Goal: Task Accomplishment & Management: Manage account settings

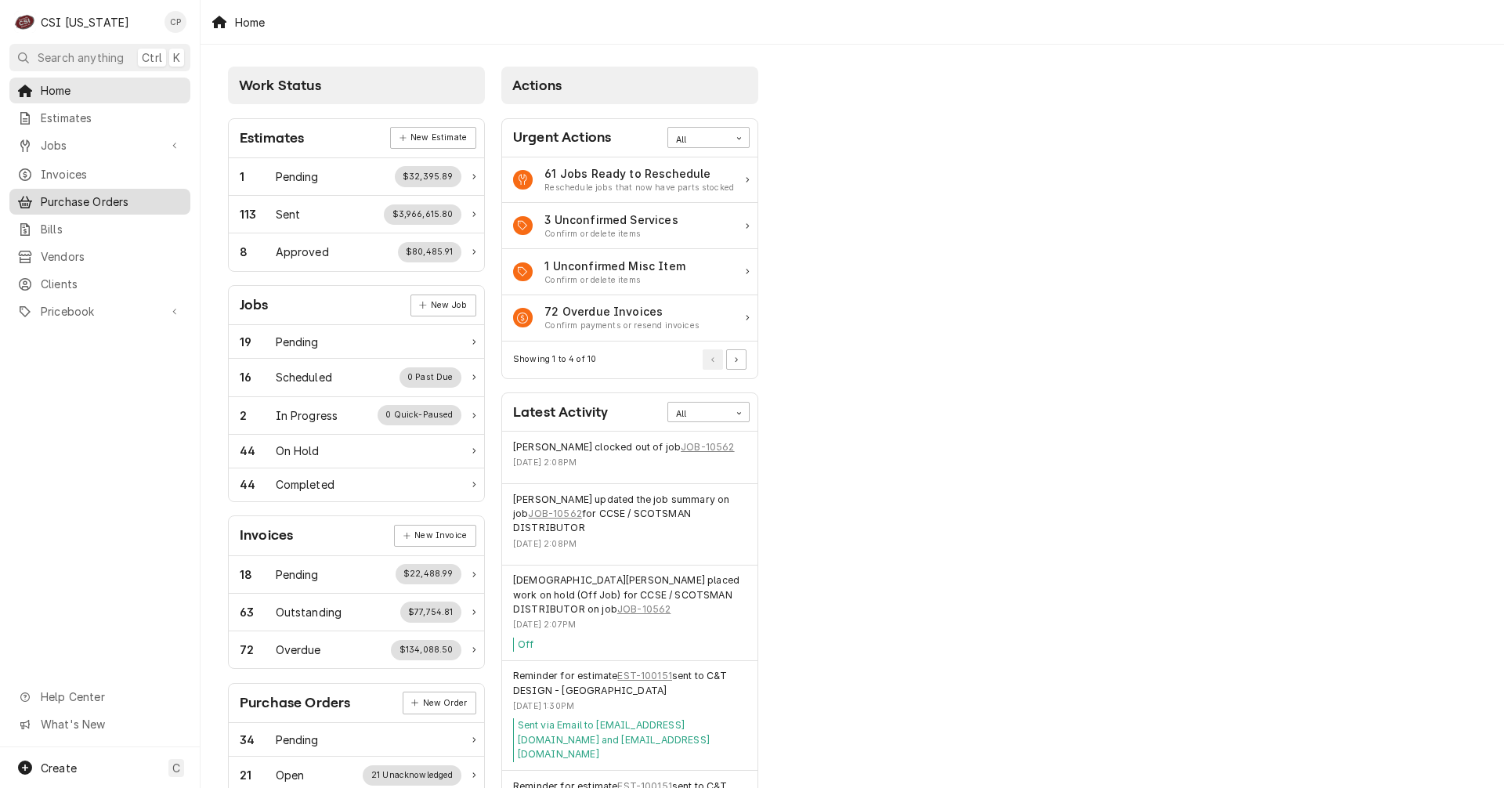
click at [106, 195] on span "Purchase Orders" at bounding box center [112, 201] width 142 height 16
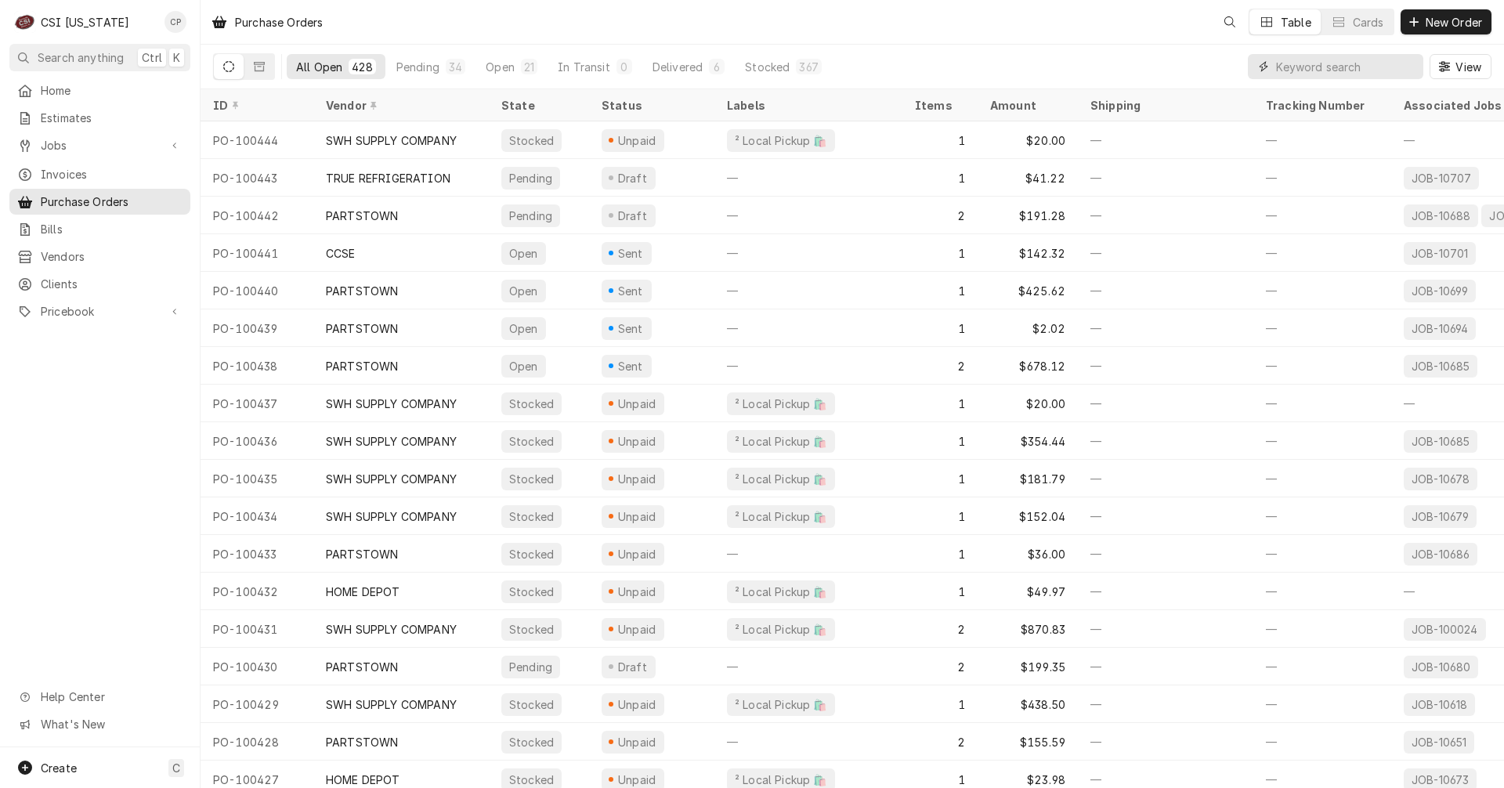
click at [1311, 71] on input "Dynamic Content Wrapper" at bounding box center [1345, 66] width 139 height 25
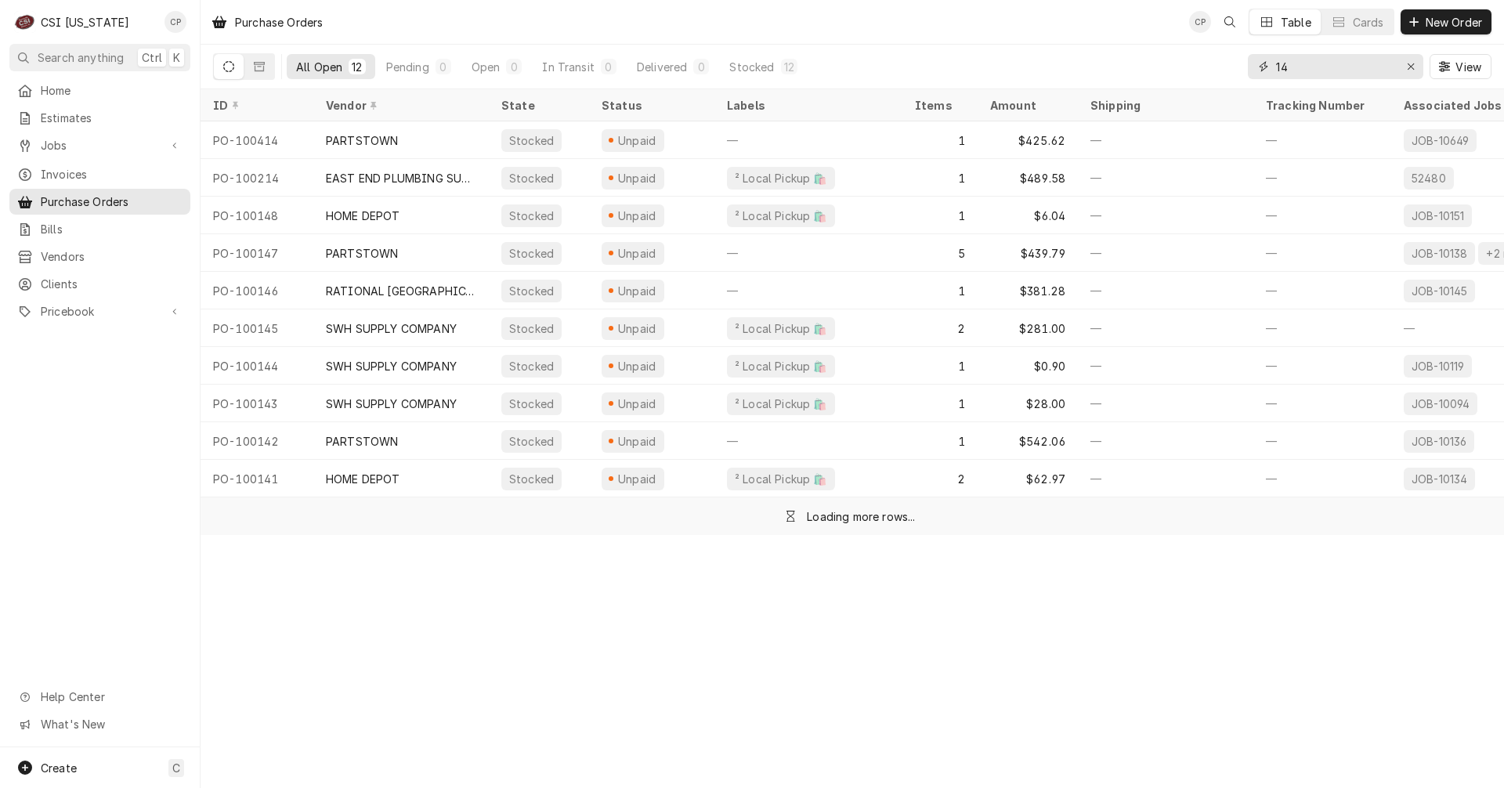
type input "1"
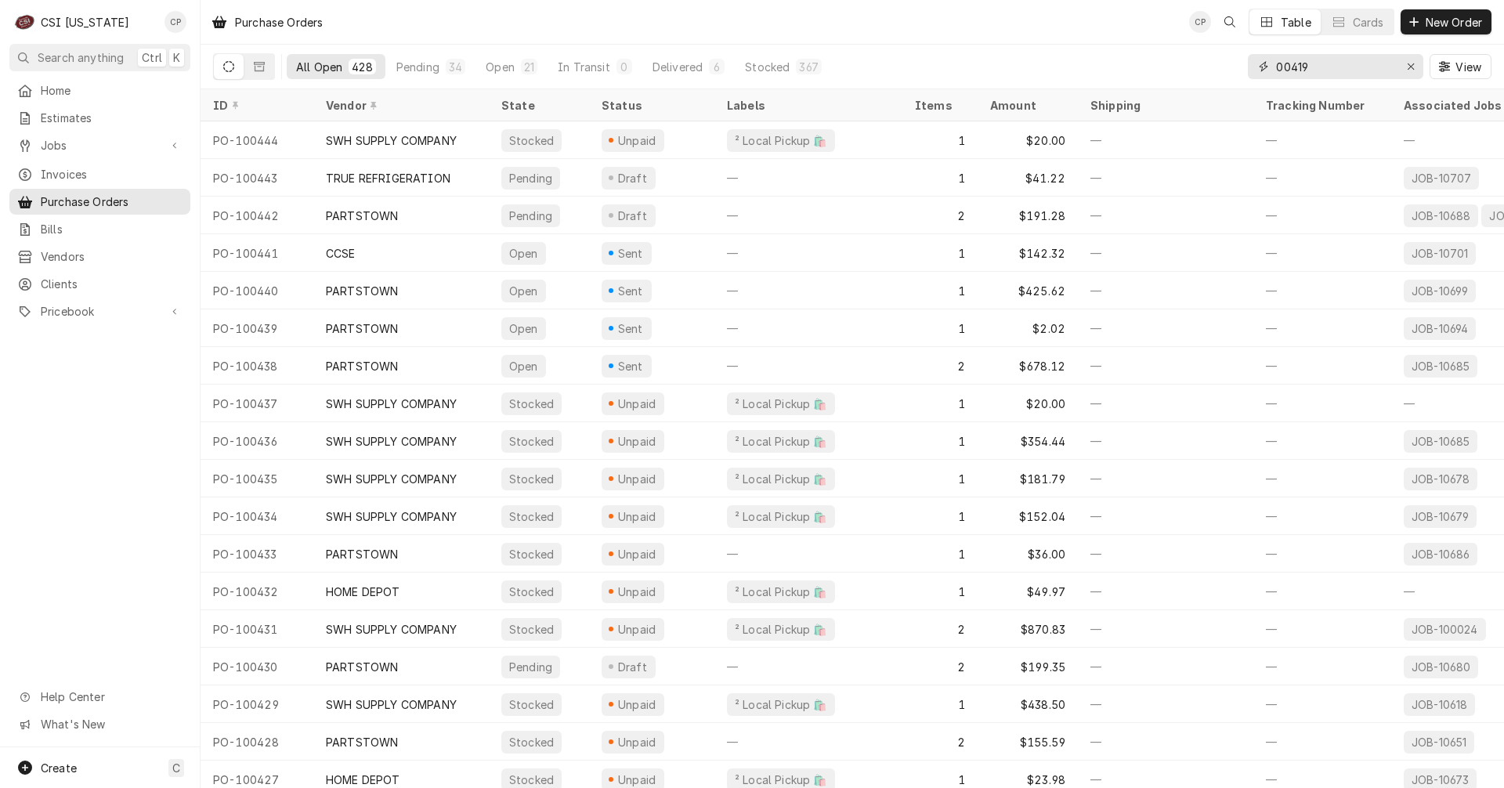
type input "00419"
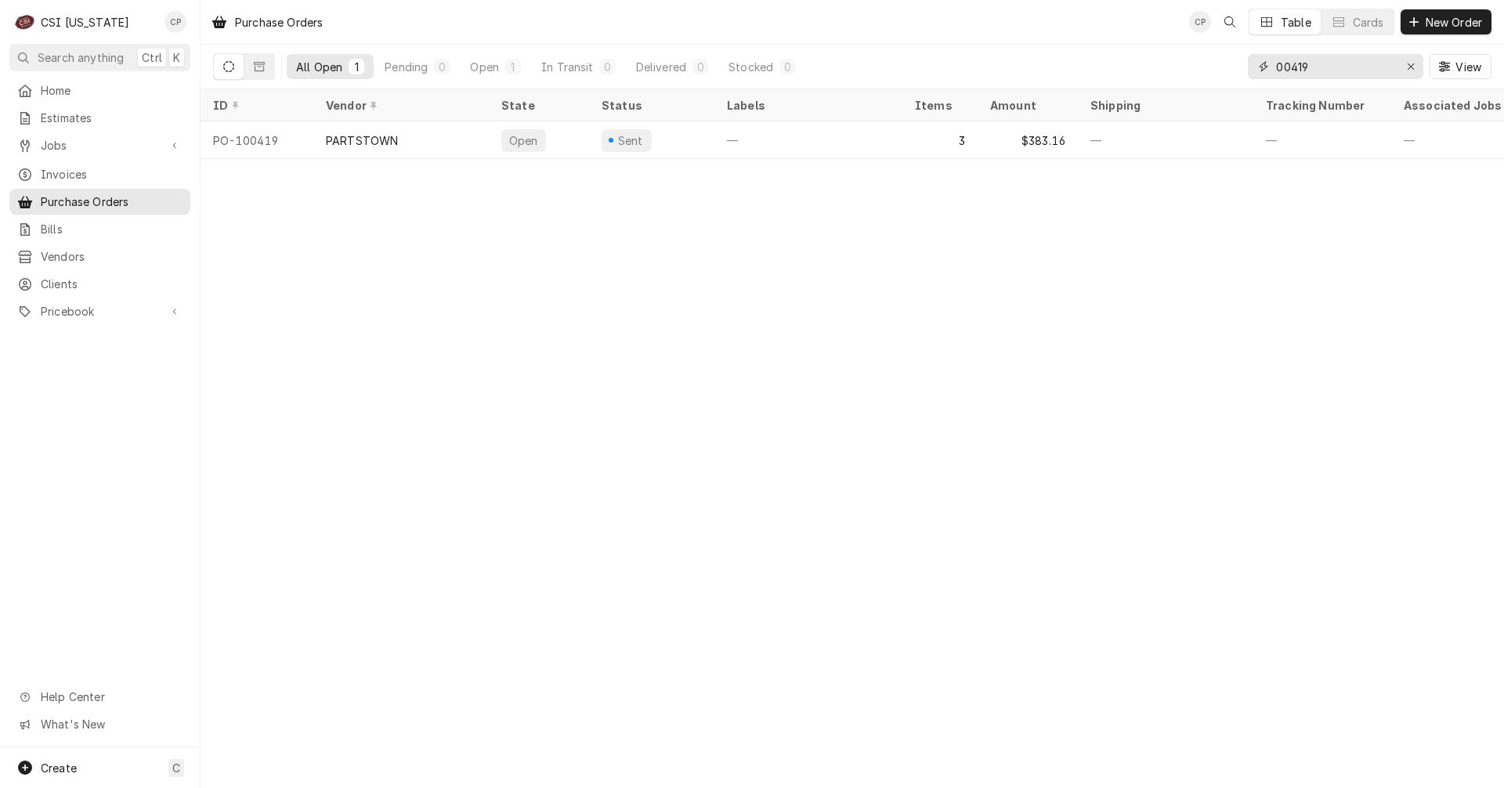
click at [1276, 66] on input "00419" at bounding box center [1334, 66] width 117 height 25
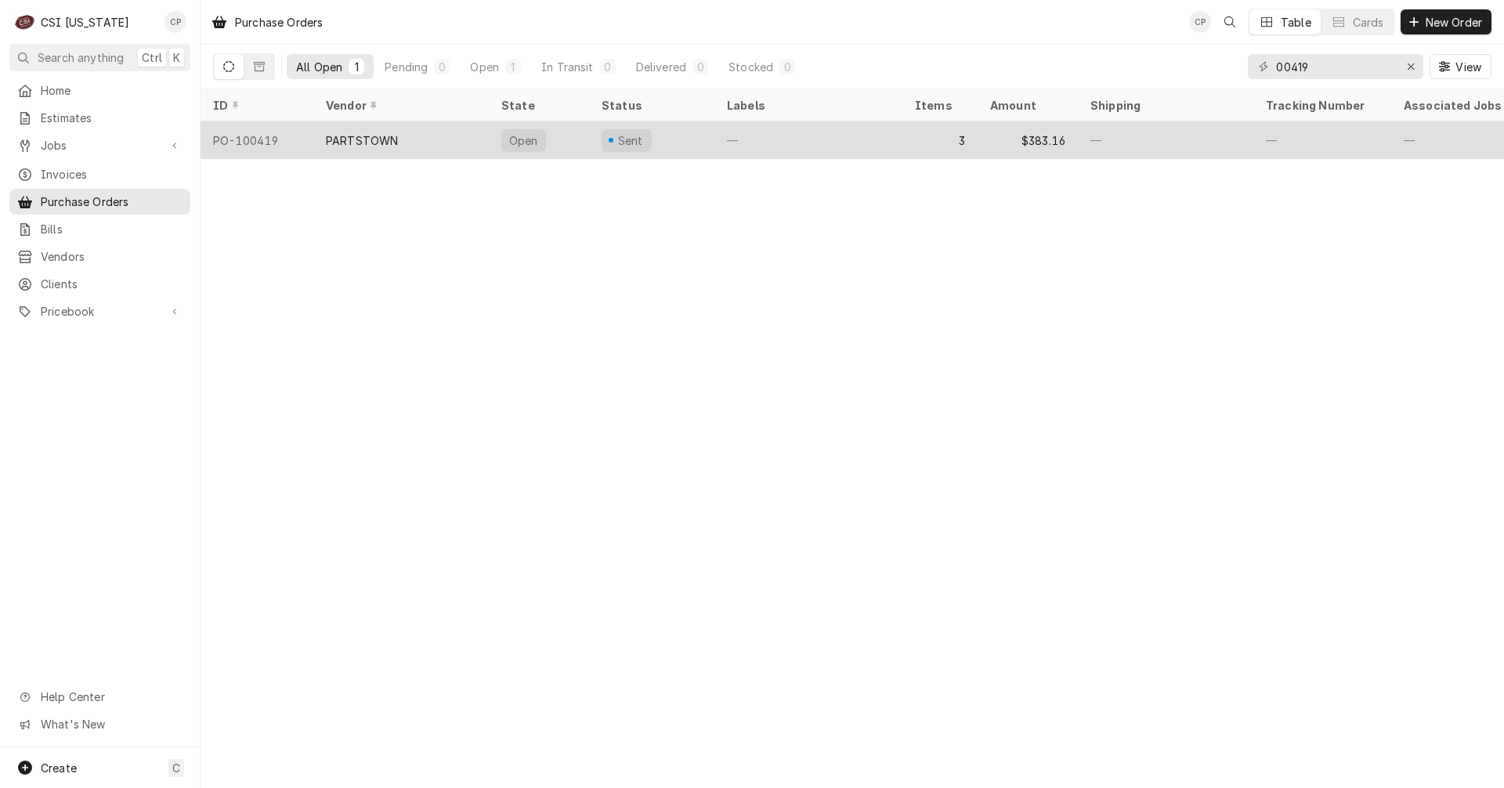
click at [568, 151] on div "Open" at bounding box center [539, 140] width 100 height 38
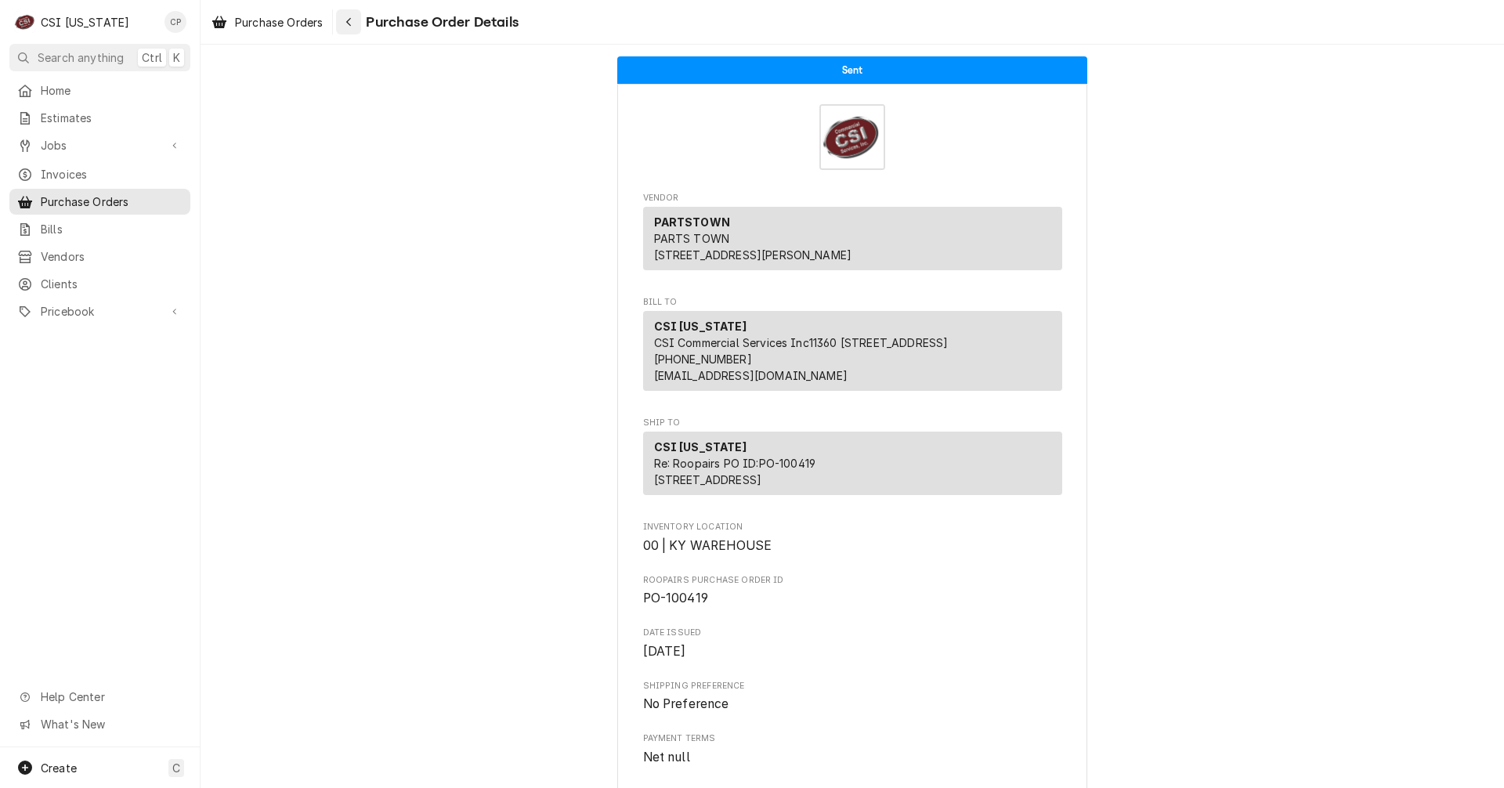
click at [351, 18] on icon "Navigate back" at bounding box center [348, 21] width 7 height 11
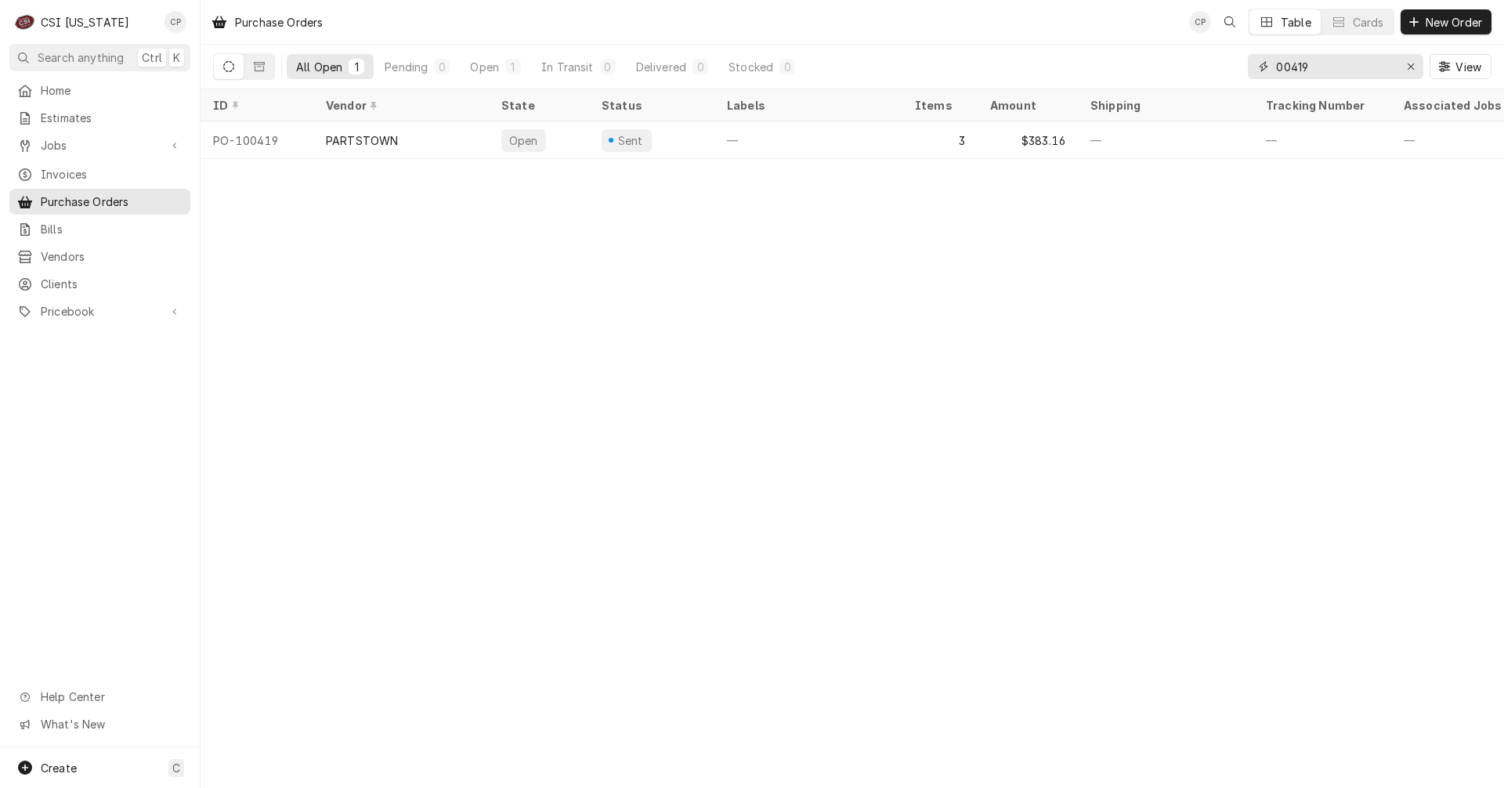
click at [1276, 67] on input "00419" at bounding box center [1334, 66] width 117 height 25
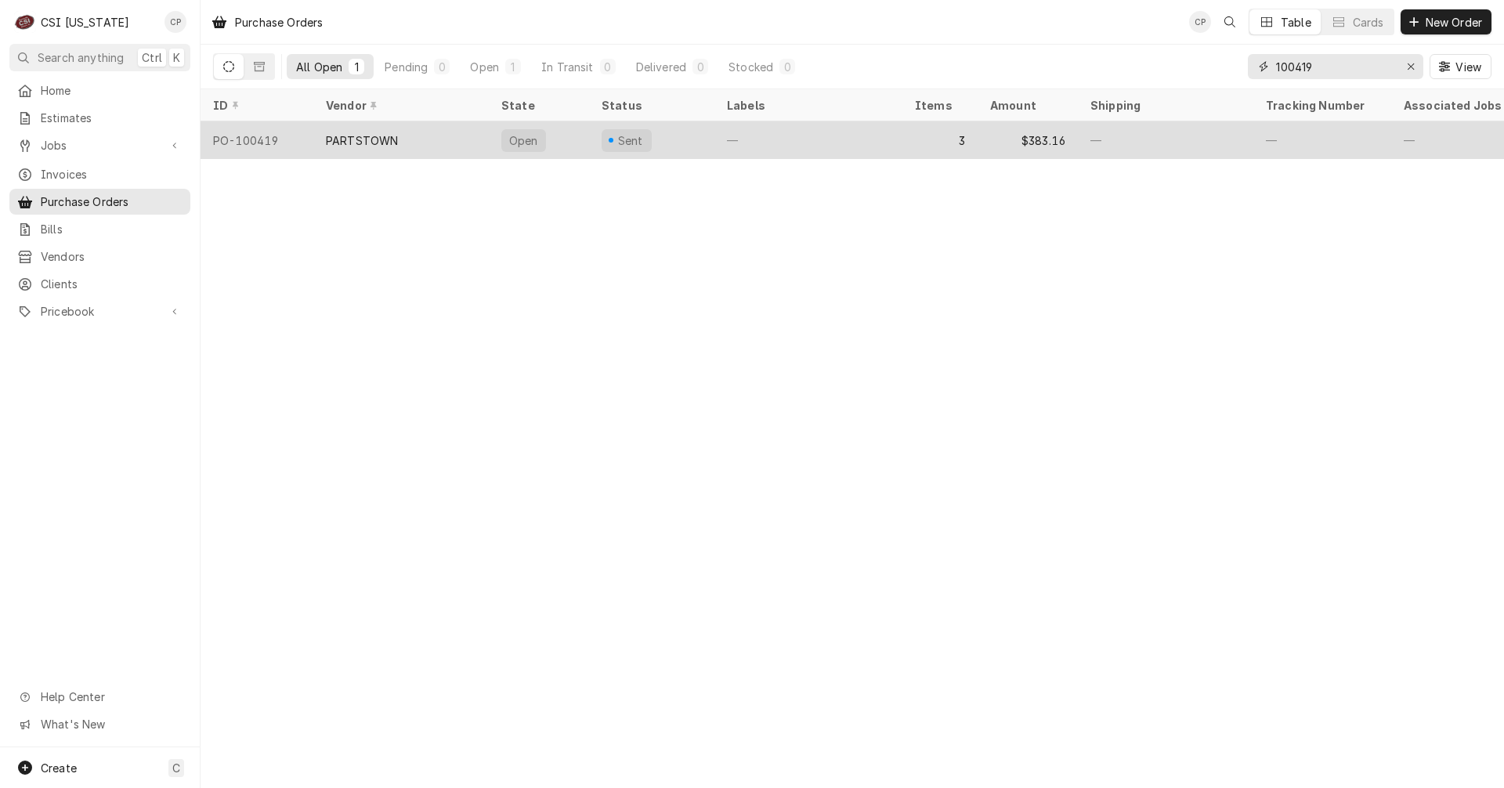
type input "100419"
click at [413, 139] on div "PARTSTOWN" at bounding box center [400, 140] width 175 height 38
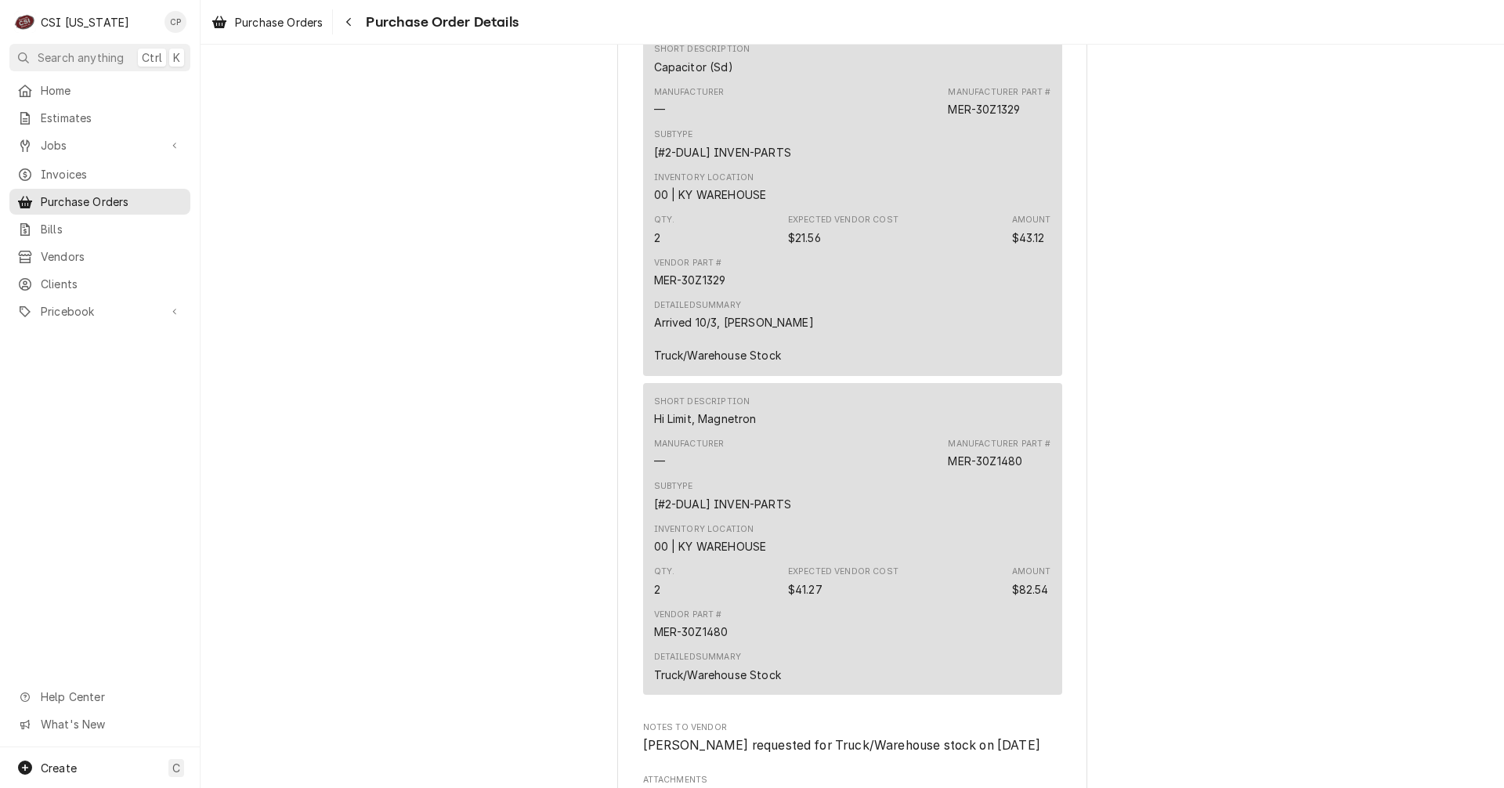
scroll to position [1253, 0]
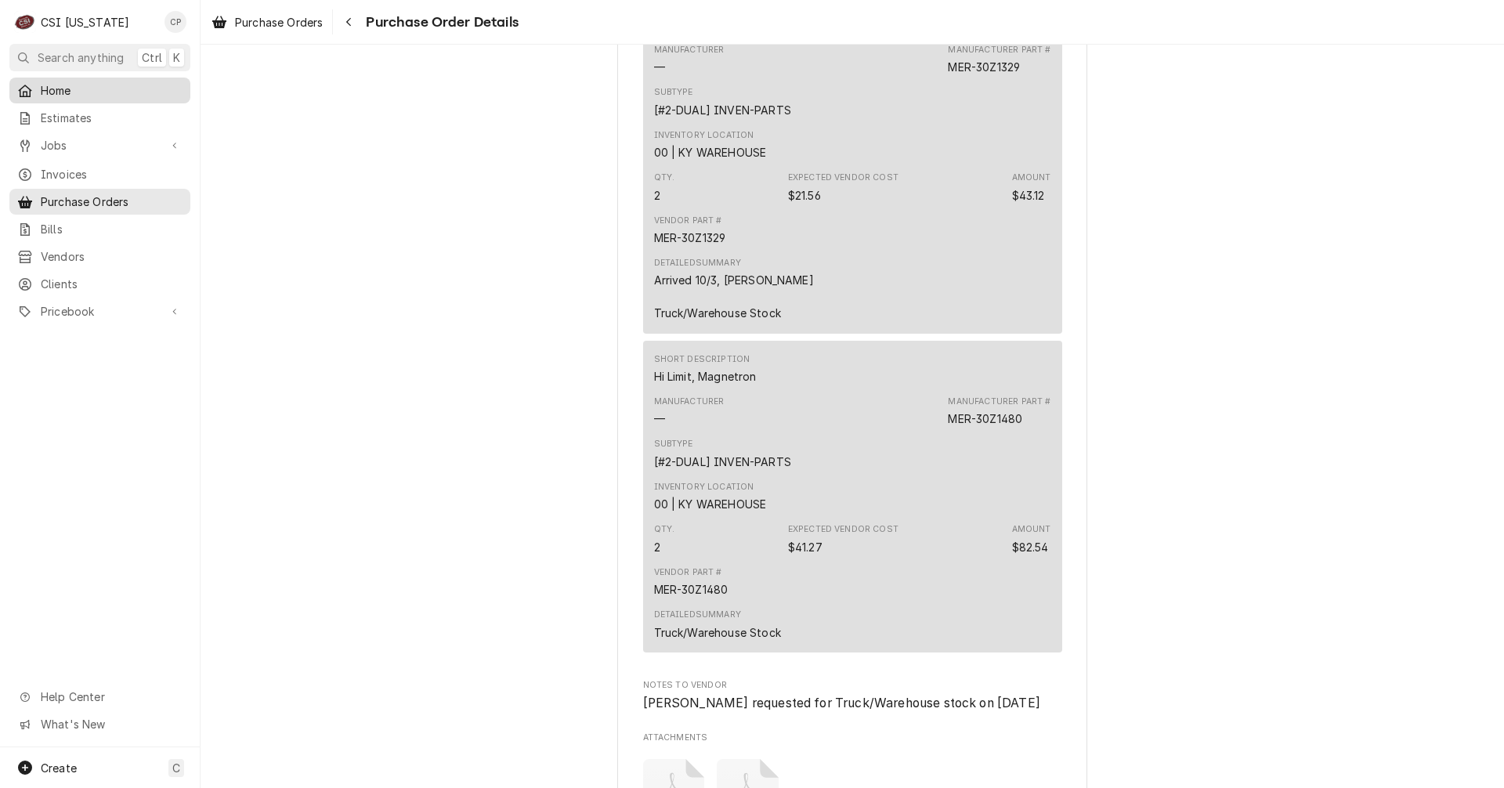
click at [68, 90] on span "Home" at bounding box center [112, 90] width 142 height 16
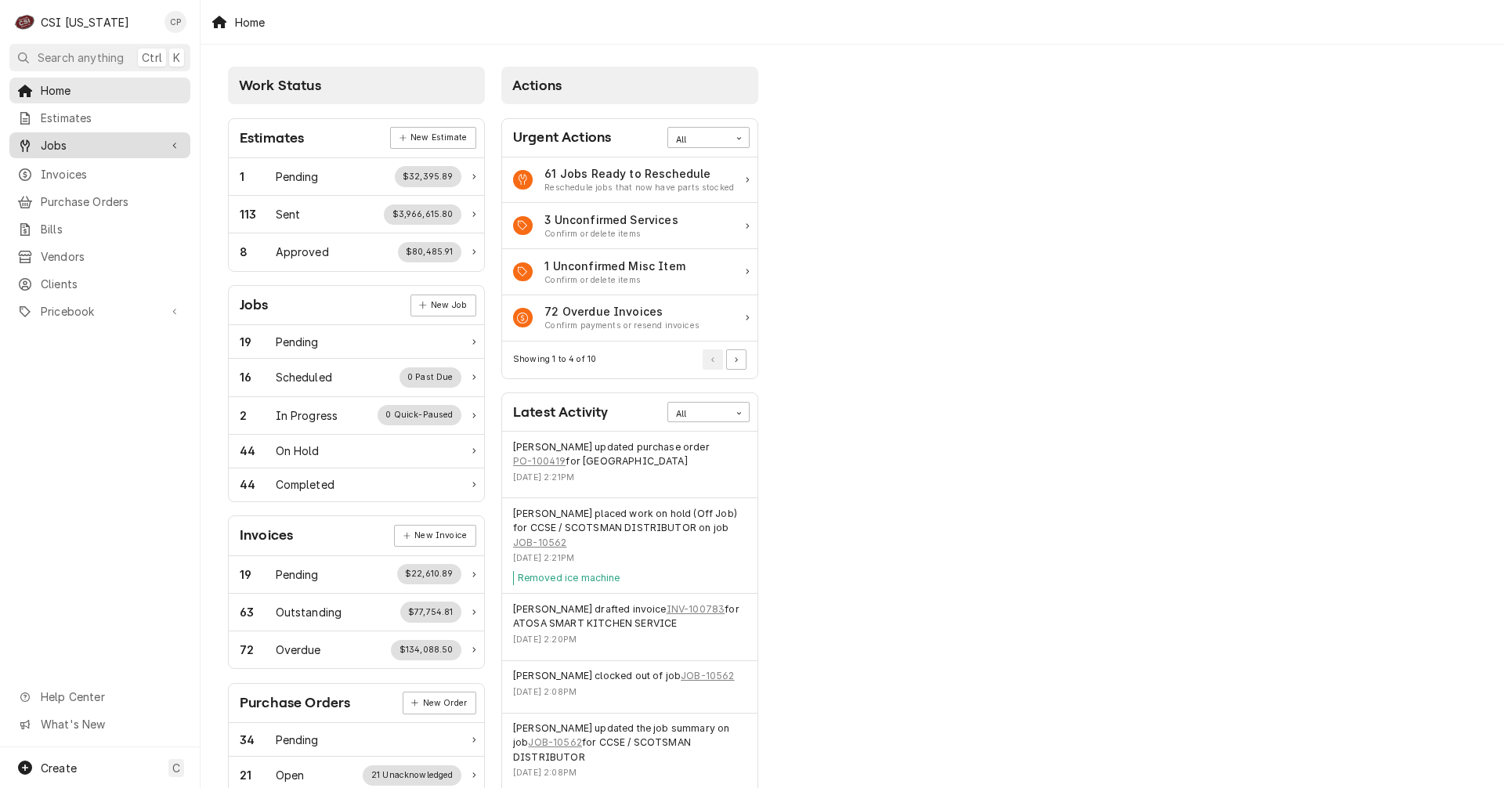
click at [60, 139] on span "Jobs" at bounding box center [100, 145] width 118 height 16
click at [66, 164] on span "Jobs" at bounding box center [112, 172] width 142 height 16
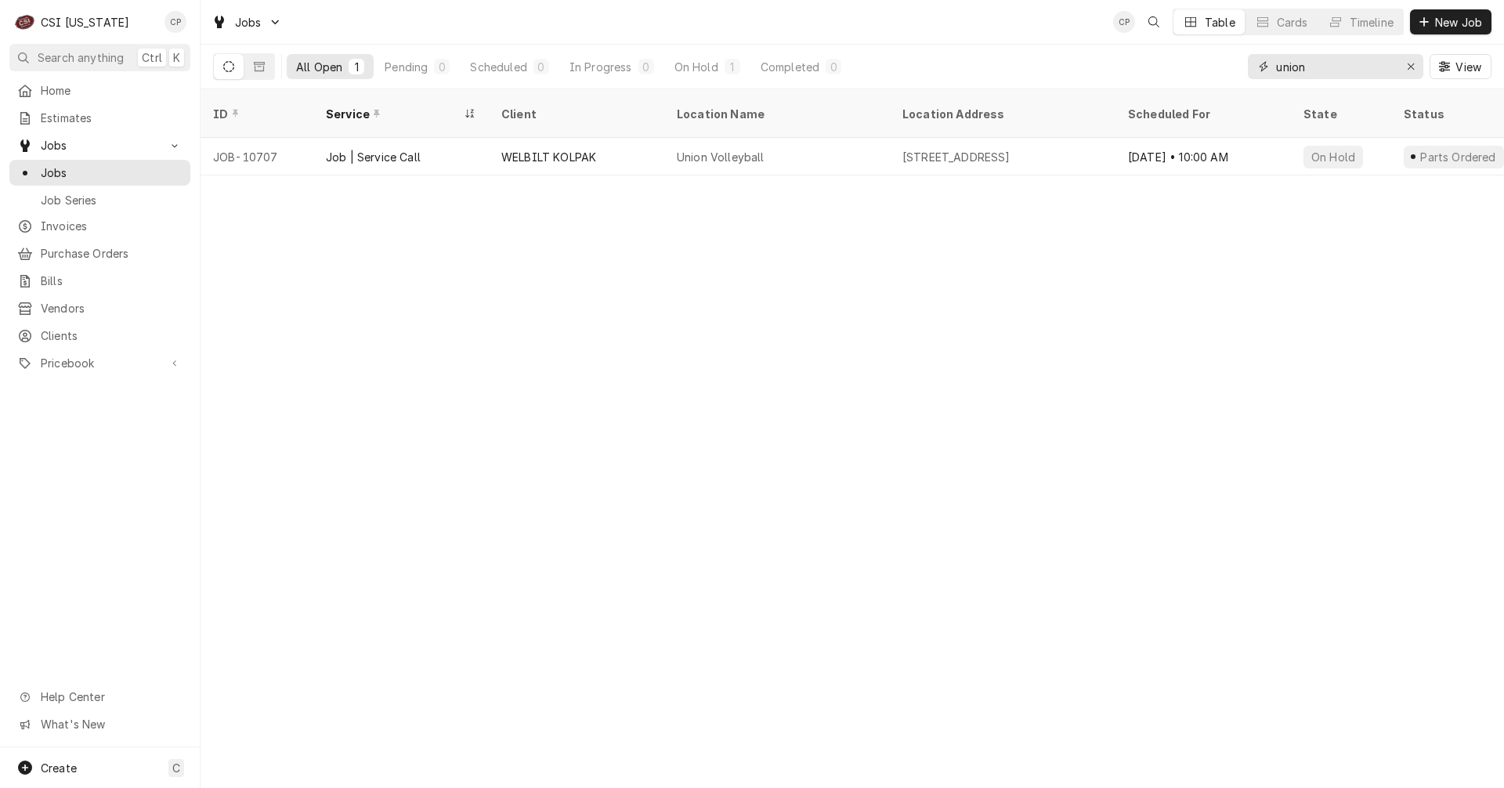
drag, startPoint x: 1331, startPoint y: 65, endPoint x: 1257, endPoint y: 70, distance: 74.5
click at [1260, 70] on div "union" at bounding box center [1334, 66] width 175 height 25
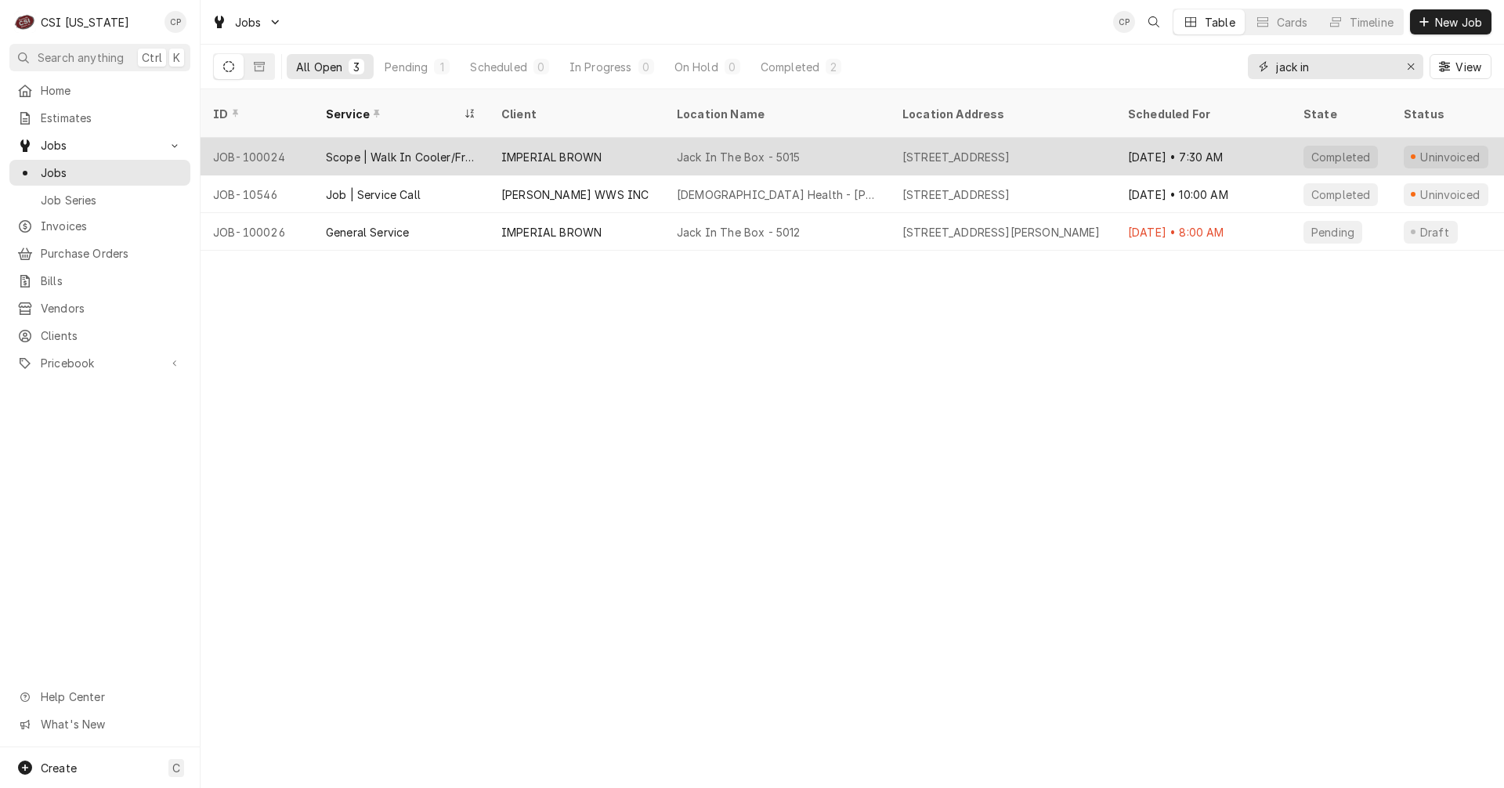
type input "jack in"
click at [763, 149] on div "Jack In The Box - 5015" at bounding box center [739, 157] width 124 height 16
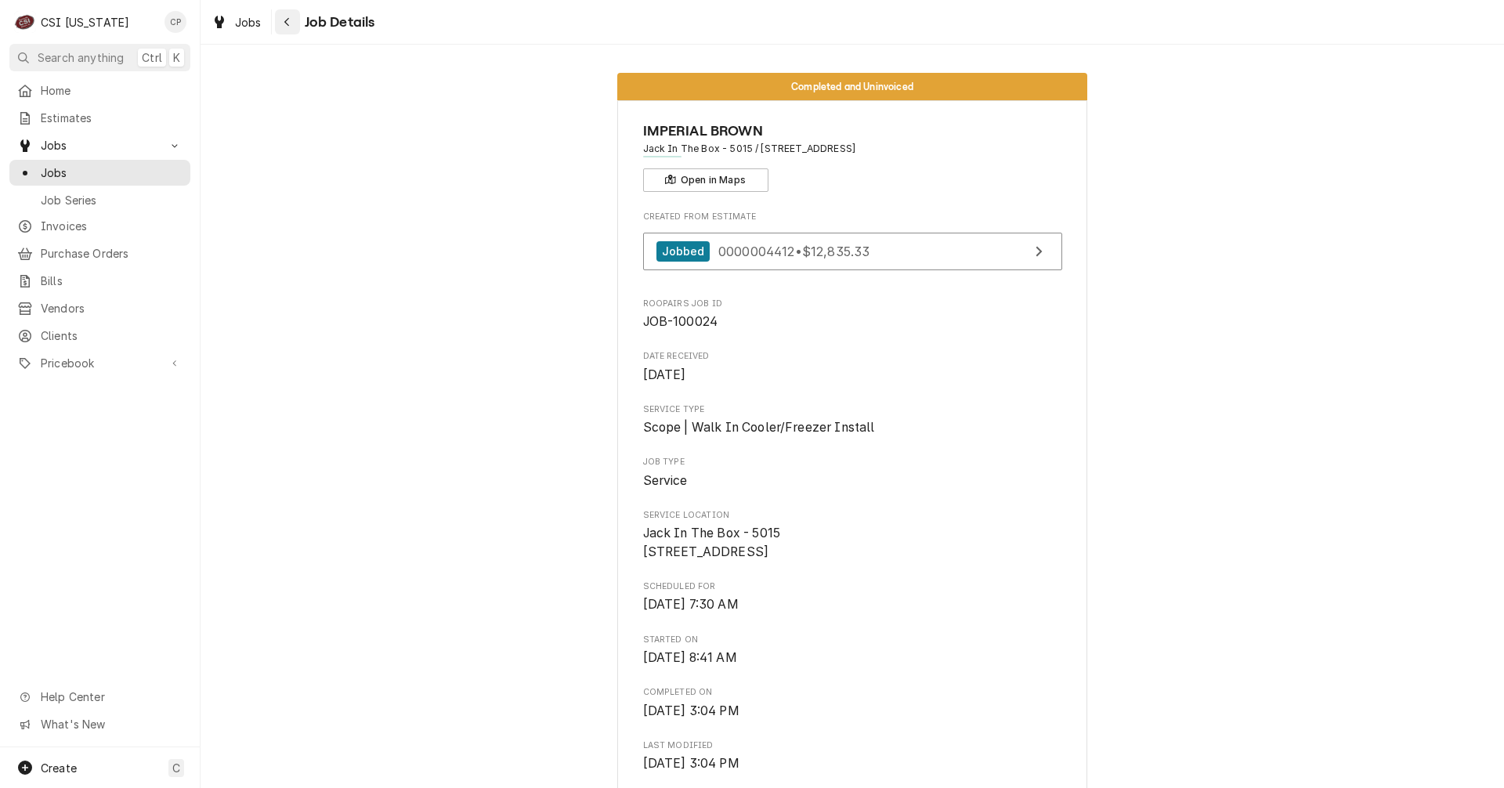
click at [287, 22] on icon "Navigate back" at bounding box center [286, 21] width 7 height 11
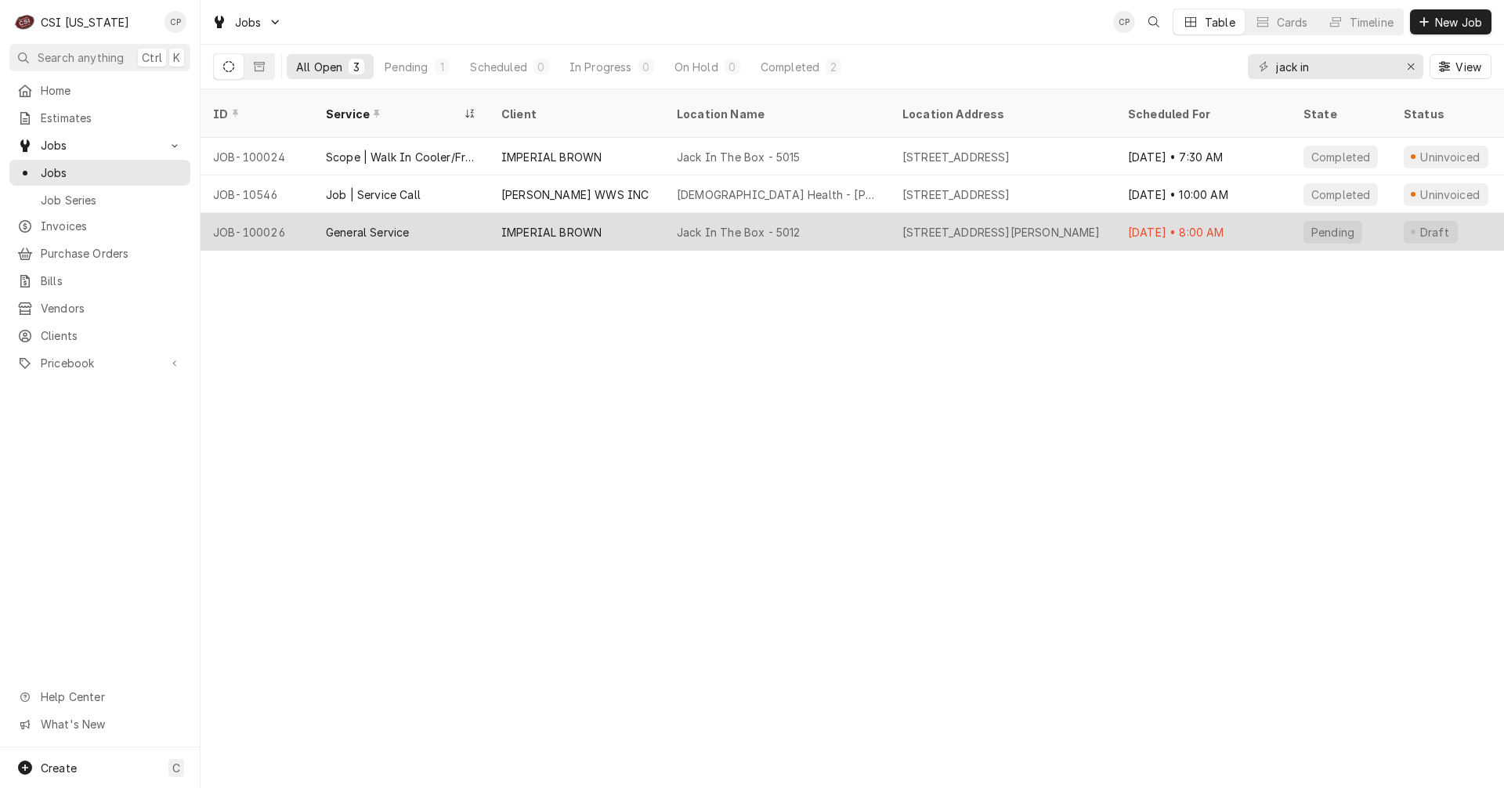
click at [796, 224] on div "Jack In The Box - 5012" at bounding box center [739, 232] width 124 height 16
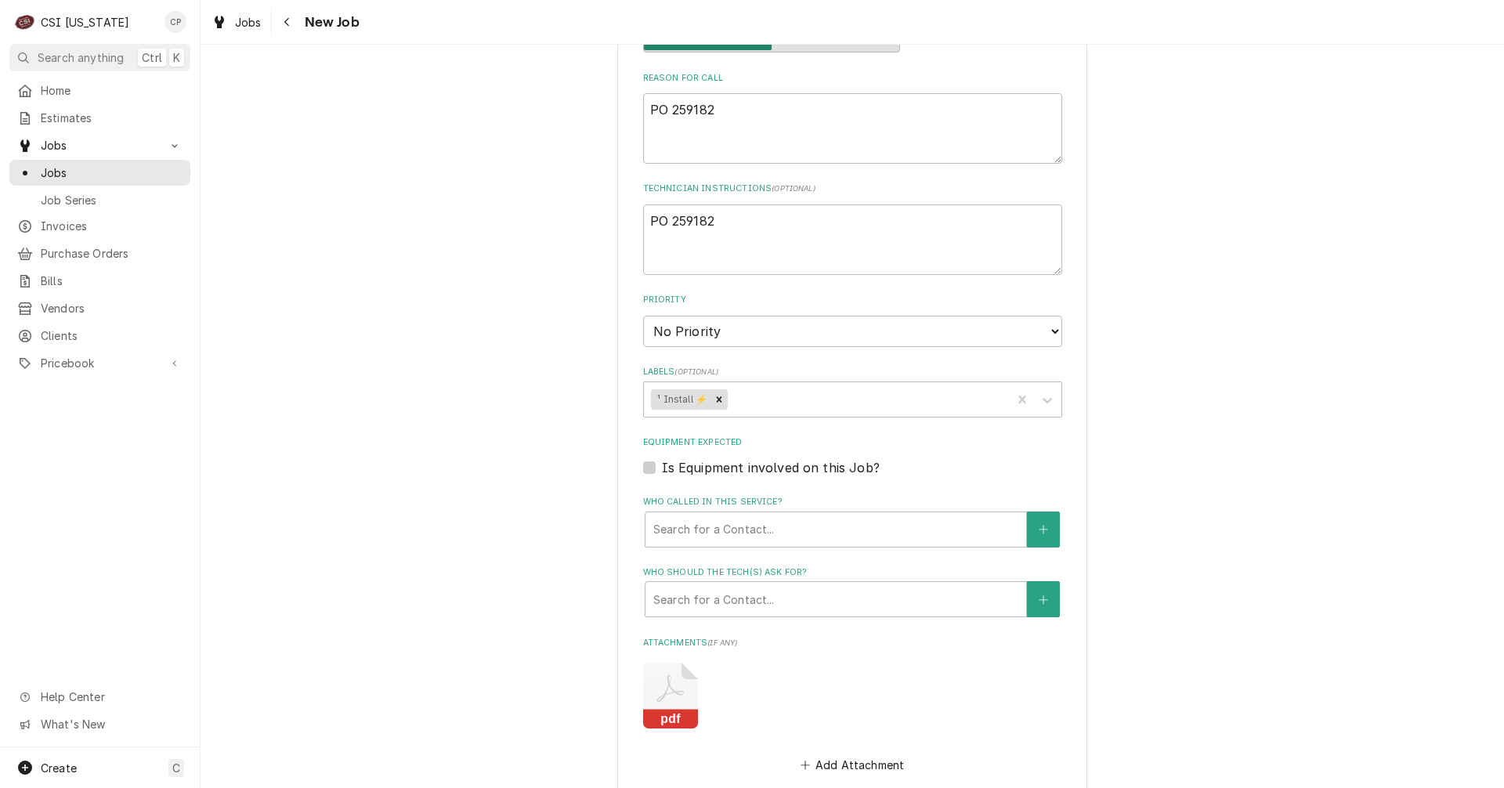
scroll to position [783, 0]
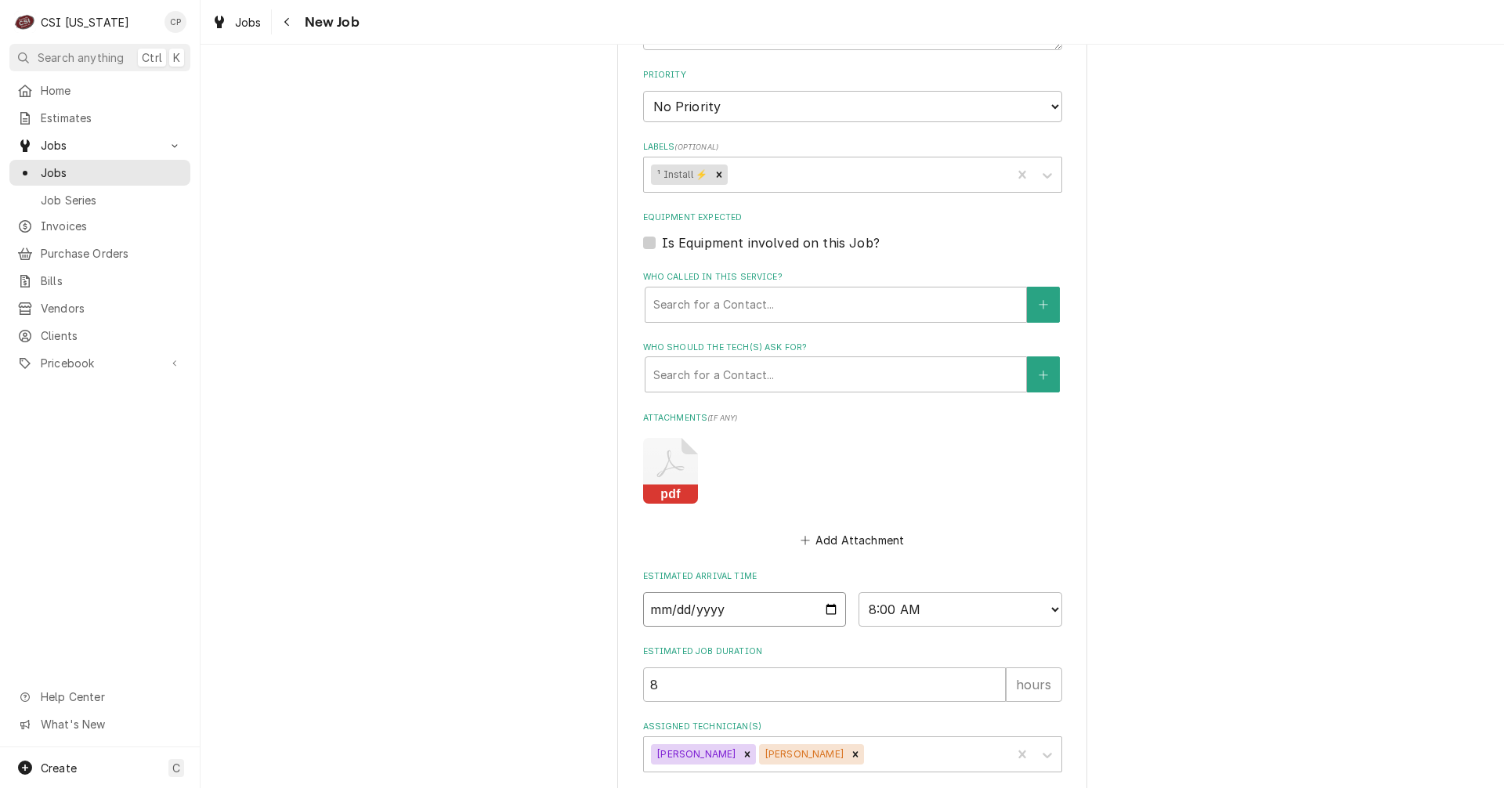
click at [827, 612] on input "2025-10-02" at bounding box center [745, 609] width 204 height 34
type textarea "x"
type input "2025-11-02"
type textarea "x"
type input "2025-12-02"
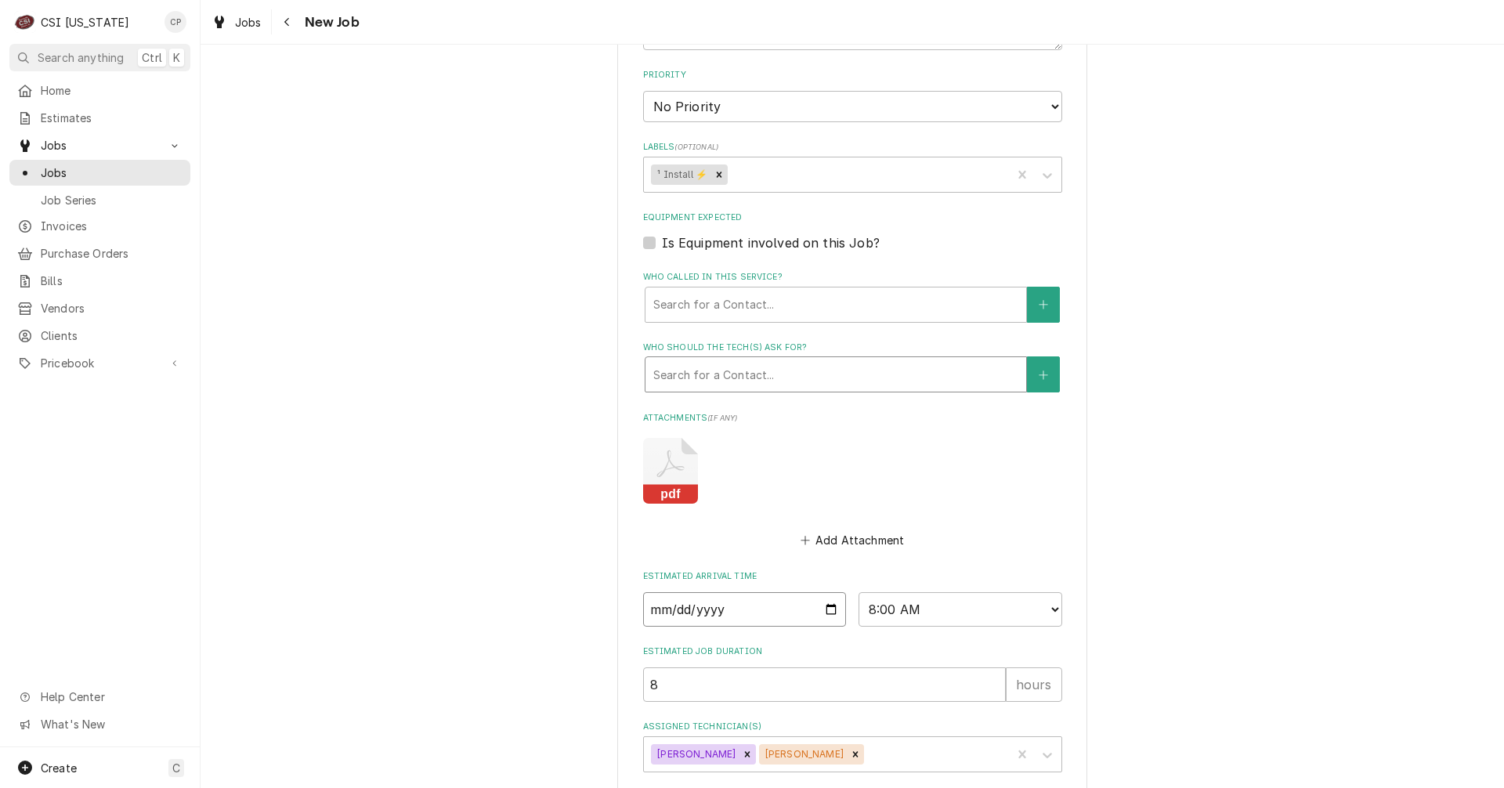
type textarea "x"
type input "2026-01-02"
type textarea "x"
type input "2026-01-05"
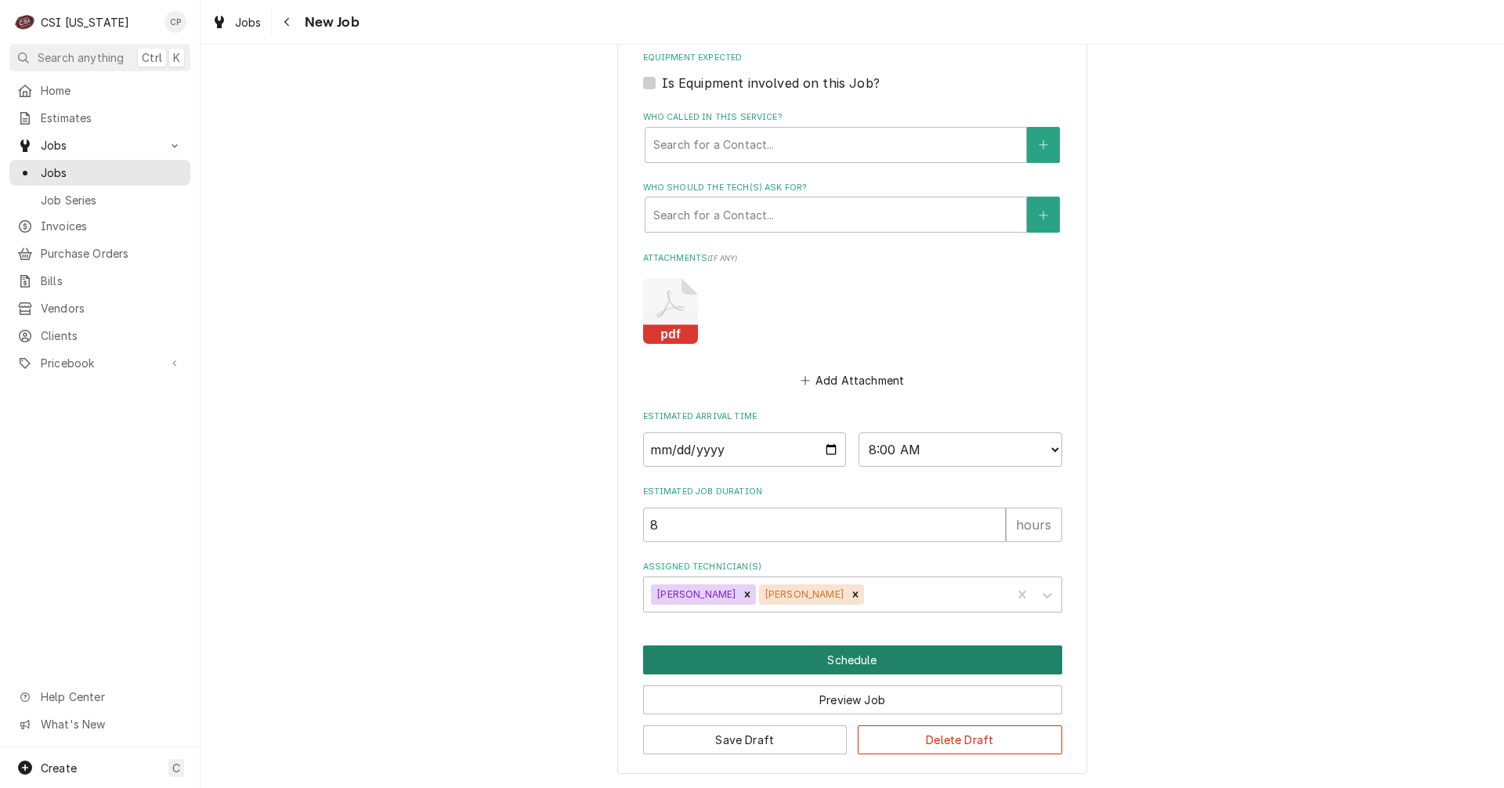
click at [803, 673] on button "Schedule" at bounding box center [852, 659] width 419 height 29
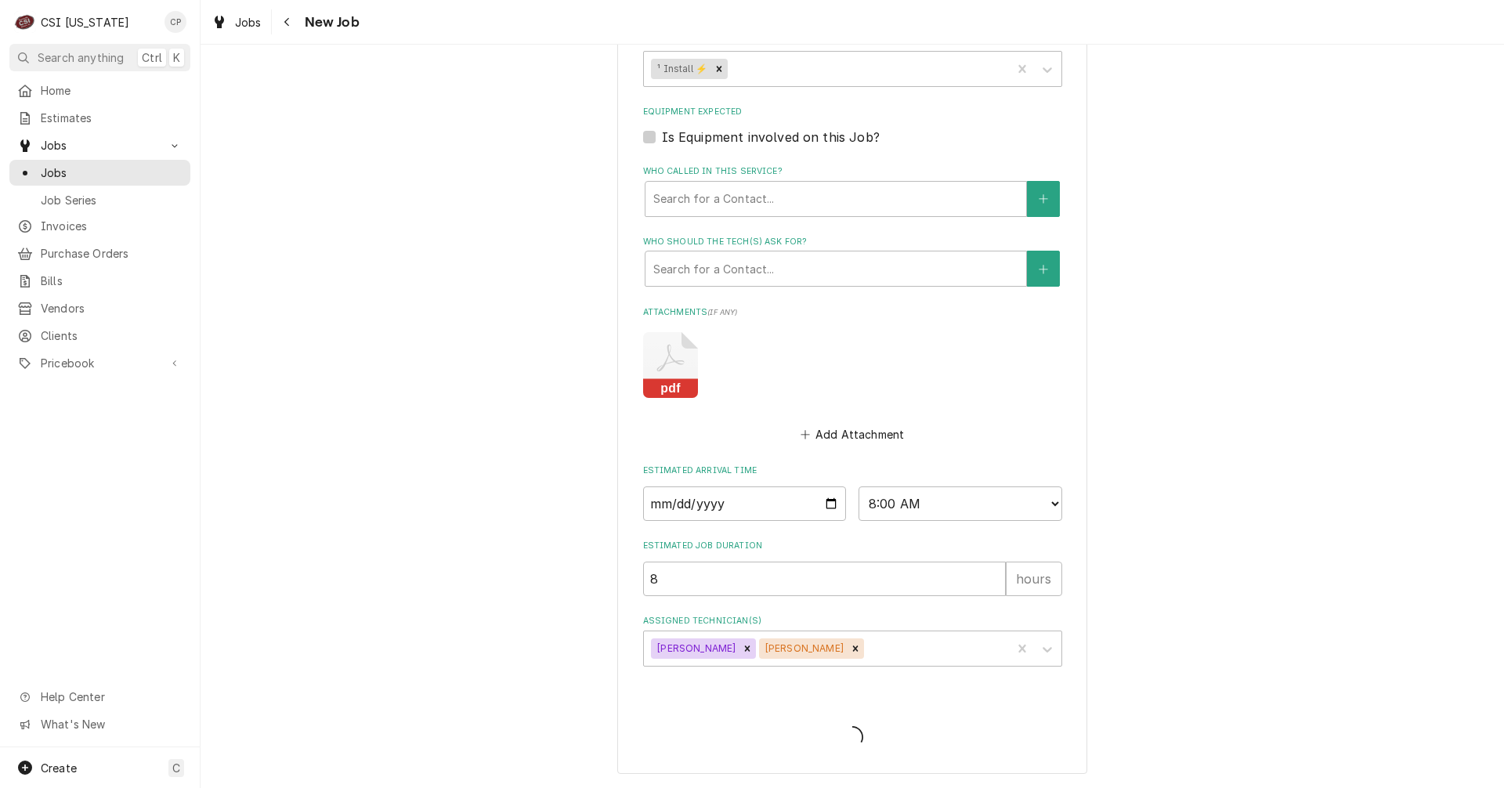
scroll to position [889, 0]
type textarea "x"
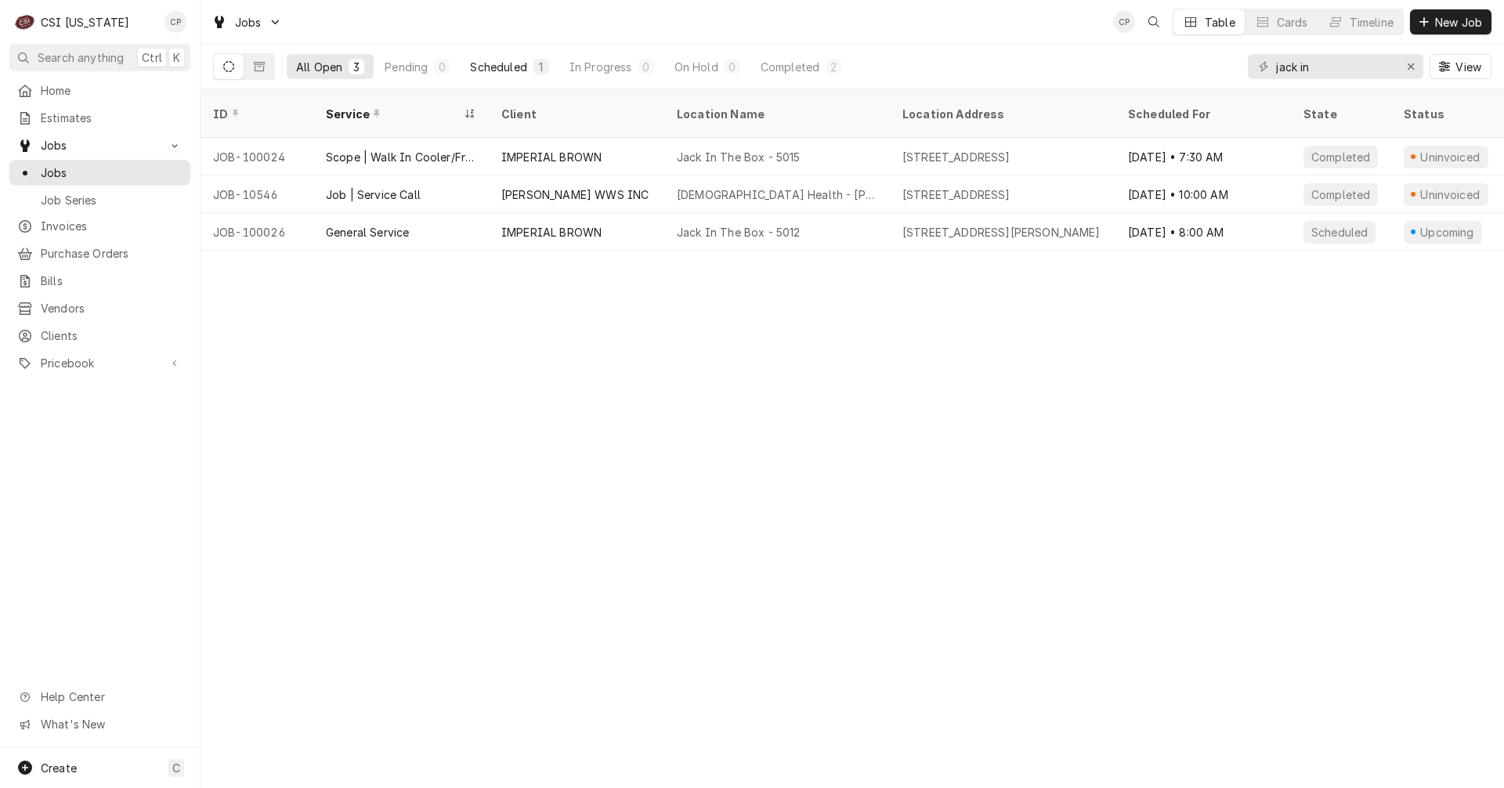
click at [516, 63] on div "Scheduled" at bounding box center [498, 67] width 56 height 16
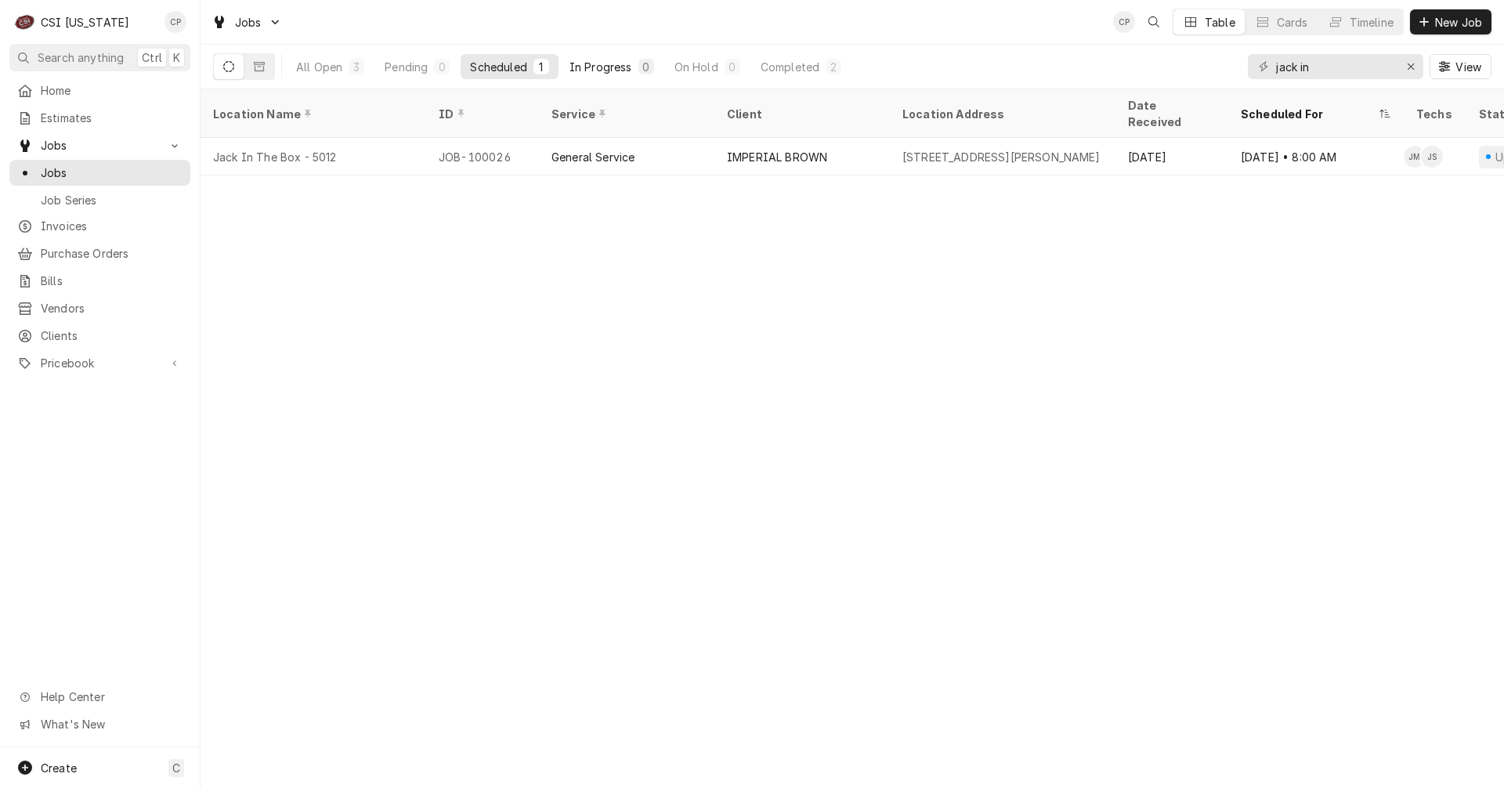
click at [610, 65] on div "In Progress" at bounding box center [600, 67] width 63 height 16
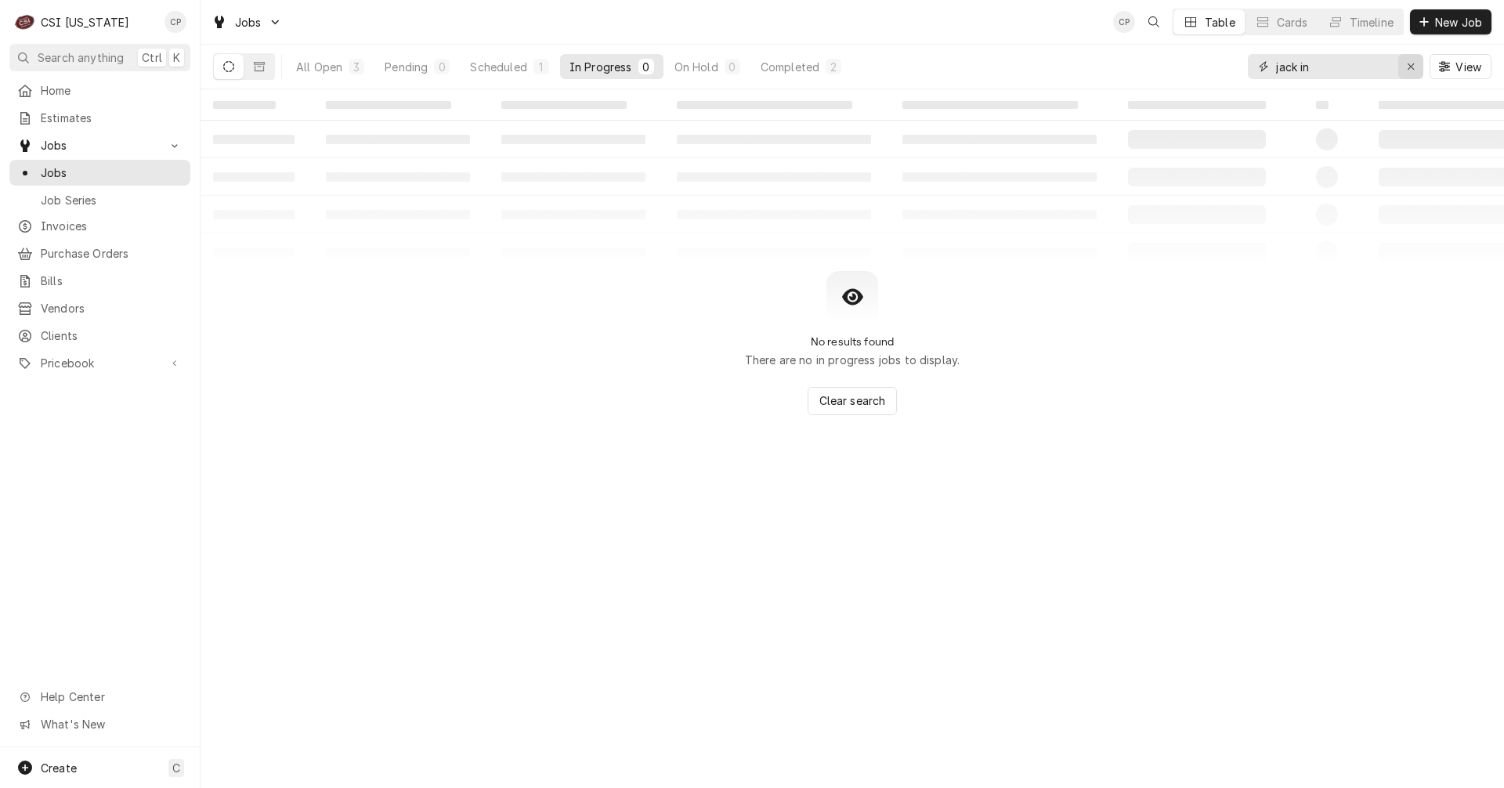
click at [1407, 67] on icon "Erase input" at bounding box center [1410, 66] width 9 height 11
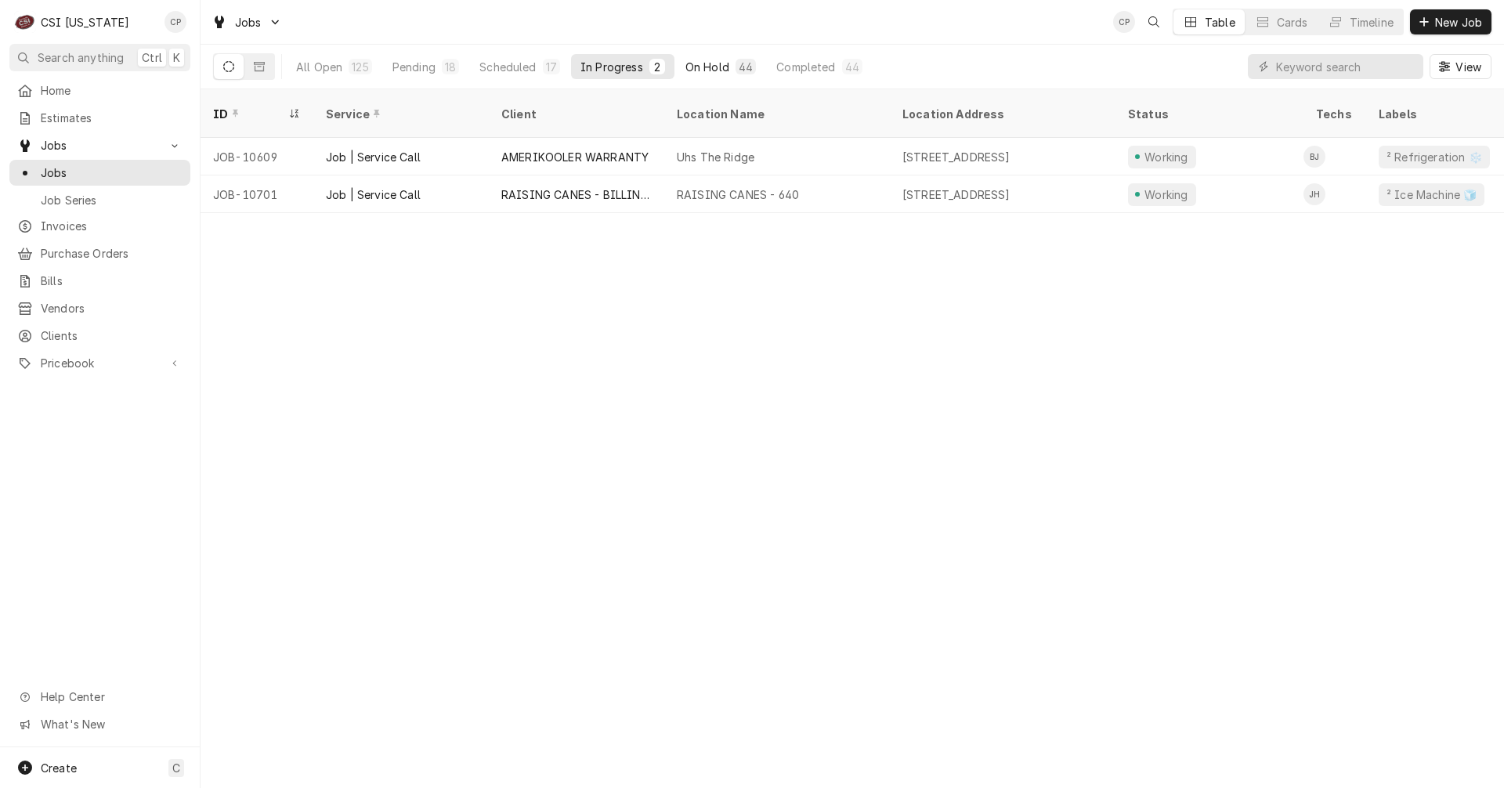
click at [722, 63] on div "On Hold" at bounding box center [707, 67] width 44 height 16
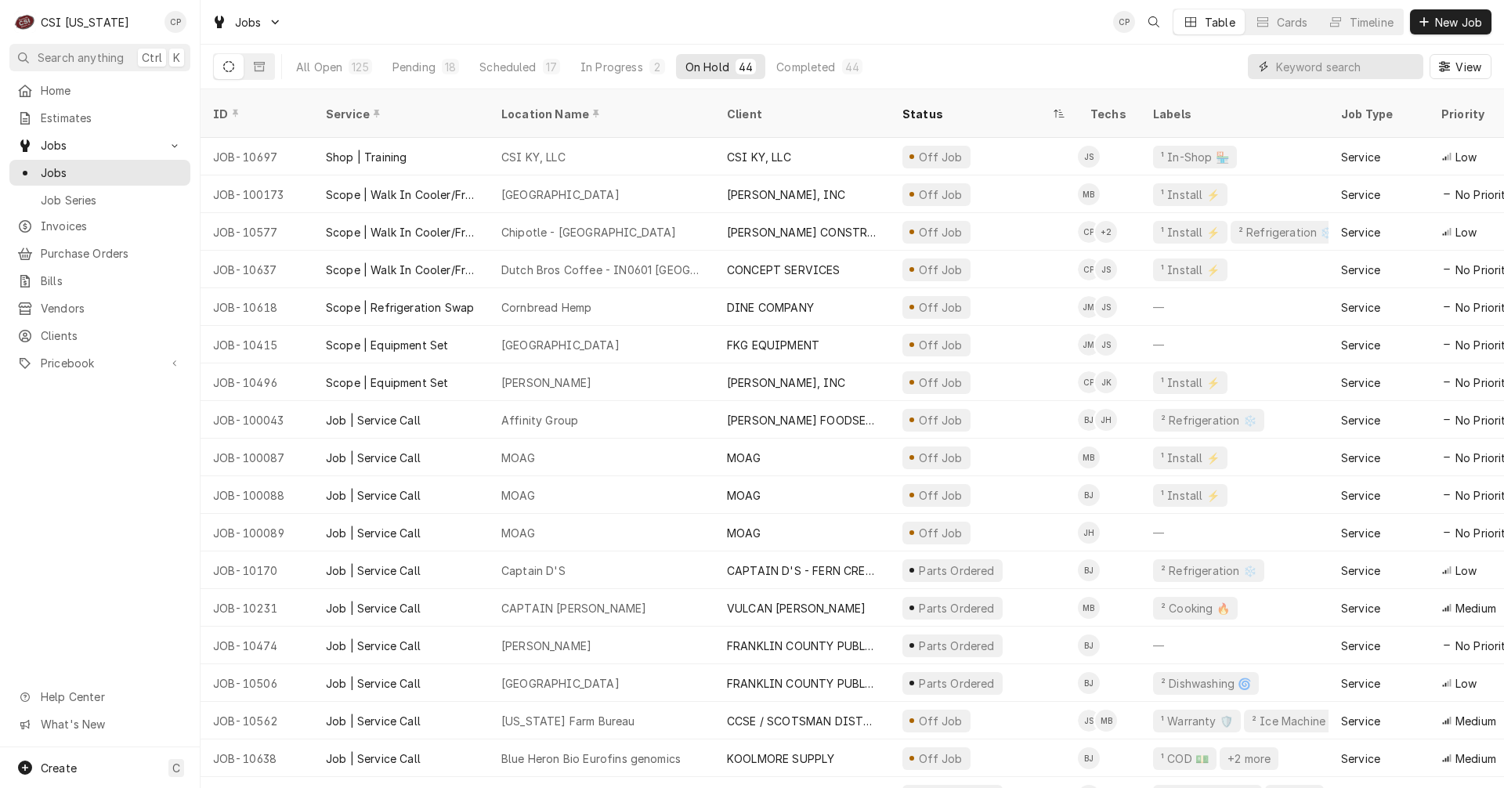
click at [1293, 63] on input "Dynamic Content Wrapper" at bounding box center [1345, 66] width 139 height 25
type input "c&t"
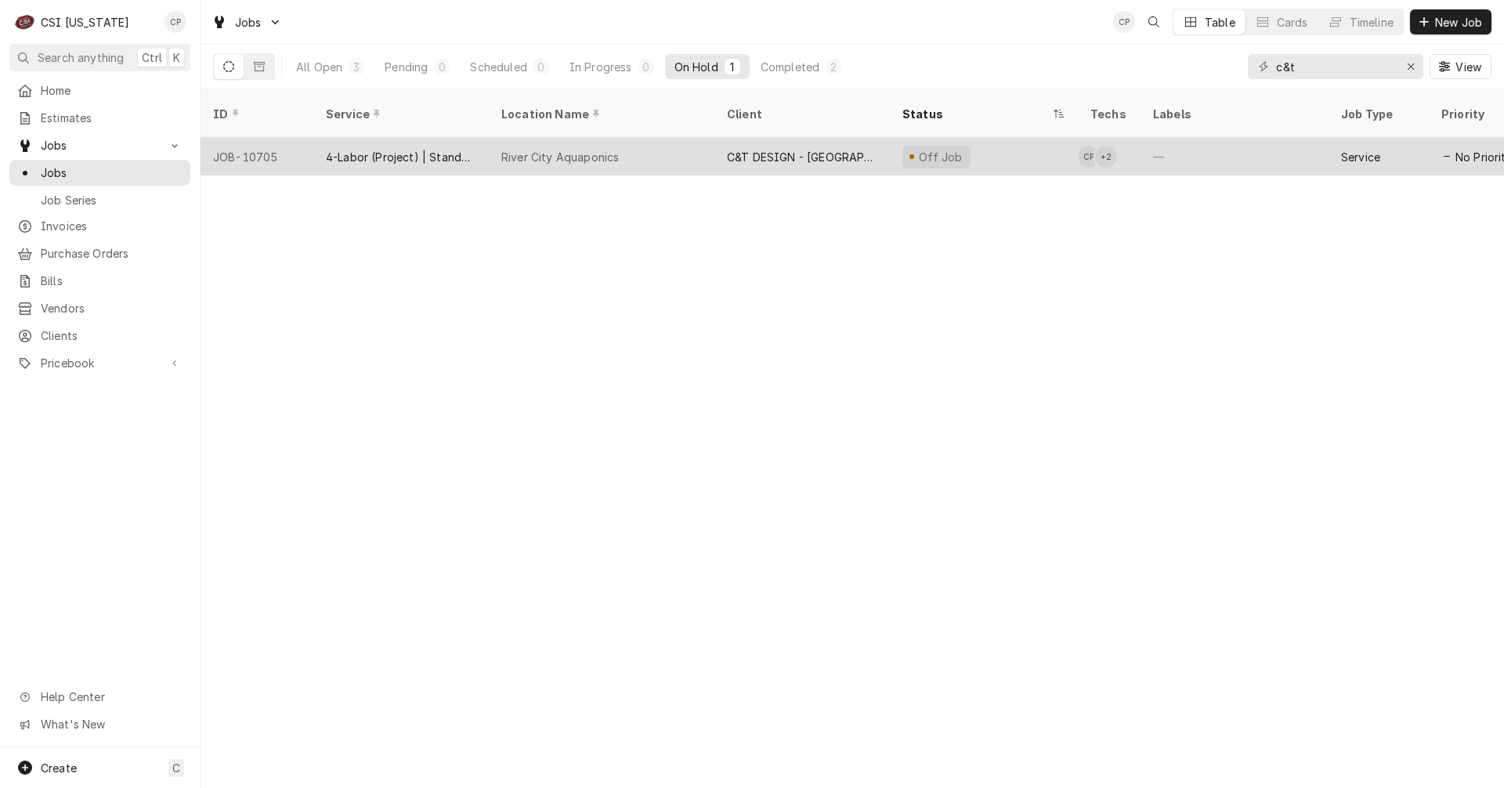
click at [518, 147] on div "River City Aquaponics" at bounding box center [602, 157] width 226 height 38
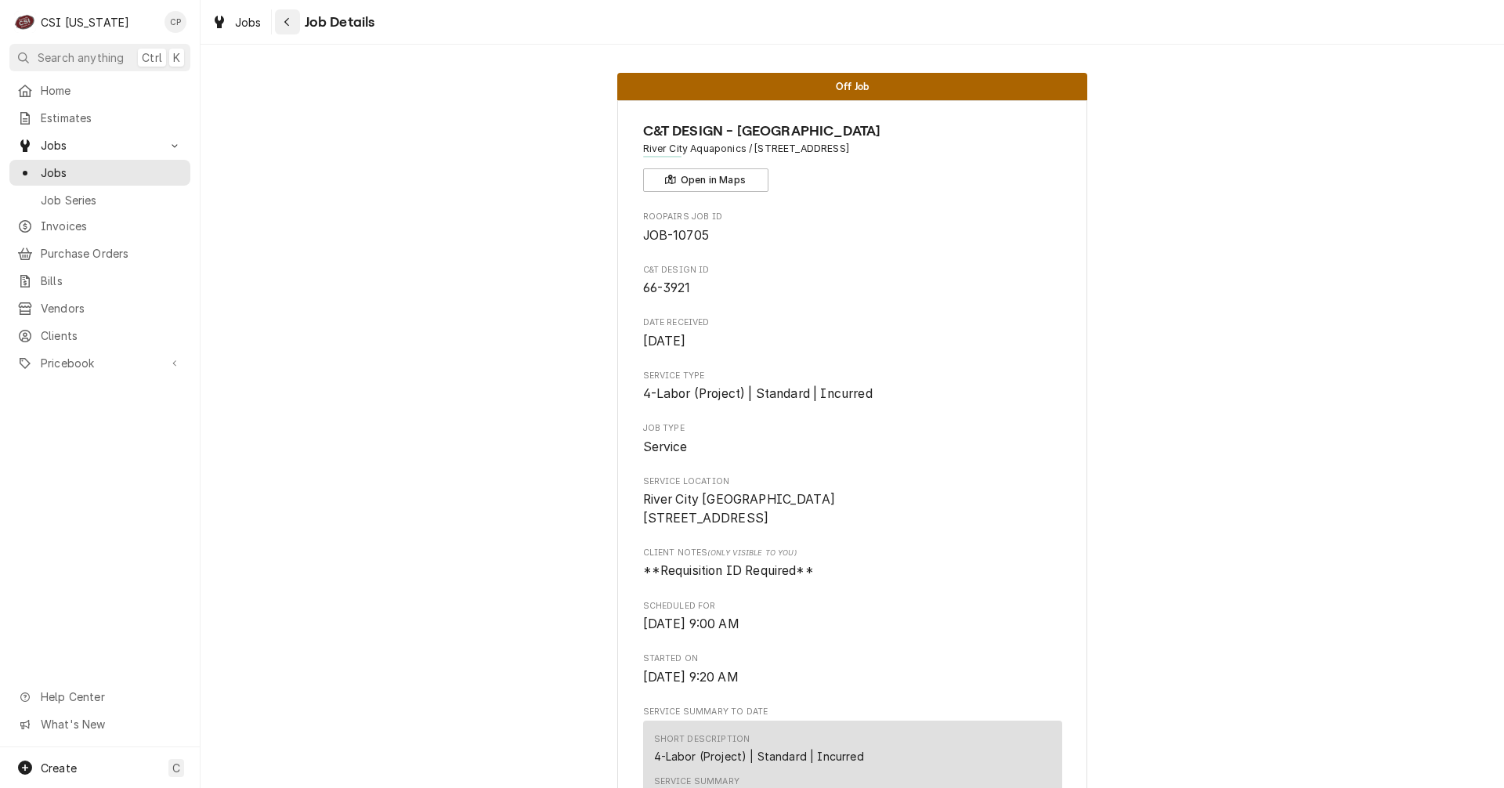
click at [289, 16] on div "Navigate back" at bounding box center [288, 22] width 16 height 16
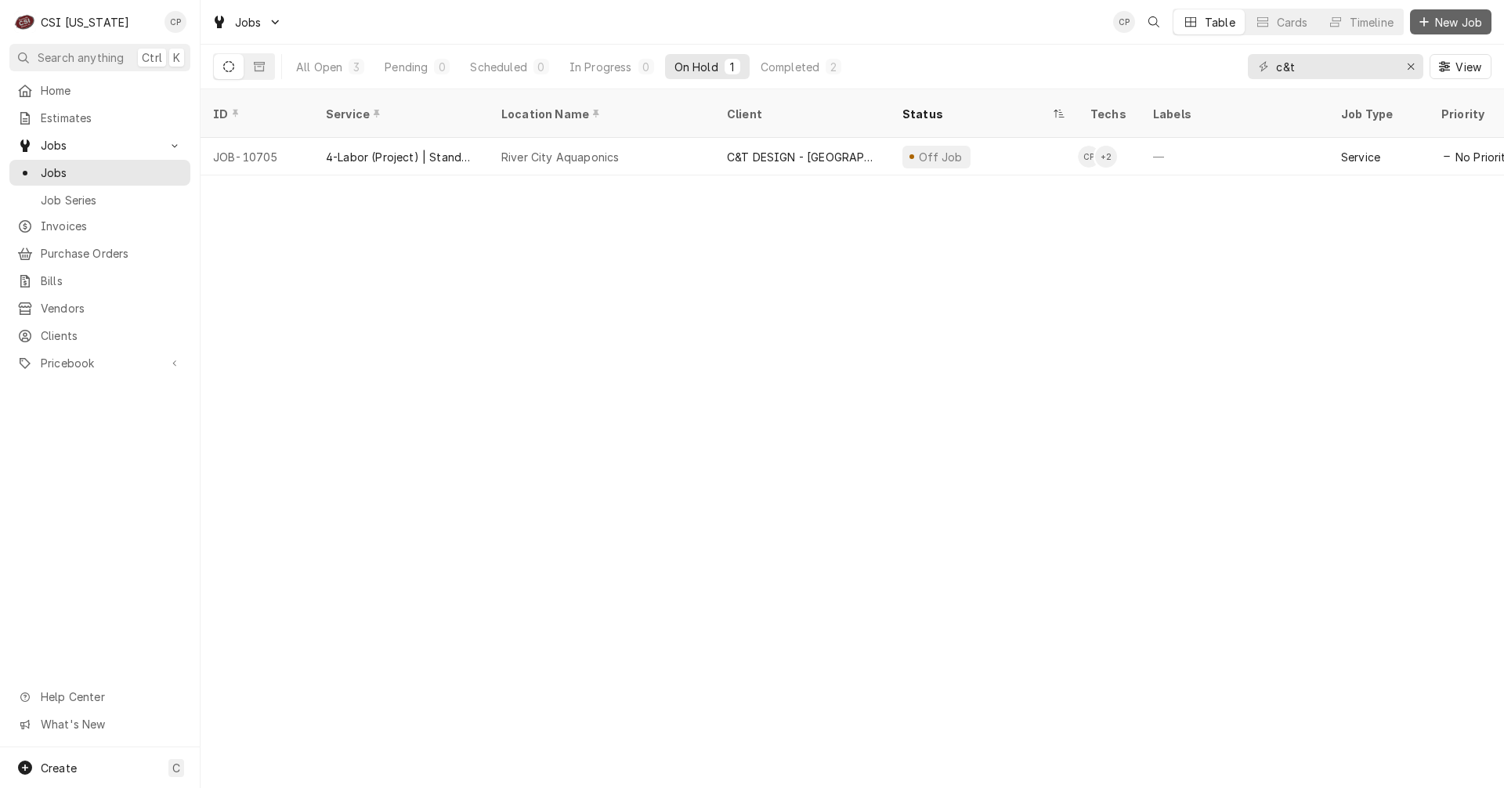
click at [1435, 26] on span "New Job" at bounding box center [1457, 22] width 53 height 16
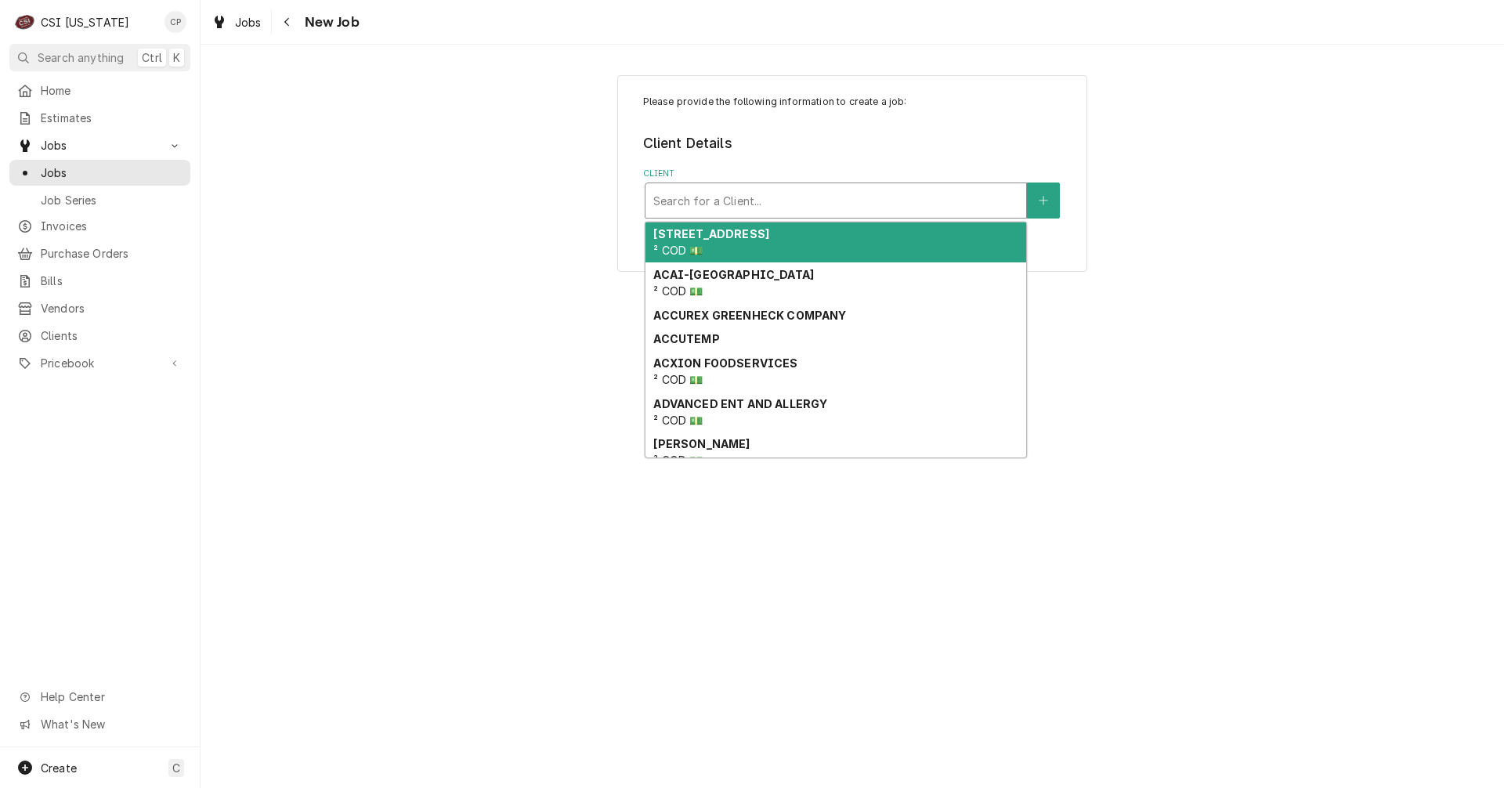
click at [713, 204] on div "Client" at bounding box center [835, 200] width 365 height 28
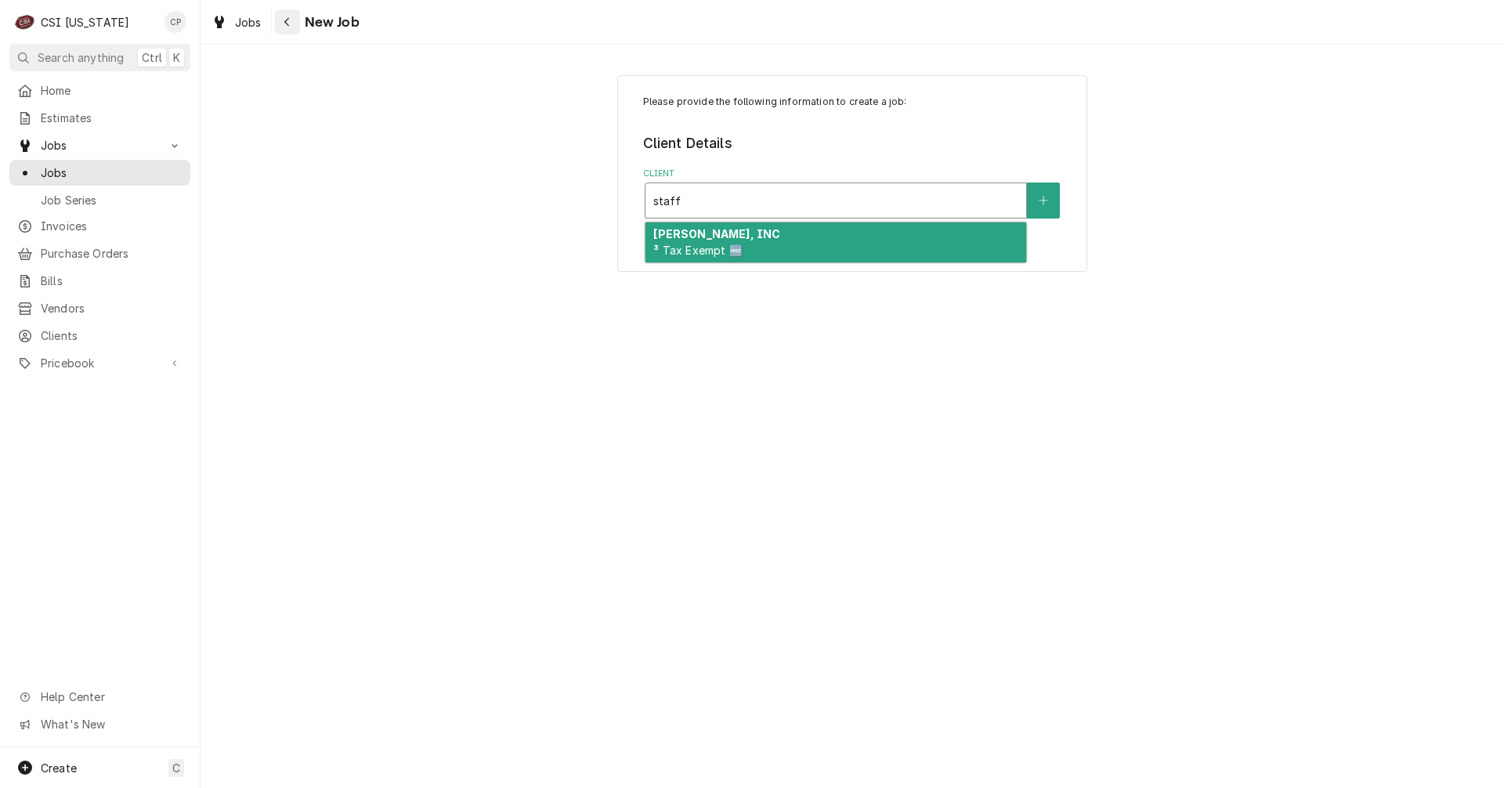
type input "staff"
click at [288, 19] on icon "Navigate back" at bounding box center [286, 22] width 5 height 9
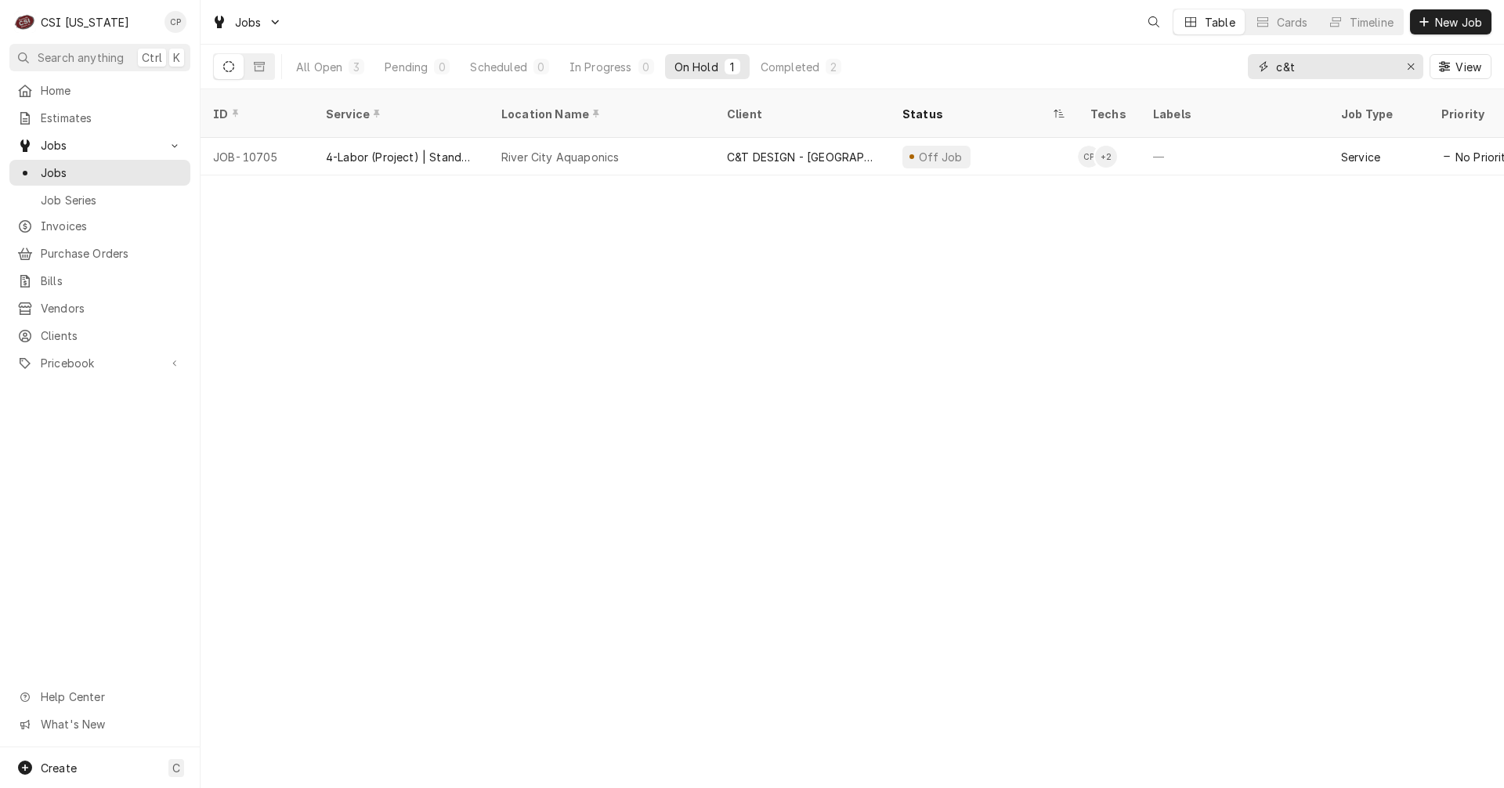
drag, startPoint x: 1239, startPoint y: 68, endPoint x: 1216, endPoint y: 68, distance: 22.7
click at [1216, 68] on div "All Open 3 Pending 0 Scheduled 0 In Progress 0 On Hold 1 Completed 2 c&t View" at bounding box center [852, 67] width 1278 height 44
type input "a"
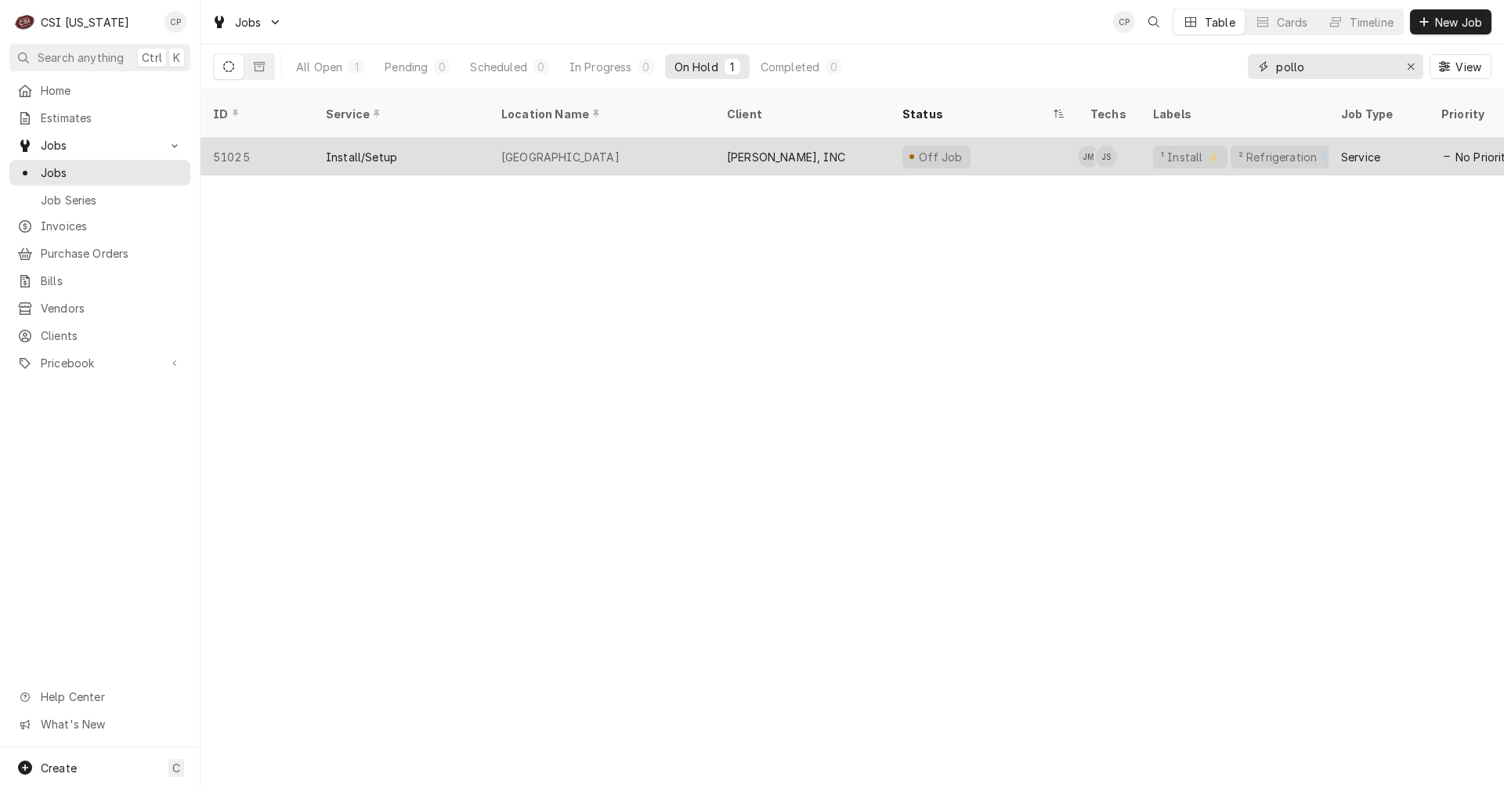
type input "pollo"
click at [622, 138] on div "[GEOGRAPHIC_DATA]" at bounding box center [602, 157] width 226 height 38
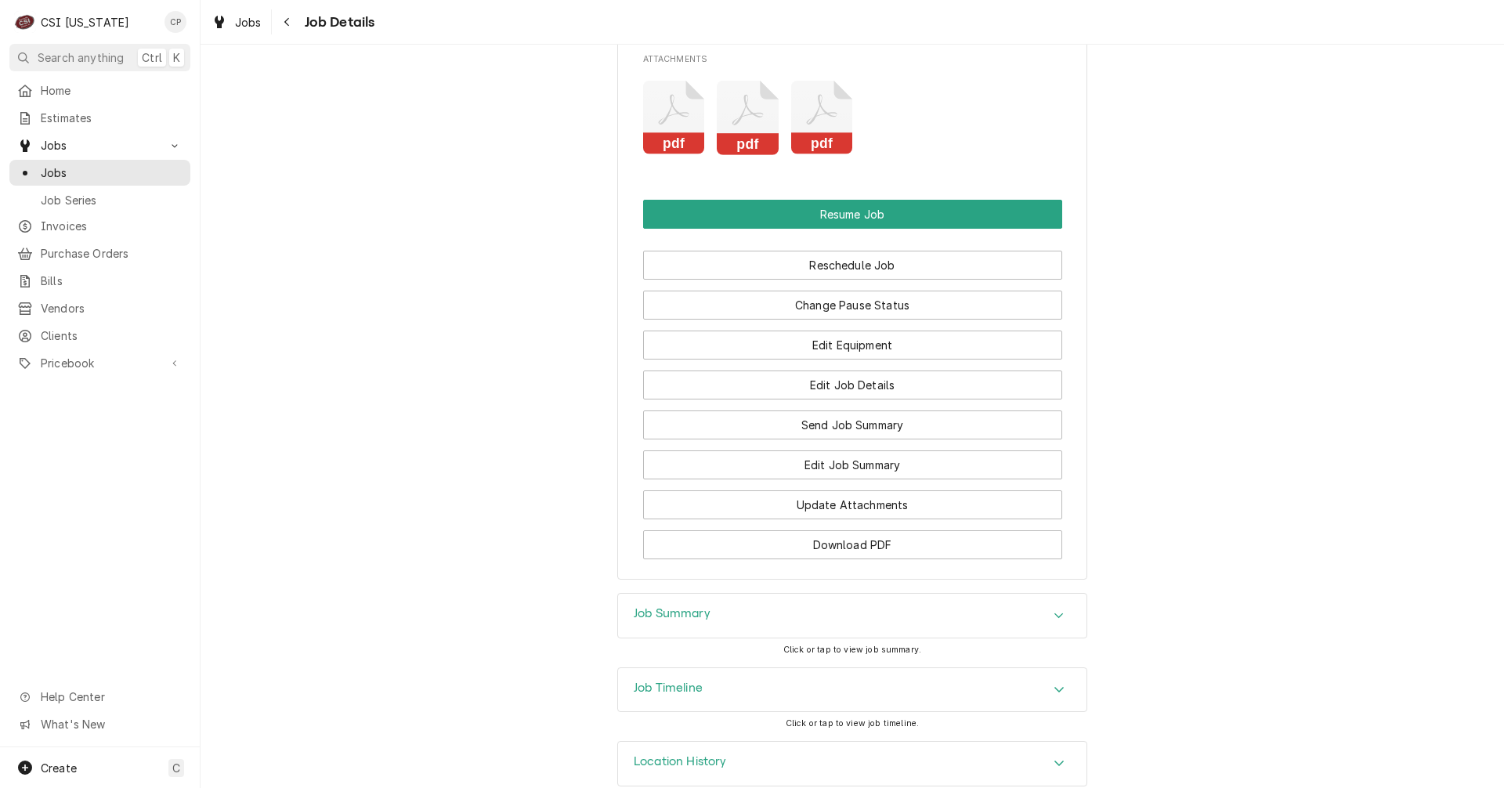
scroll to position [2506, 0]
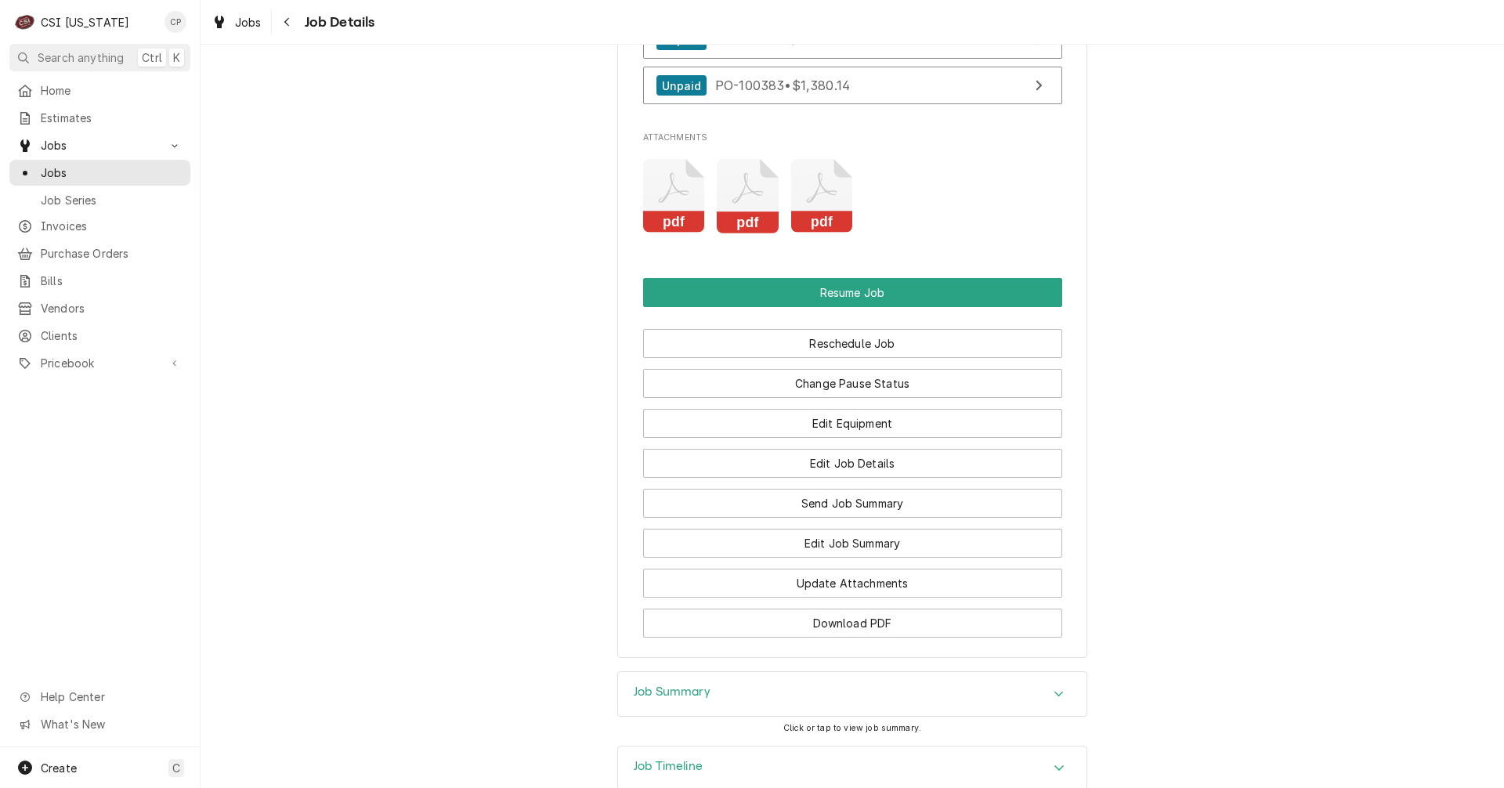
click at [286, 24] on icon "Navigate back" at bounding box center [286, 21] width 7 height 11
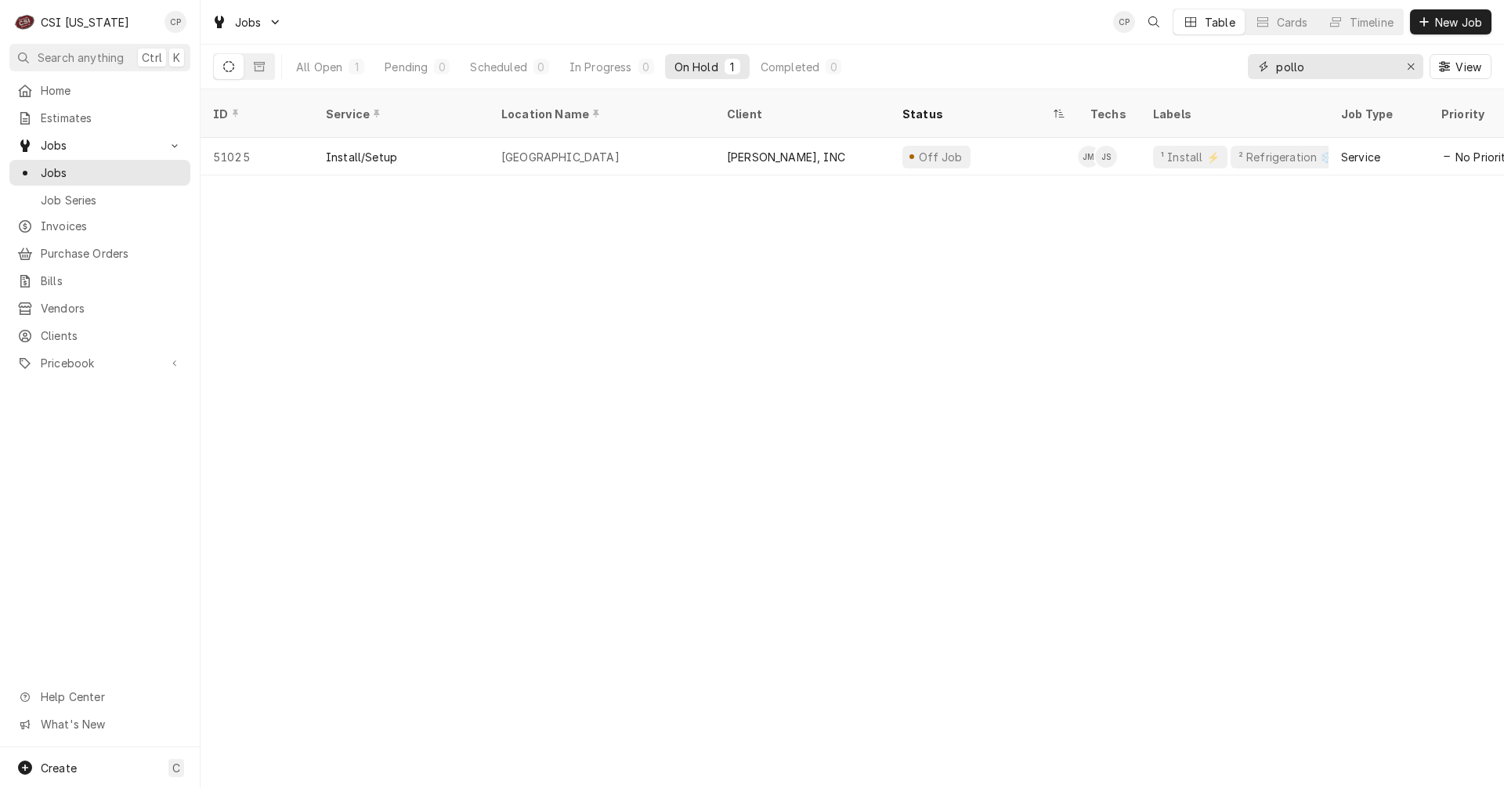
click at [1276, 70] on input "pollo" at bounding box center [1334, 66] width 117 height 25
type input "apollo"
click at [1077, 343] on div "ID Service Location Name Client Status Techs Labels Job Type Priority Date Rece…" at bounding box center [851, 438] width 1303 height 699
click at [1414, 67] on div "Erase input" at bounding box center [1411, 67] width 16 height 16
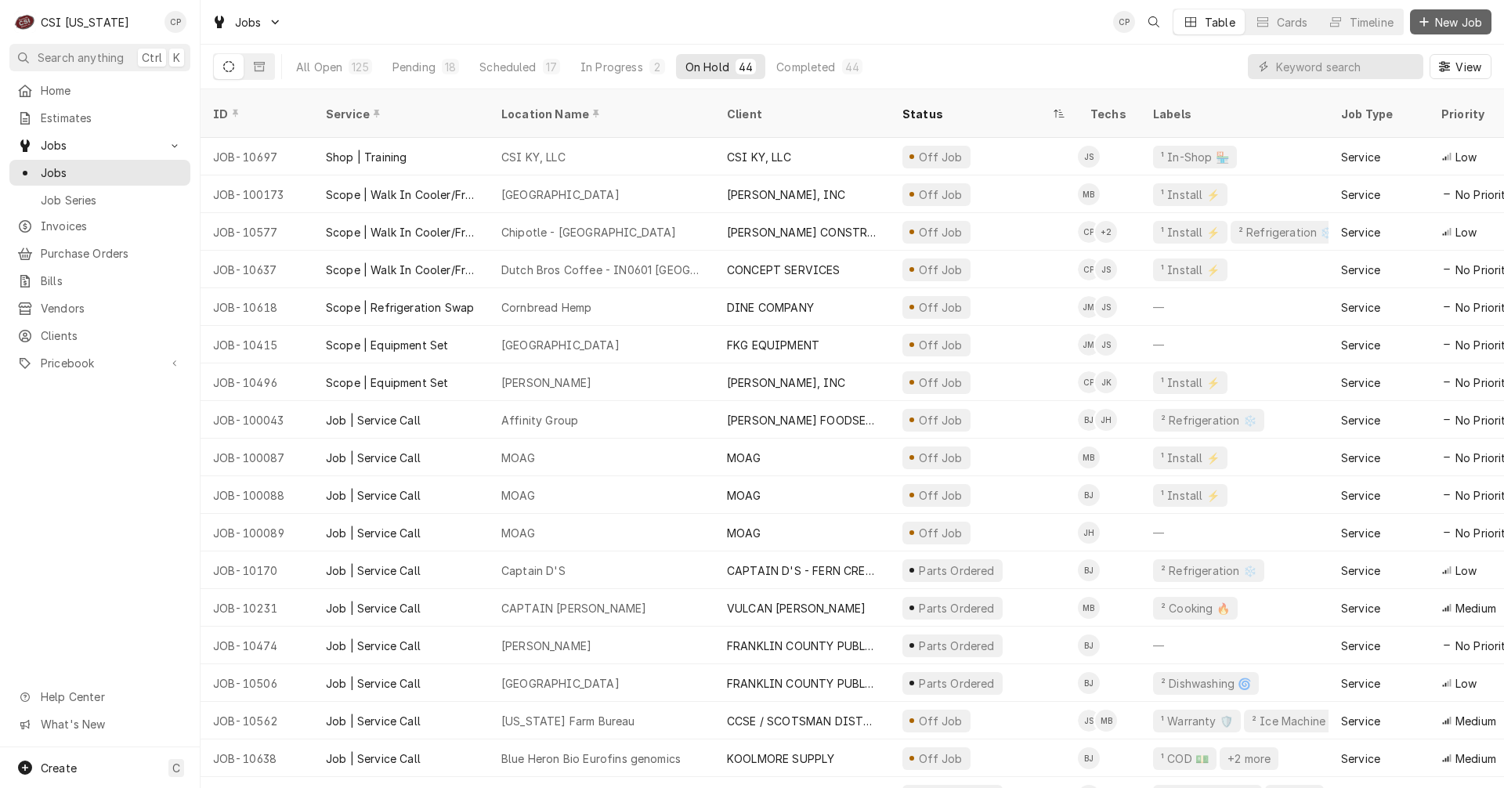
click at [1455, 26] on span "New Job" at bounding box center [1457, 22] width 53 height 16
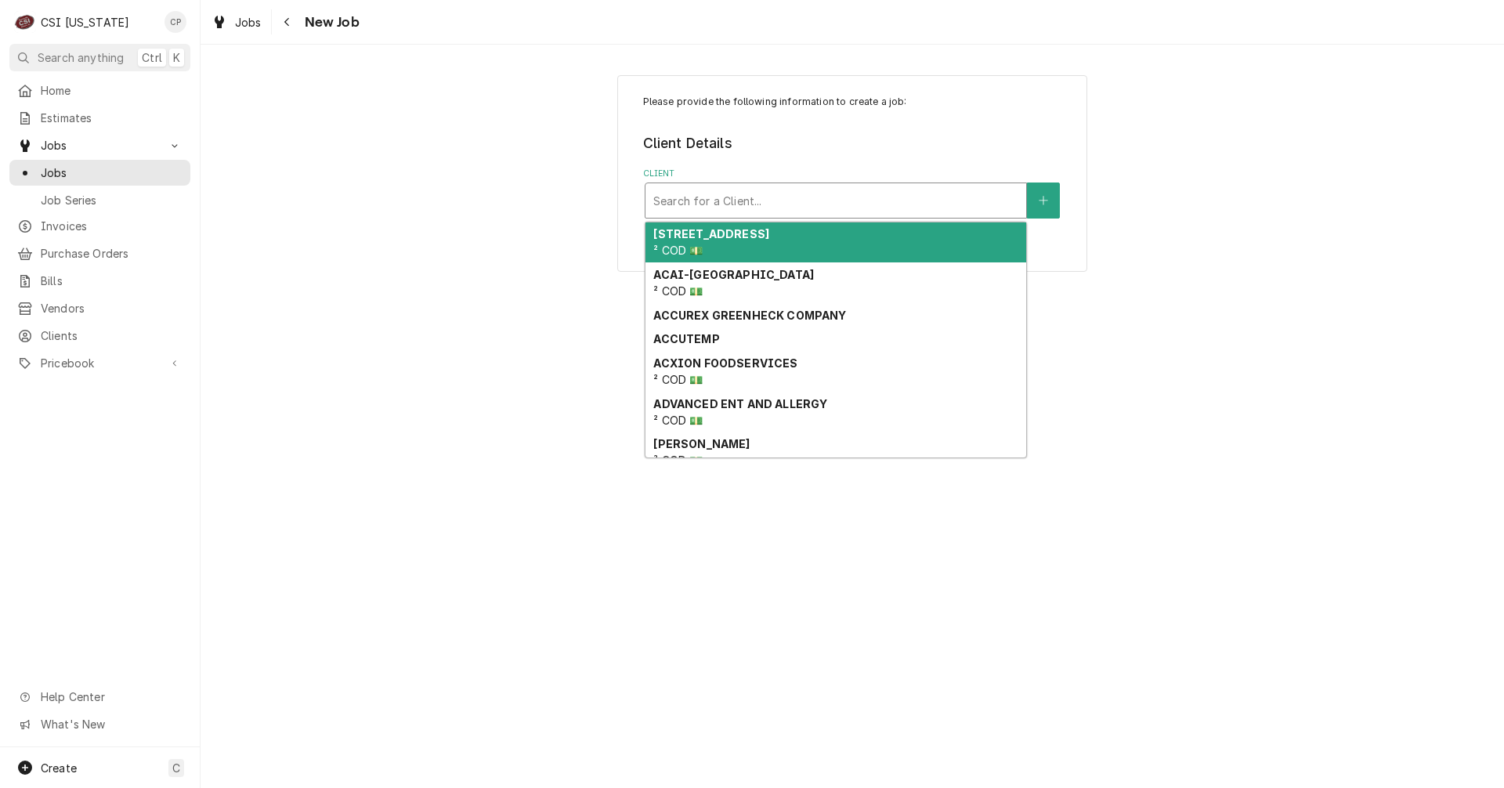
click at [727, 193] on div "Client" at bounding box center [835, 200] width 365 height 28
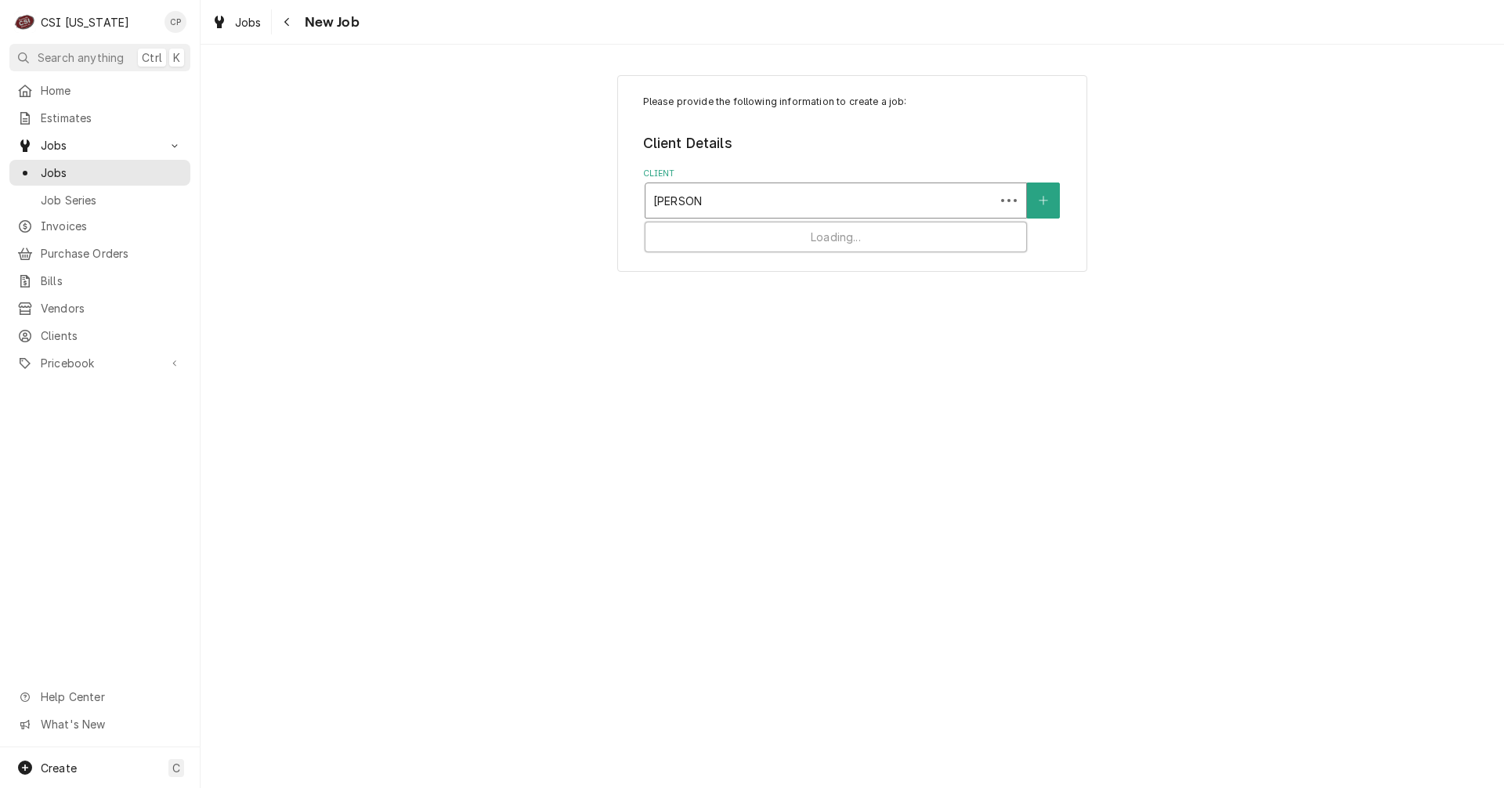
type input "stafford"
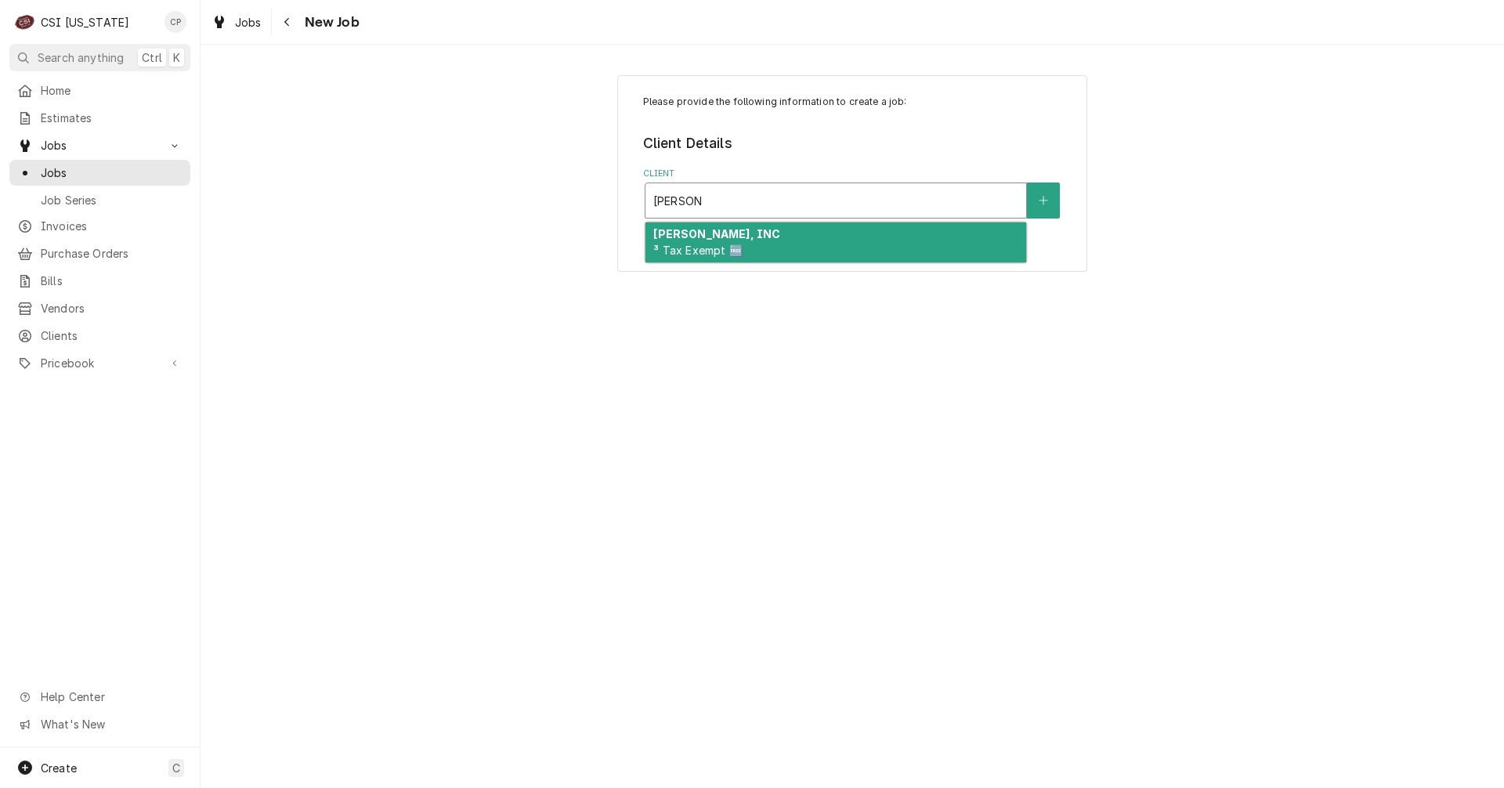
click at [776, 241] on div "STAFFORD-SMITH, INC ³ Tax Exempt 🆓" at bounding box center [835, 242] width 381 height 41
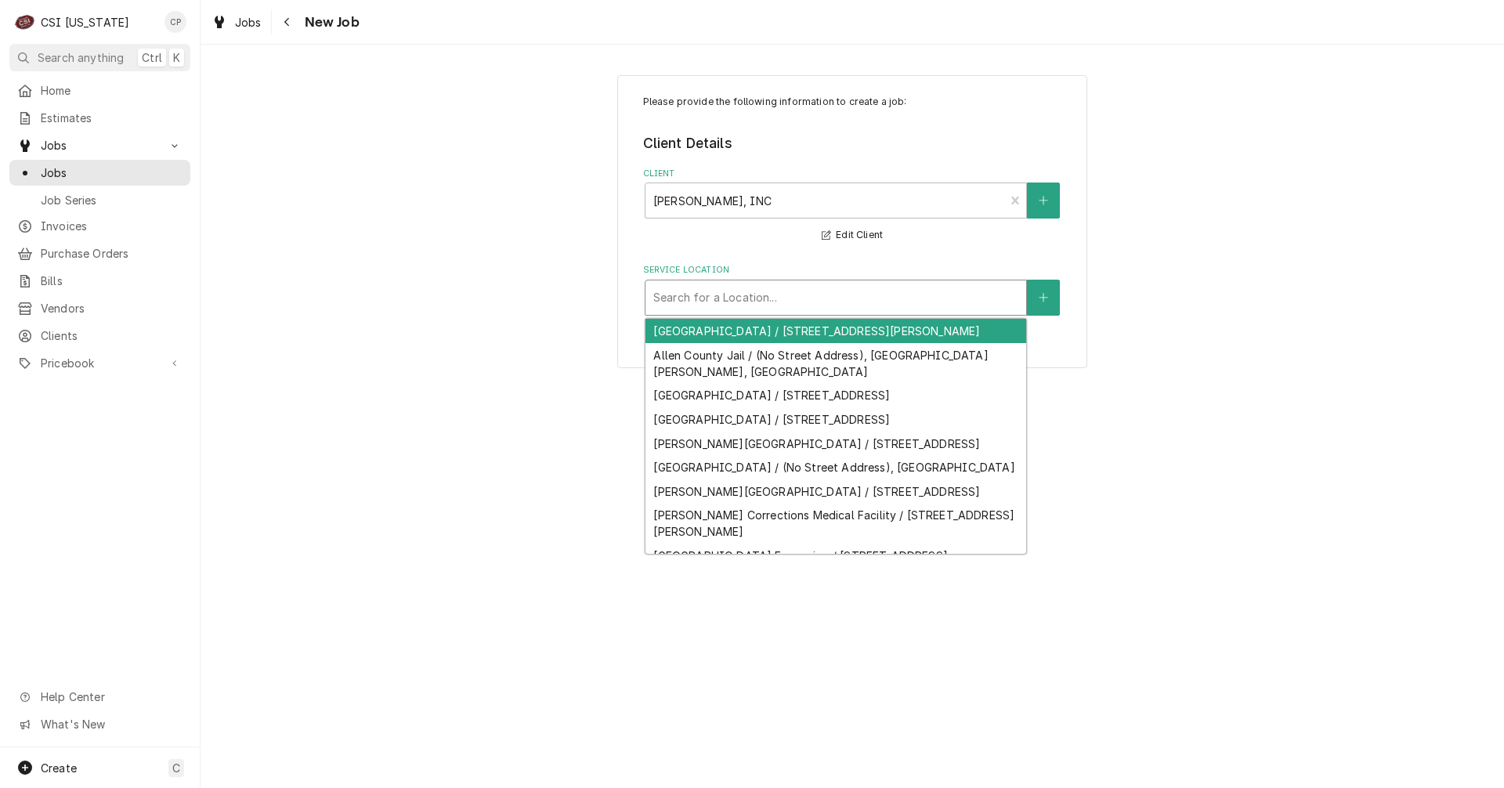
click at [764, 311] on div "Service Location" at bounding box center [835, 297] width 365 height 28
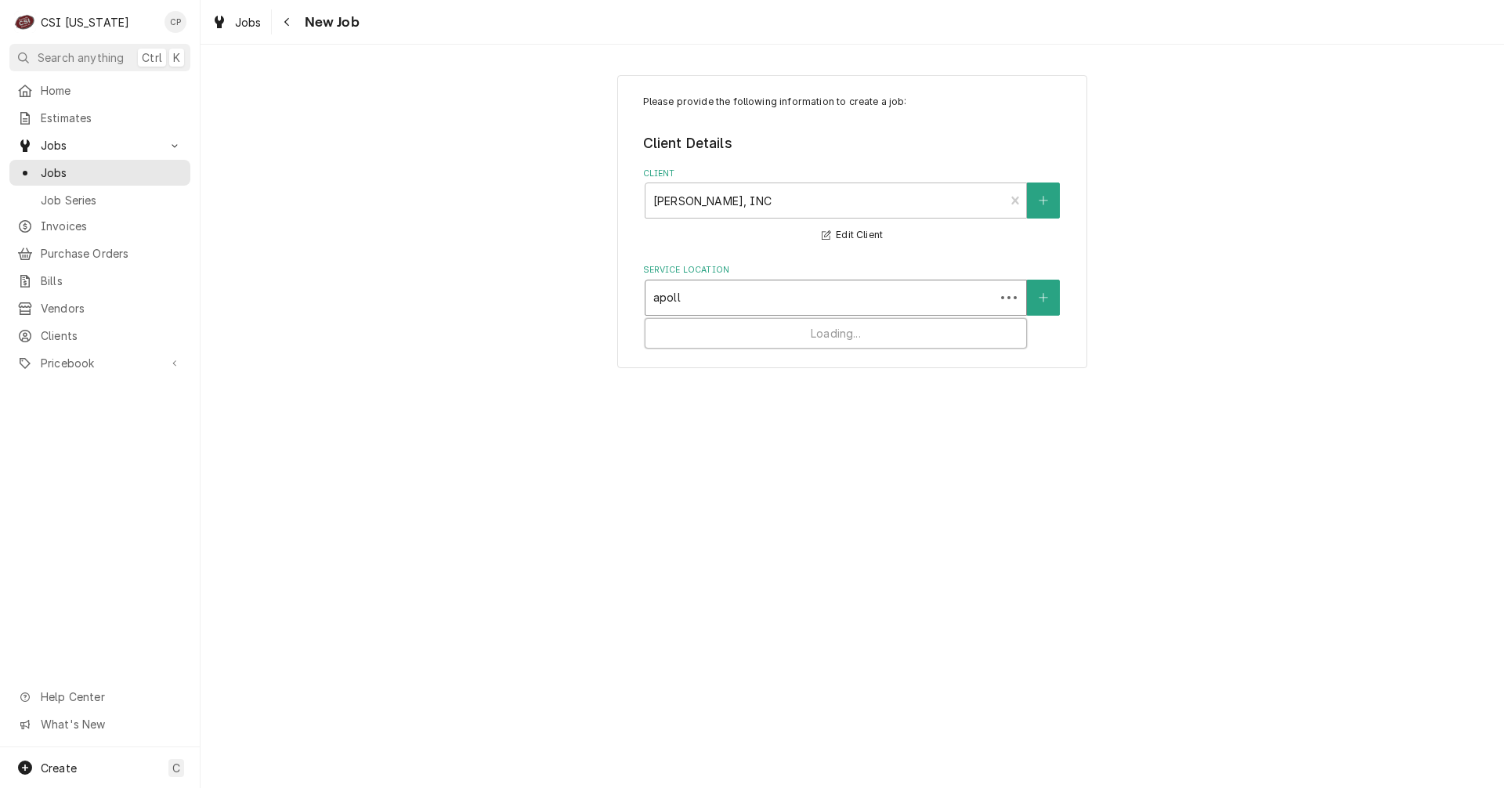
type input "apollo"
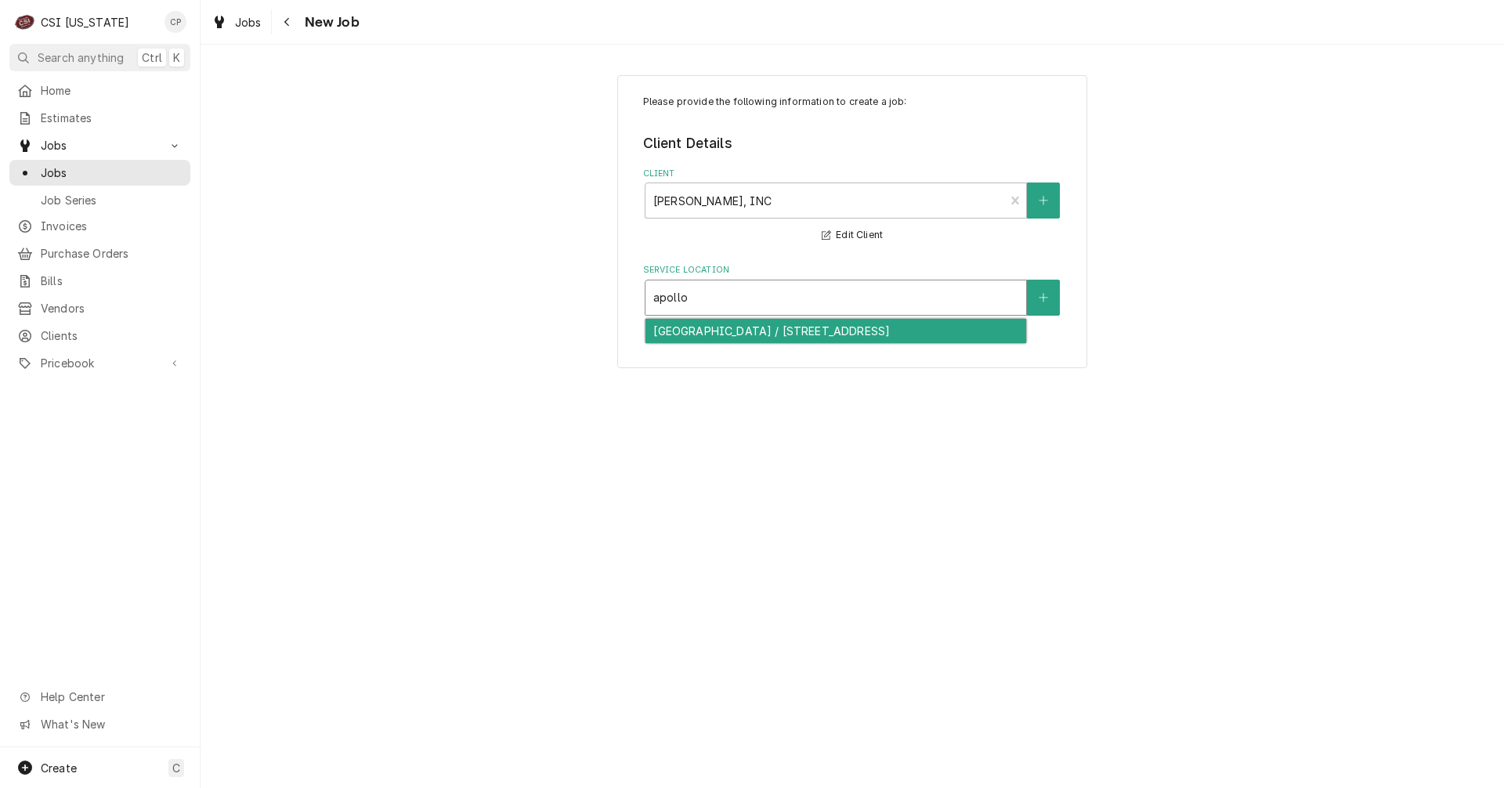
click at [767, 327] on div "[GEOGRAPHIC_DATA] / [STREET_ADDRESS]" at bounding box center [835, 331] width 381 height 24
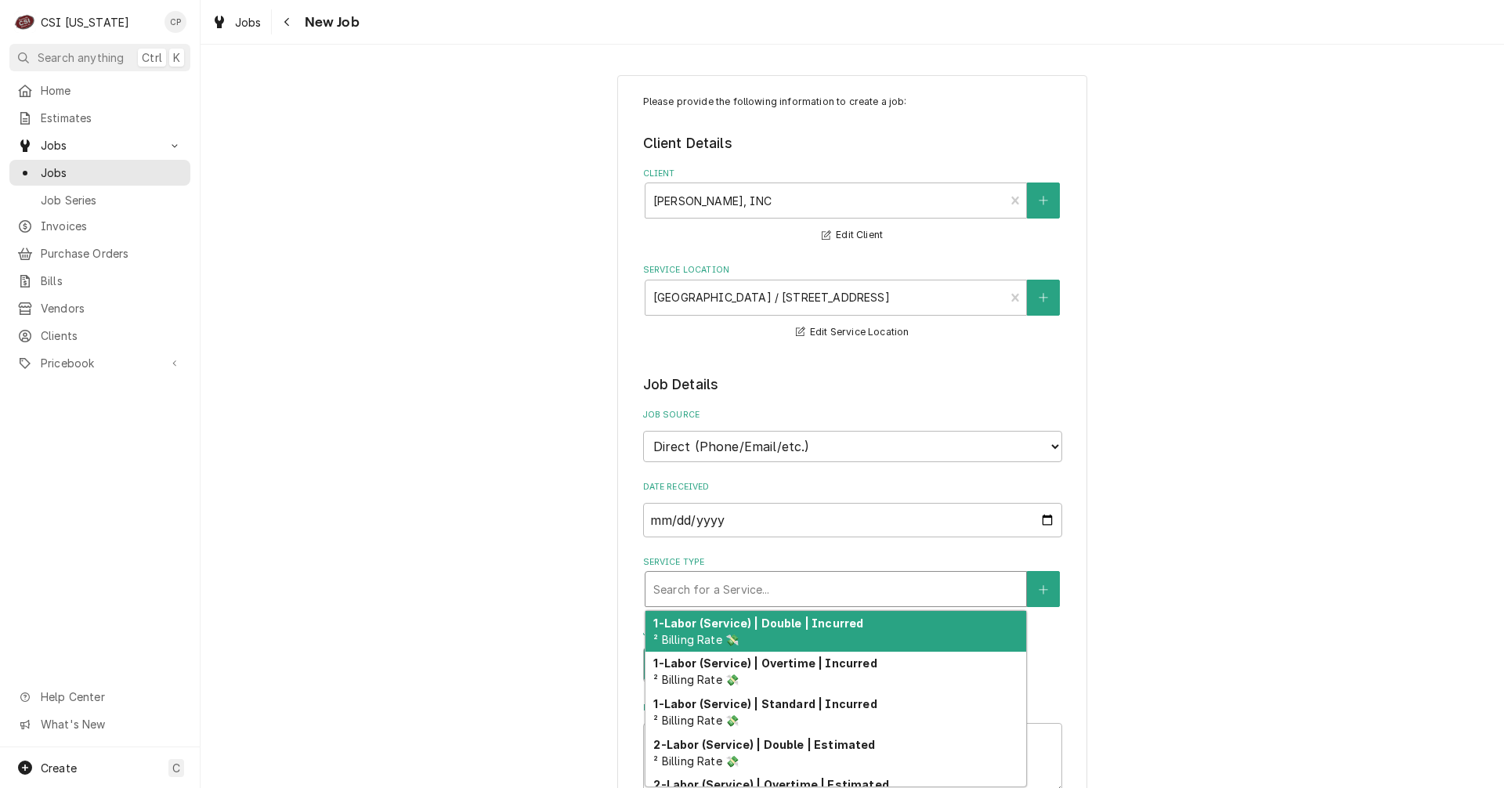
click at [726, 587] on div "Service Type" at bounding box center [835, 589] width 365 height 28
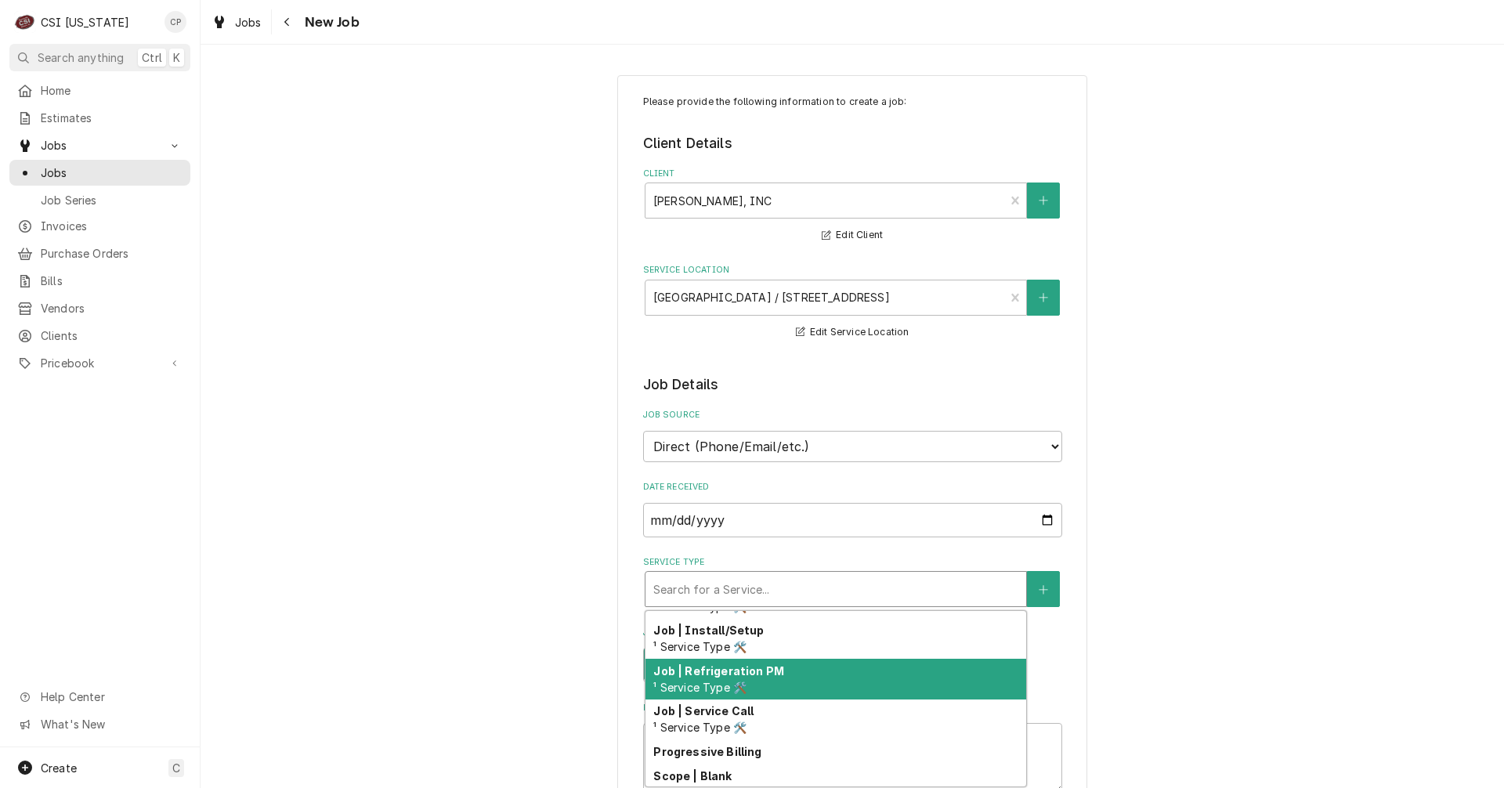
scroll to position [897, 0]
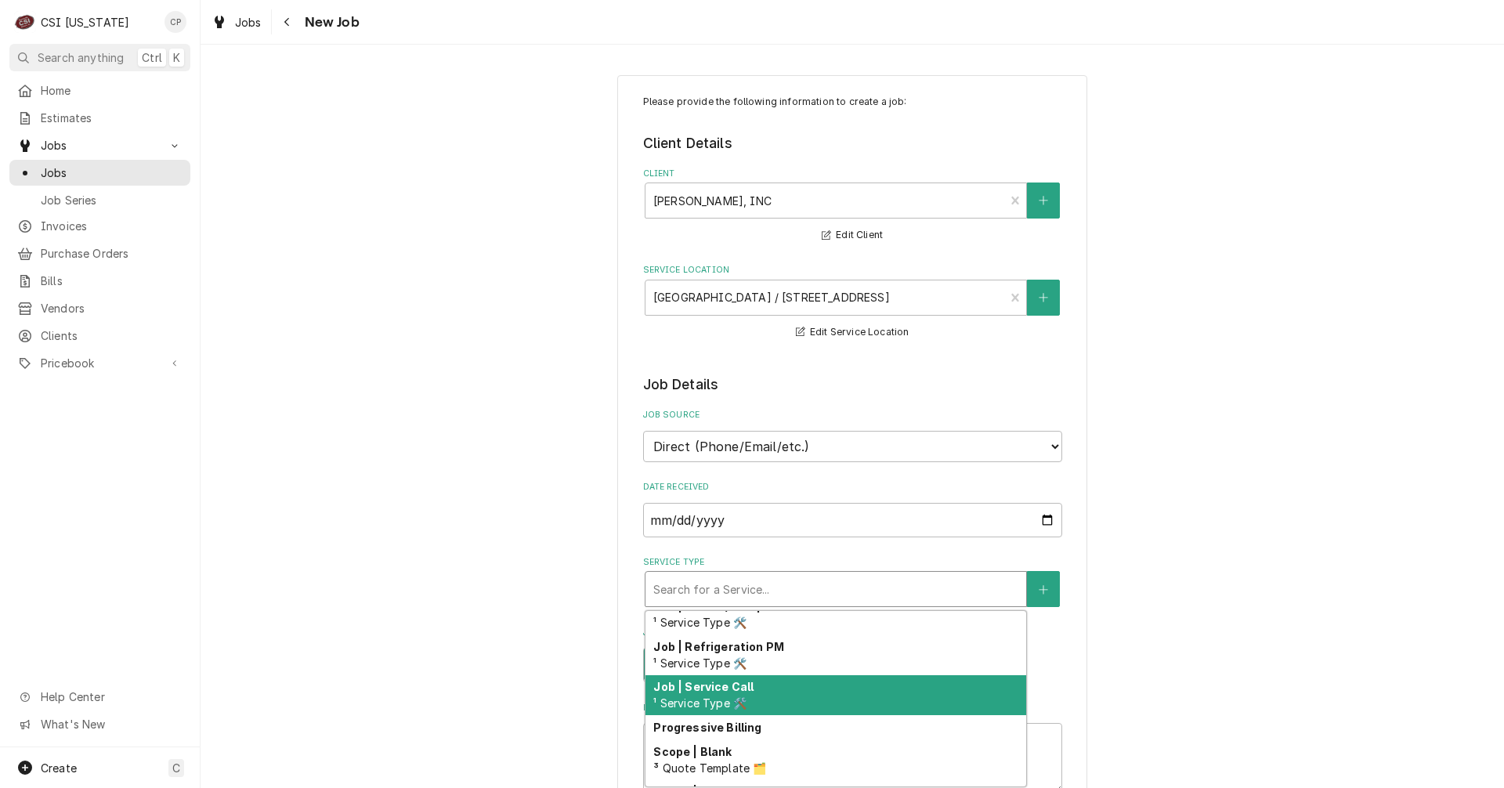
click at [734, 699] on span "¹ Service Type 🛠️" at bounding box center [699, 702] width 93 height 13
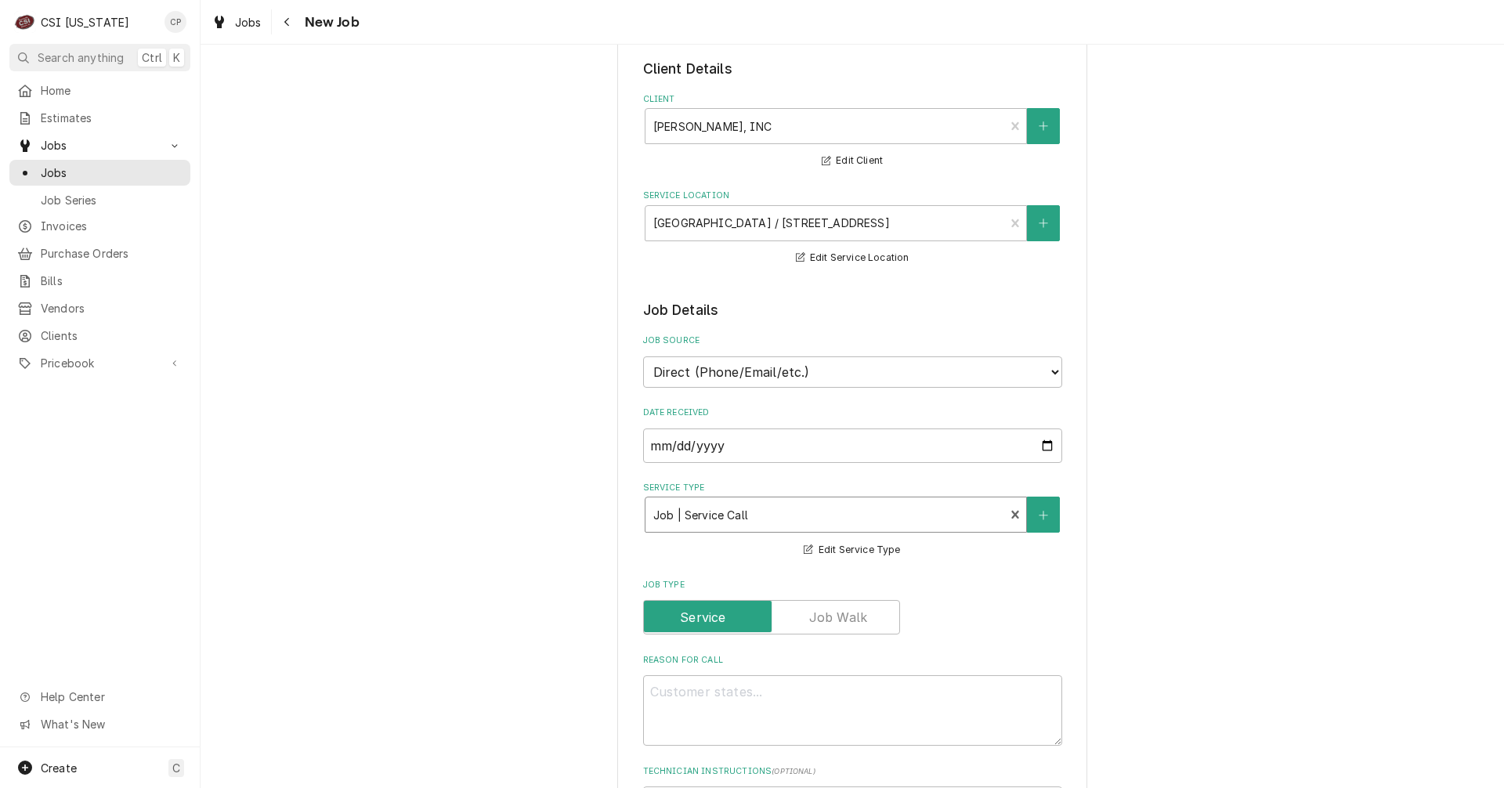
scroll to position [235, 0]
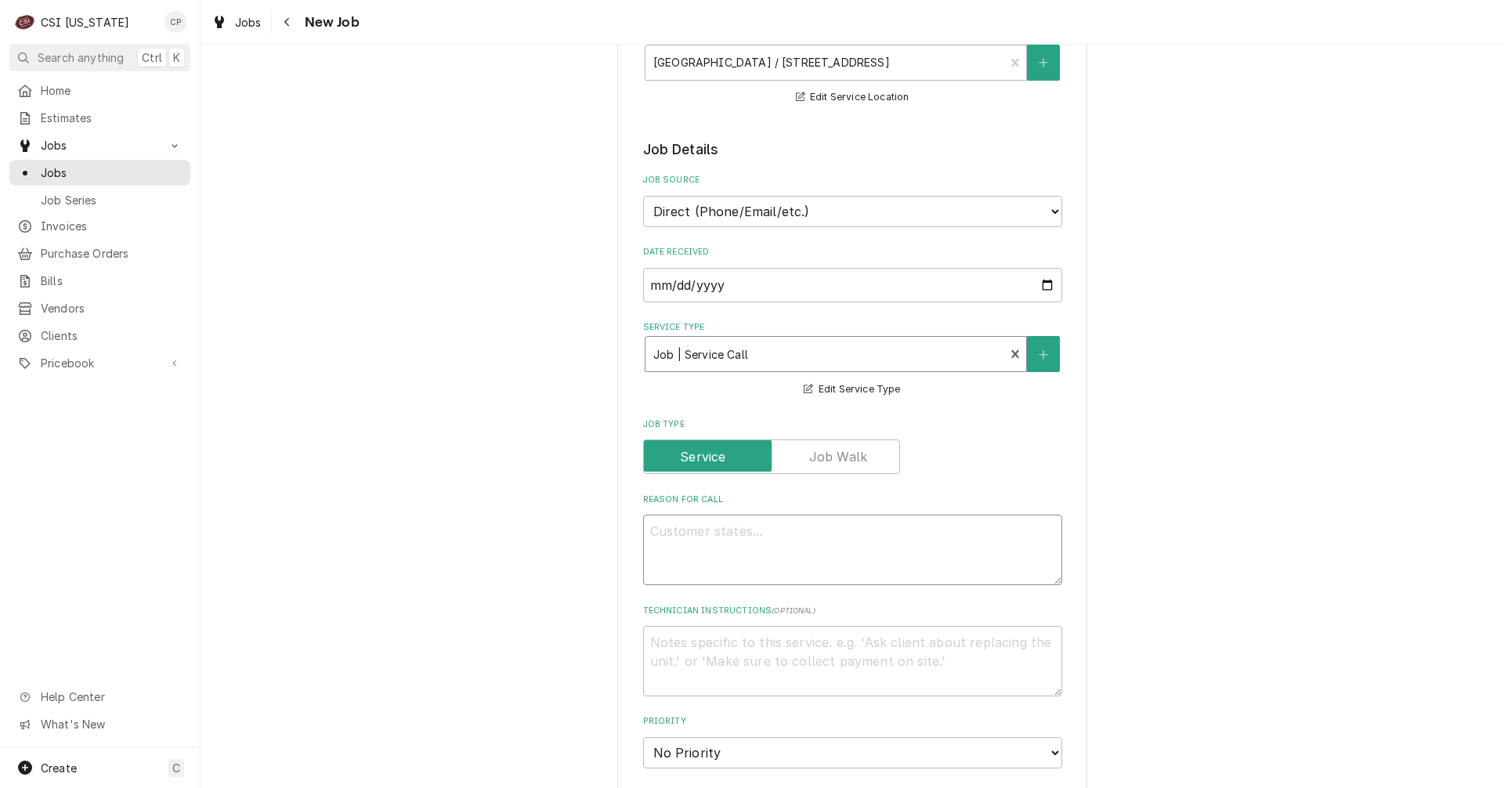
click at [704, 533] on textarea "Reason For Call" at bounding box center [852, 549] width 419 height 70
type textarea "x"
type textarea "C"
type textarea "x"
type textarea "Ch"
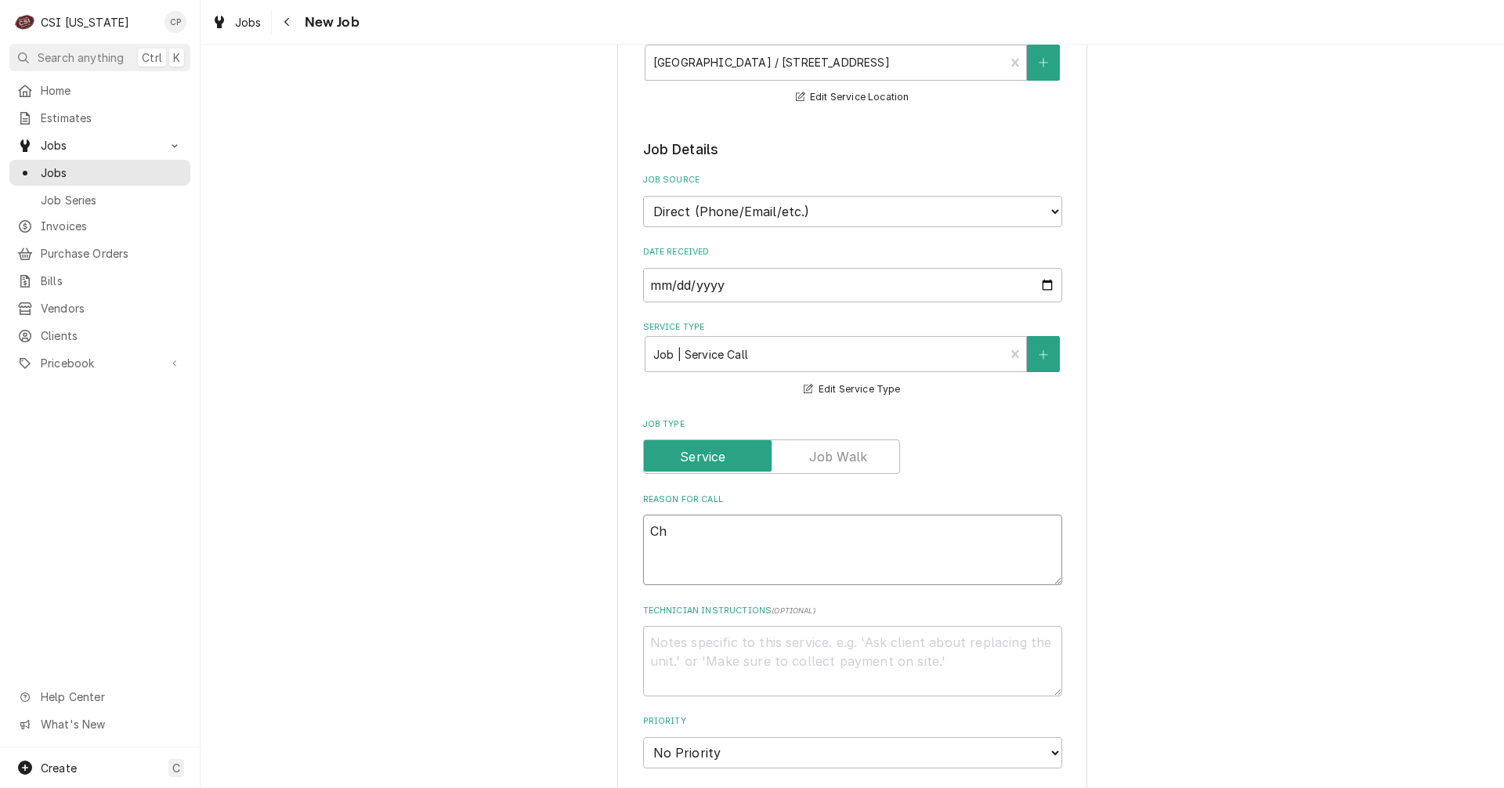
type textarea "x"
type textarea "Che"
type textarea "x"
type textarea "Chec"
type textarea "x"
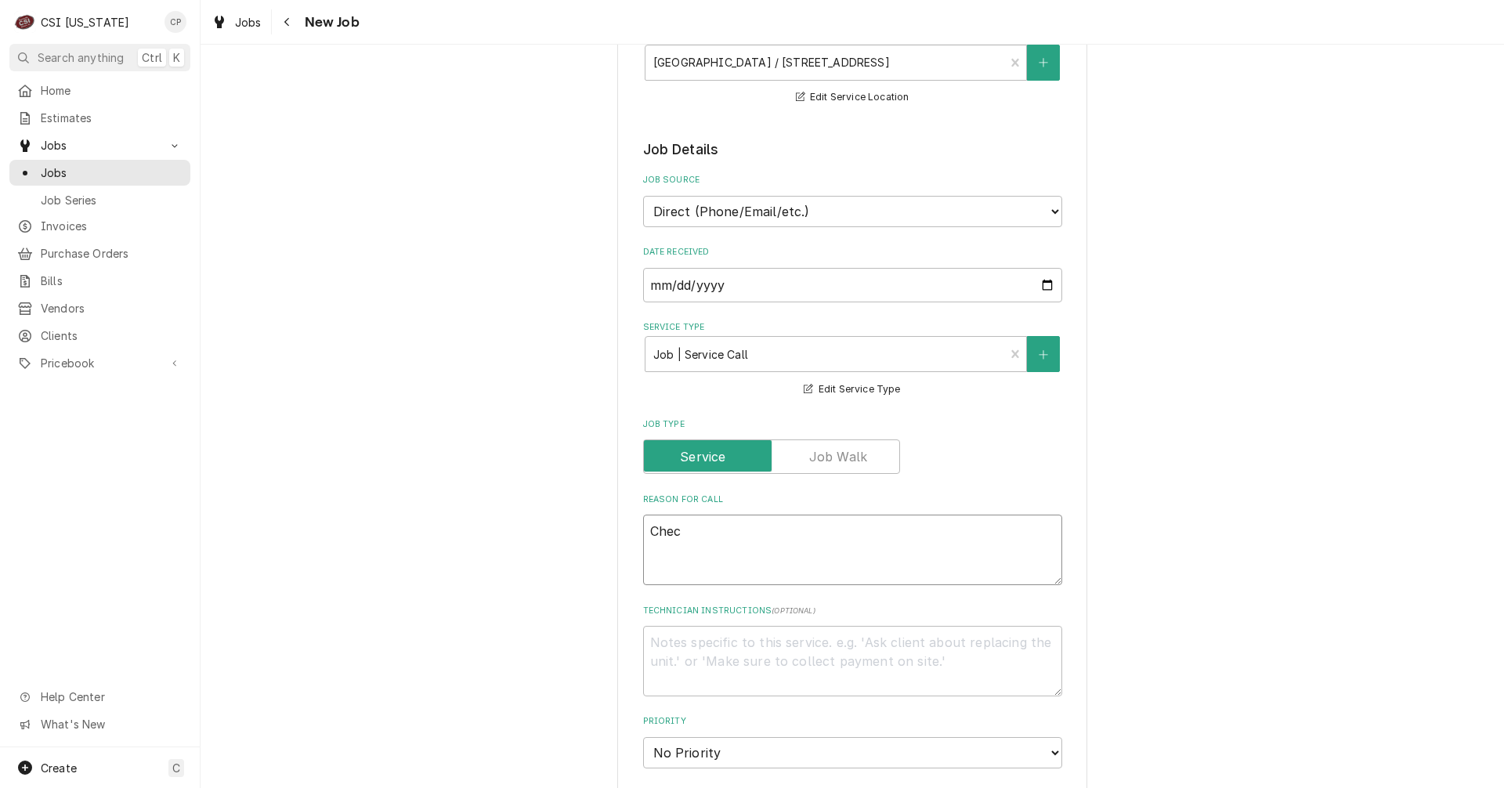
type textarea "Check"
type textarea "x"
type textarea "Check"
type textarea "x"
type textarea "Check t"
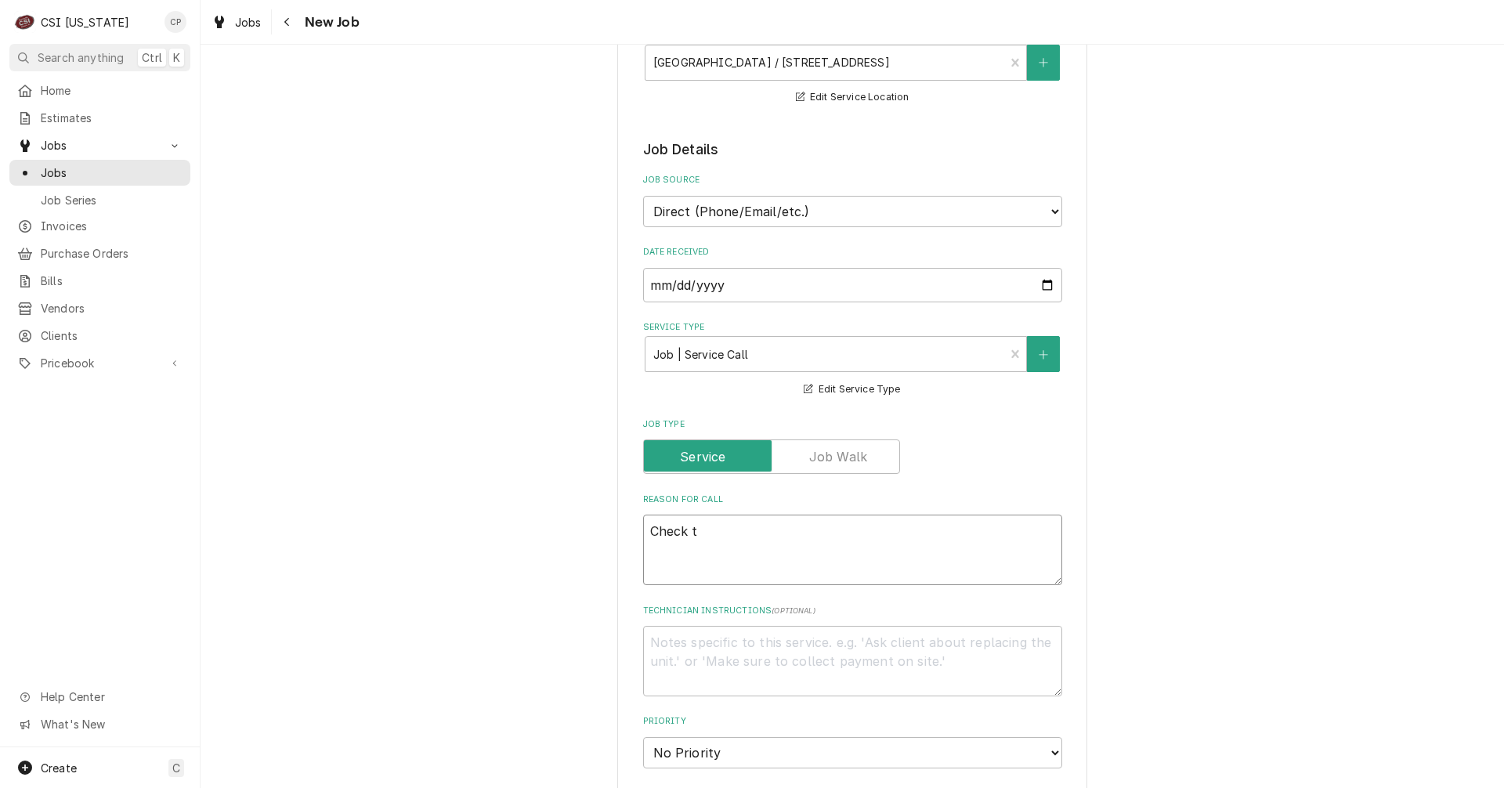
type textarea "x"
type textarea "Check th"
type textarea "x"
type textarea "Check the"
type textarea "x"
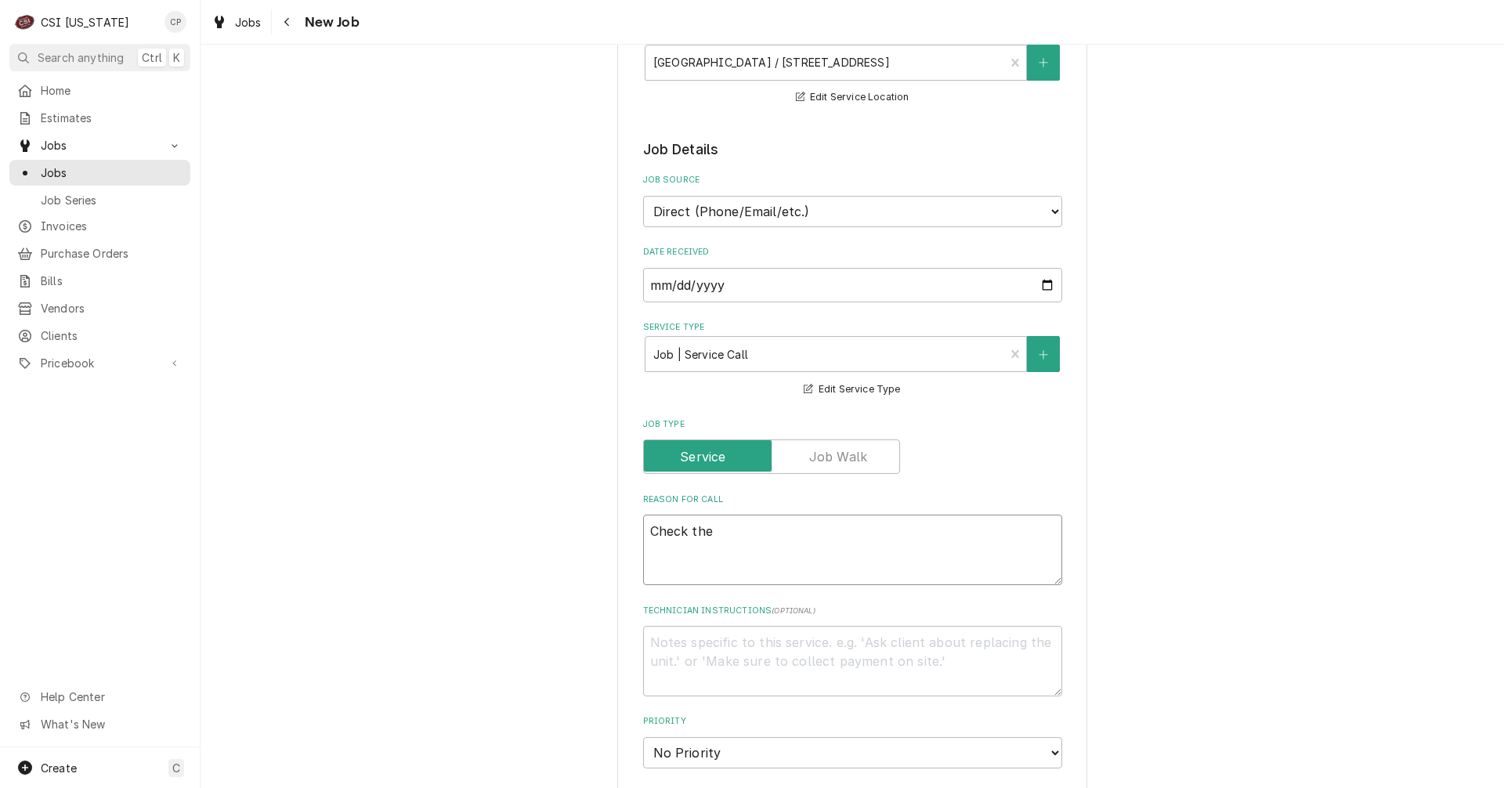
type textarea "Check the"
type textarea "x"
type textarea "Check the c"
type textarea "x"
type textarea "Check the co"
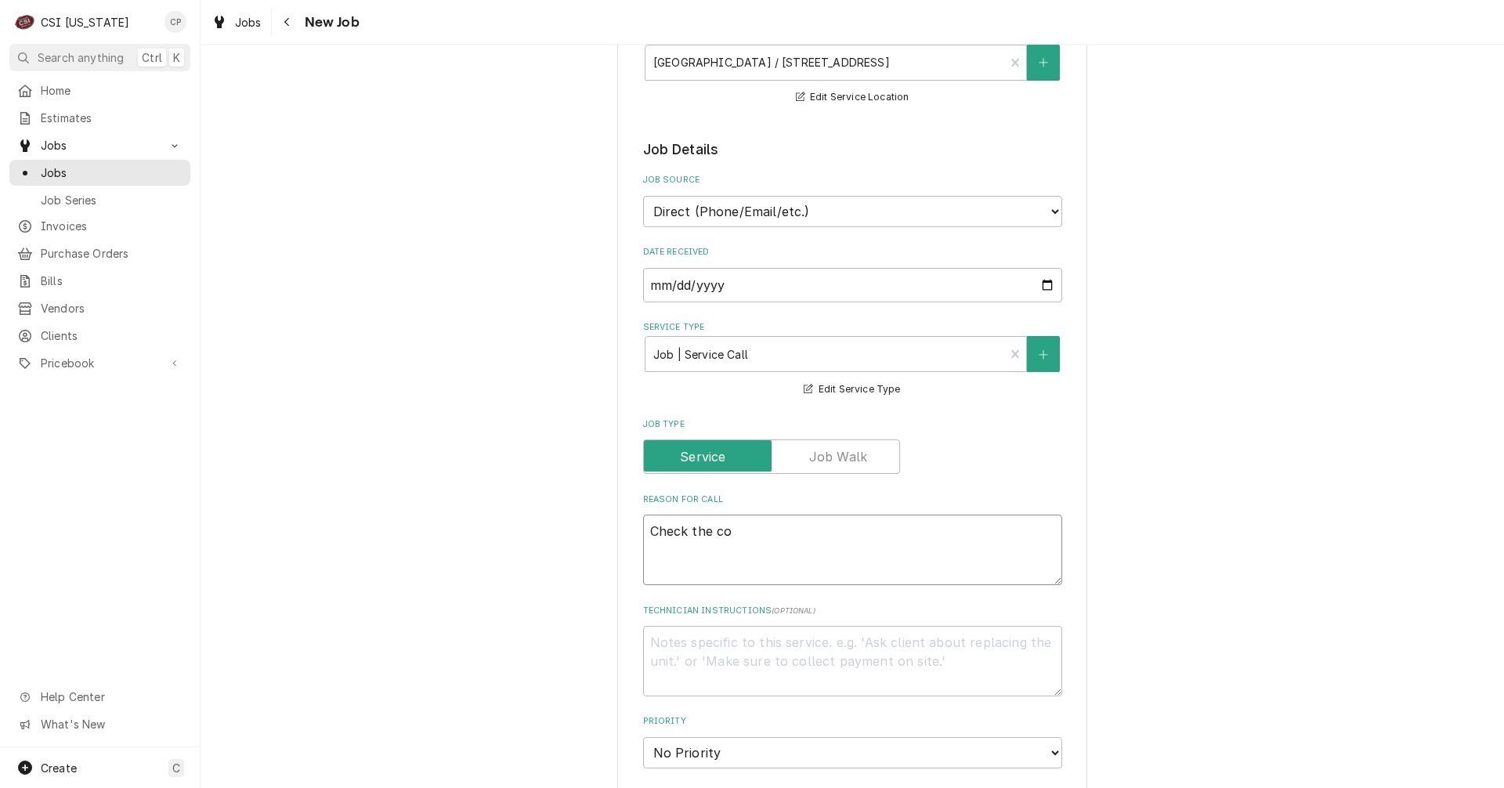
type textarea "x"
type textarea "Check the coo"
type textarea "x"
type textarea "Check the cool"
type textarea "x"
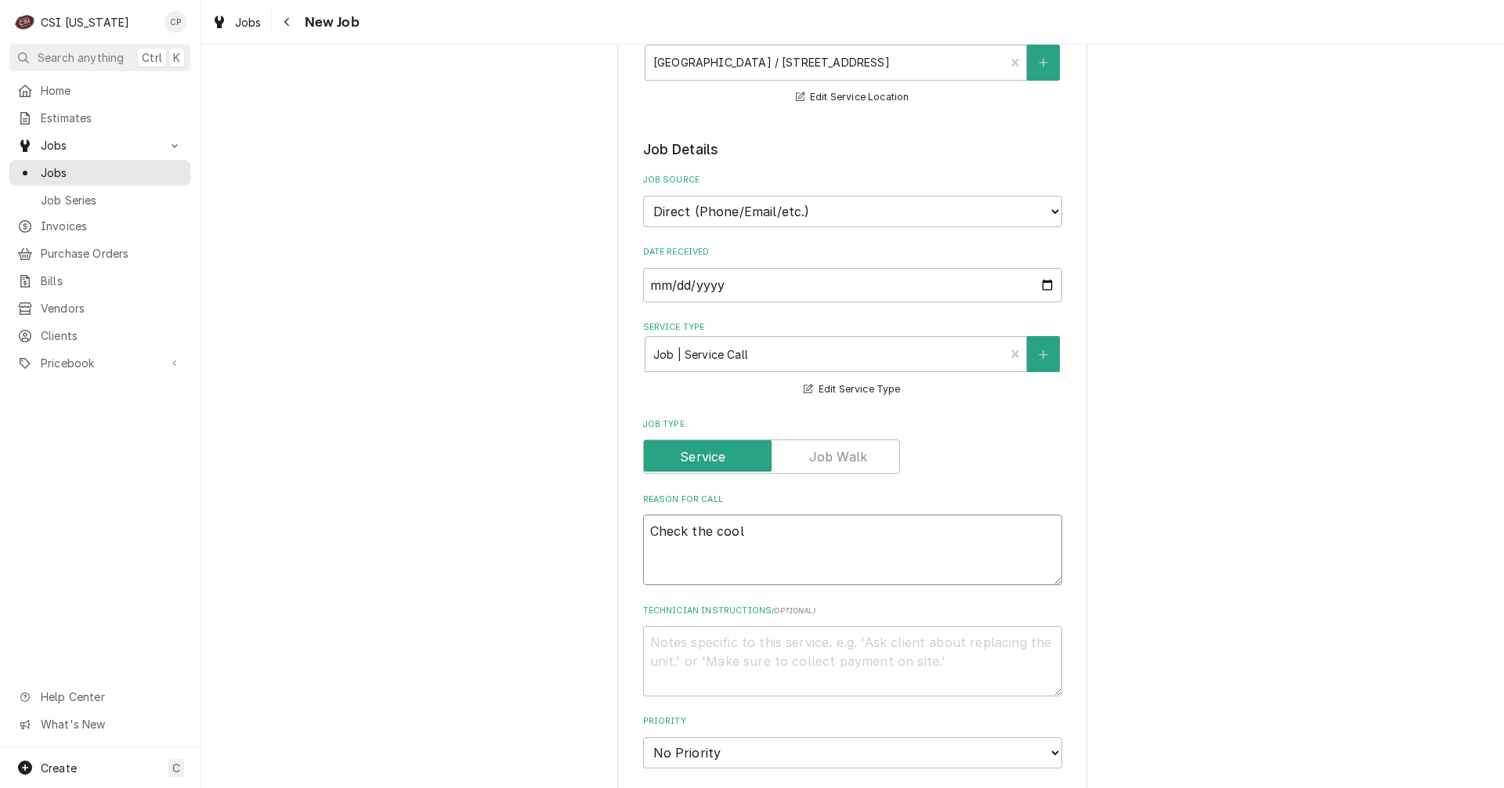
type textarea "Check the coole"
type textarea "x"
type textarea "Check the cooler"
type textarea "x"
type textarea "Check the cooler"
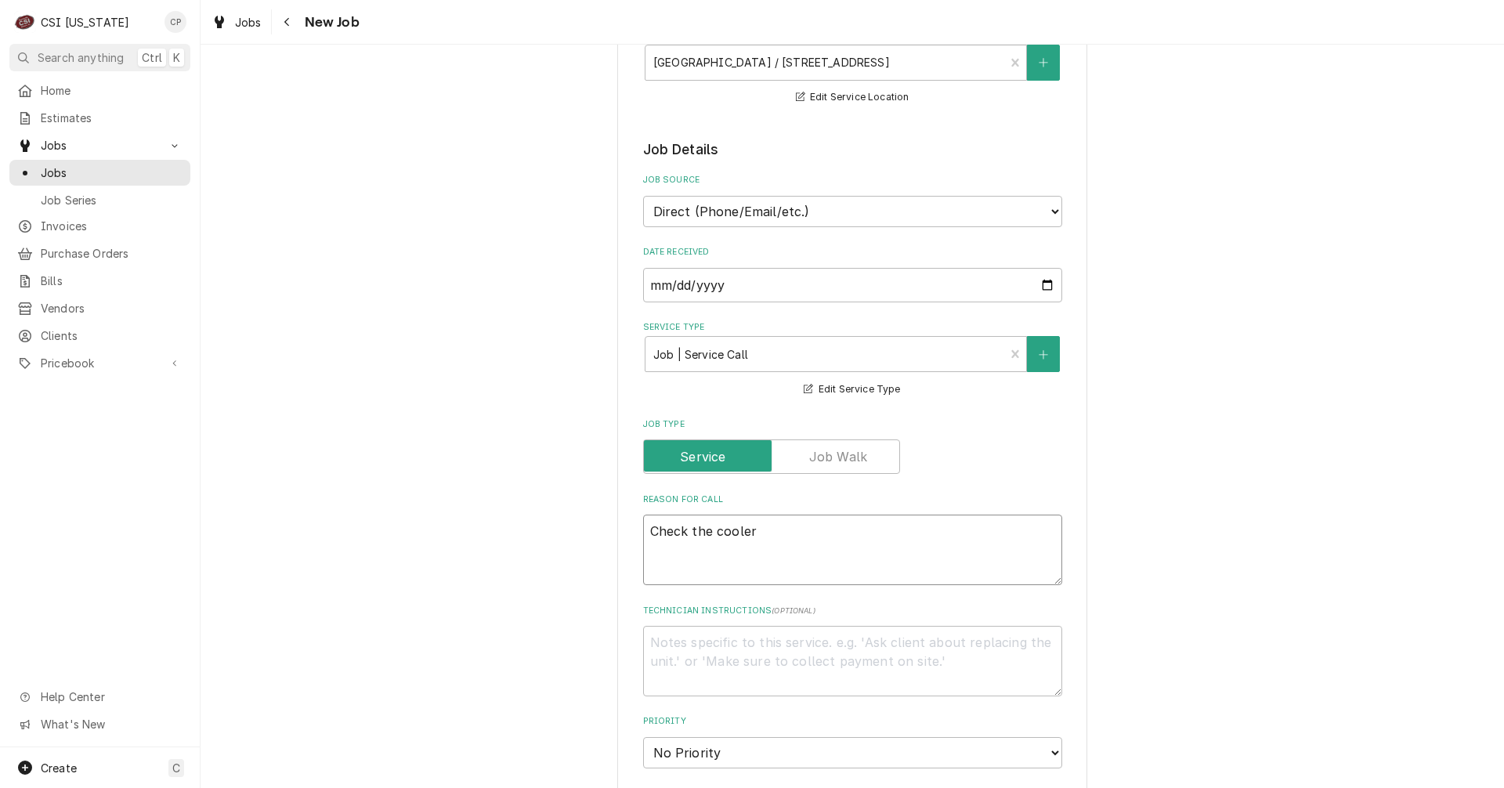
type textarea "x"
type textarea "Check the cooler a"
type textarea "x"
type textarea "Check the cooler an"
type textarea "x"
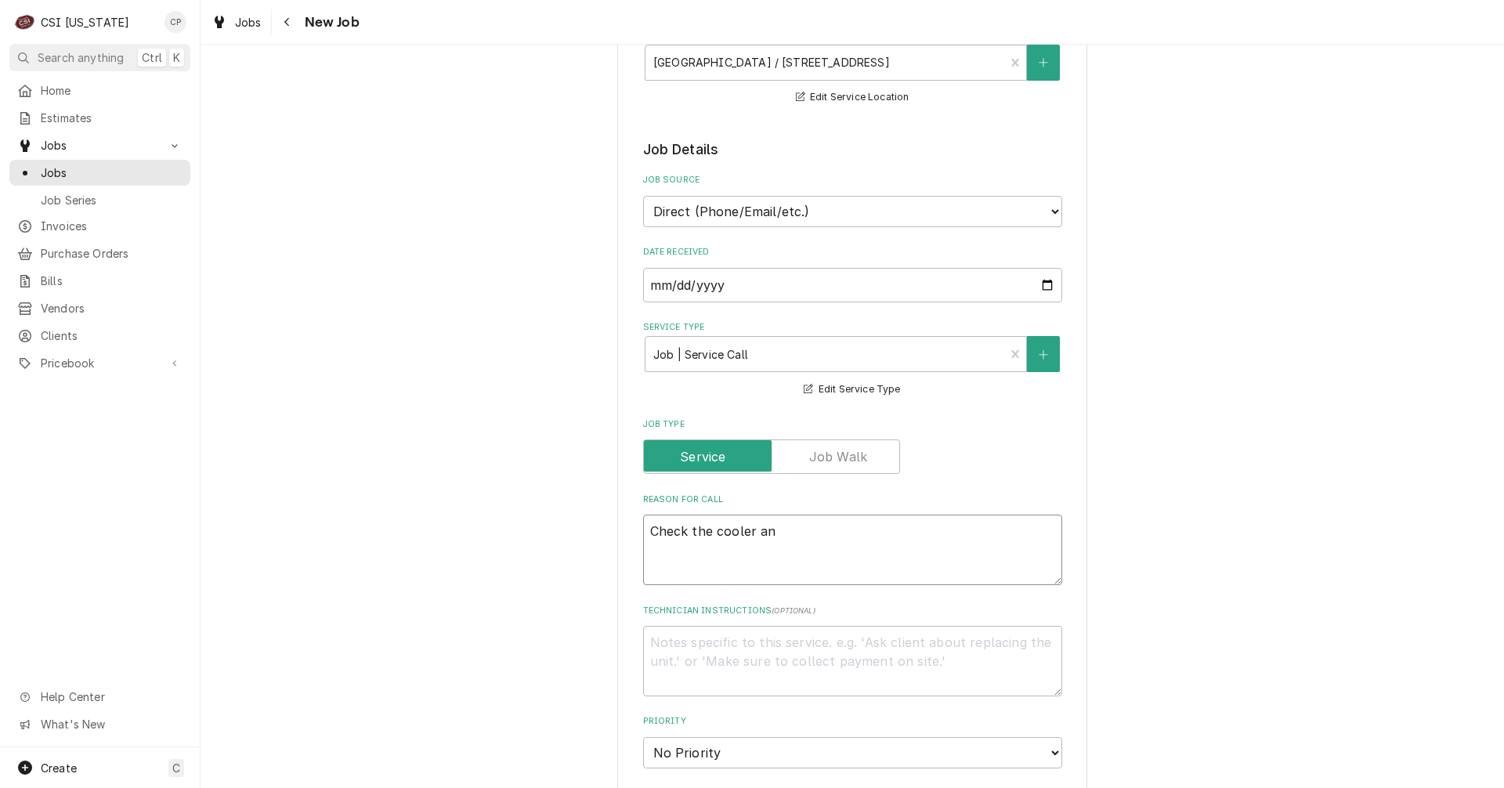
type textarea "Check the cooler and"
type textarea "x"
type textarea "Check the cooler and"
type textarea "x"
type textarea "Check the cooler and s"
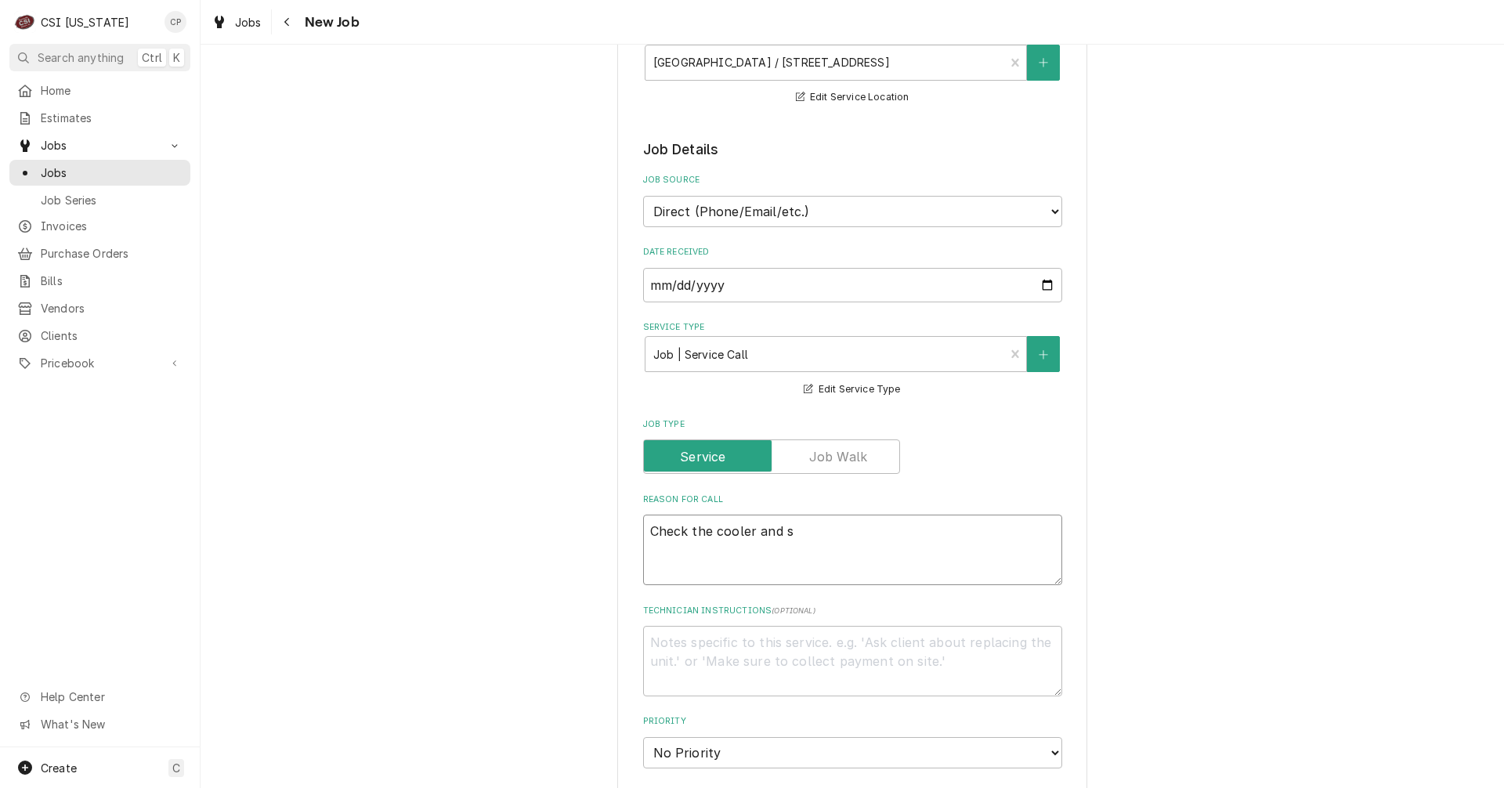
type textarea "x"
type textarea "Check the cooler and se"
type textarea "x"
type textarea "Check the cooler and see"
type textarea "x"
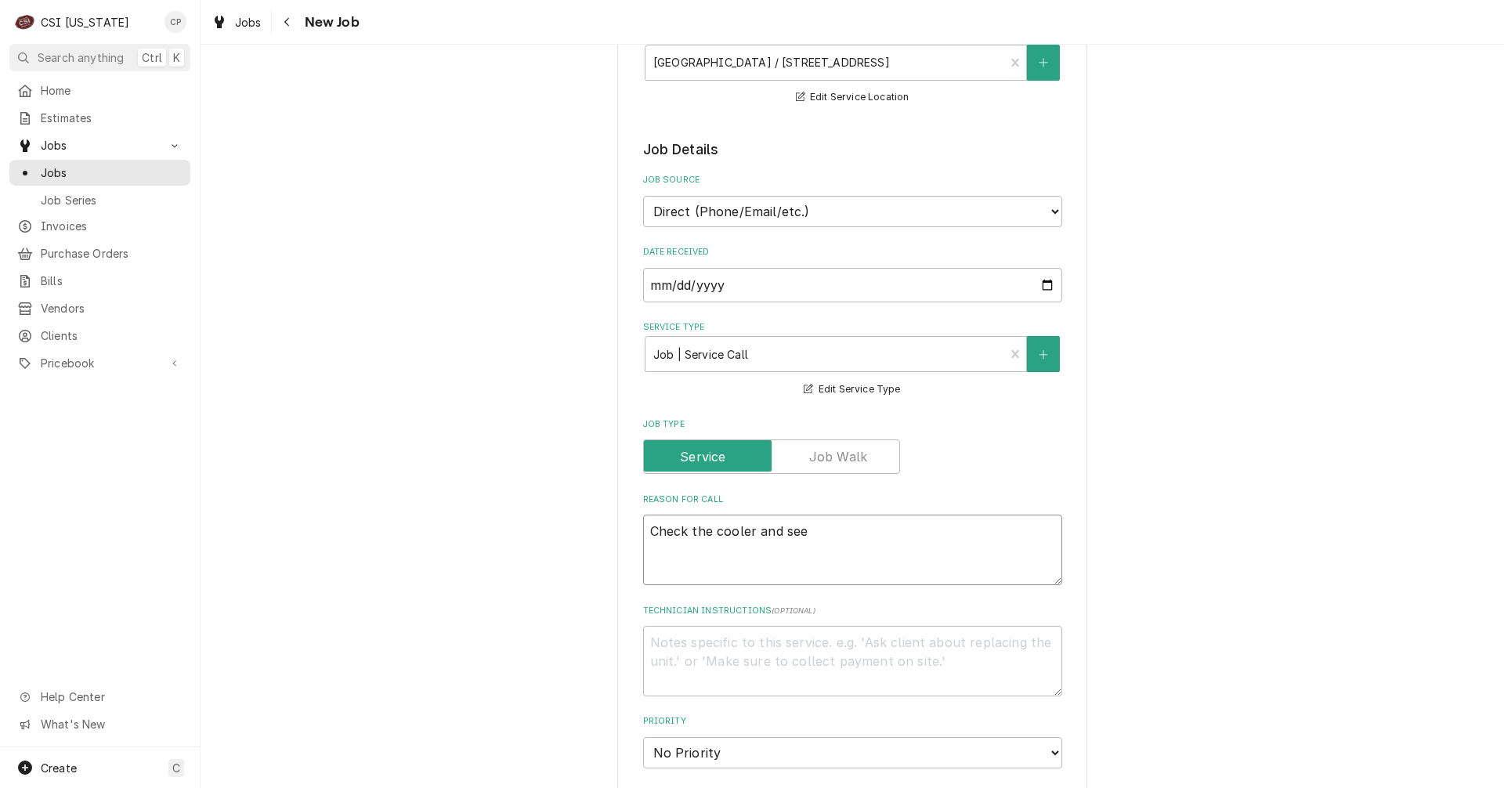
type textarea "Check the cooler and see"
type textarea "x"
type textarea "Check the cooler and see w"
type textarea "x"
type textarea "Check the cooler and see wh"
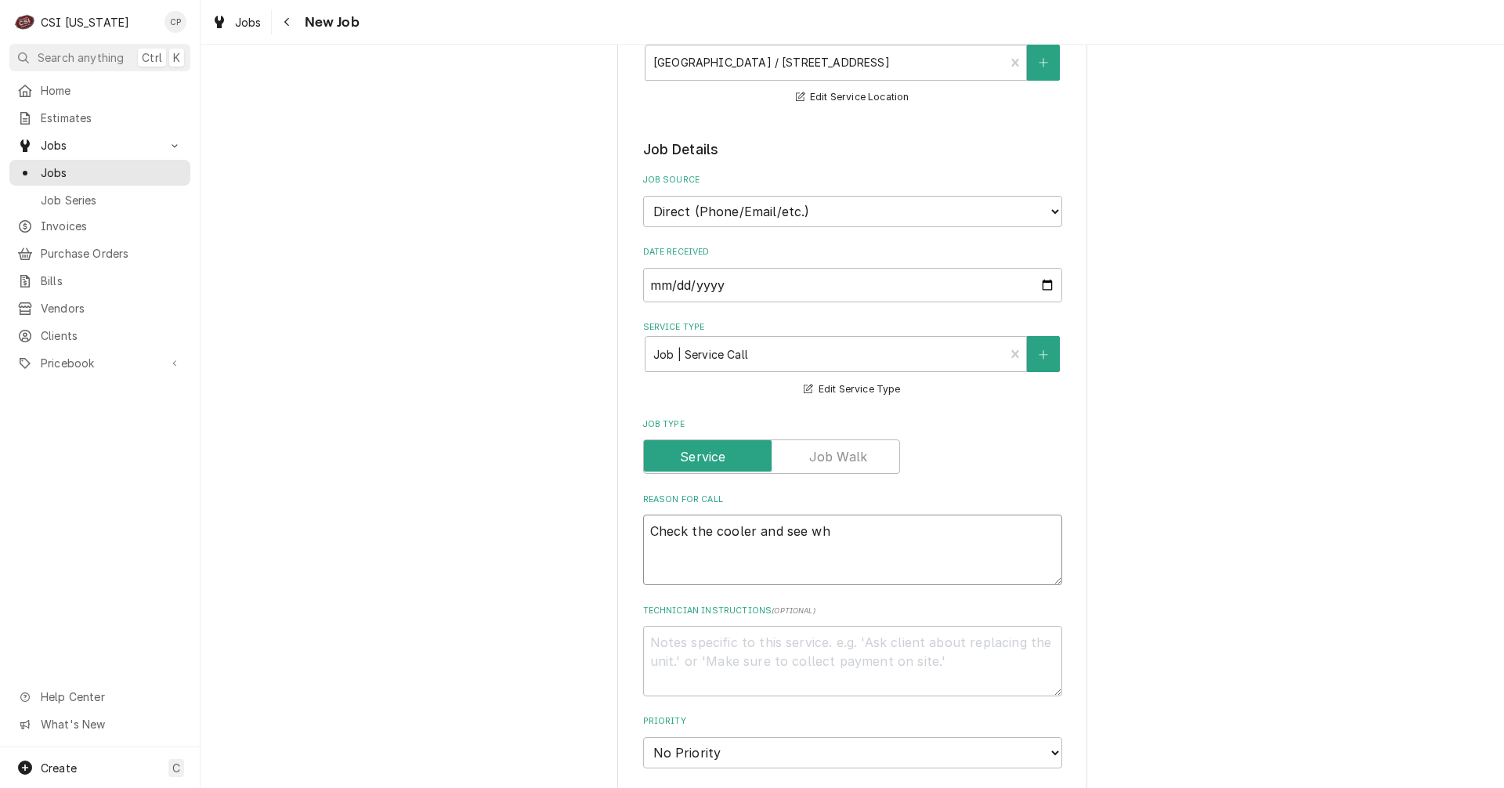
type textarea "x"
type textarea "Check the cooler and see why"
type textarea "x"
type textarea "Check the cooler and see why"
type textarea "x"
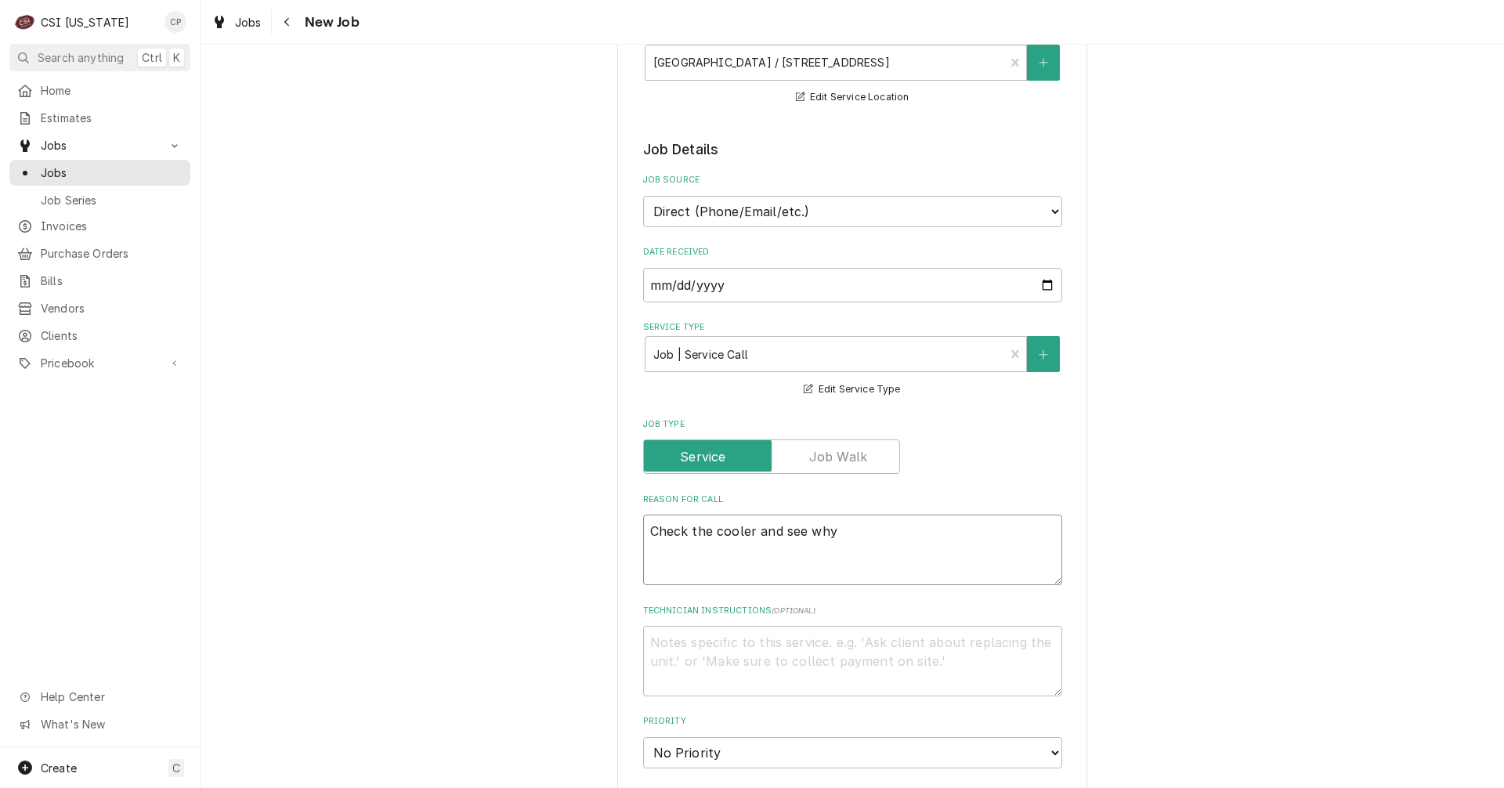
type textarea "Check the cooler and see why i"
type textarea "x"
type textarea "Check the cooler and see why it"
type textarea "x"
type textarea "Check the cooler and see why it"
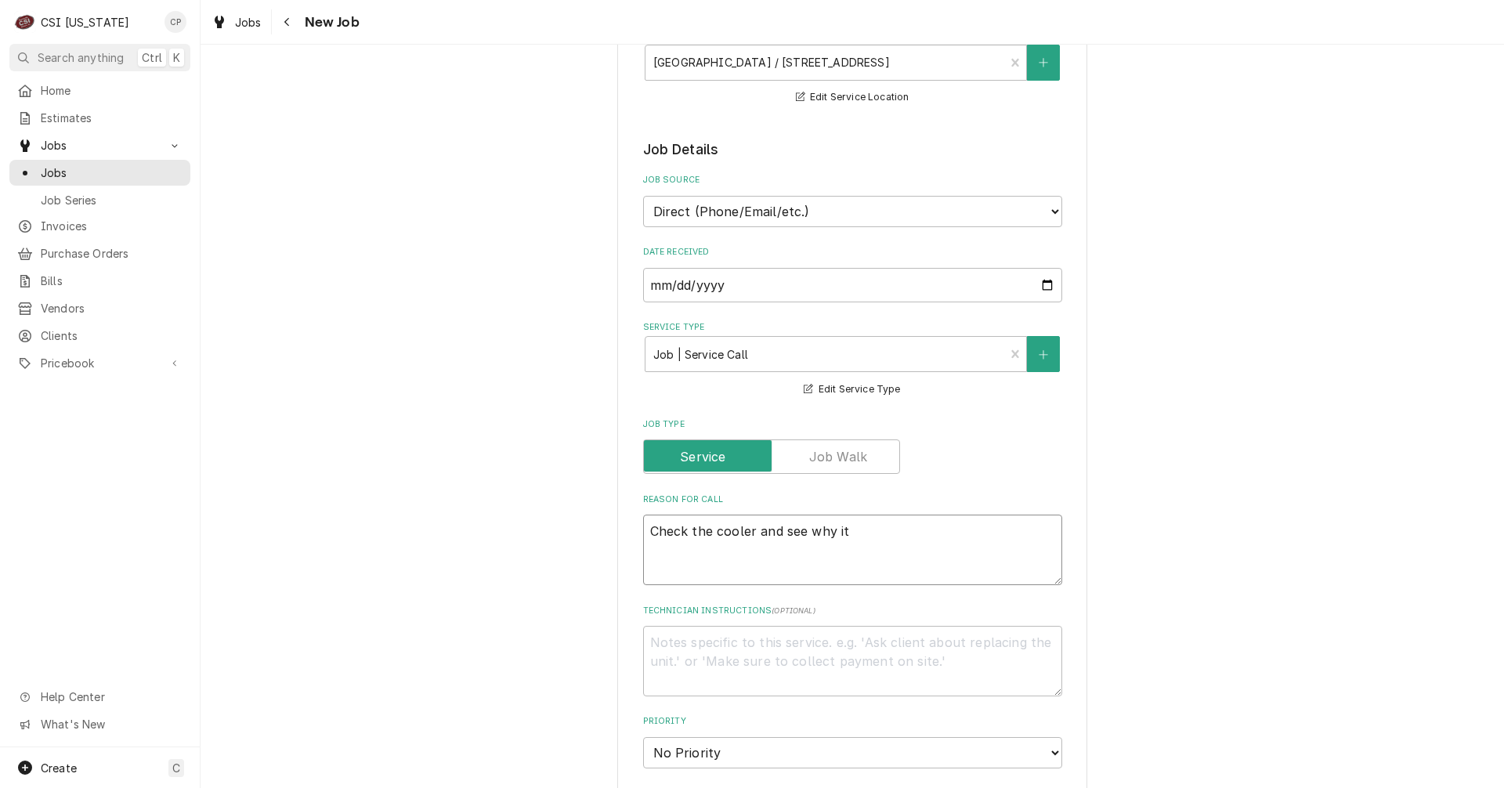
type textarea "x"
type textarea "Check the cooler and see why it"
type textarea "x"
type textarea "Check the cooler and see why its"
type textarea "x"
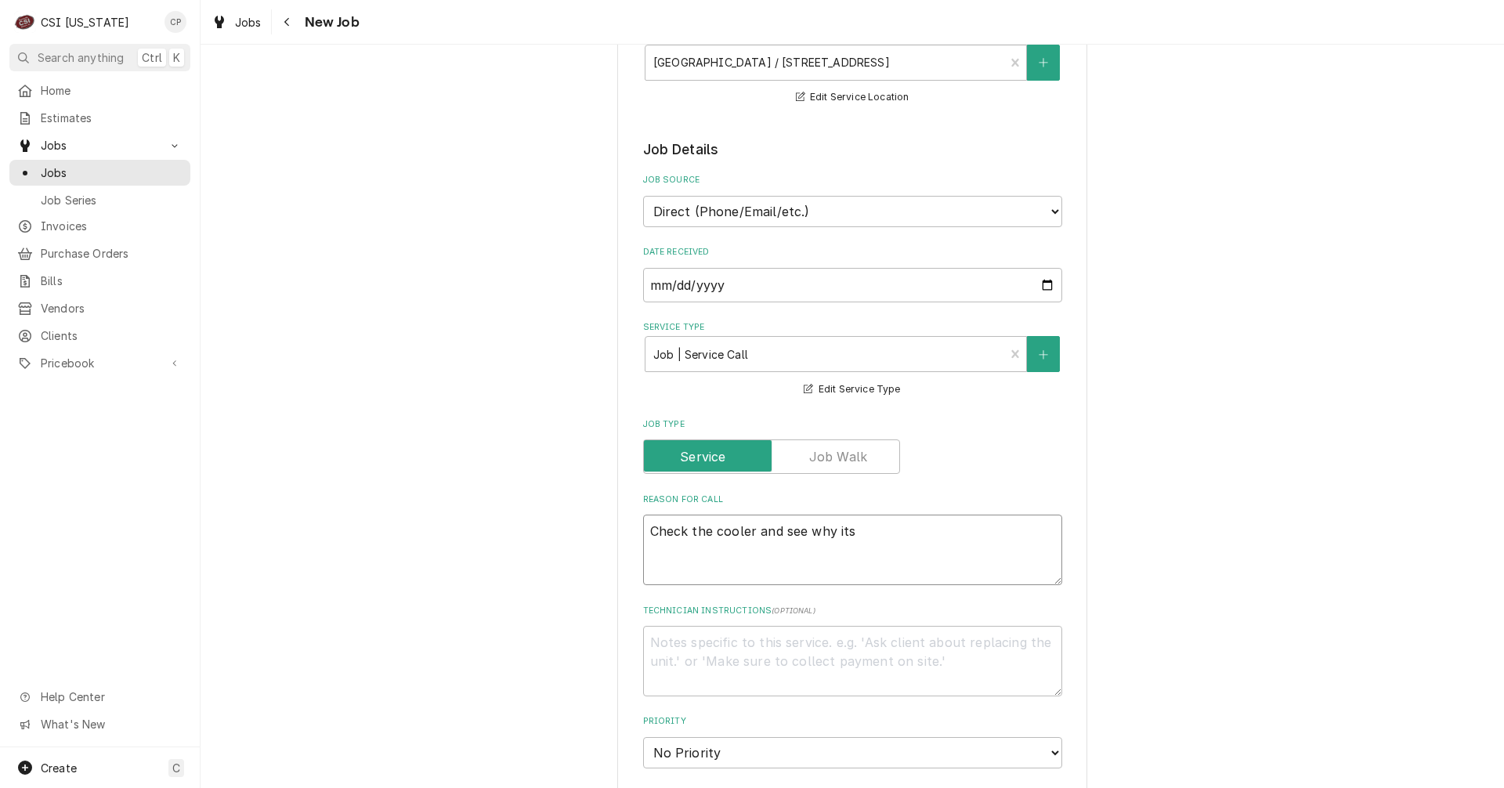
type textarea "Check the cooler and see why its"
type textarea "x"
type textarea "Check the cooler and see why its n"
type textarea "x"
type textarea "Check the cooler and see why its no"
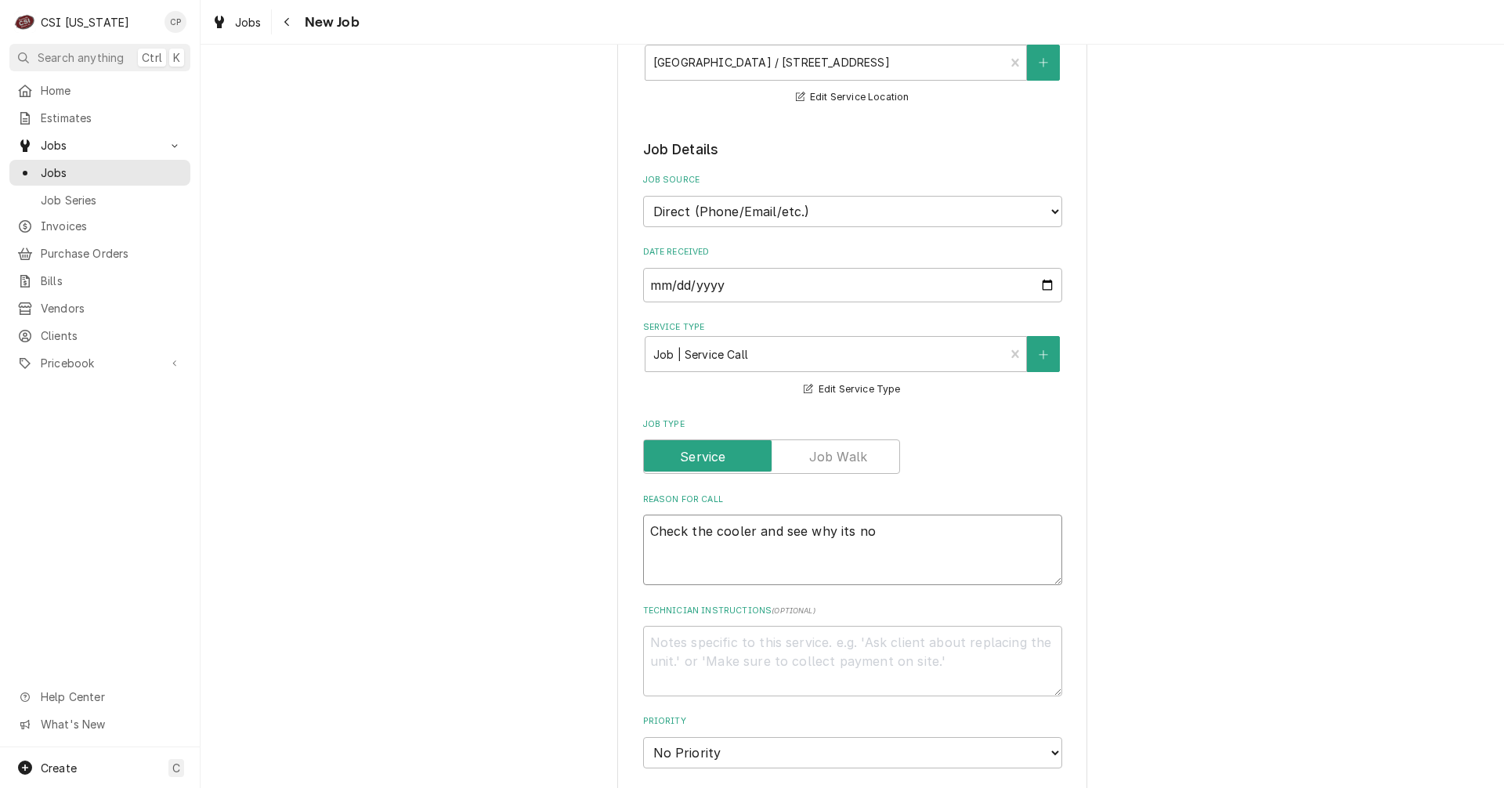
type textarea "x"
type textarea "Check the cooler and see why its not"
type textarea "x"
type textarea "Check the cooler and see why its not"
type textarea "x"
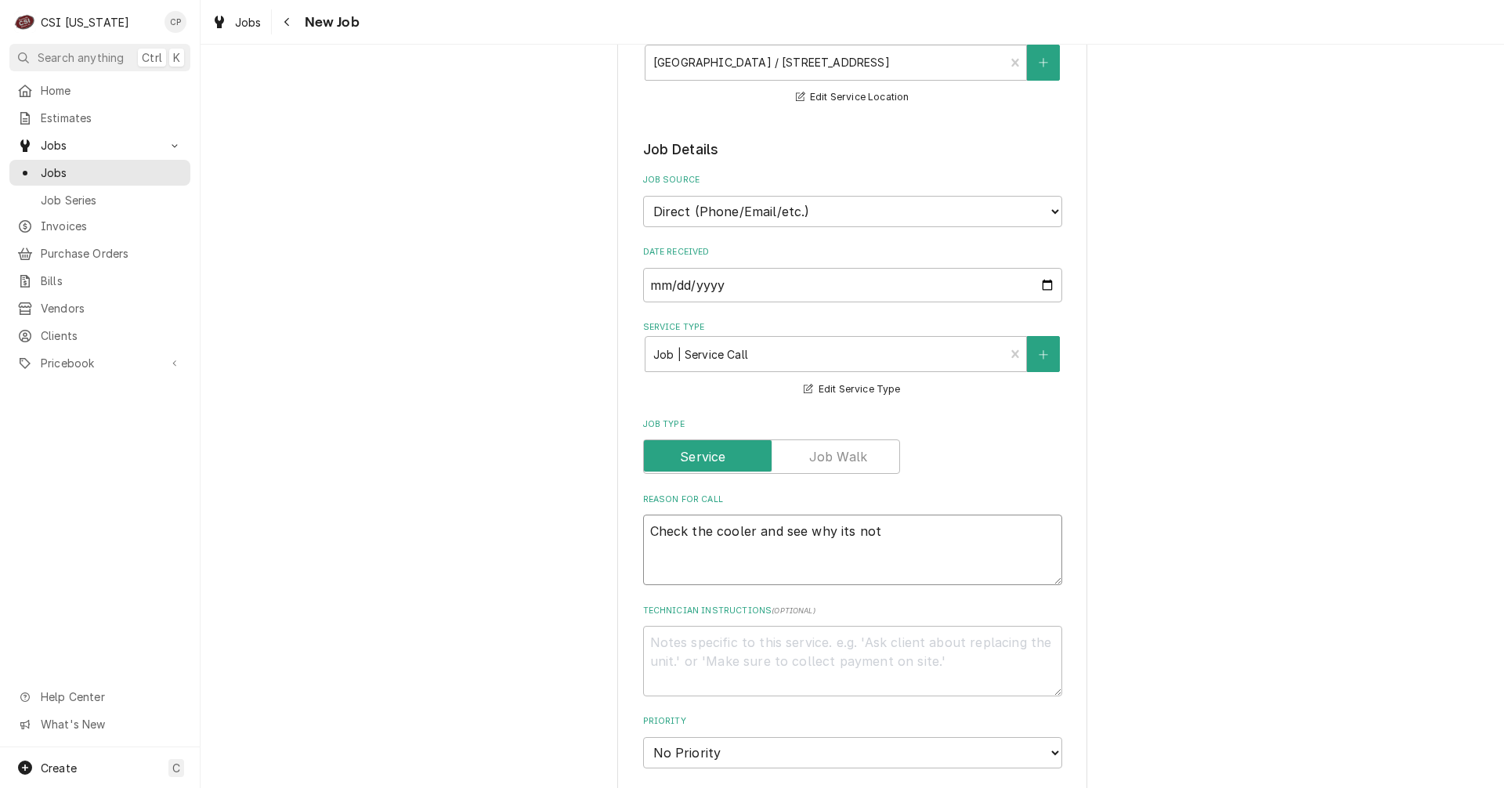
type textarea "Check the cooler and see why its not c"
type textarea "x"
type textarea "Check the cooler and see why its not co"
type textarea "x"
type textarea "Check the cooler and see why its not coo"
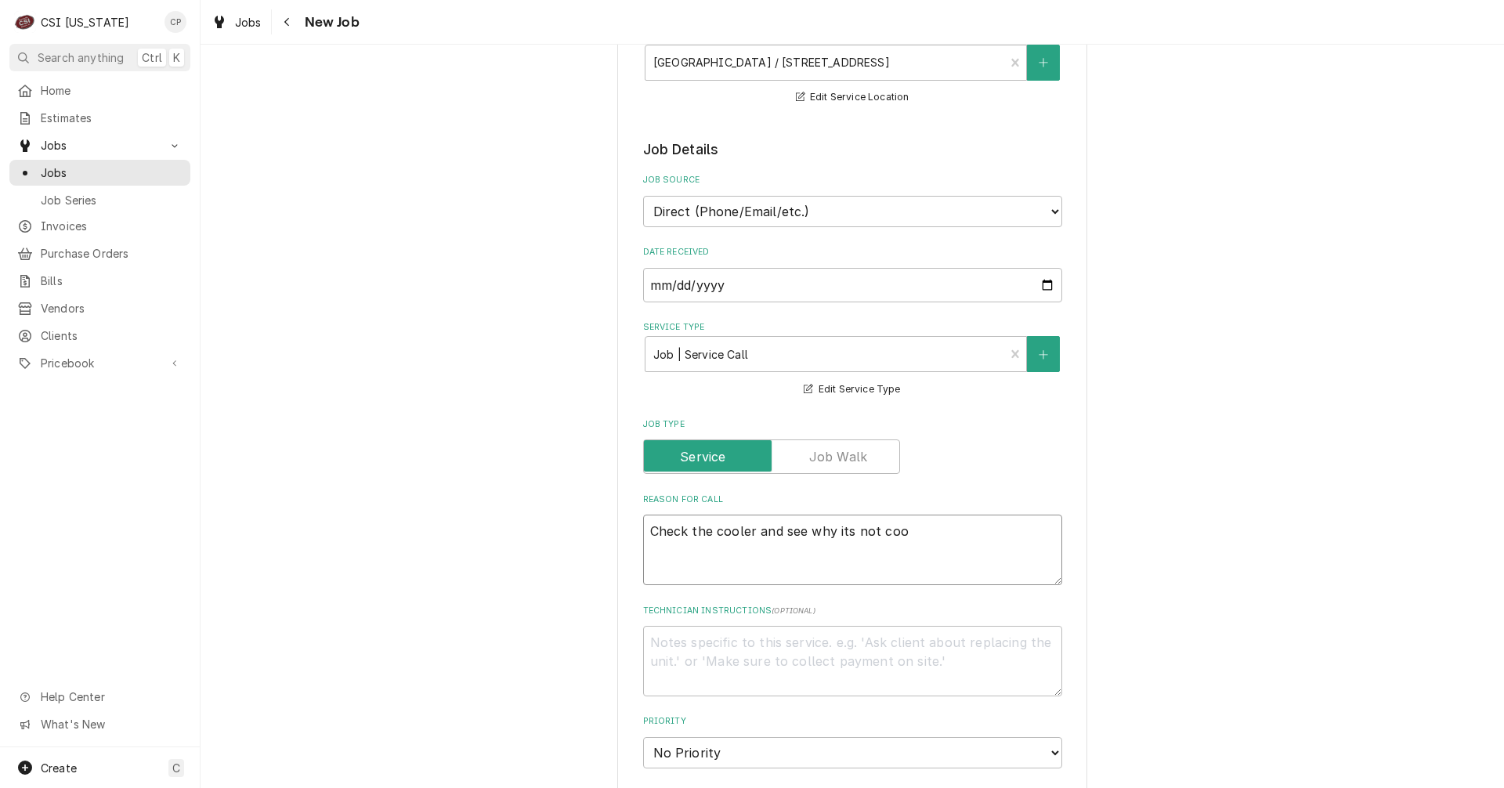
type textarea "x"
type textarea "Check the cooler and see why its not cool"
type textarea "x"
type textarea "Check the cooler and see why its not coole"
type textarea "x"
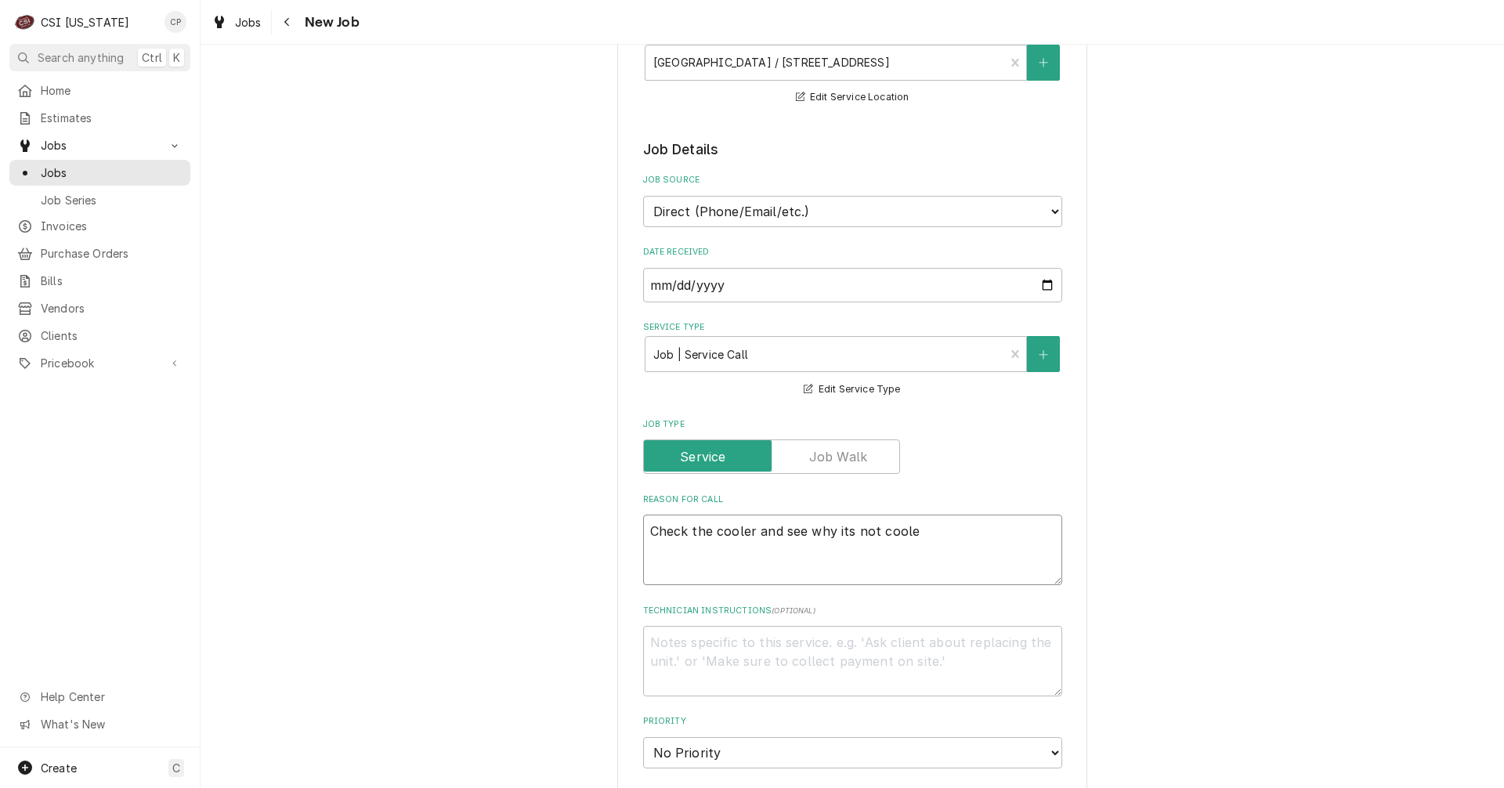
type textarea "Check the cooler and see why its not cooler"
type textarea "x"
type textarea "Check the cooler and see why its not cooleri"
type textarea "x"
type textarea "Check the cooler and see why its not coolerin"
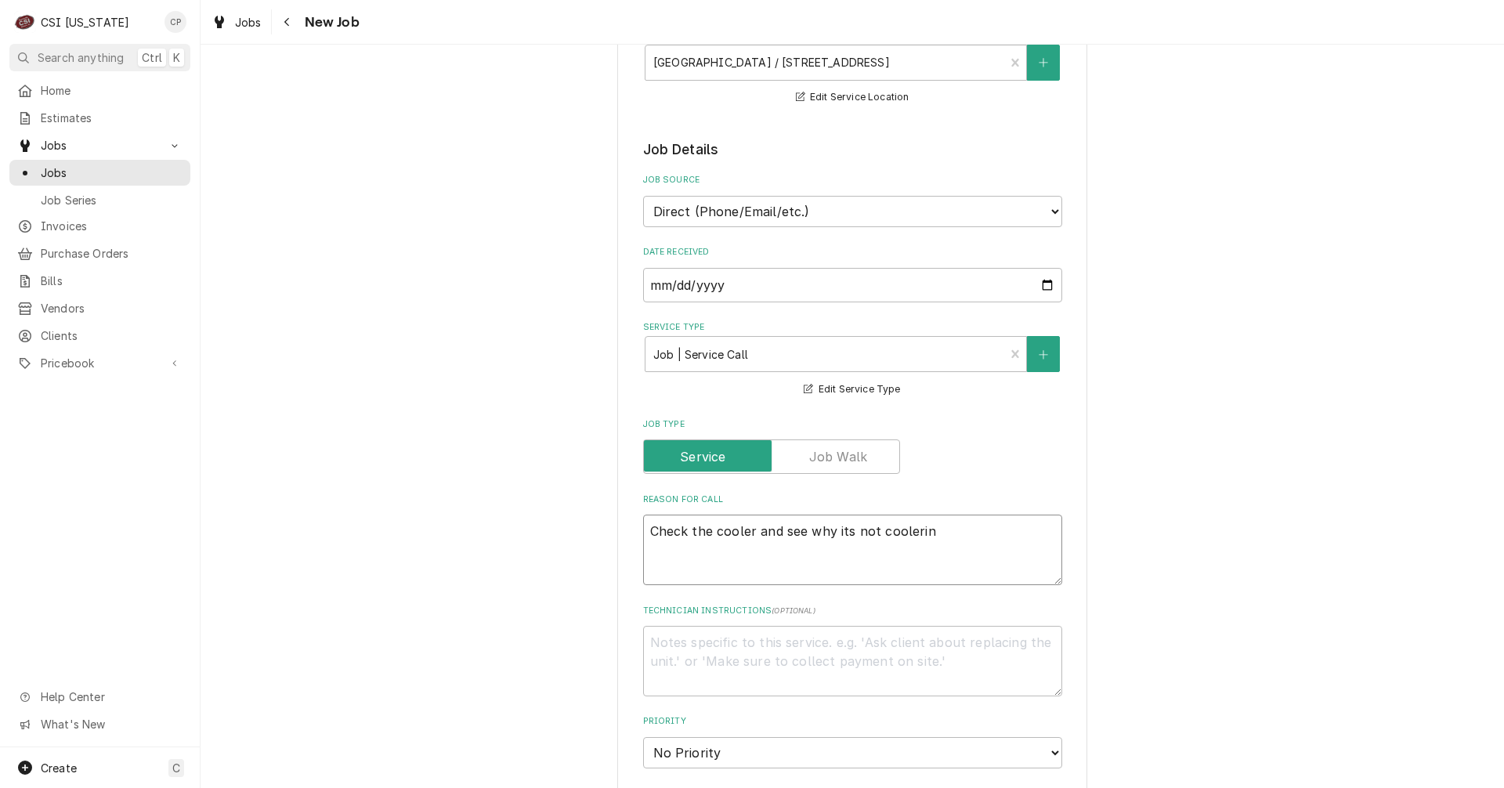
type textarea "x"
type textarea "Check the cooler and see why its not cooleri"
type textarea "x"
type textarea "Check the cooler and see why its not cooler"
type textarea "x"
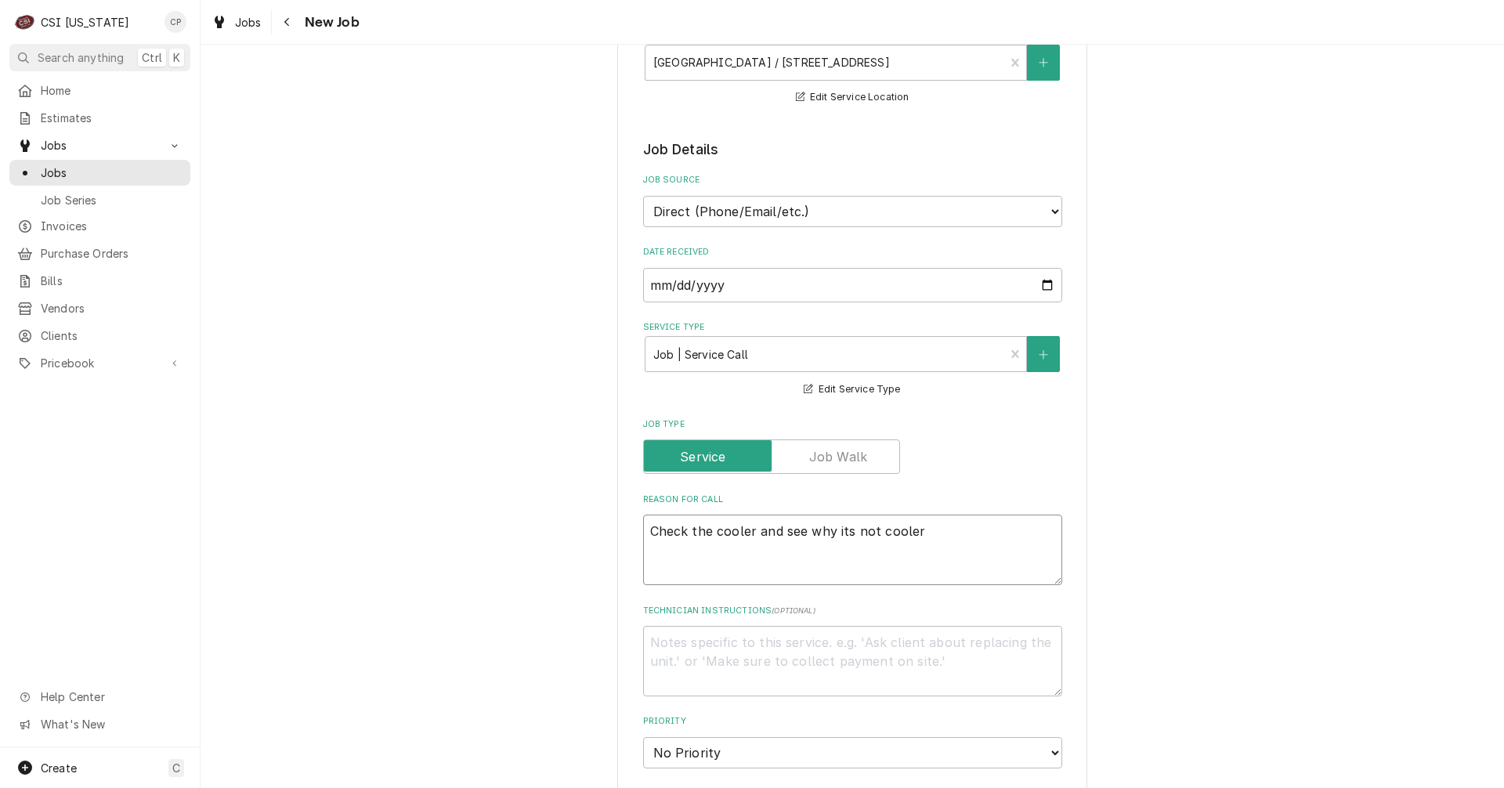
type textarea "Check the cooler and see why its not coole"
type textarea "x"
type textarea "Check the cooler and see why its not coolei"
type textarea "x"
type textarea "Check the cooler and see why its not coole"
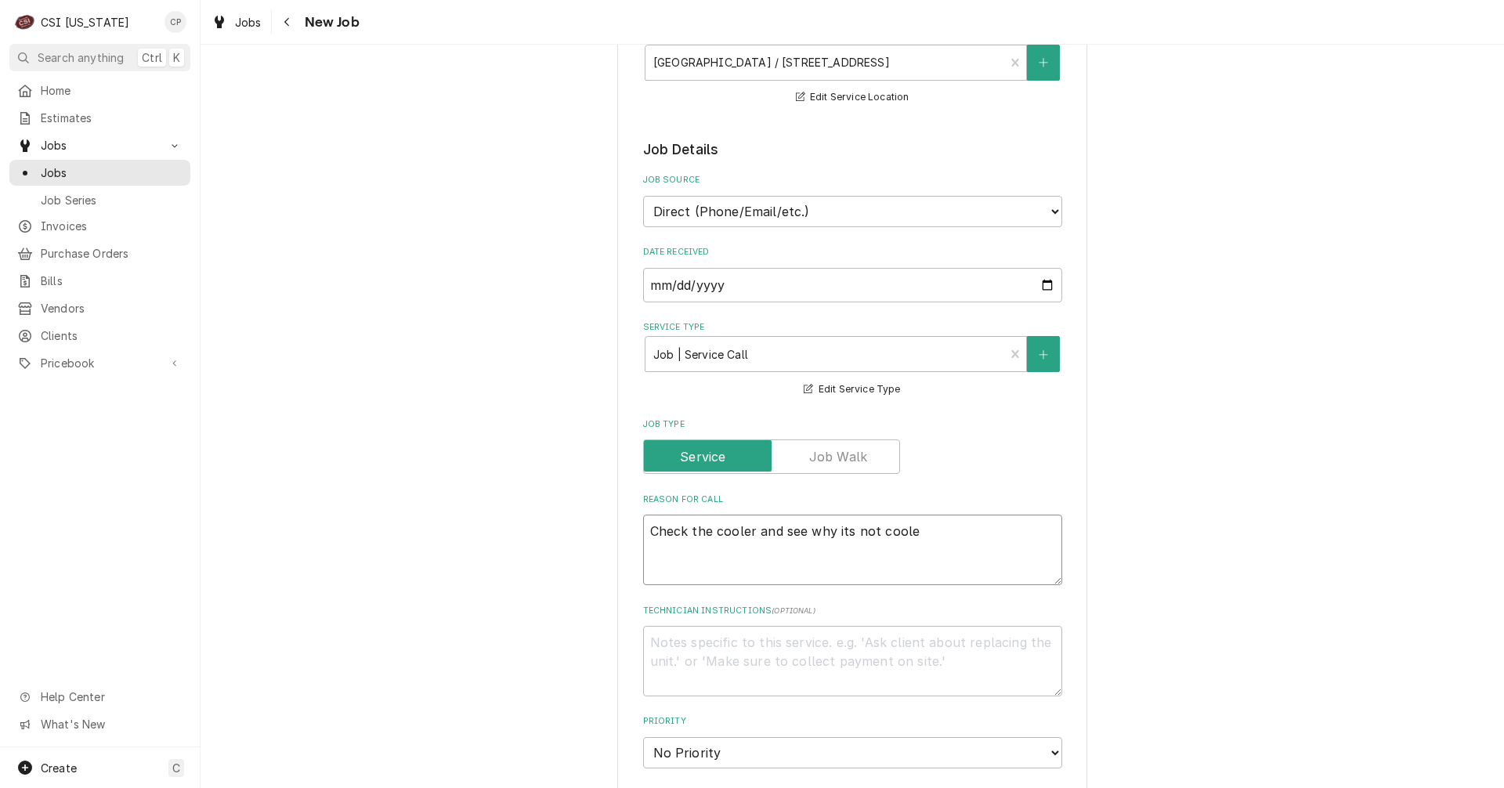
type textarea "x"
type textarea "Check the cooler and see why its not cool"
type textarea "x"
type textarea "Check the cooler and see why its not cooli"
type textarea "x"
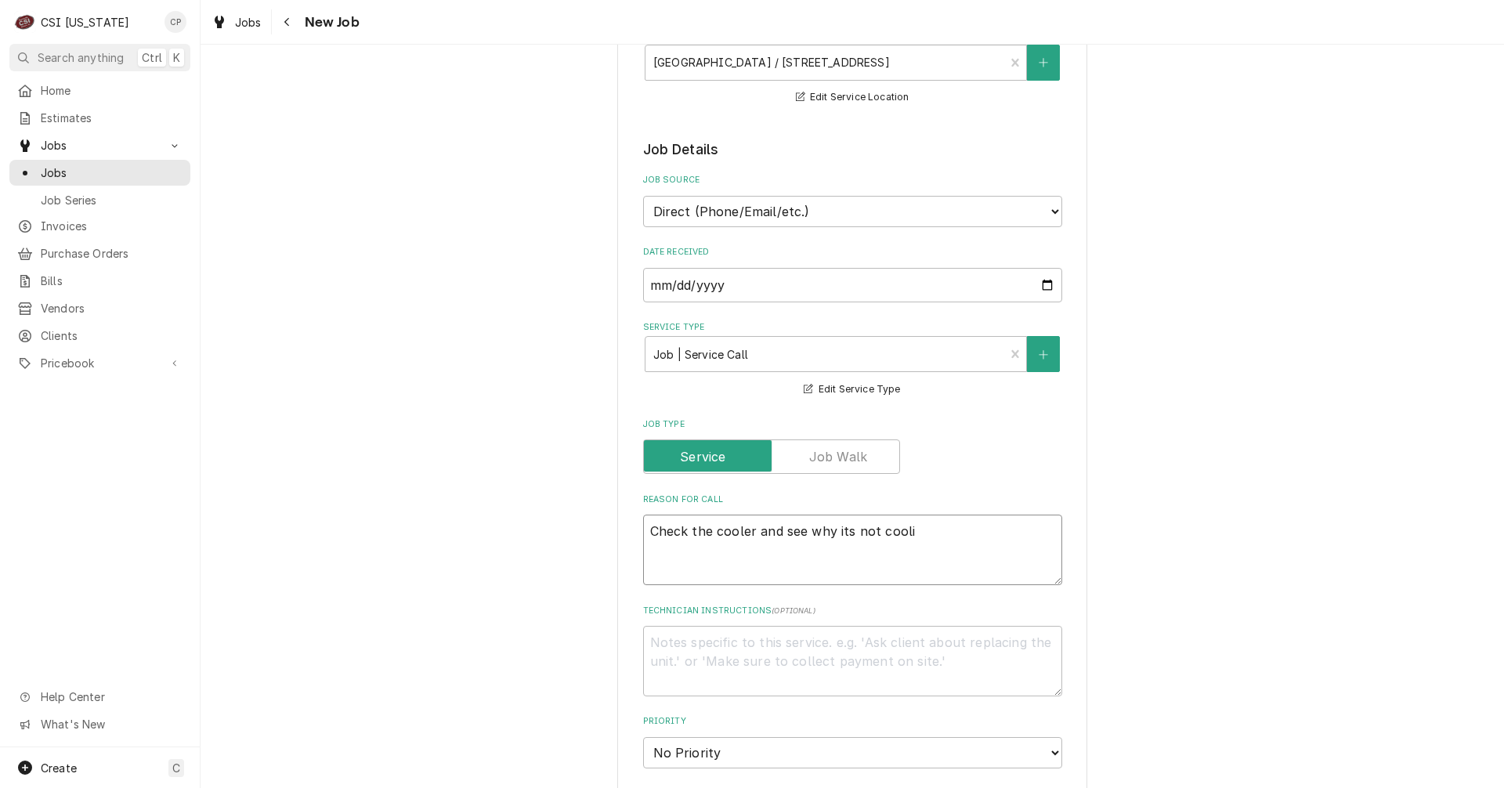
type textarea "Check the cooler and see why its not coolin"
type textarea "x"
type textarea "Check the cooler and see why its not cooling"
type textarea "x"
type textarea "Check the cooler and see why its not cooling"
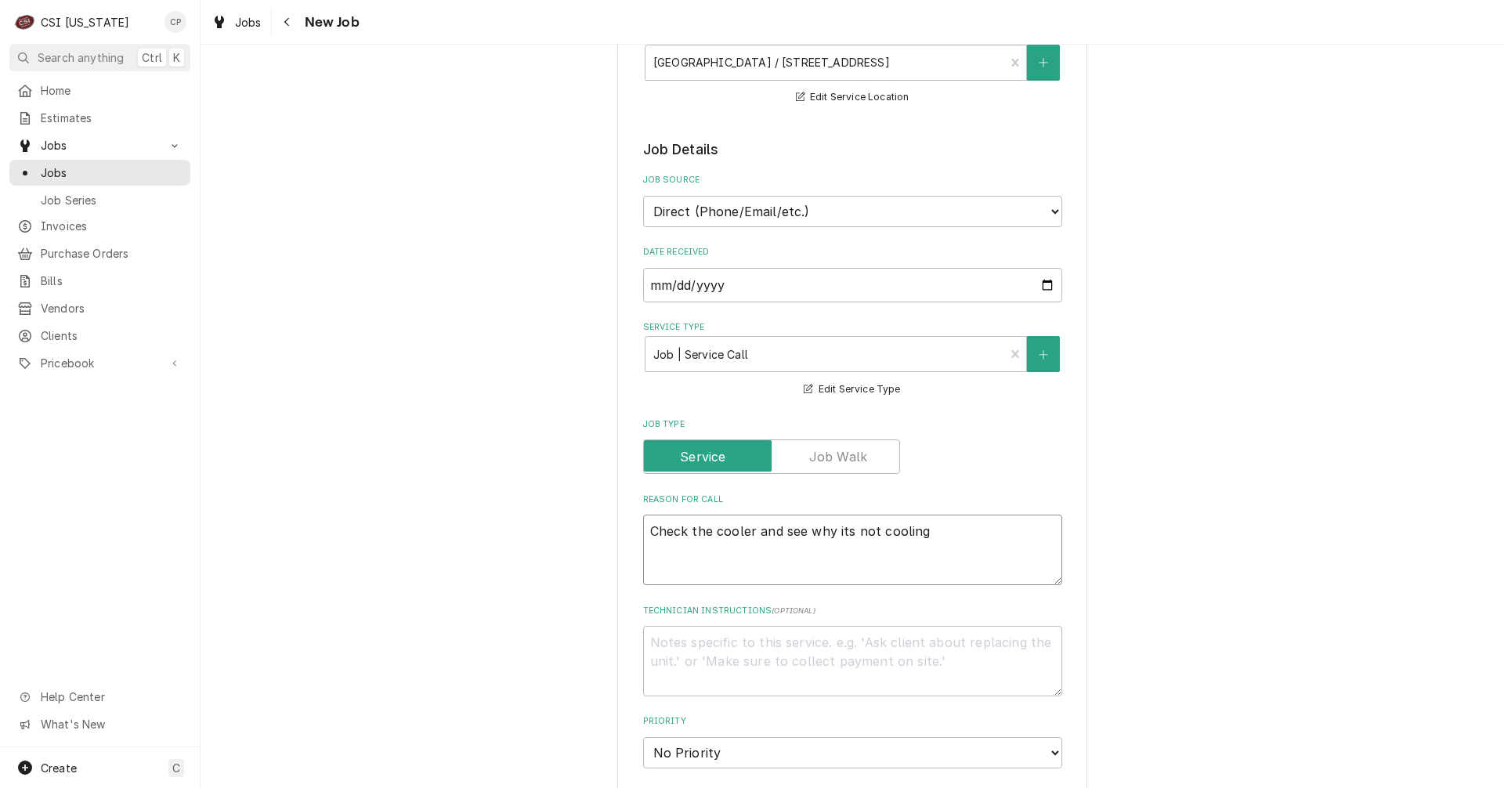
type textarea "x"
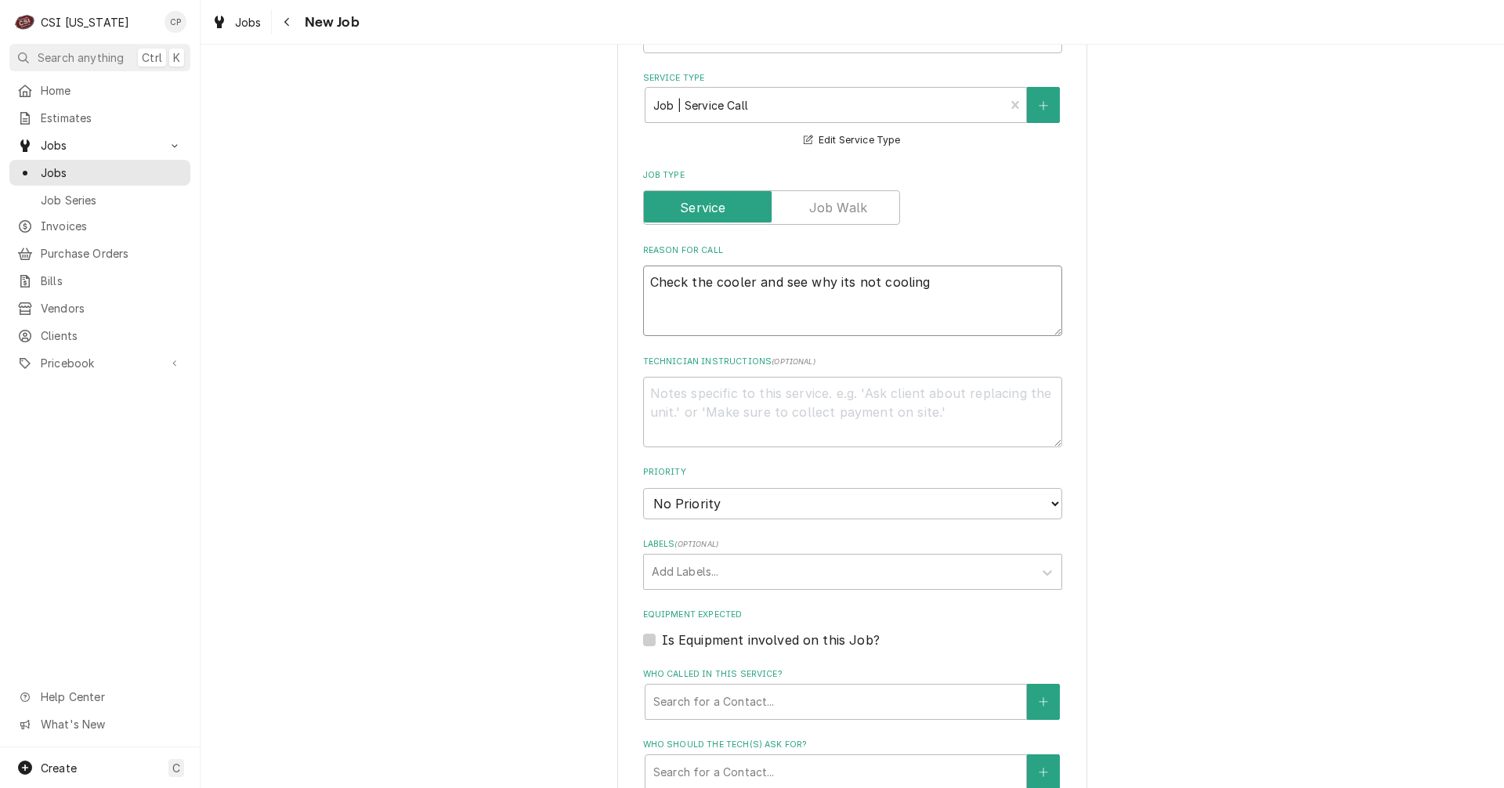
scroll to position [548, 0]
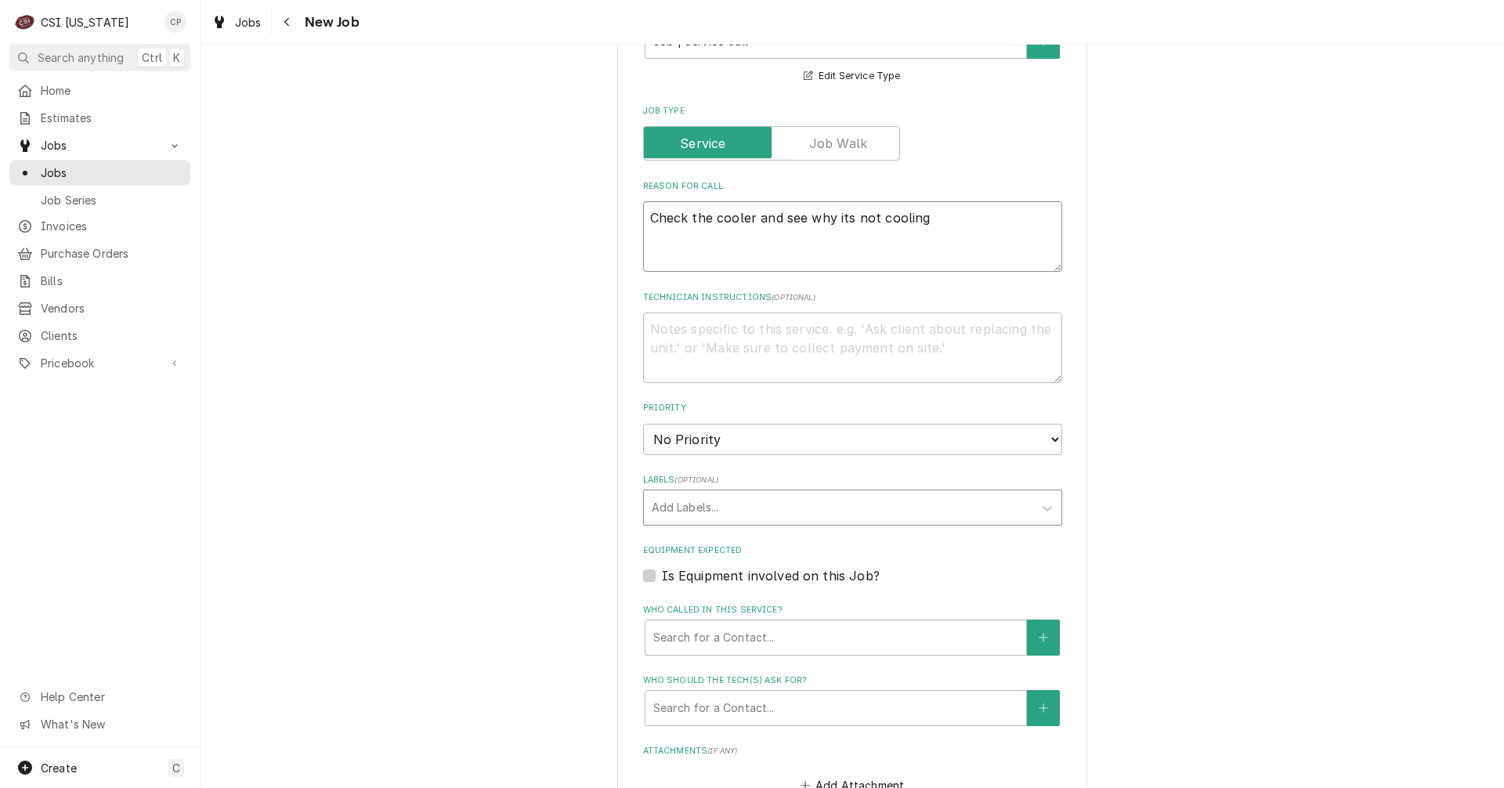
type textarea "Check the cooler and see why its not cooling"
click at [685, 511] on div "Labels" at bounding box center [839, 507] width 374 height 28
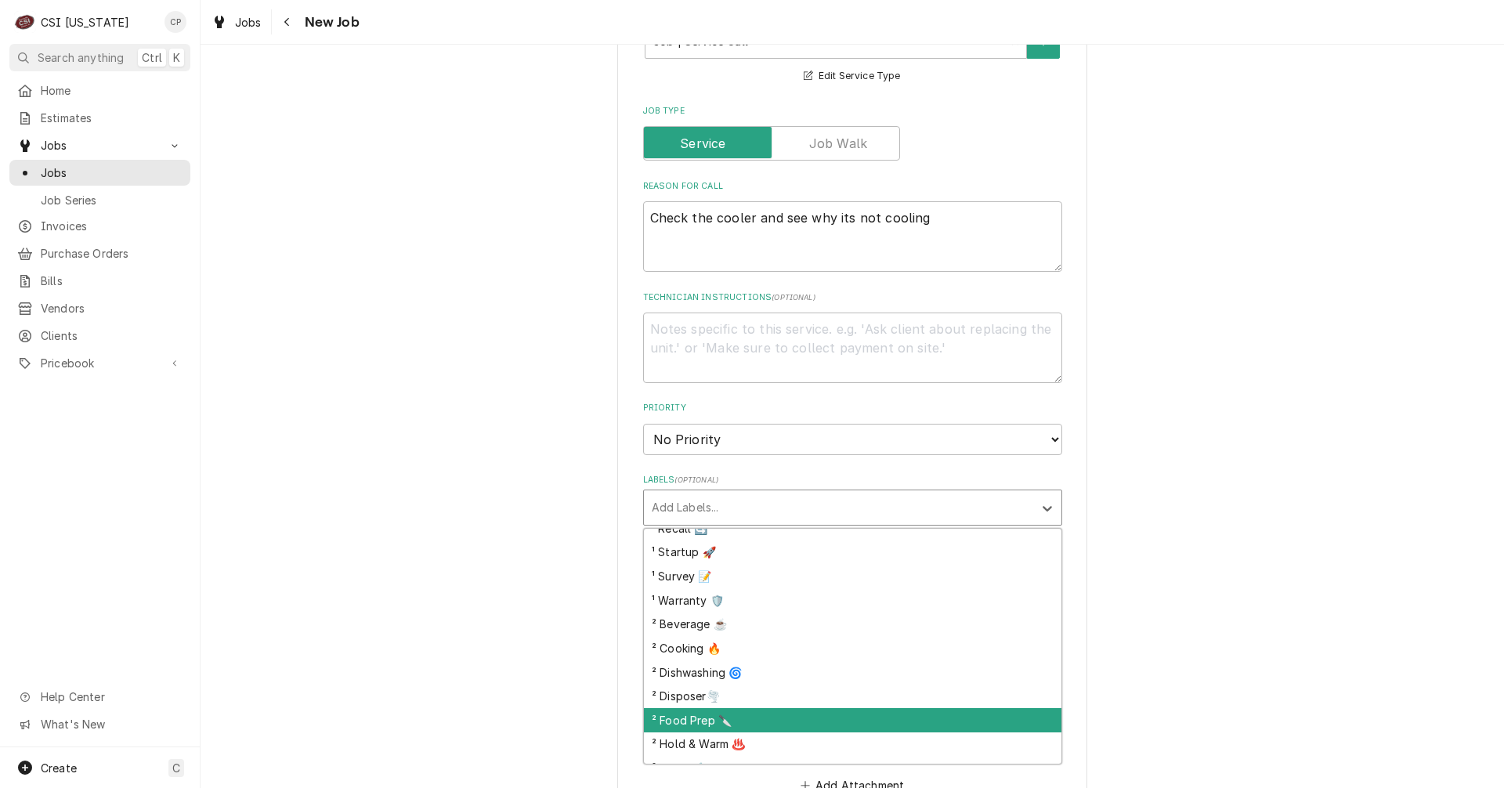
scroll to position [235, 0]
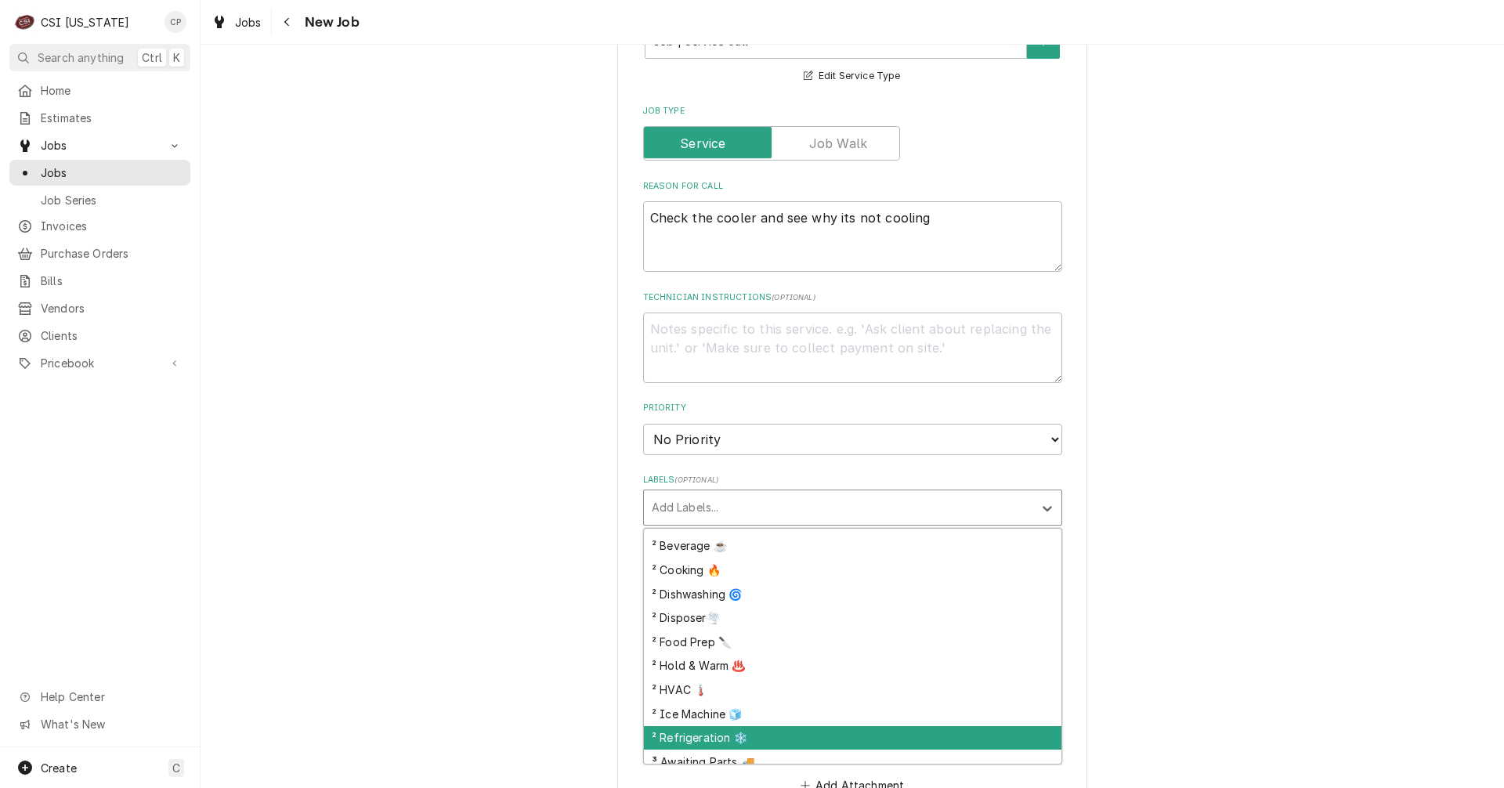
click at [713, 735] on div "² Refrigeration ❄️" at bounding box center [852, 738] width 417 height 24
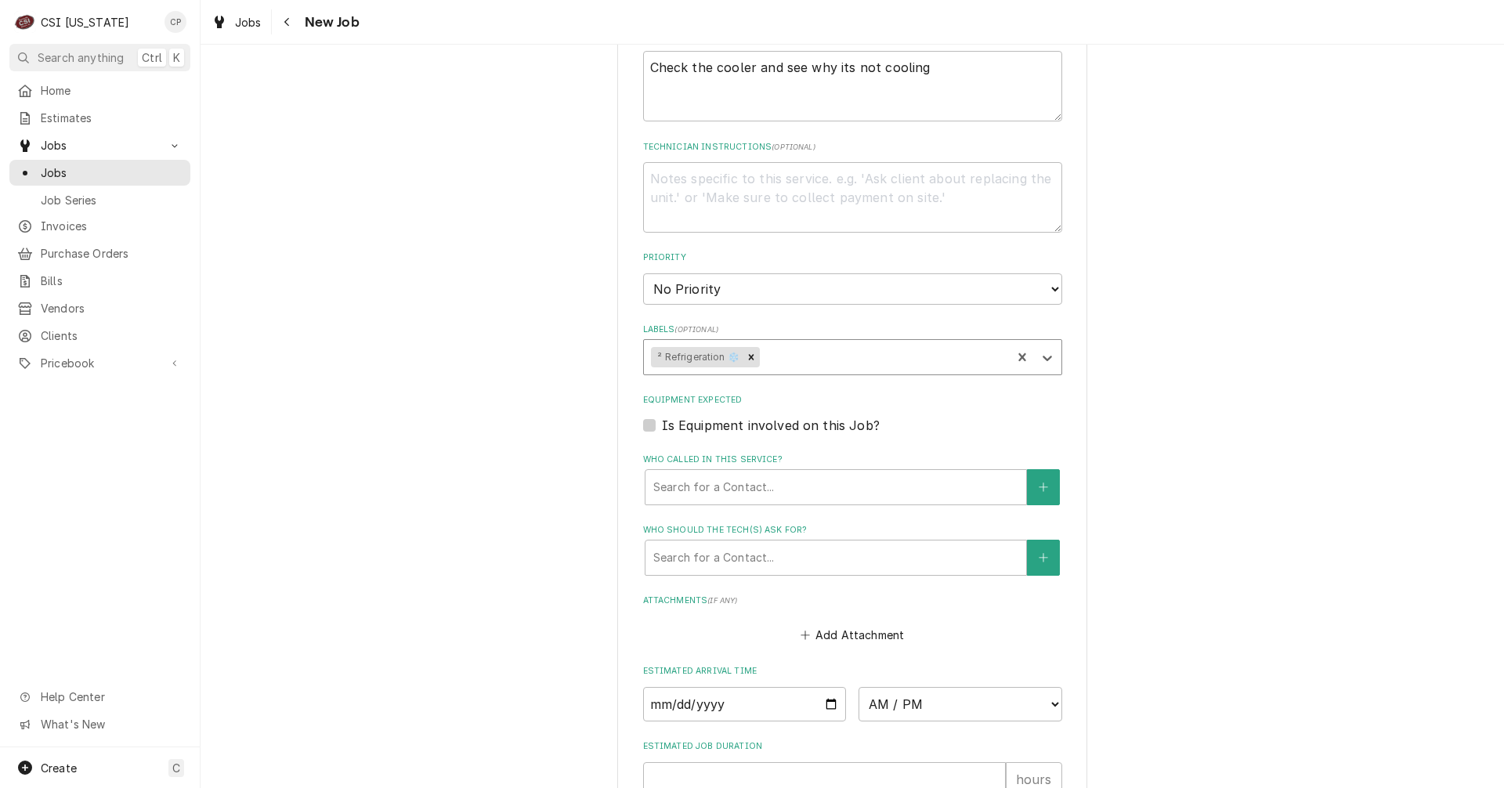
scroll to position [705, 0]
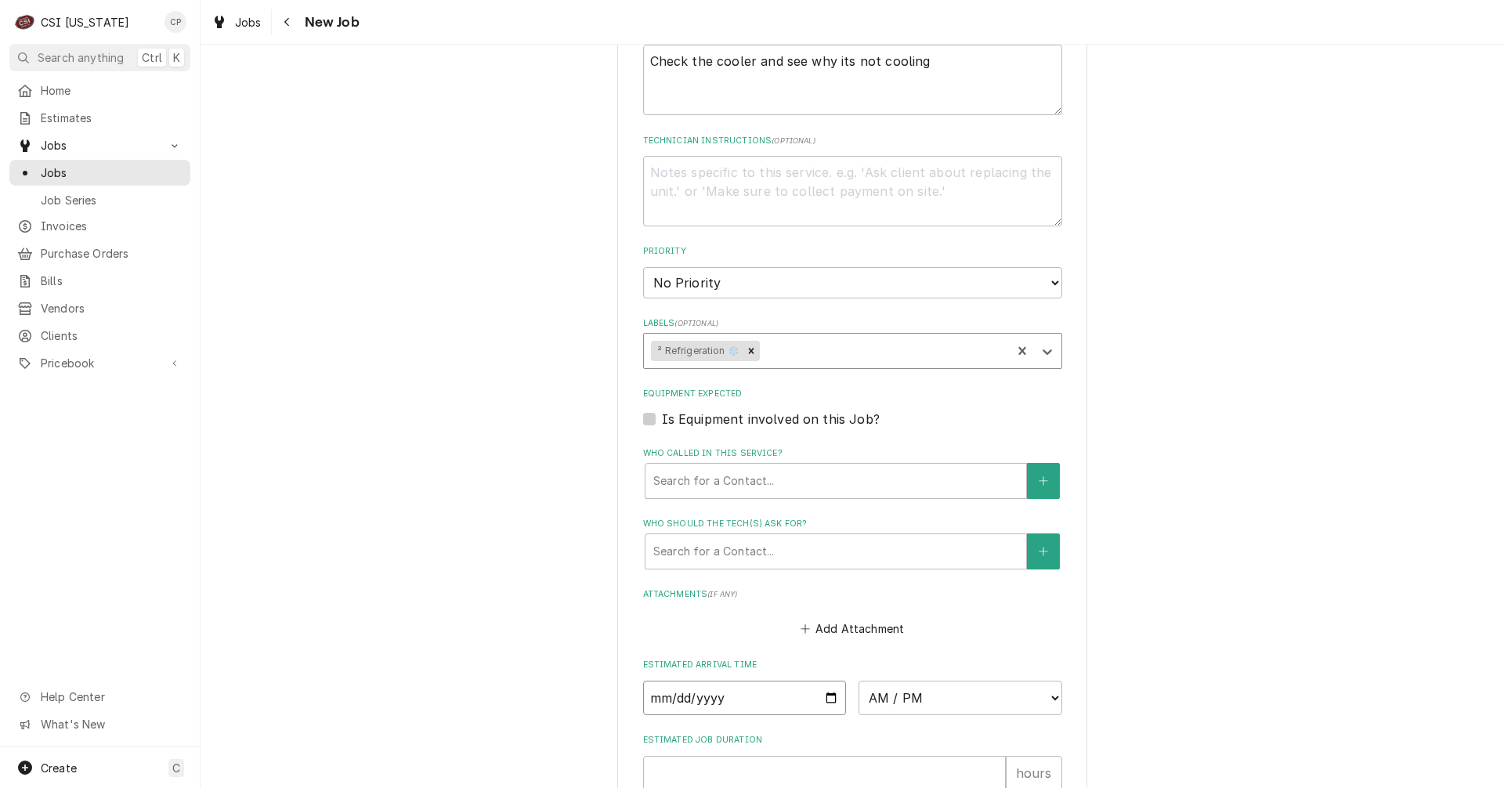
click at [824, 699] on input "Date" at bounding box center [745, 698] width 204 height 34
click at [521, 564] on div "Please provide the following information to create a job: Client Details Client…" at bounding box center [851, 176] width 1303 height 1640
click at [694, 482] on div "Who called in this service?" at bounding box center [835, 481] width 365 height 28
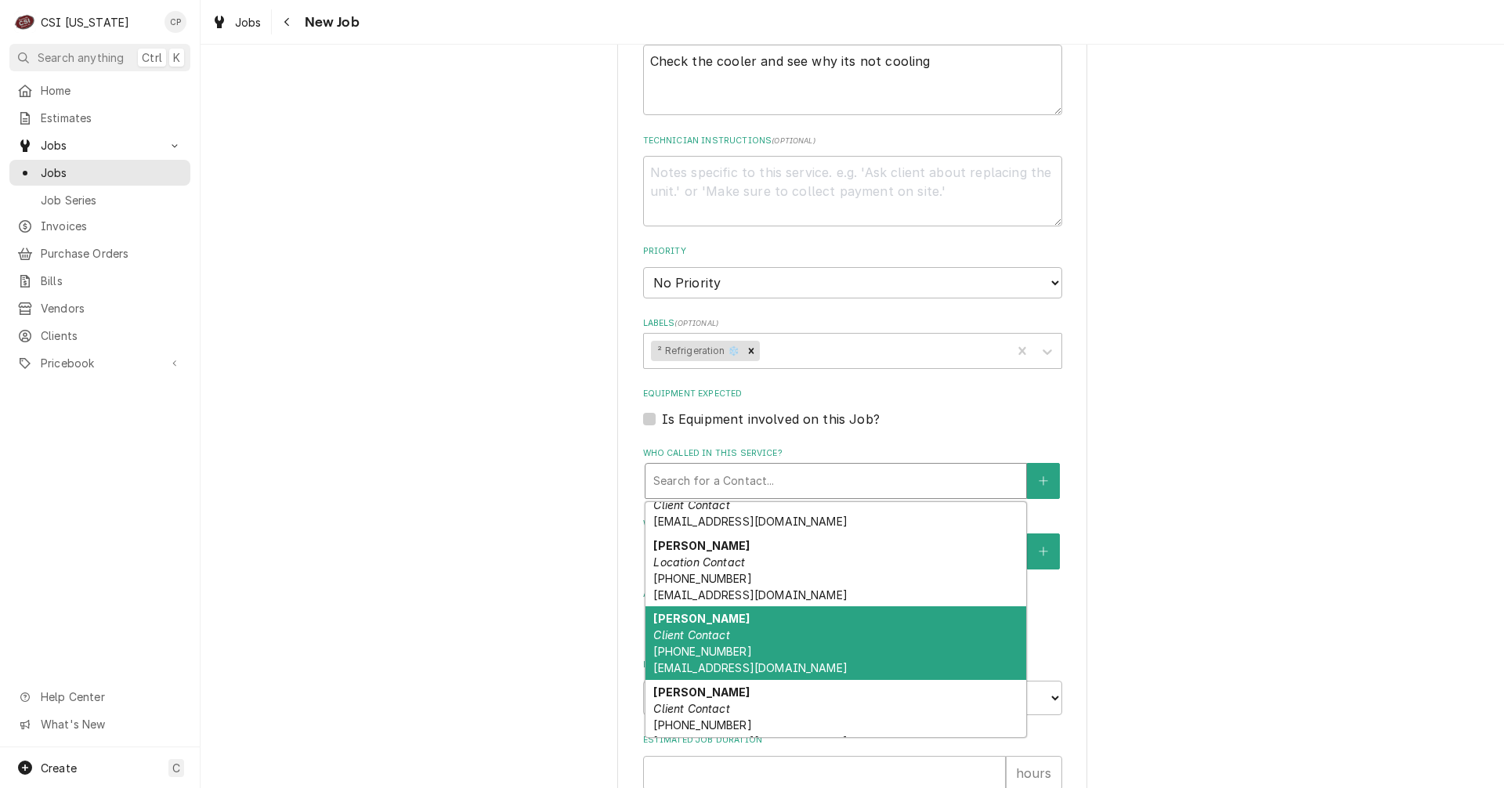
scroll to position [0, 0]
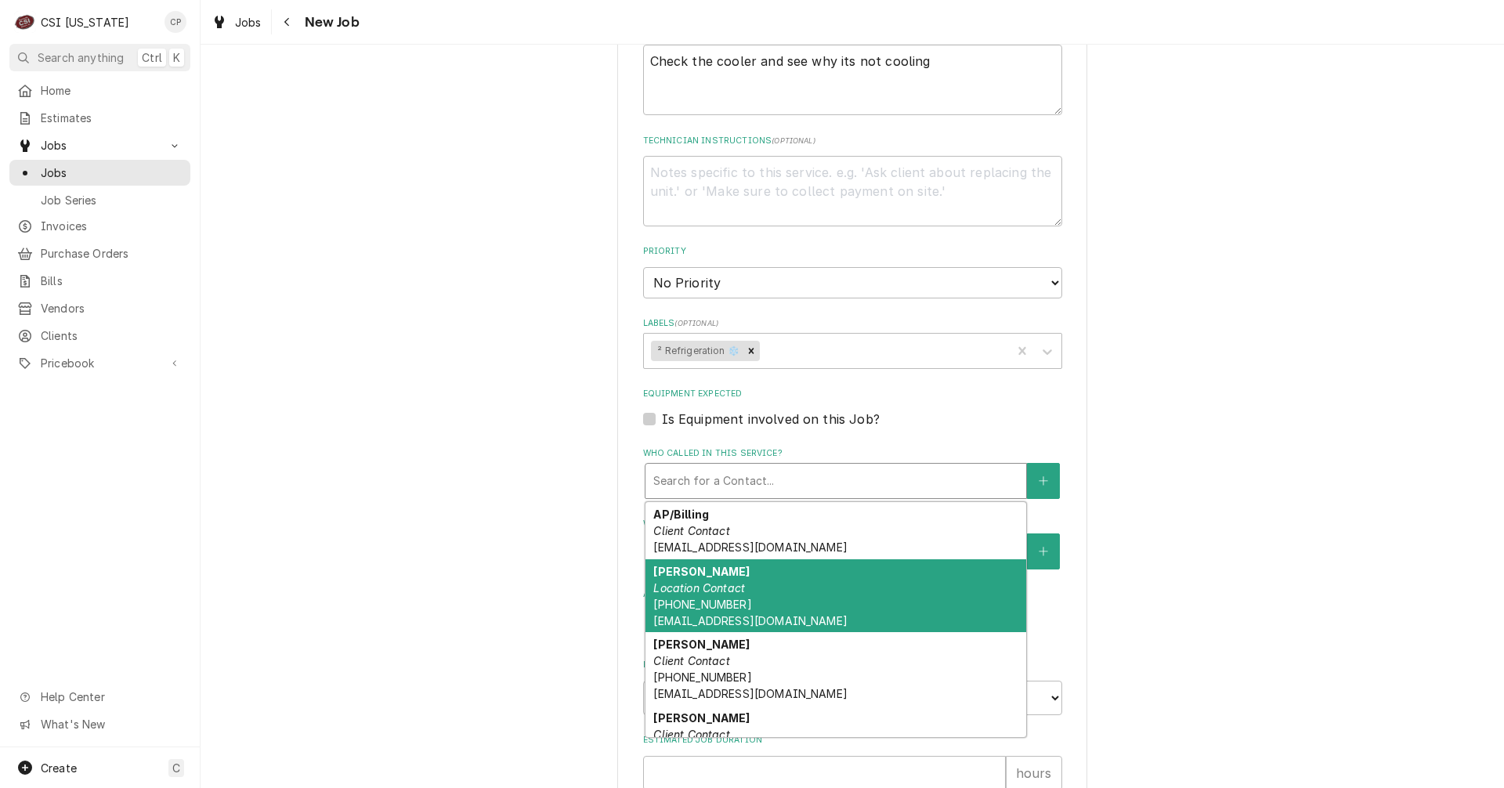
click at [691, 594] on div "Aaron Estelle Location Contact (317) 954-2511 aestelle@staffordsmith.com" at bounding box center [835, 596] width 381 height 74
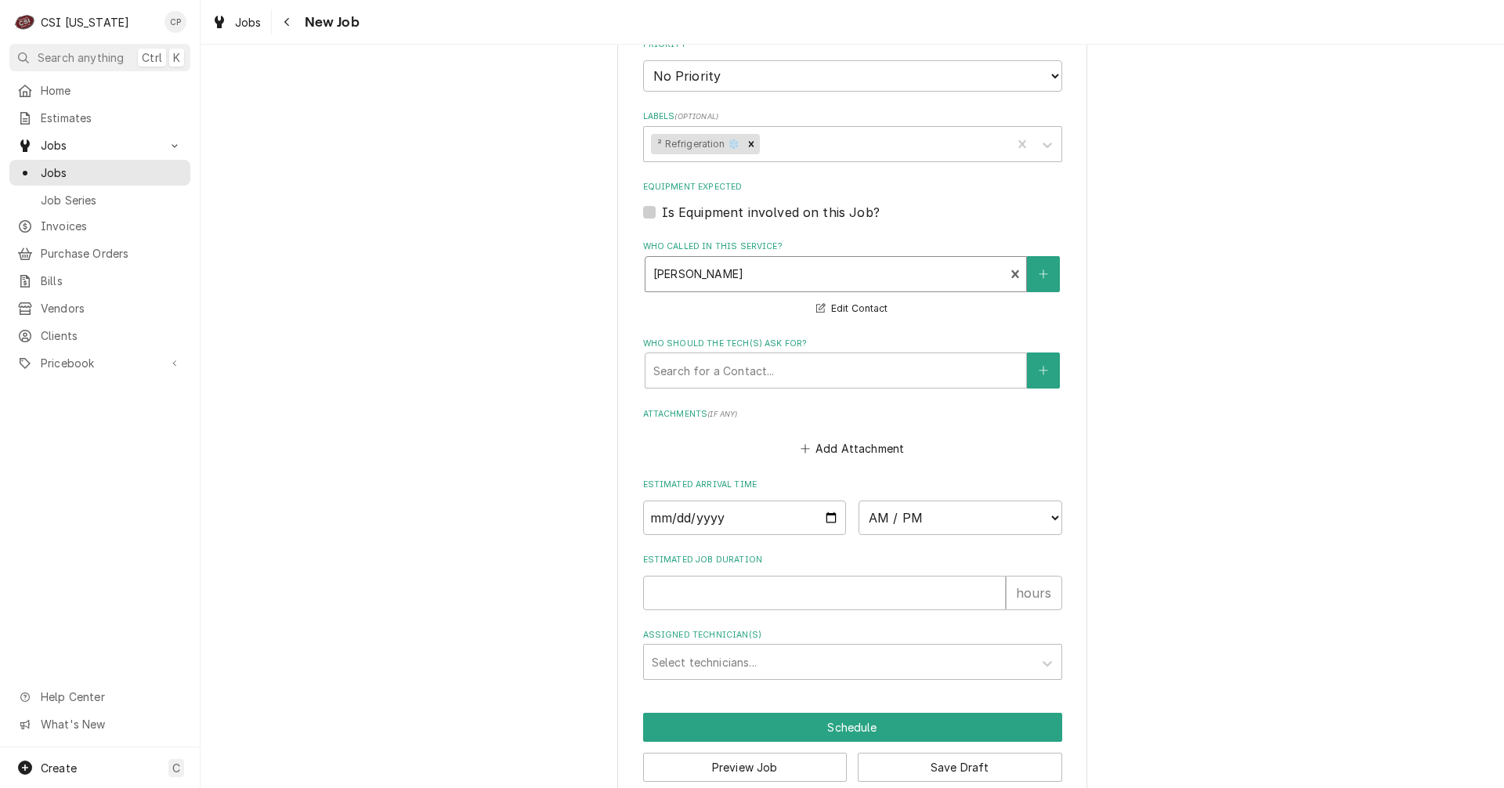
scroll to position [939, 0]
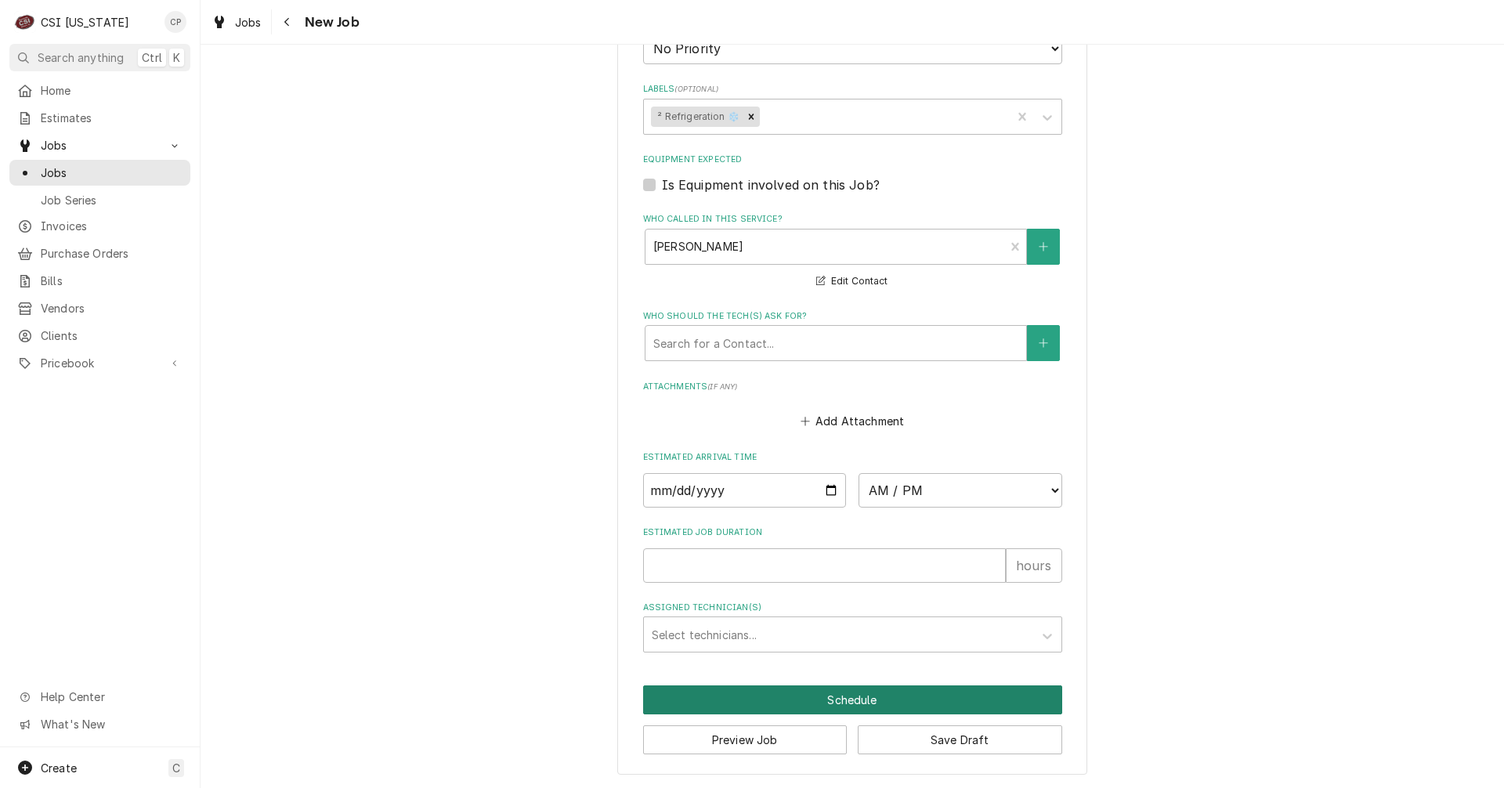
click at [853, 702] on button "Schedule" at bounding box center [852, 699] width 419 height 29
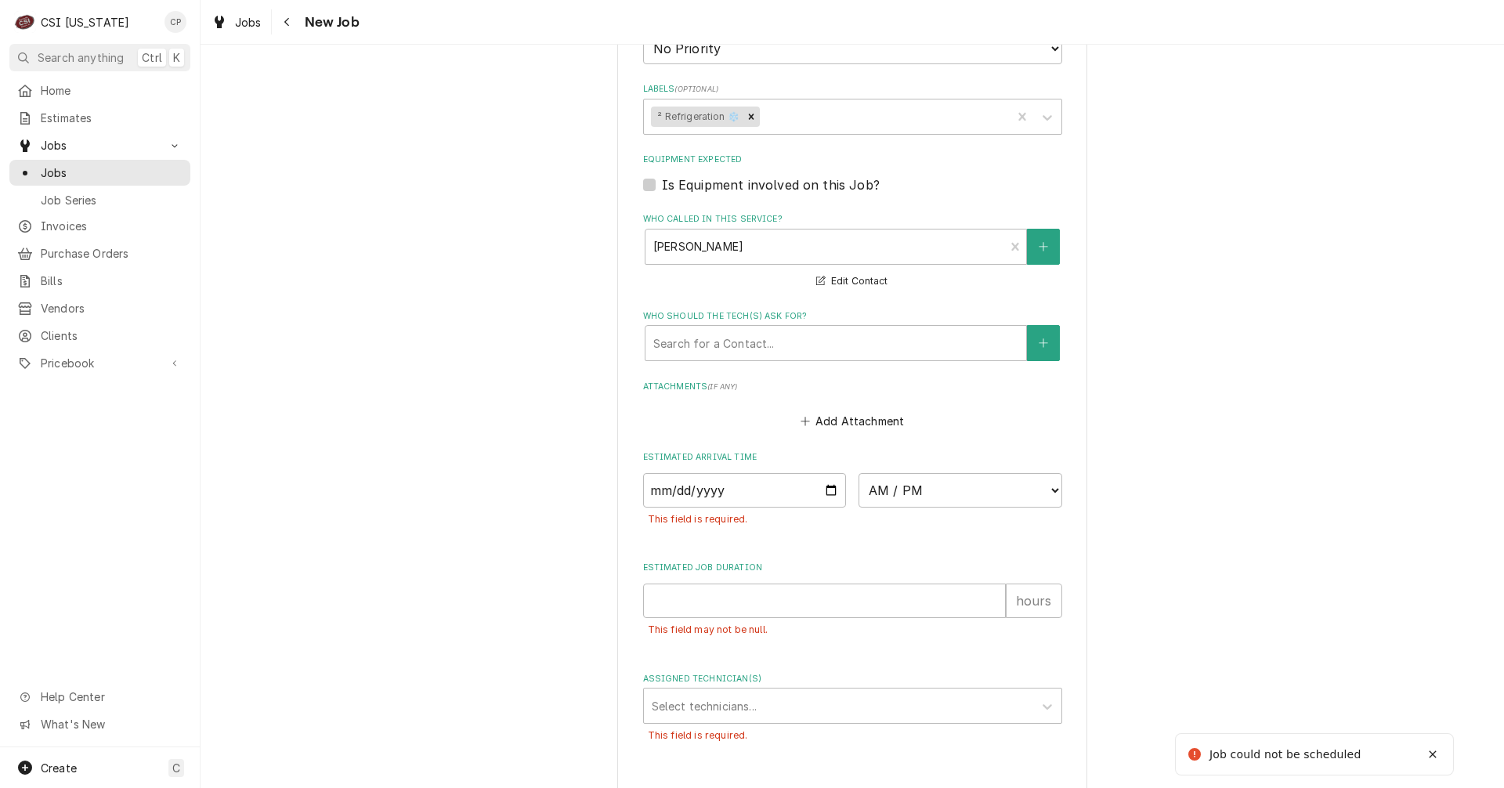
click at [510, 560] on div "Please provide the following information to create a job: Client Details Client…" at bounding box center [851, 8] width 1303 height 1772
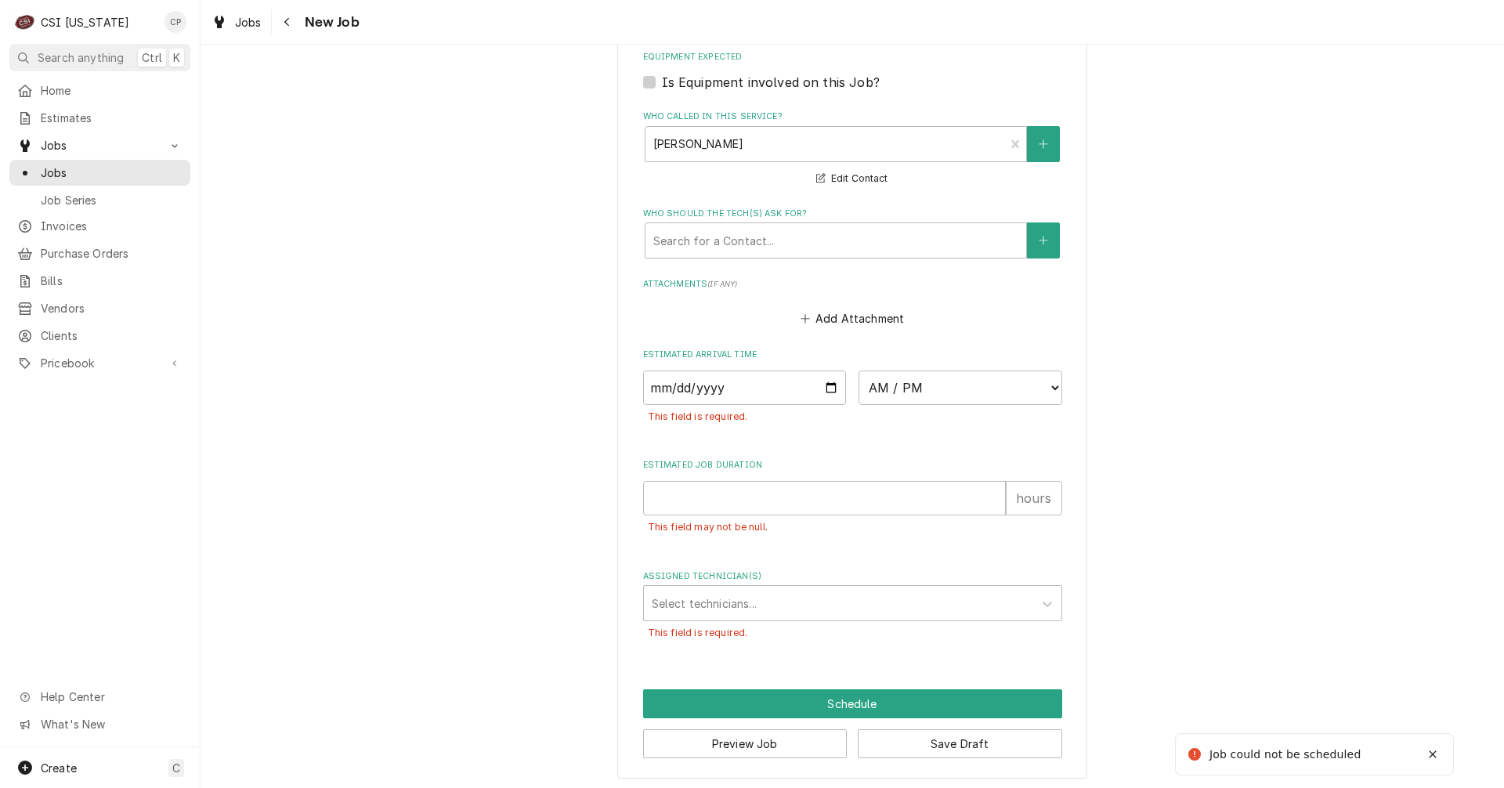
scroll to position [1045, 0]
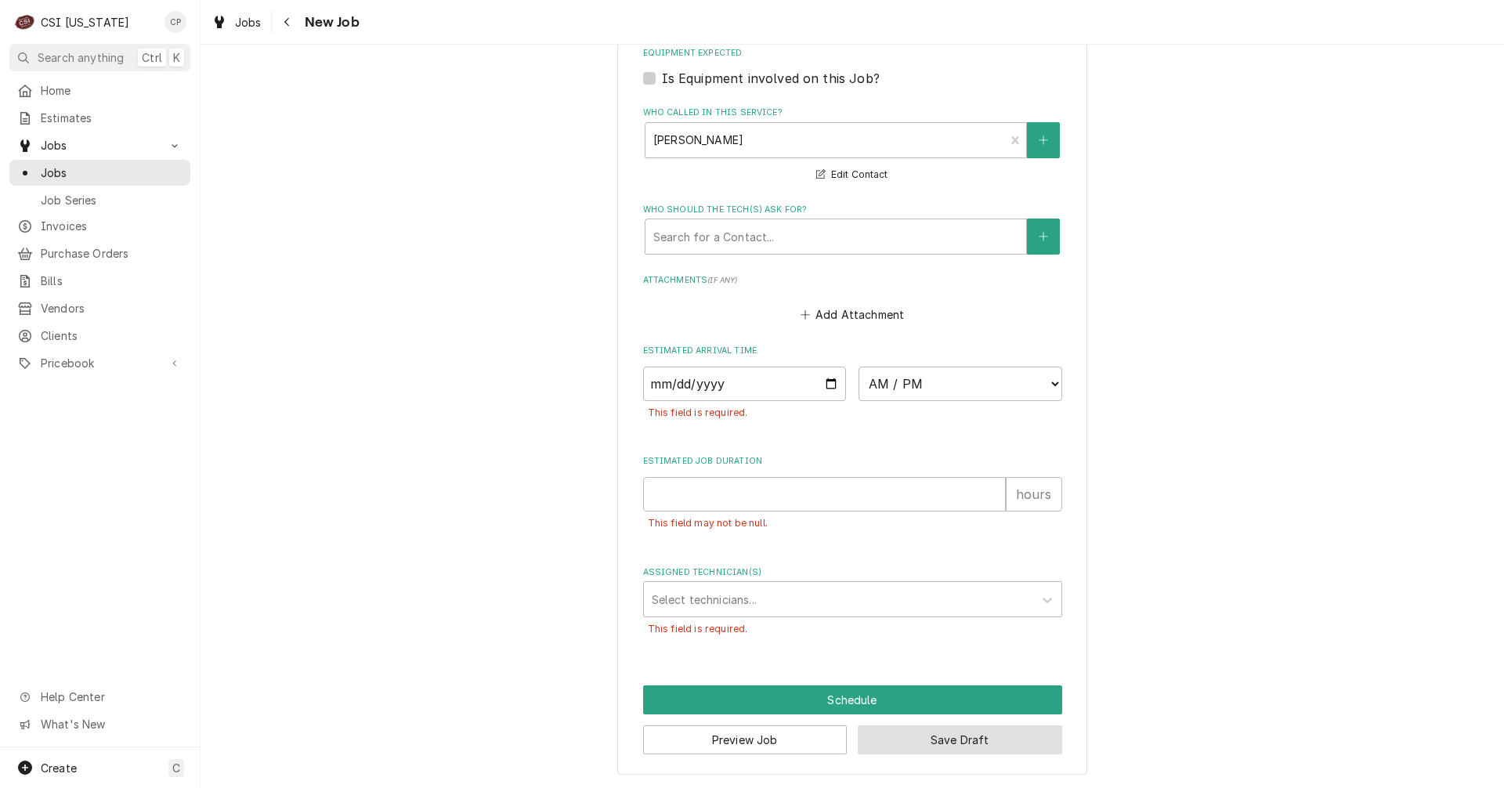
click at [941, 739] on button "Save Draft" at bounding box center [959, 739] width 204 height 29
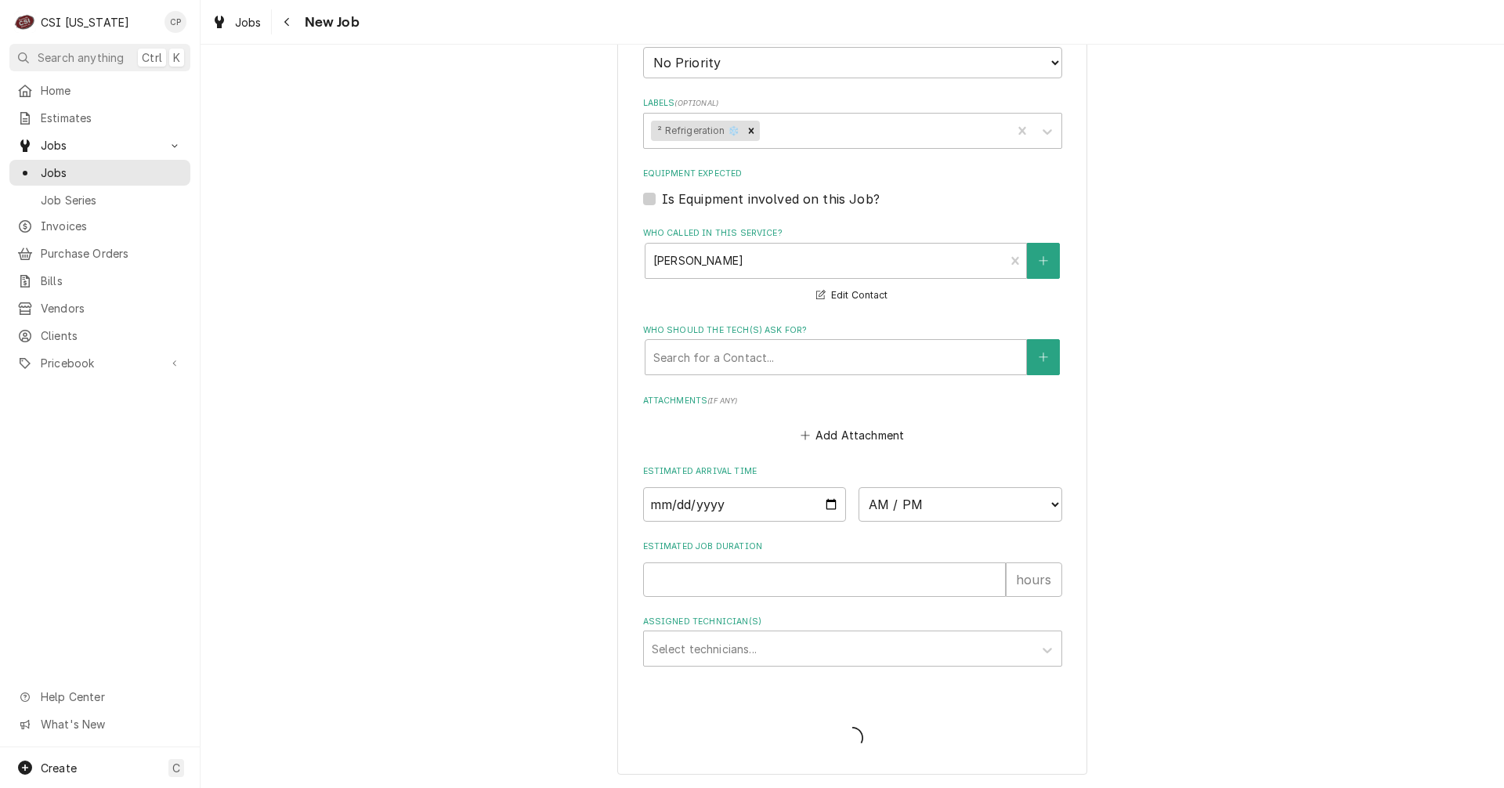
scroll to position [925, 0]
type textarea "x"
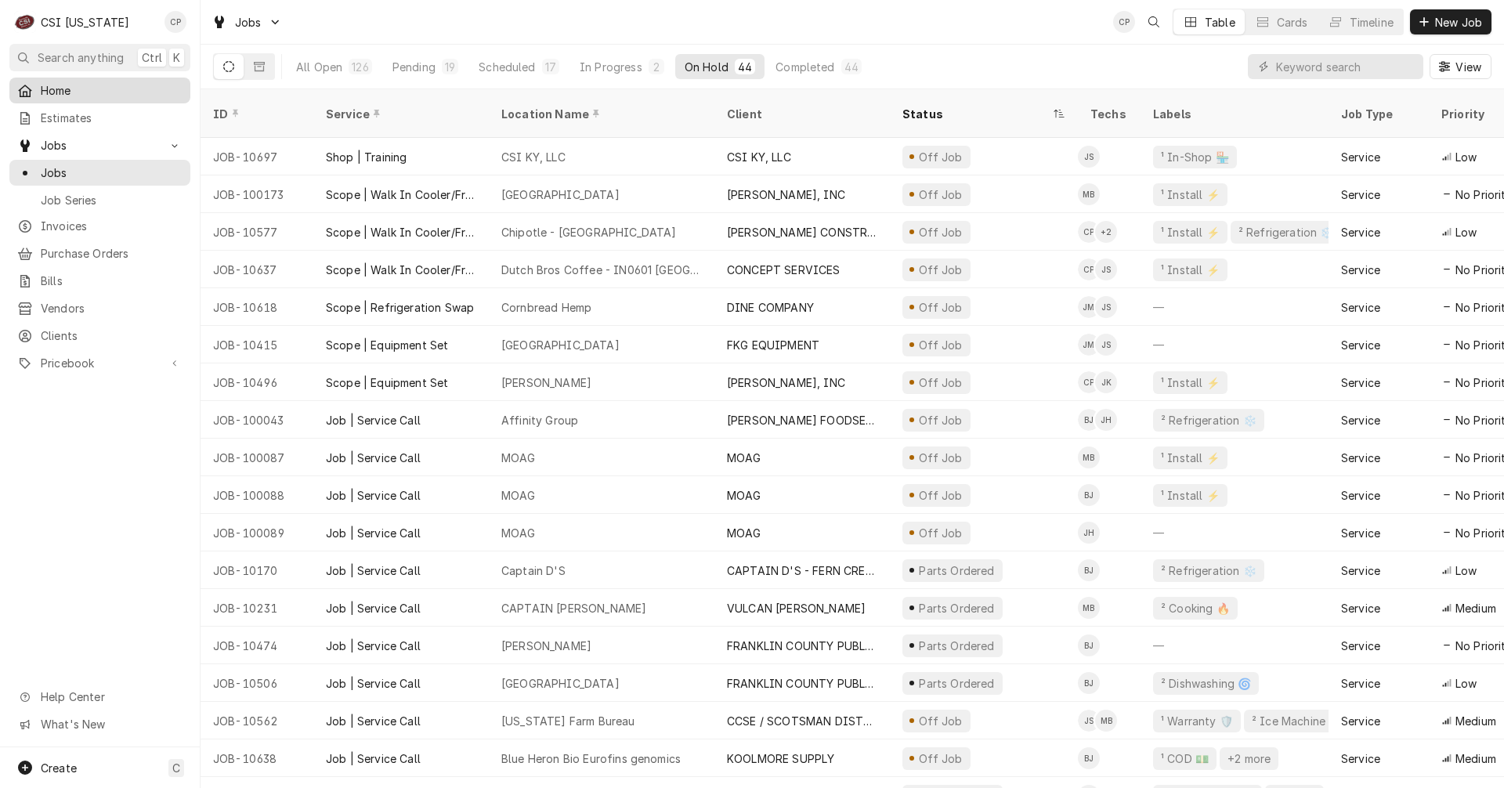
click at [56, 88] on span "Home" at bounding box center [112, 90] width 142 height 16
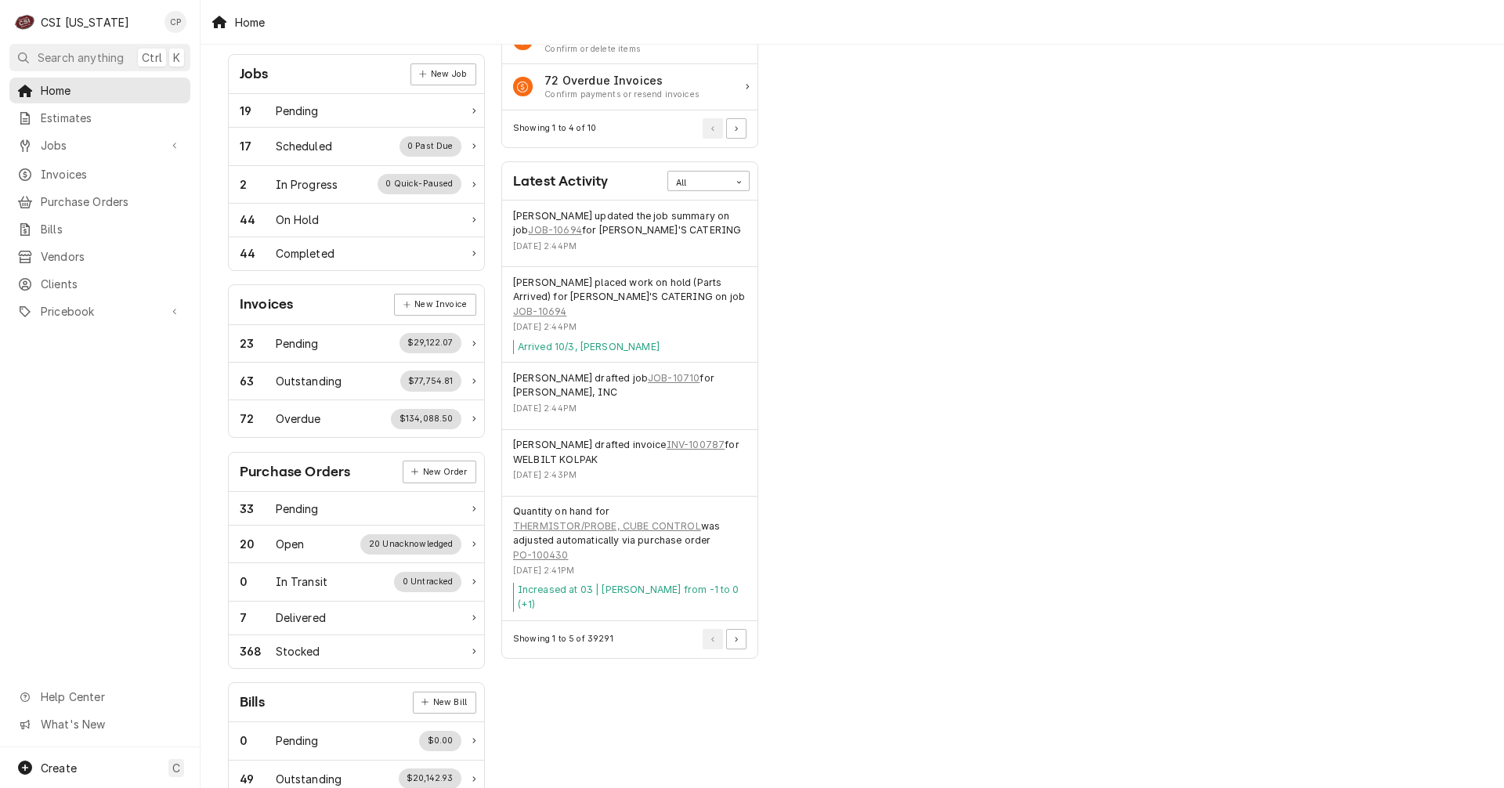
scroll to position [235, 0]
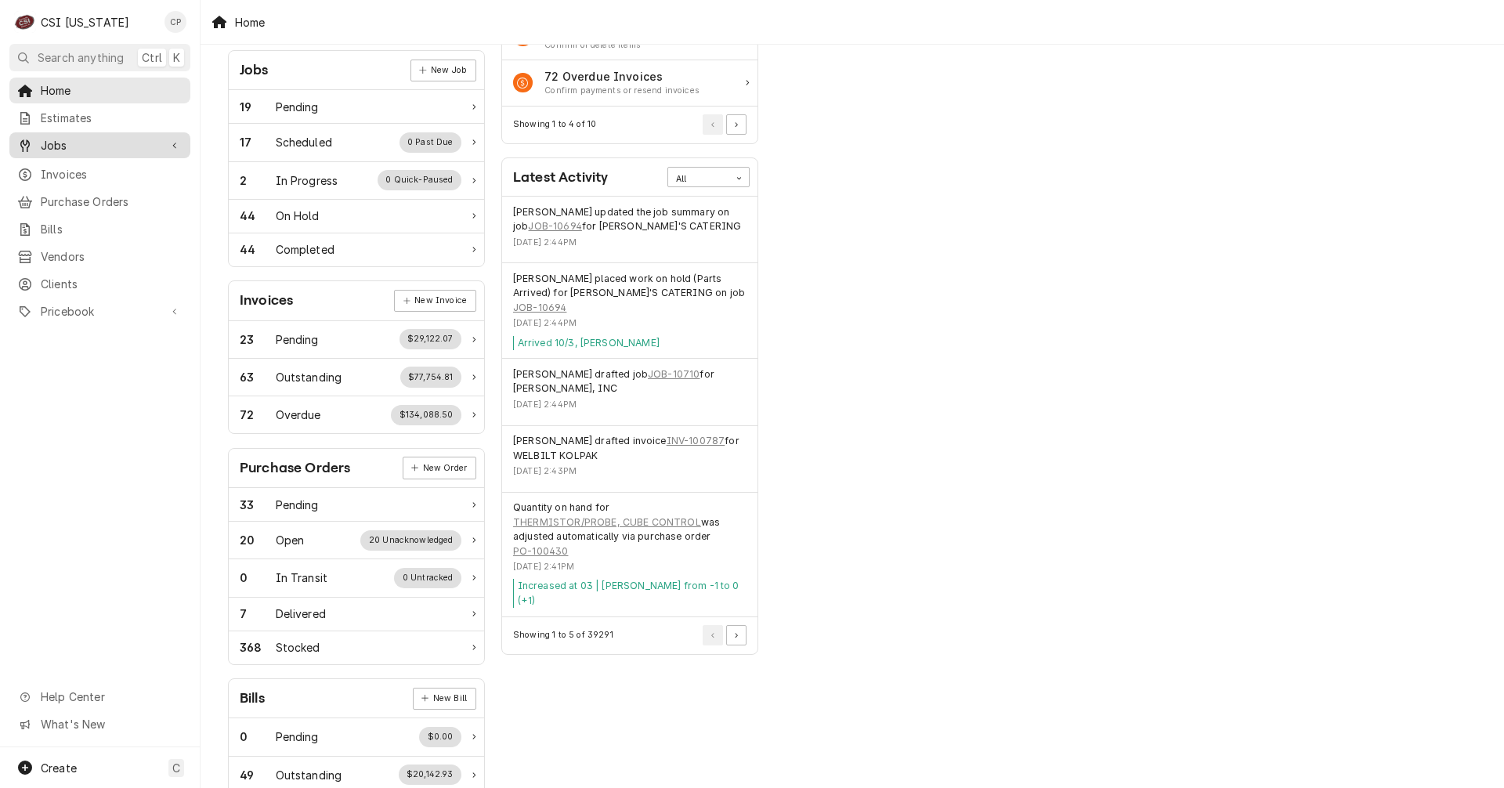
click at [77, 143] on span "Jobs" at bounding box center [100, 145] width 118 height 16
click at [82, 175] on div "Jobs" at bounding box center [100, 173] width 175 height 20
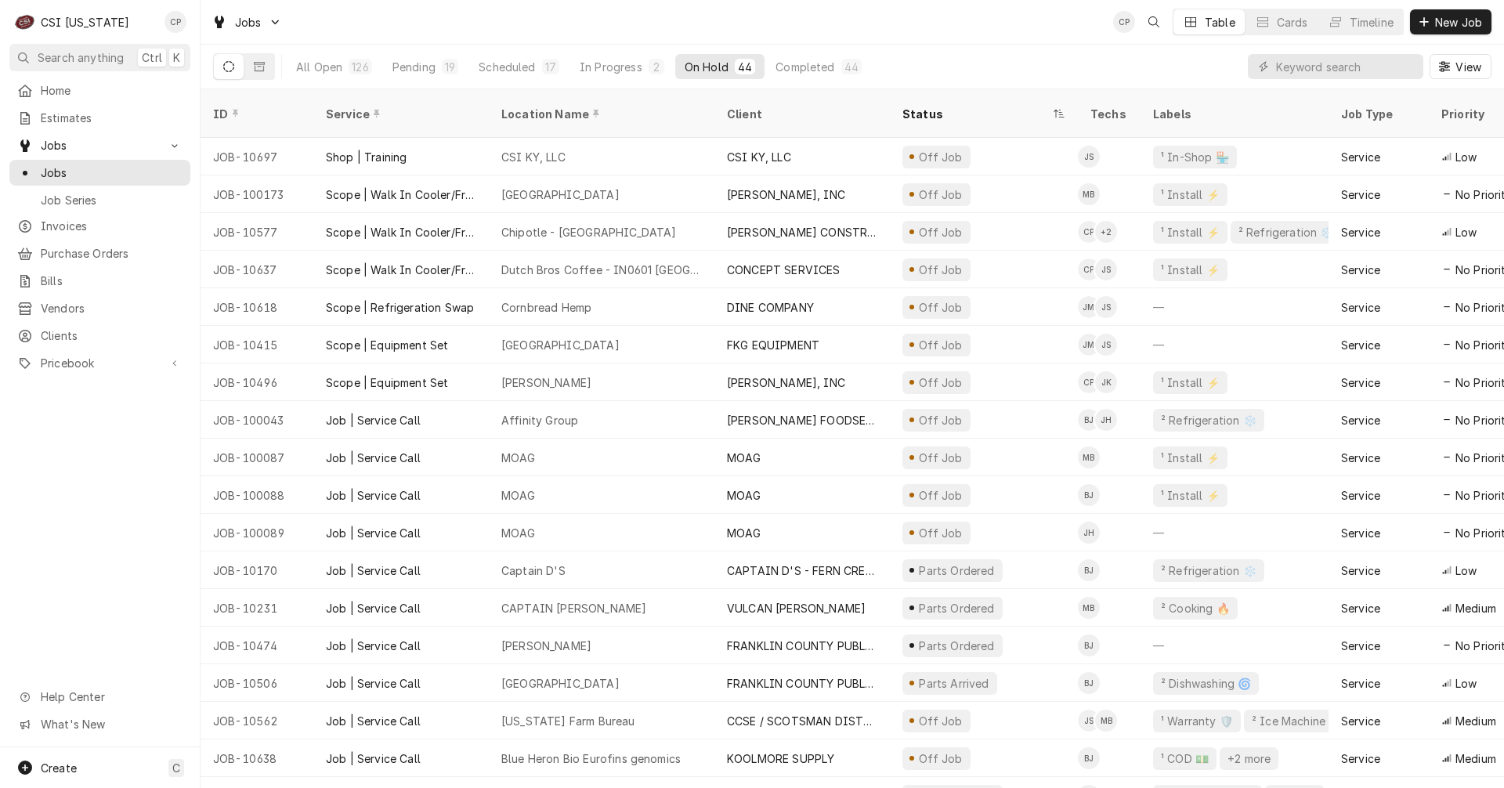
click at [711, 70] on div "On Hold" at bounding box center [706, 67] width 44 height 16
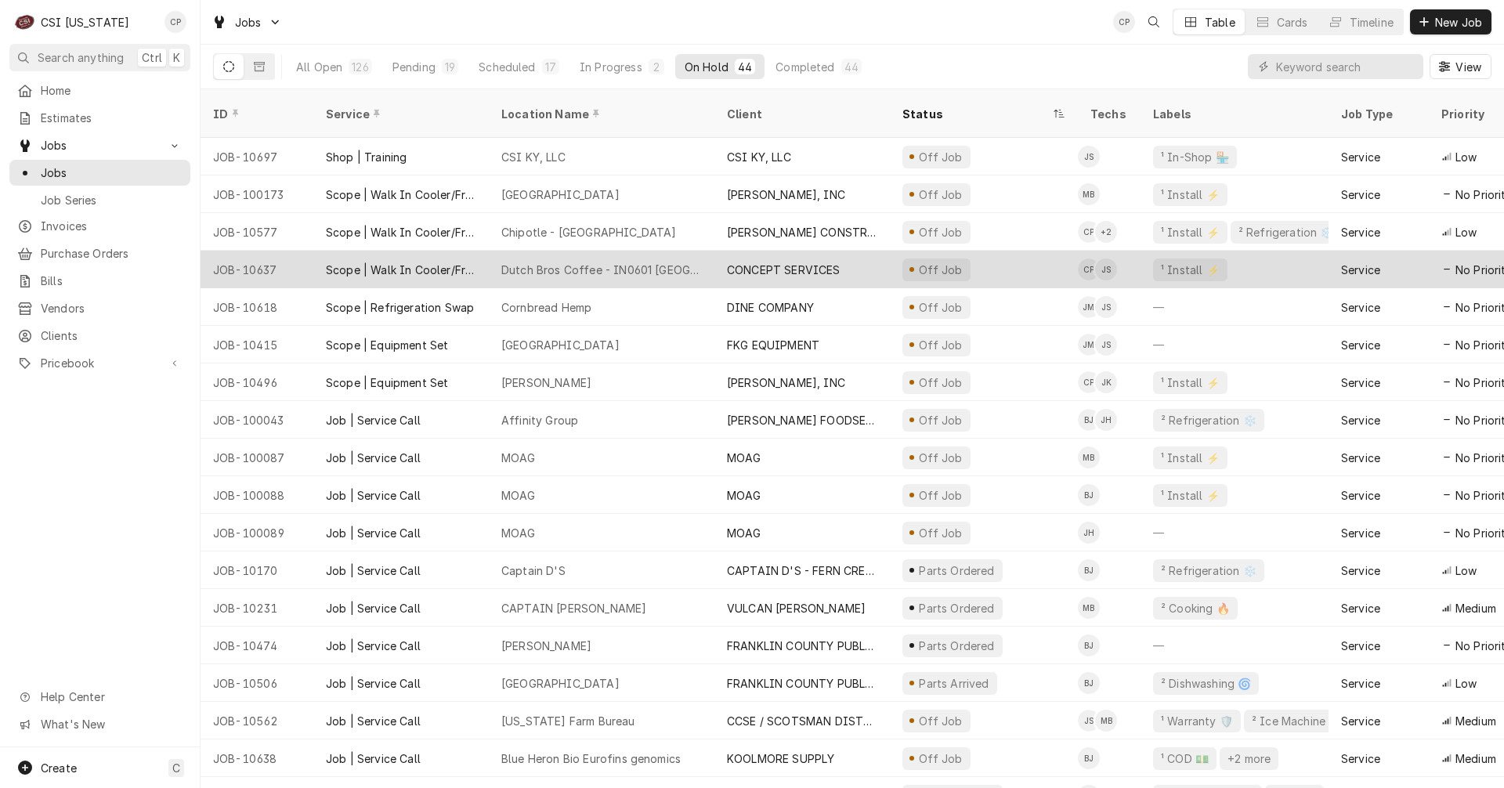
click at [558, 262] on div "Dutch Bros Coffee - IN0601 Evansville IN" at bounding box center [601, 270] width 200 height 16
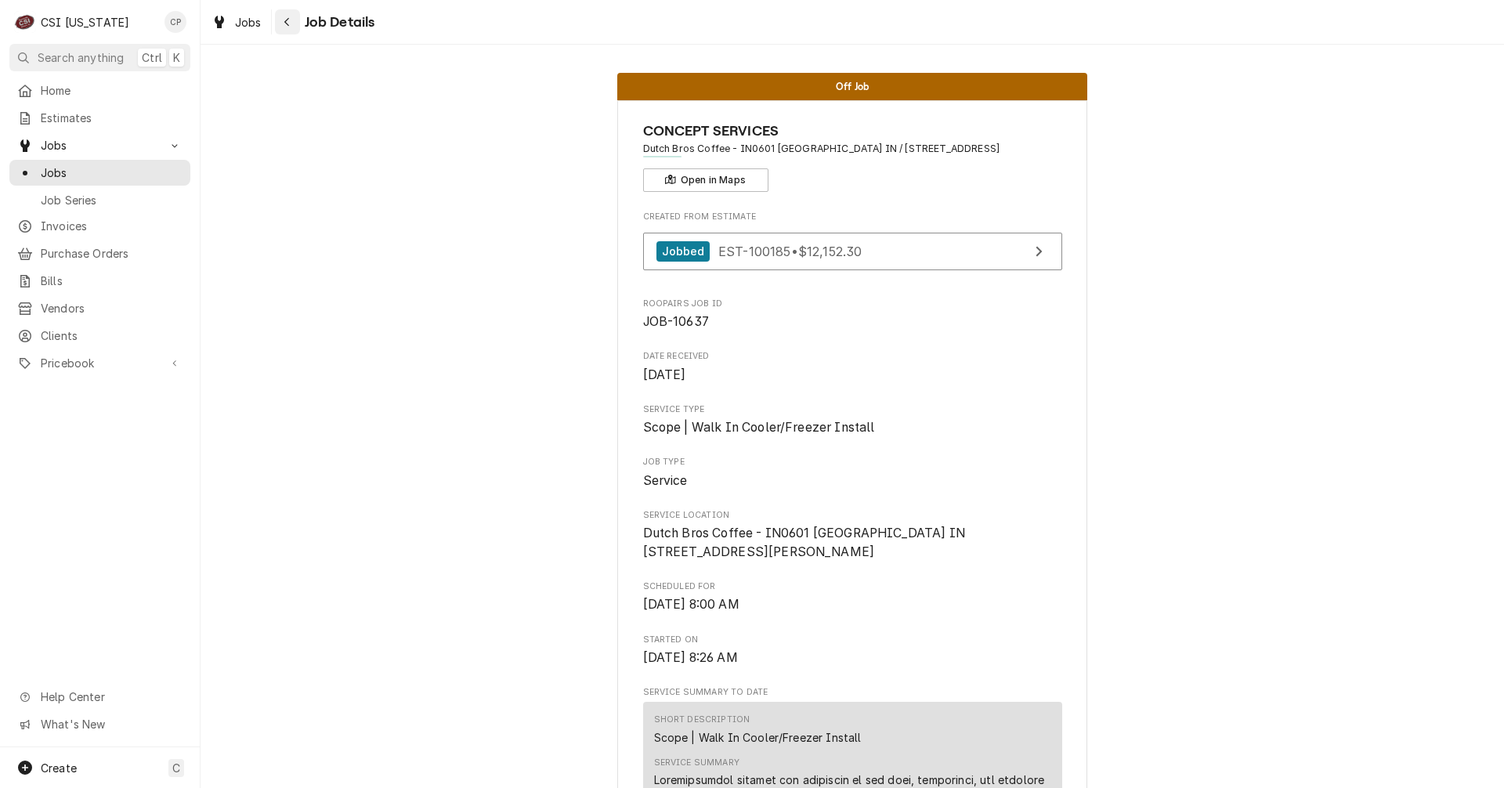
click at [294, 27] on button "Navigate back" at bounding box center [287, 21] width 25 height 25
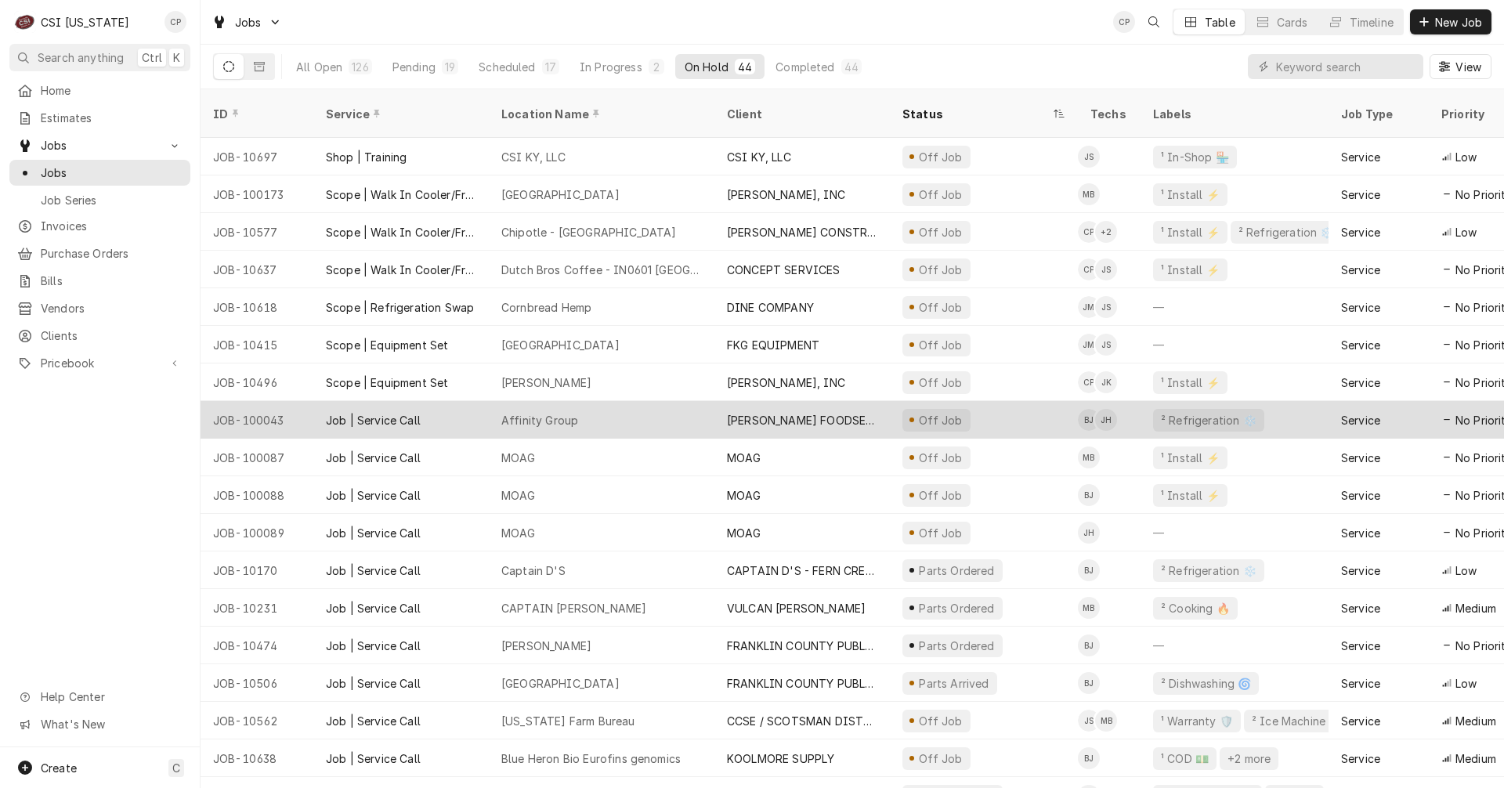
click at [781, 412] on div "[PERSON_NAME] FOODSERVICE" at bounding box center [802, 420] width 150 height 16
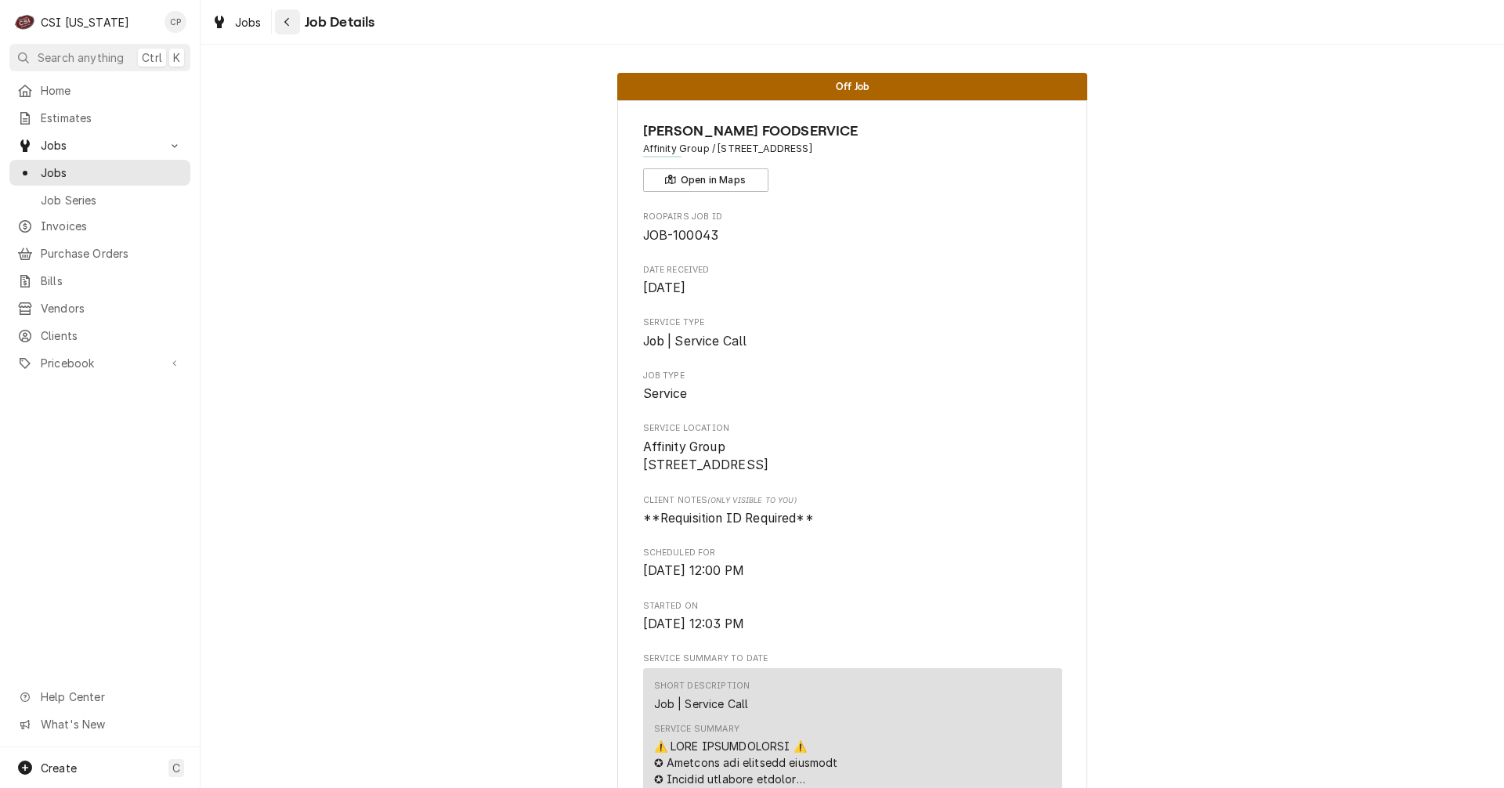
click at [290, 26] on icon "Navigate back" at bounding box center [286, 21] width 7 height 11
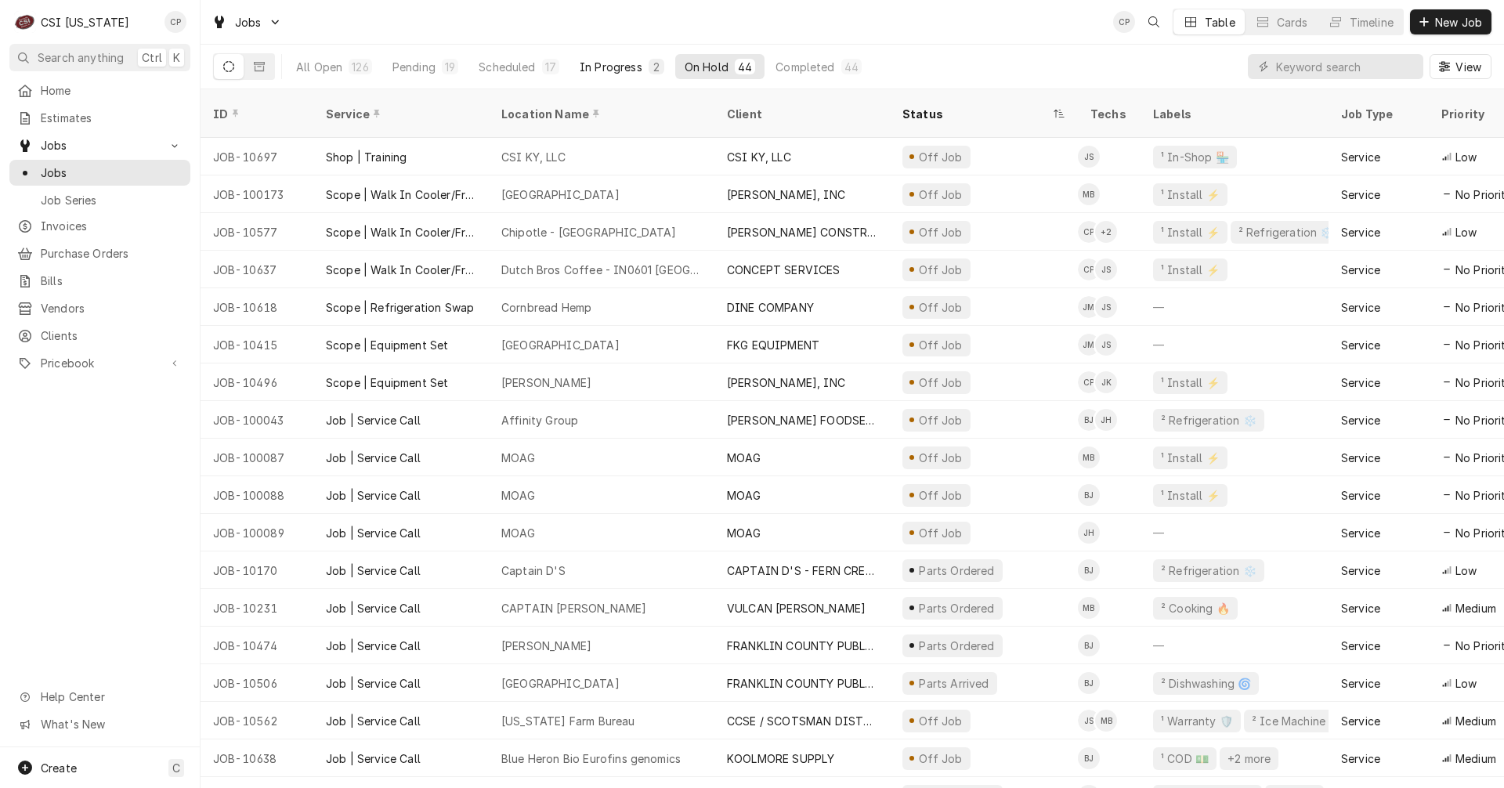
click at [606, 69] on div "In Progress" at bounding box center [610, 67] width 63 height 16
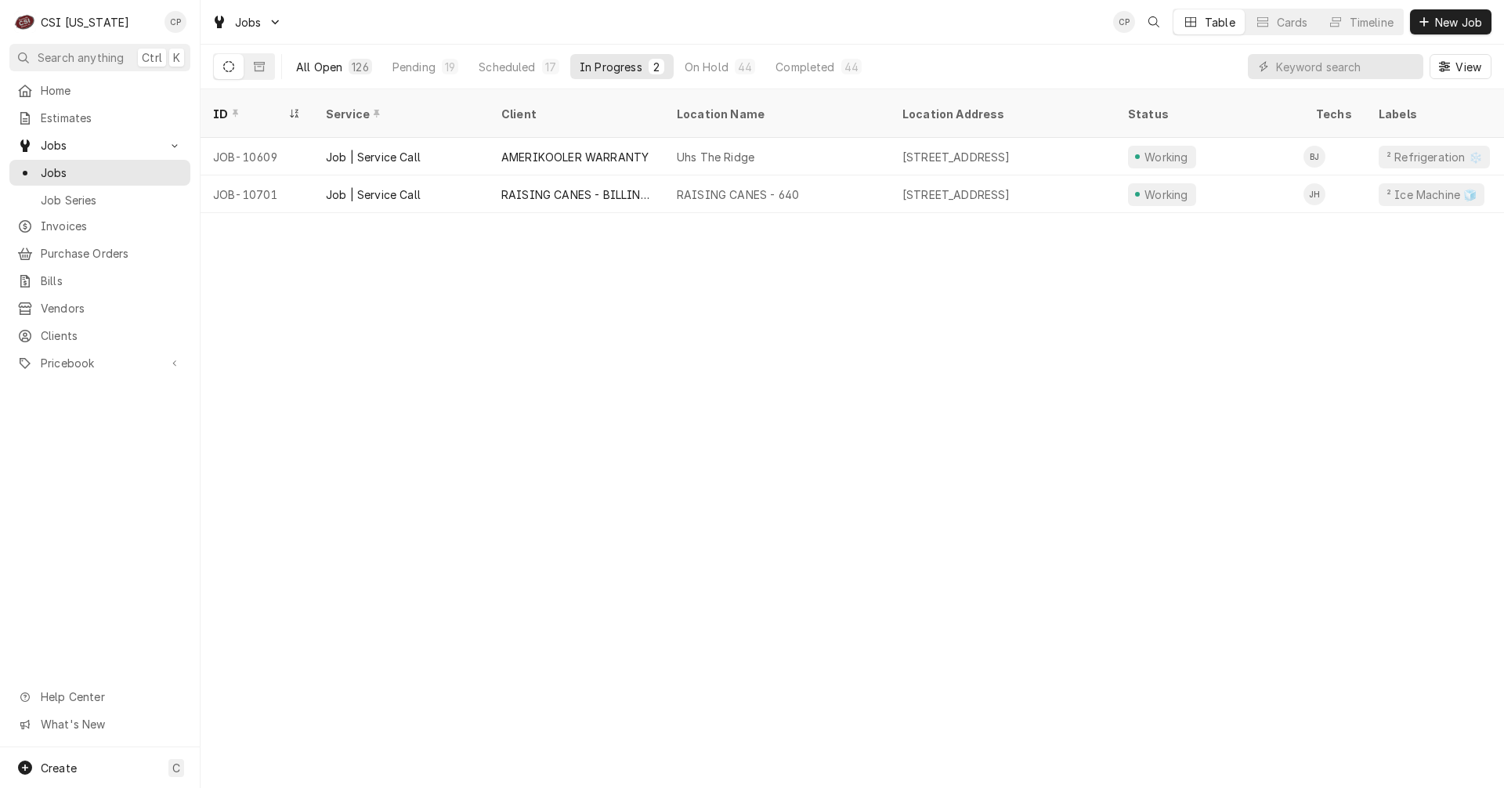
click at [330, 70] on div "All Open" at bounding box center [319, 67] width 46 height 16
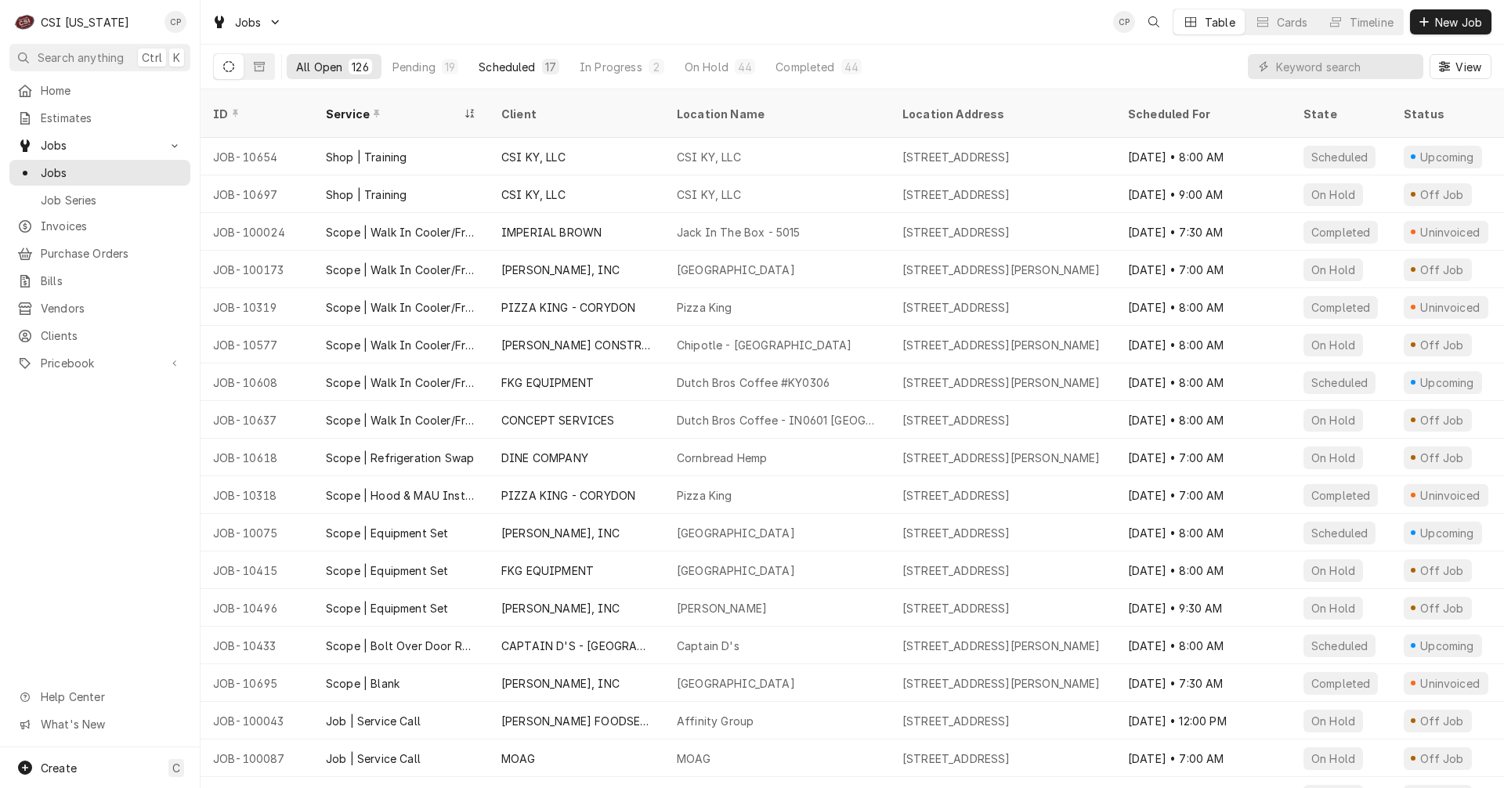
click at [531, 70] on div "Scheduled" at bounding box center [506, 67] width 56 height 16
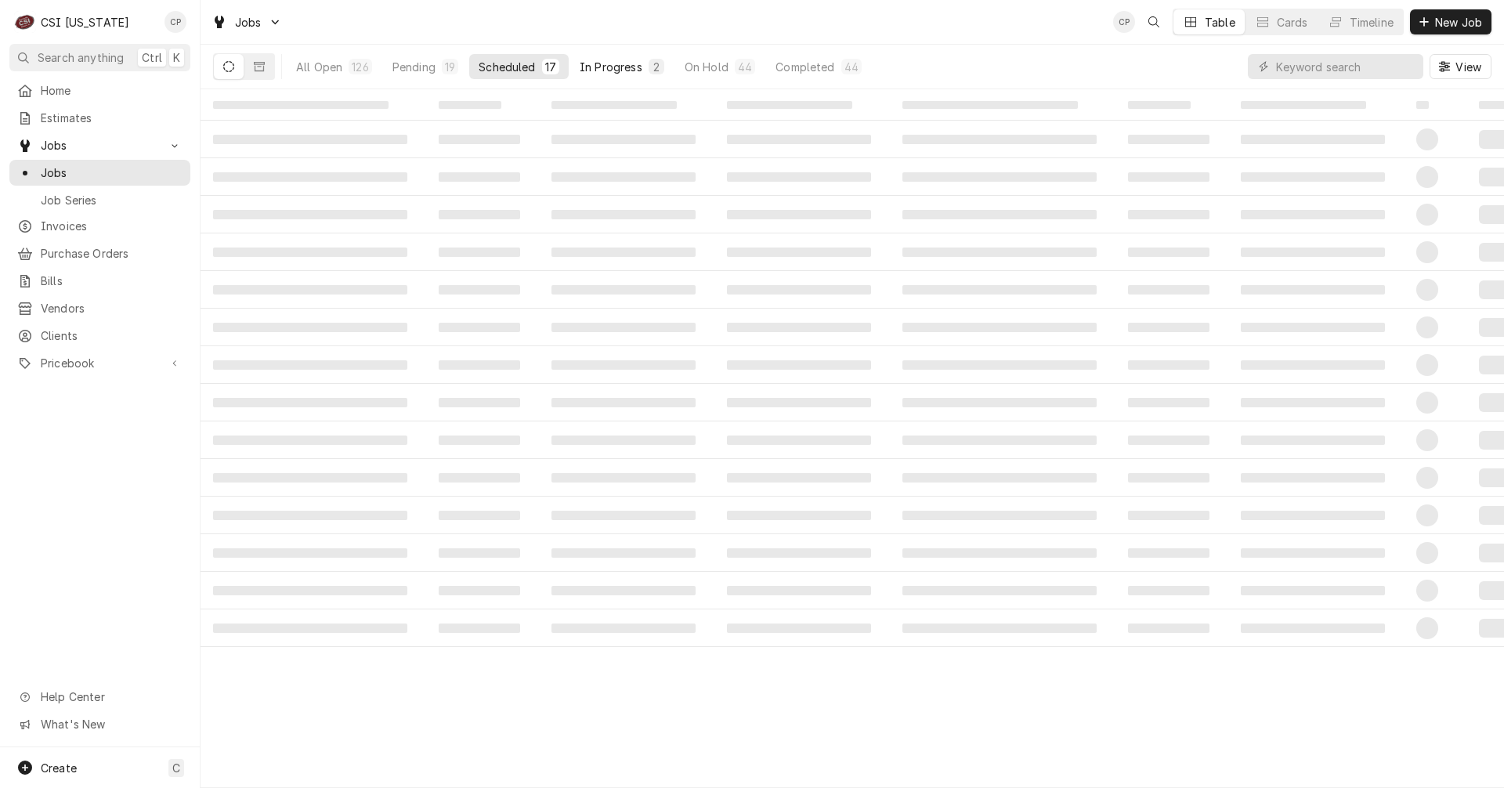
click at [630, 67] on div "In Progress" at bounding box center [610, 67] width 63 height 16
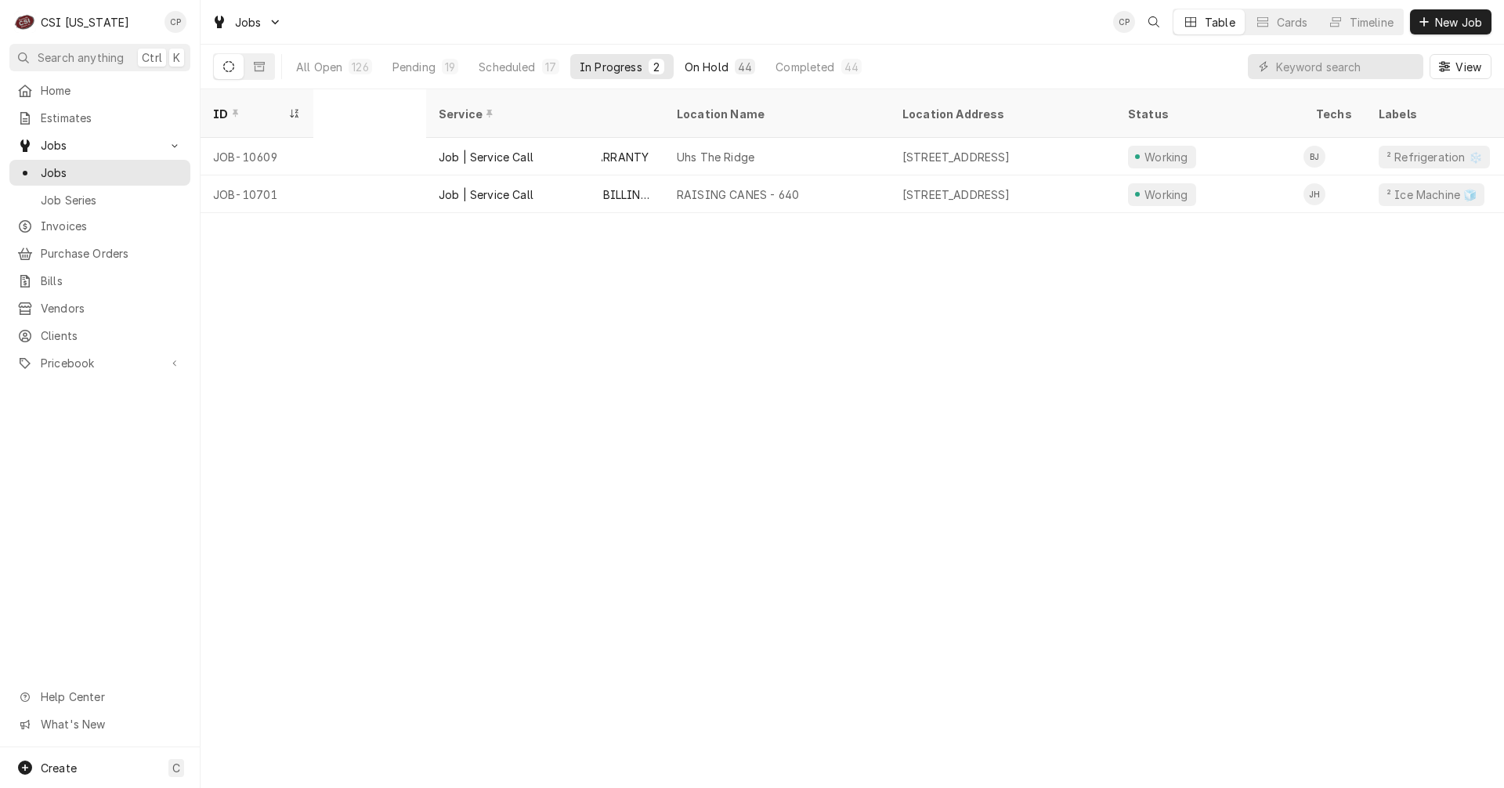
click at [699, 62] on div "On Hold" at bounding box center [706, 67] width 44 height 16
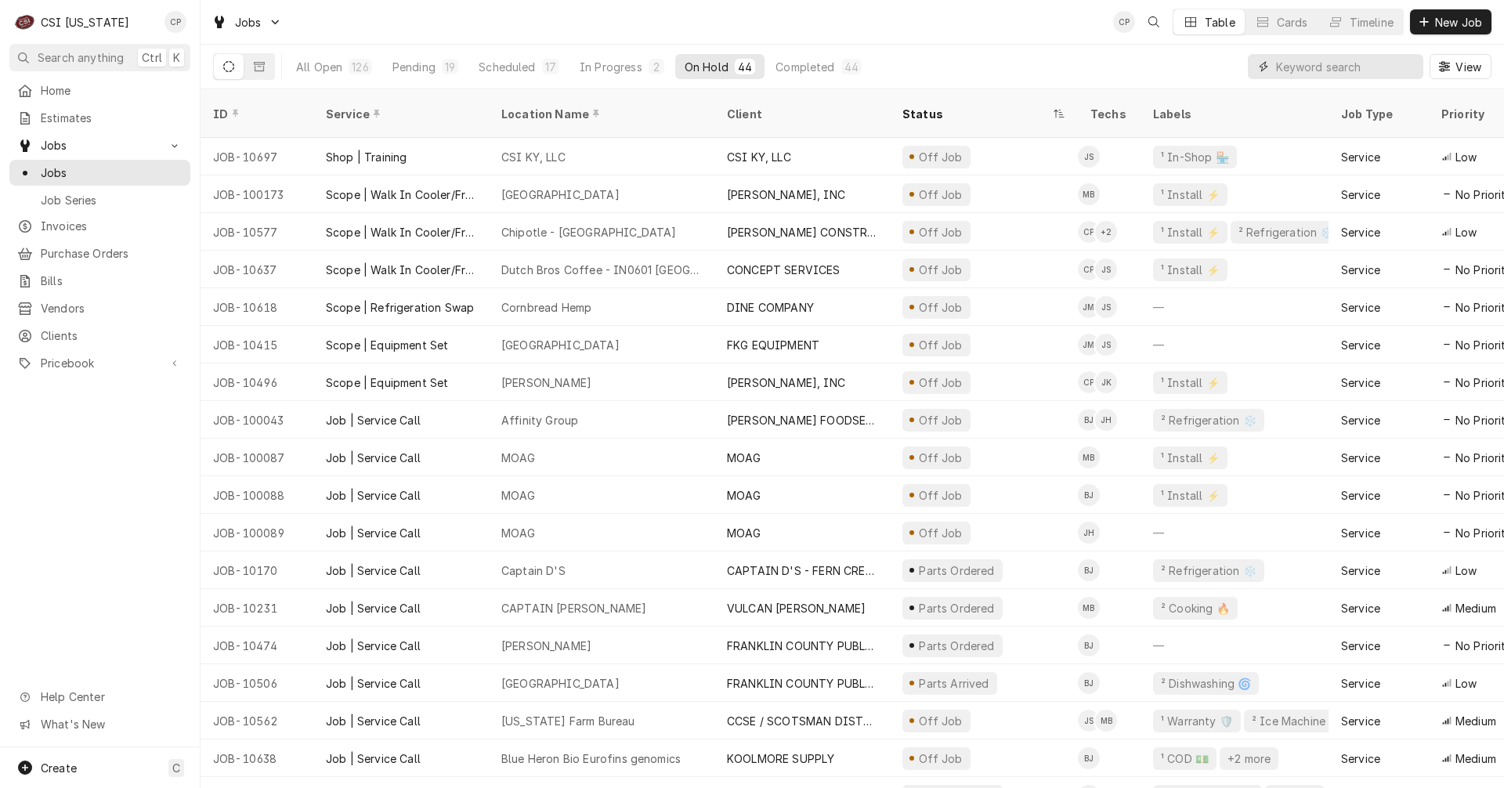
click at [1304, 67] on input "Dynamic Content Wrapper" at bounding box center [1345, 66] width 139 height 25
click at [1313, 63] on input "Dynamic Content Wrapper" at bounding box center [1345, 66] width 139 height 25
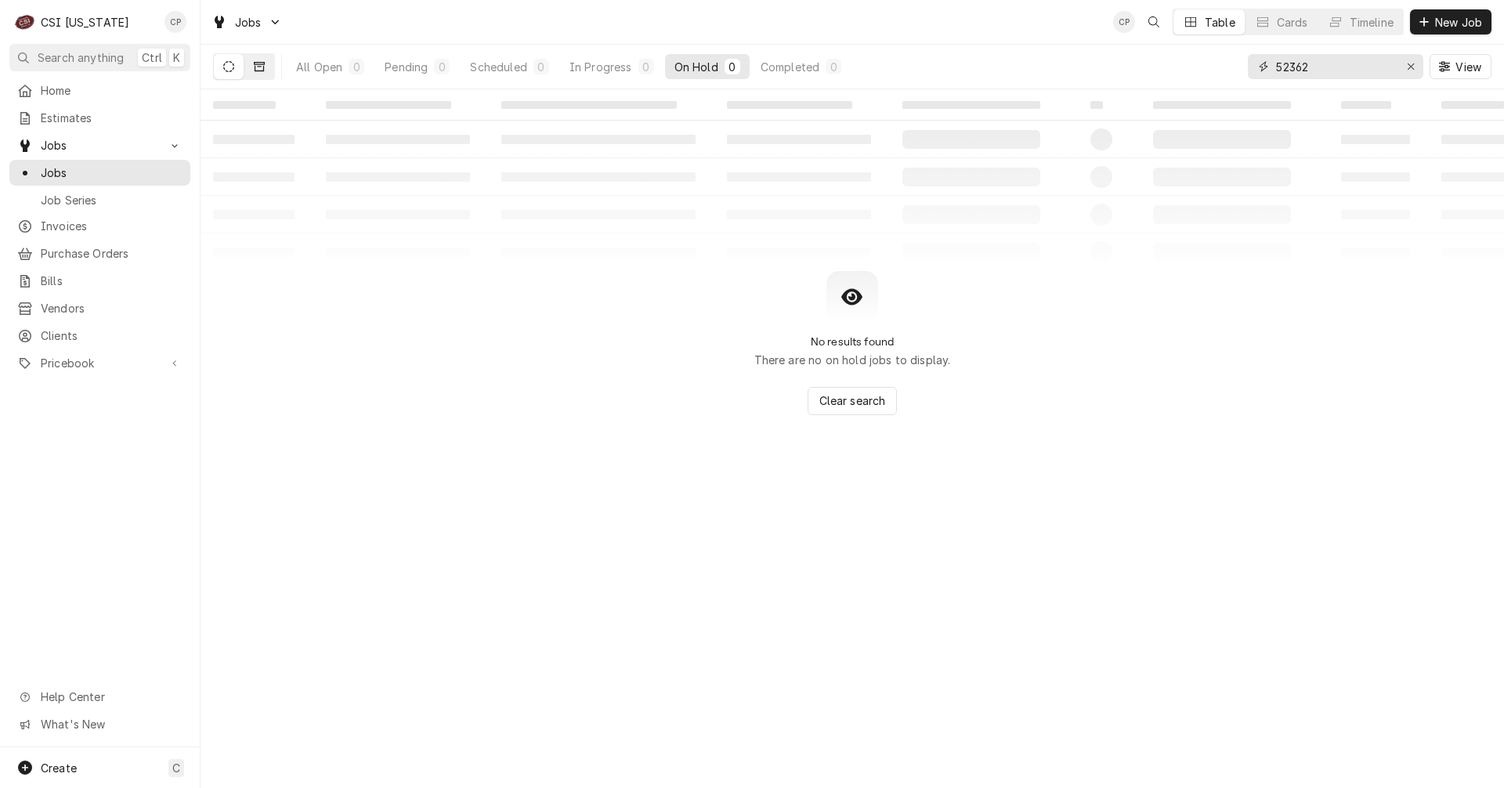
type input "52362"
click at [259, 67] on icon "Dynamic Content Wrapper" at bounding box center [259, 66] width 11 height 9
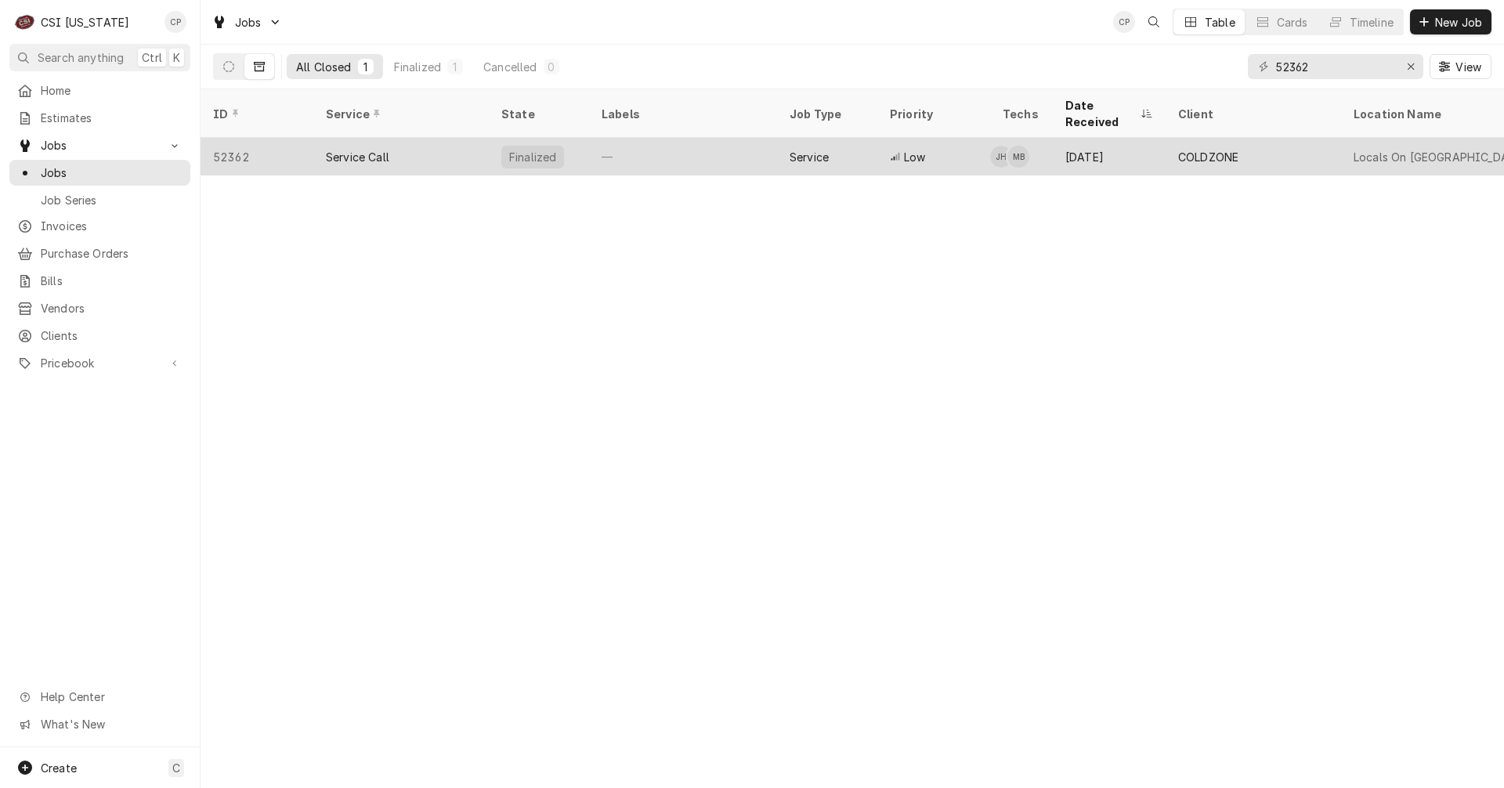
click at [600, 138] on div "—" at bounding box center [683, 157] width 188 height 38
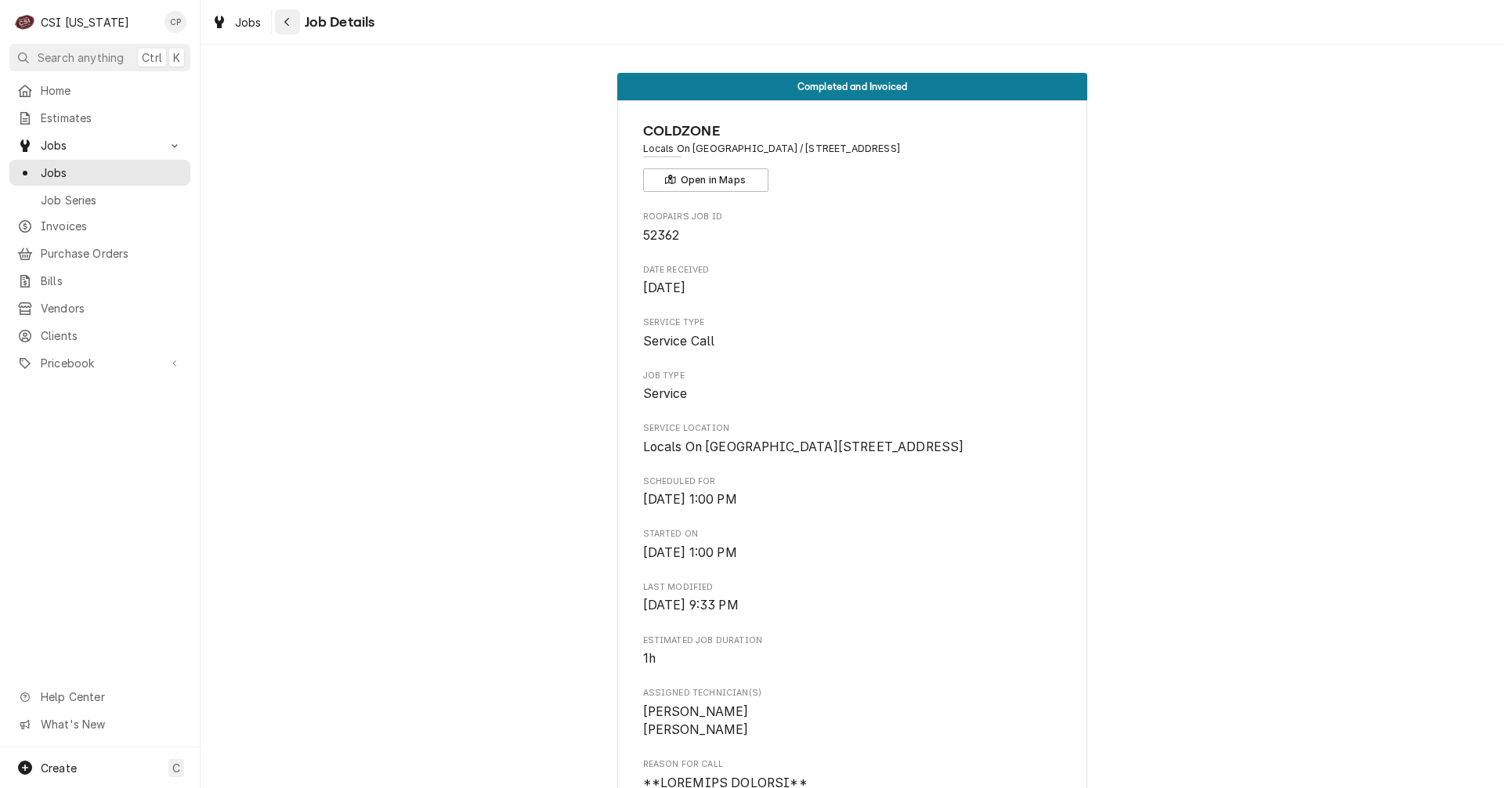
click at [286, 20] on icon "Navigate back" at bounding box center [286, 22] width 5 height 9
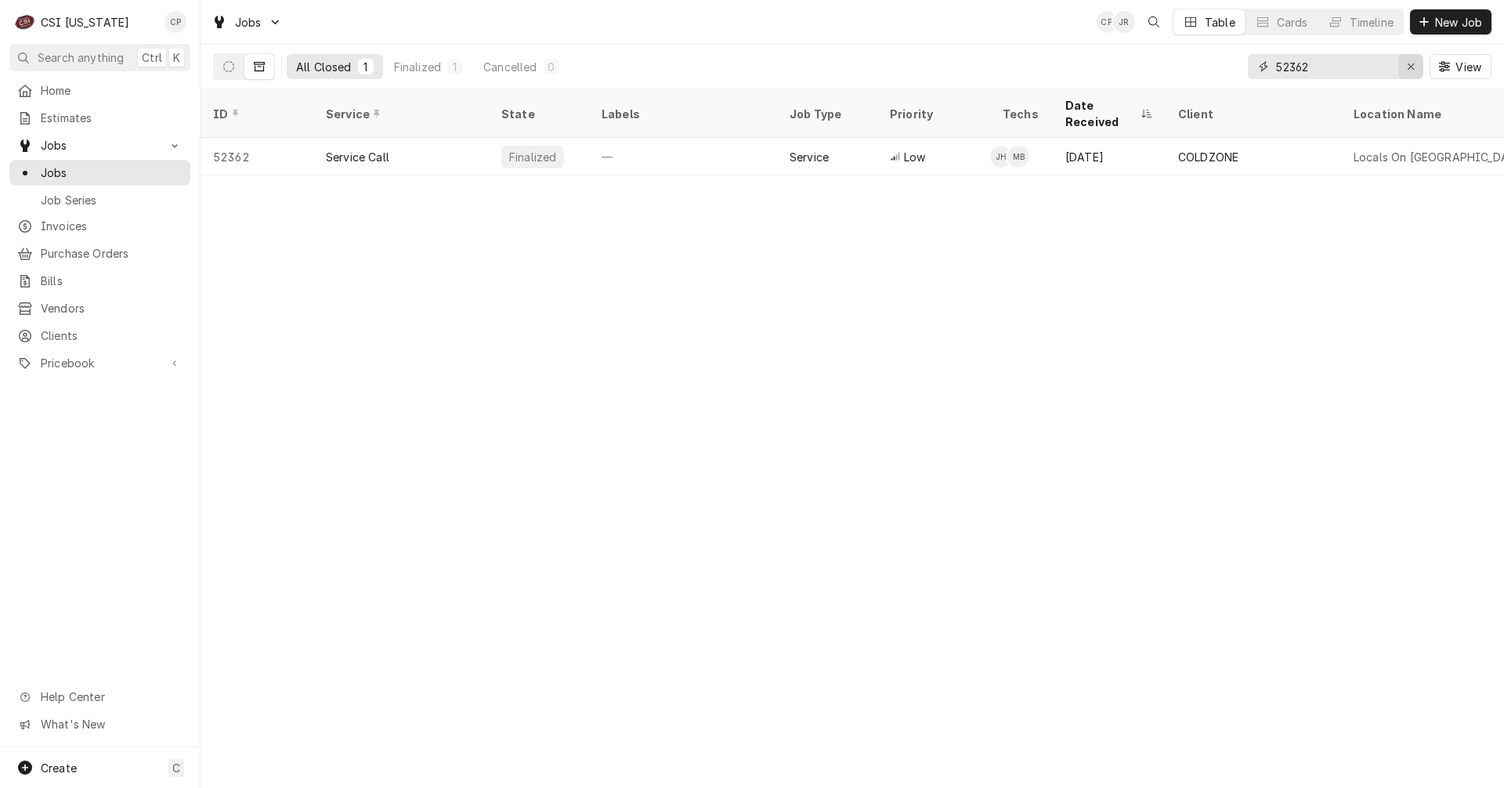
click at [1410, 70] on icon "Erase input" at bounding box center [1410, 66] width 9 height 11
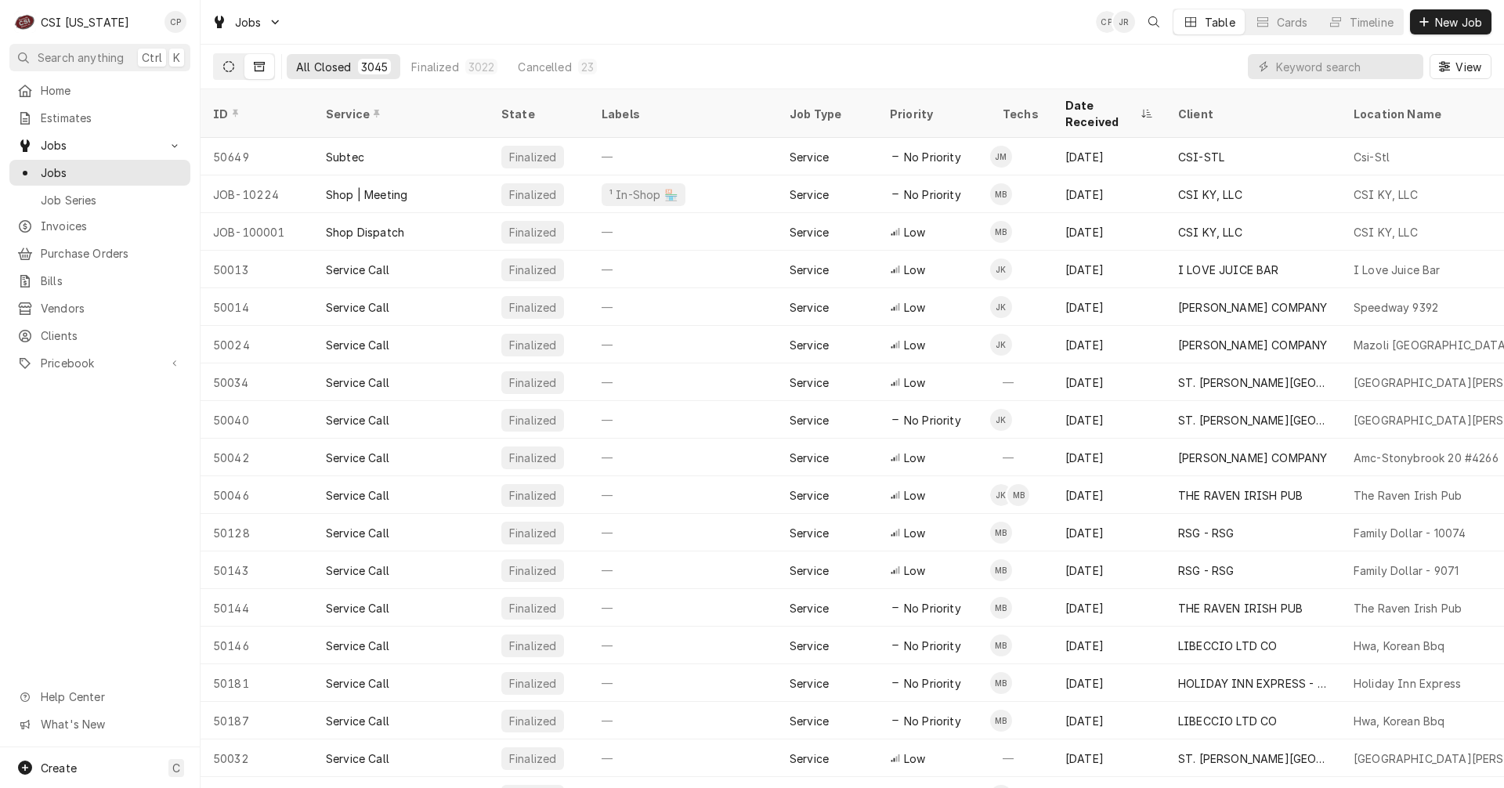
click at [234, 63] on button "Dynamic Content Wrapper" at bounding box center [229, 66] width 30 height 25
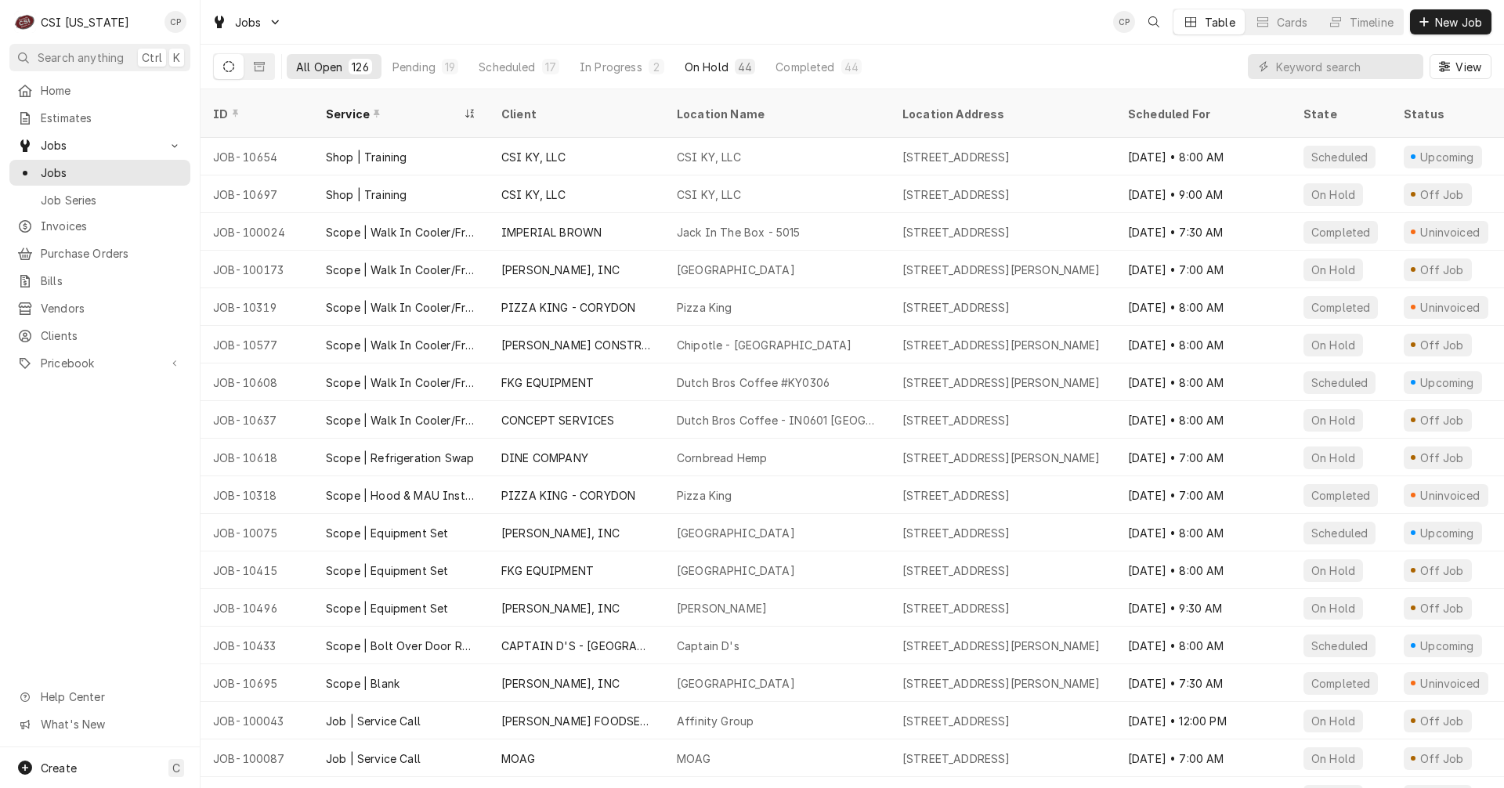
click at [699, 66] on div "On Hold" at bounding box center [706, 67] width 44 height 16
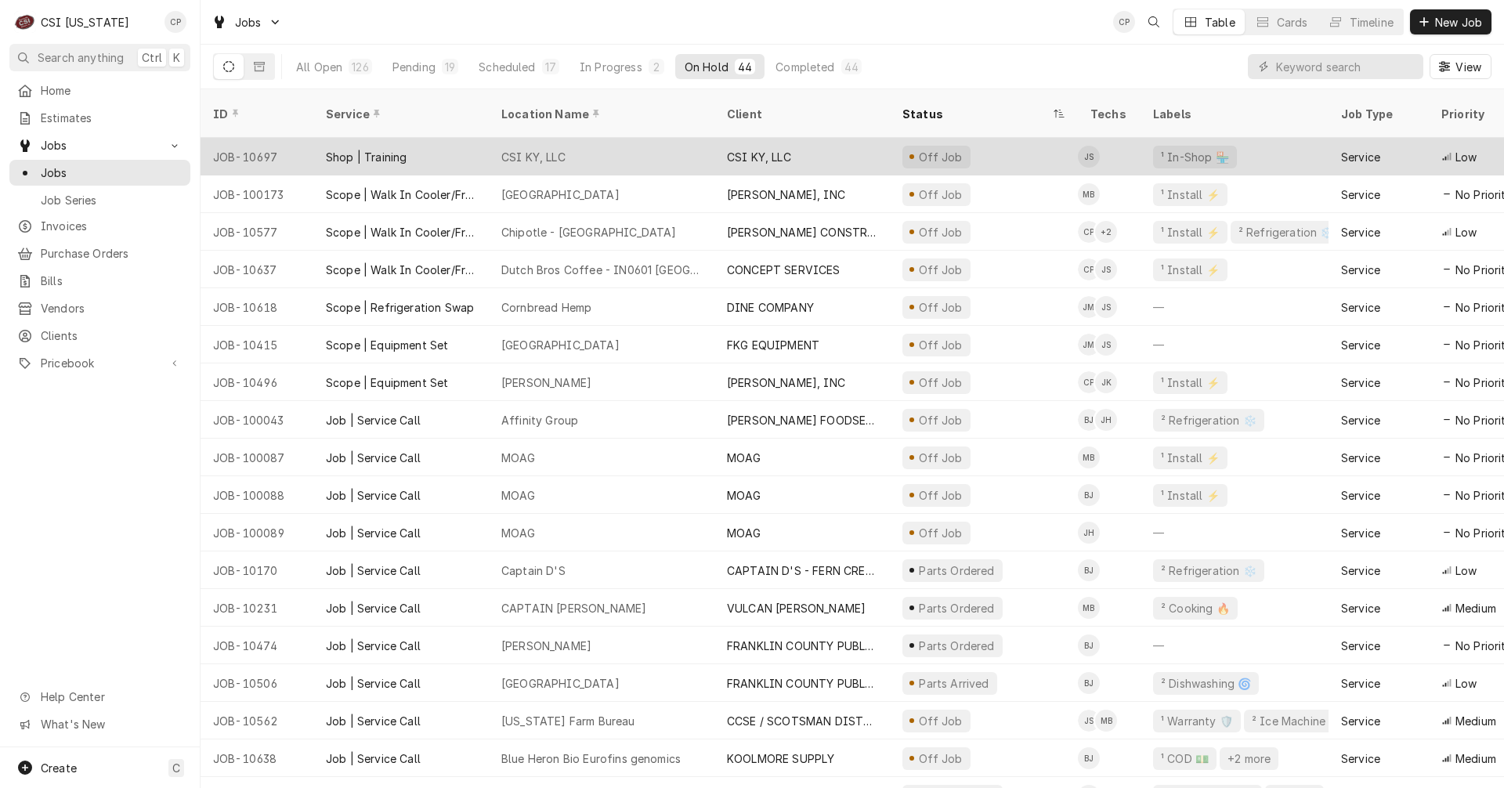
click at [662, 146] on div "CSI KY, LLC" at bounding box center [602, 157] width 226 height 38
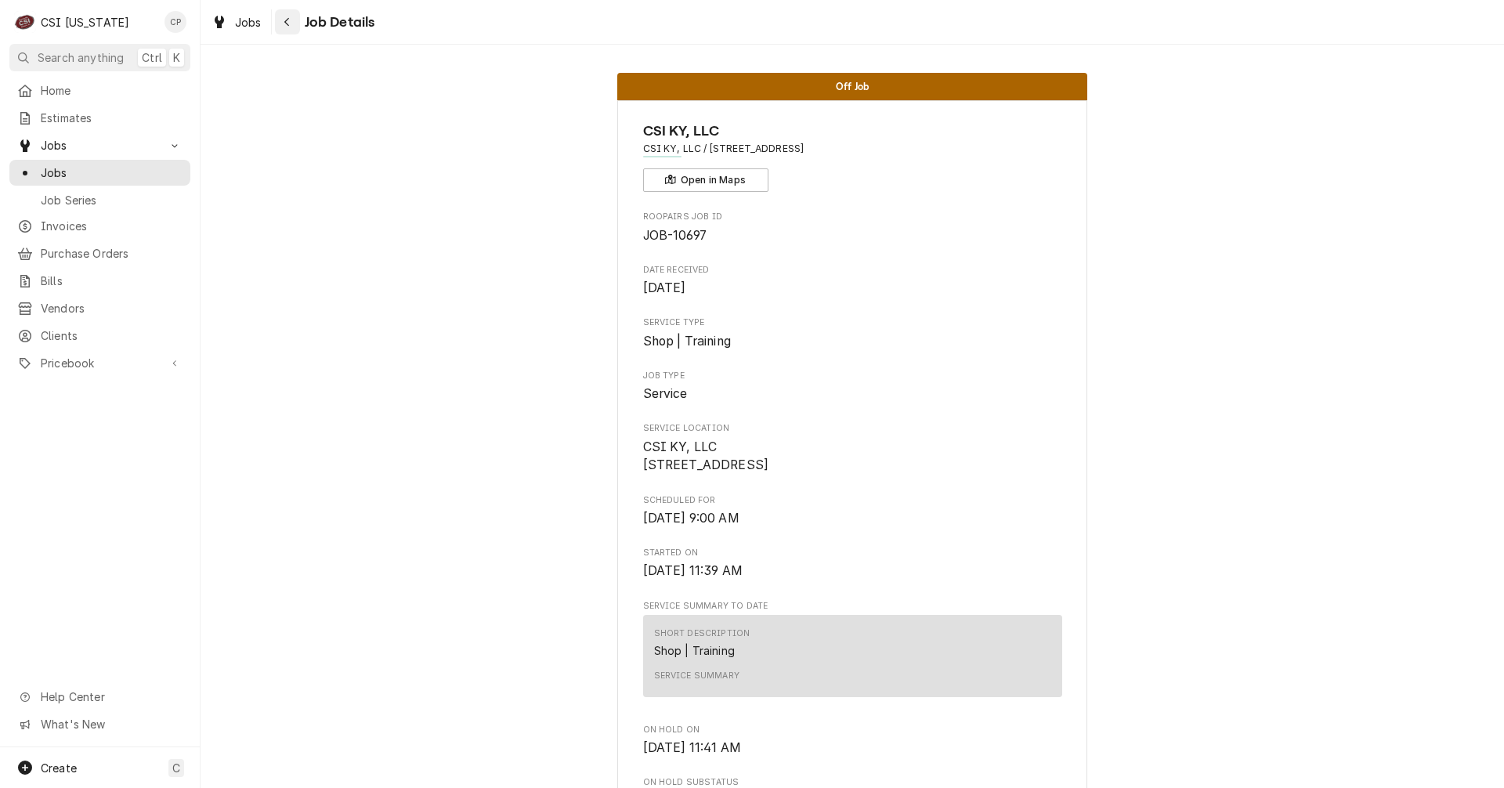
click at [287, 21] on icon "Navigate back" at bounding box center [286, 21] width 7 height 11
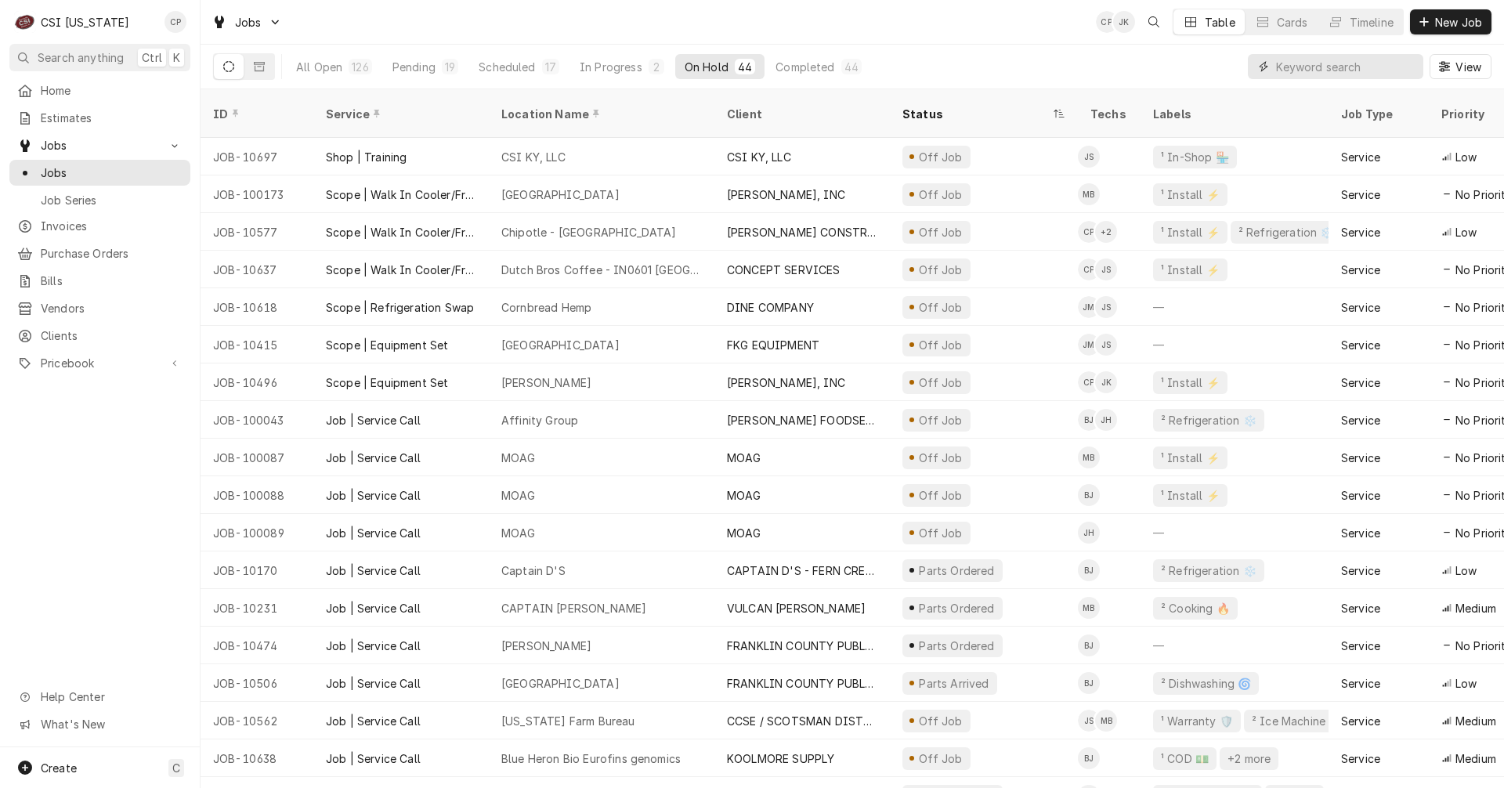
click at [1296, 70] on input "Dynamic Content Wrapper" at bounding box center [1345, 66] width 139 height 25
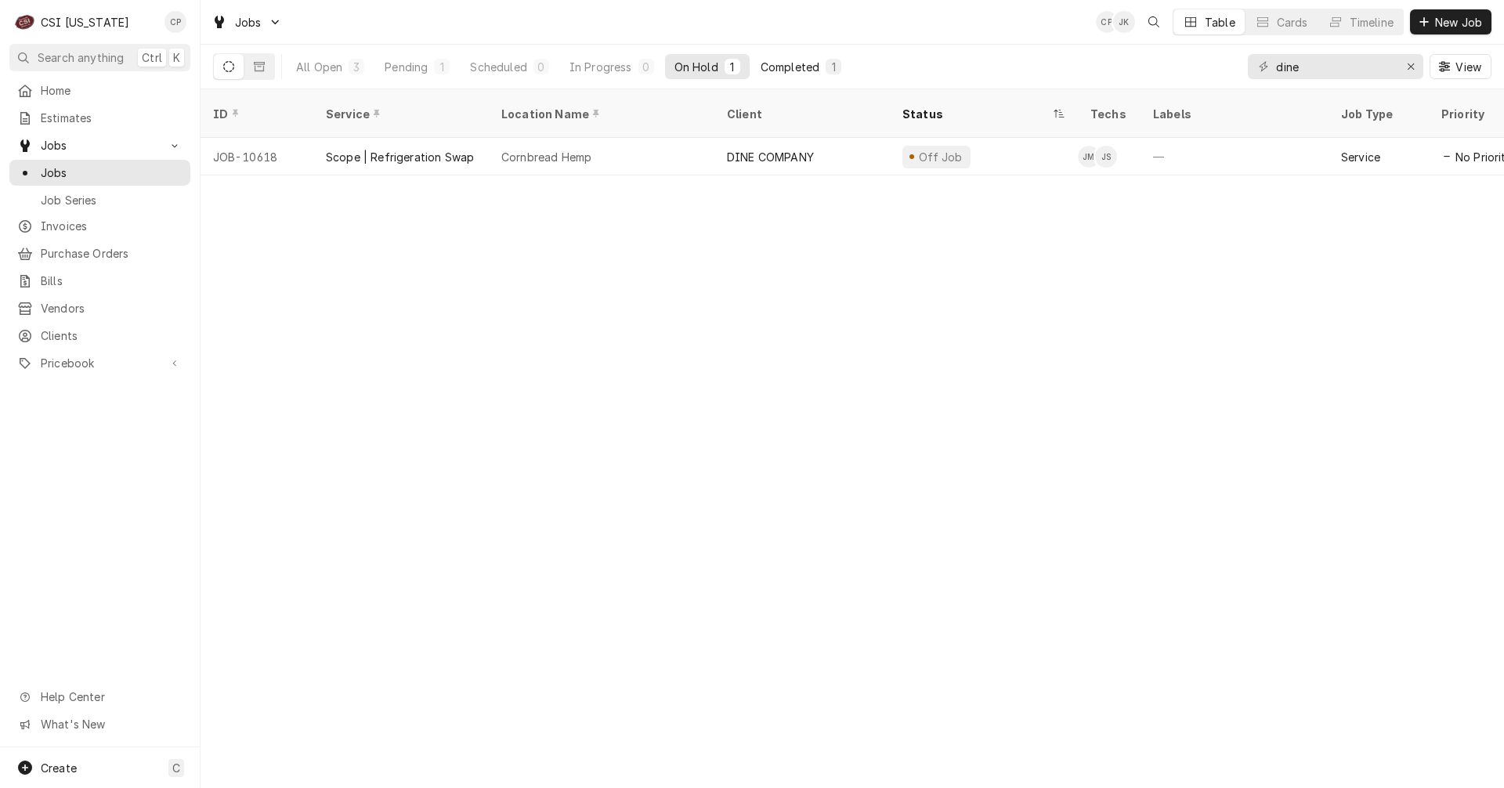
click at [802, 66] on div "Completed" at bounding box center [789, 67] width 59 height 16
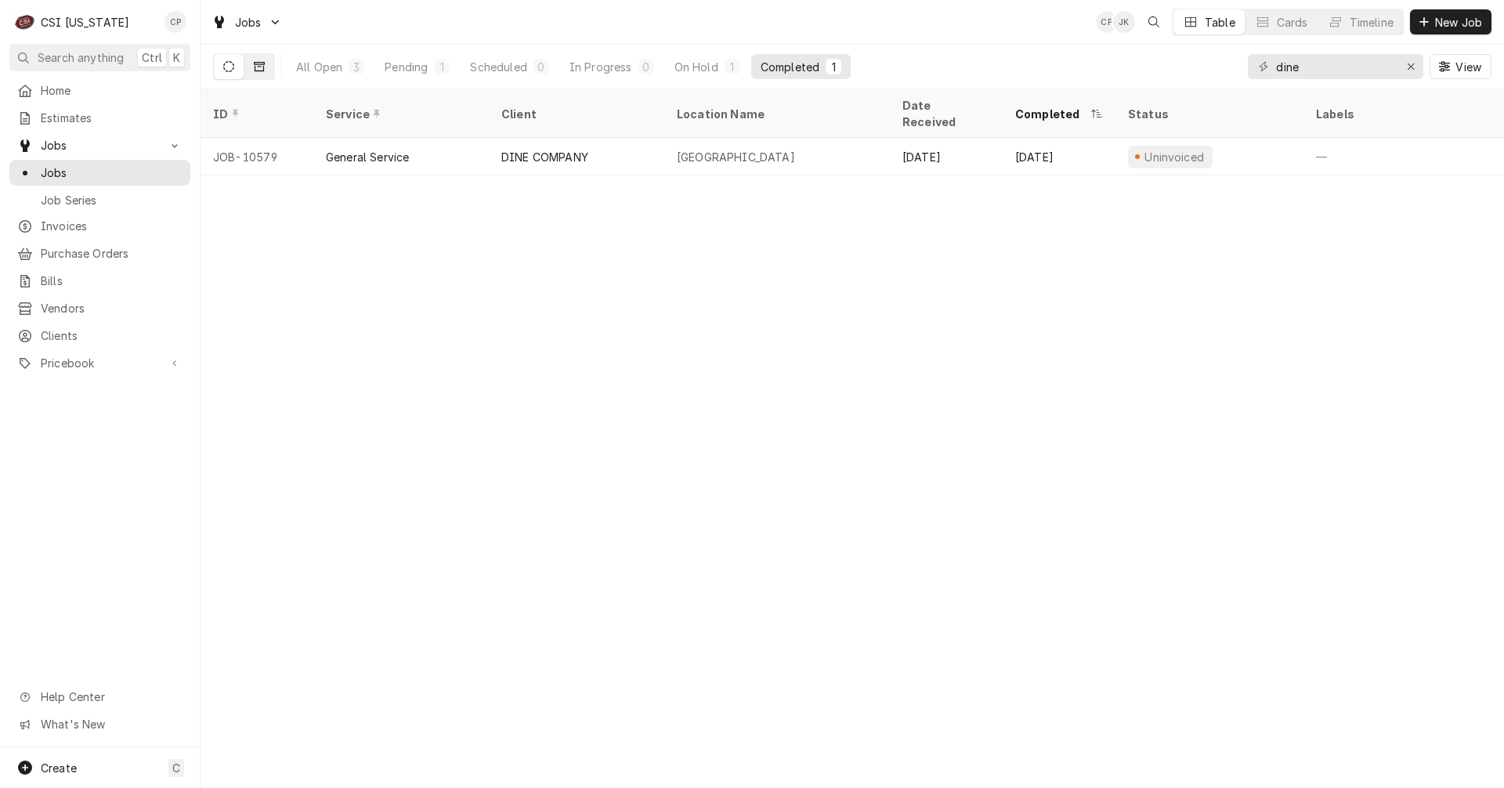
click at [259, 62] on icon "Dynamic Content Wrapper" at bounding box center [259, 66] width 11 height 9
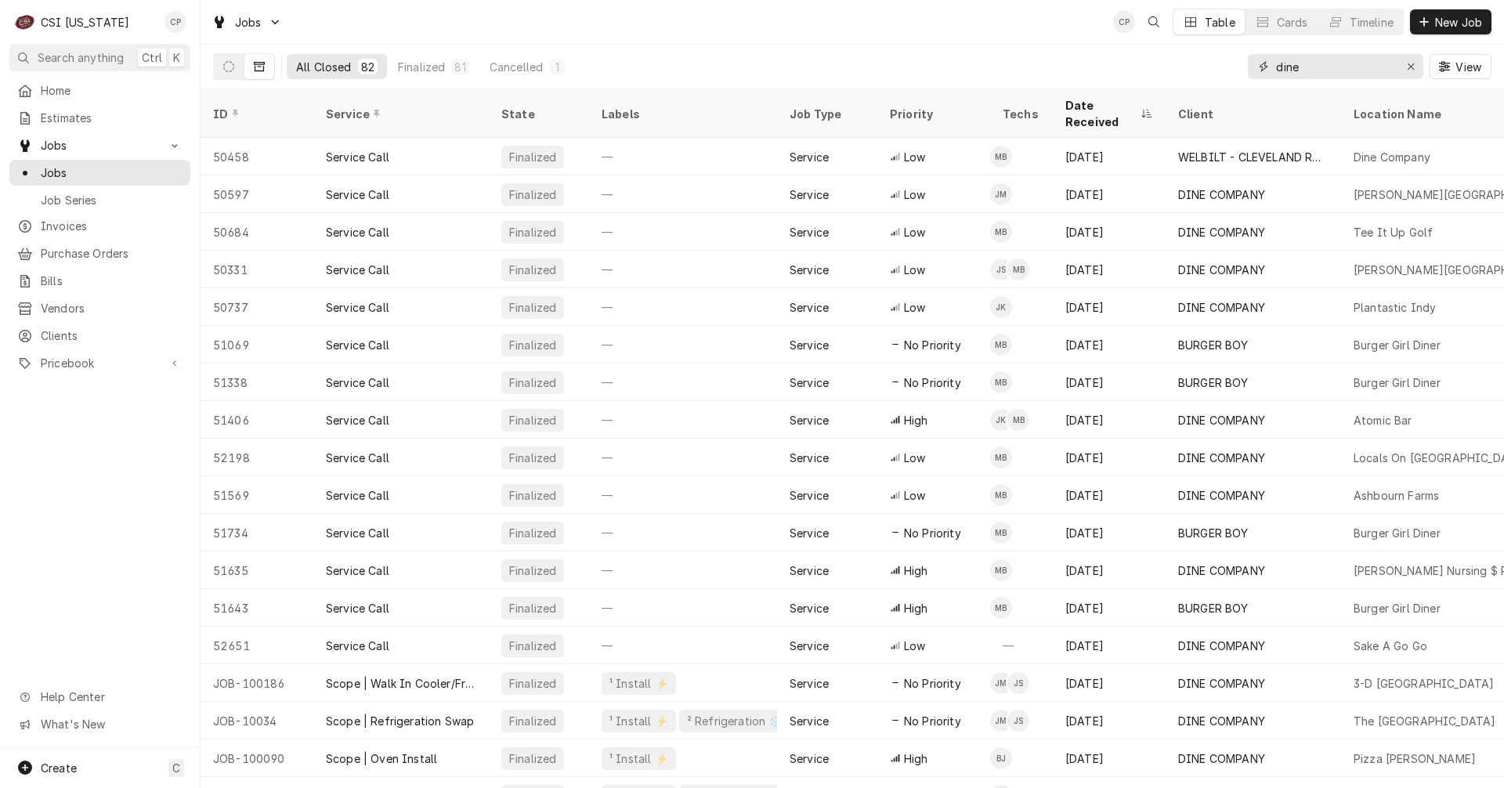
drag, startPoint x: 1326, startPoint y: 68, endPoint x: 1212, endPoint y: 69, distance: 113.6
click at [1215, 69] on div "All Closed 82 Finalized 81 Cancelled 1 dine View" at bounding box center [852, 67] width 1278 height 44
type input "locals"
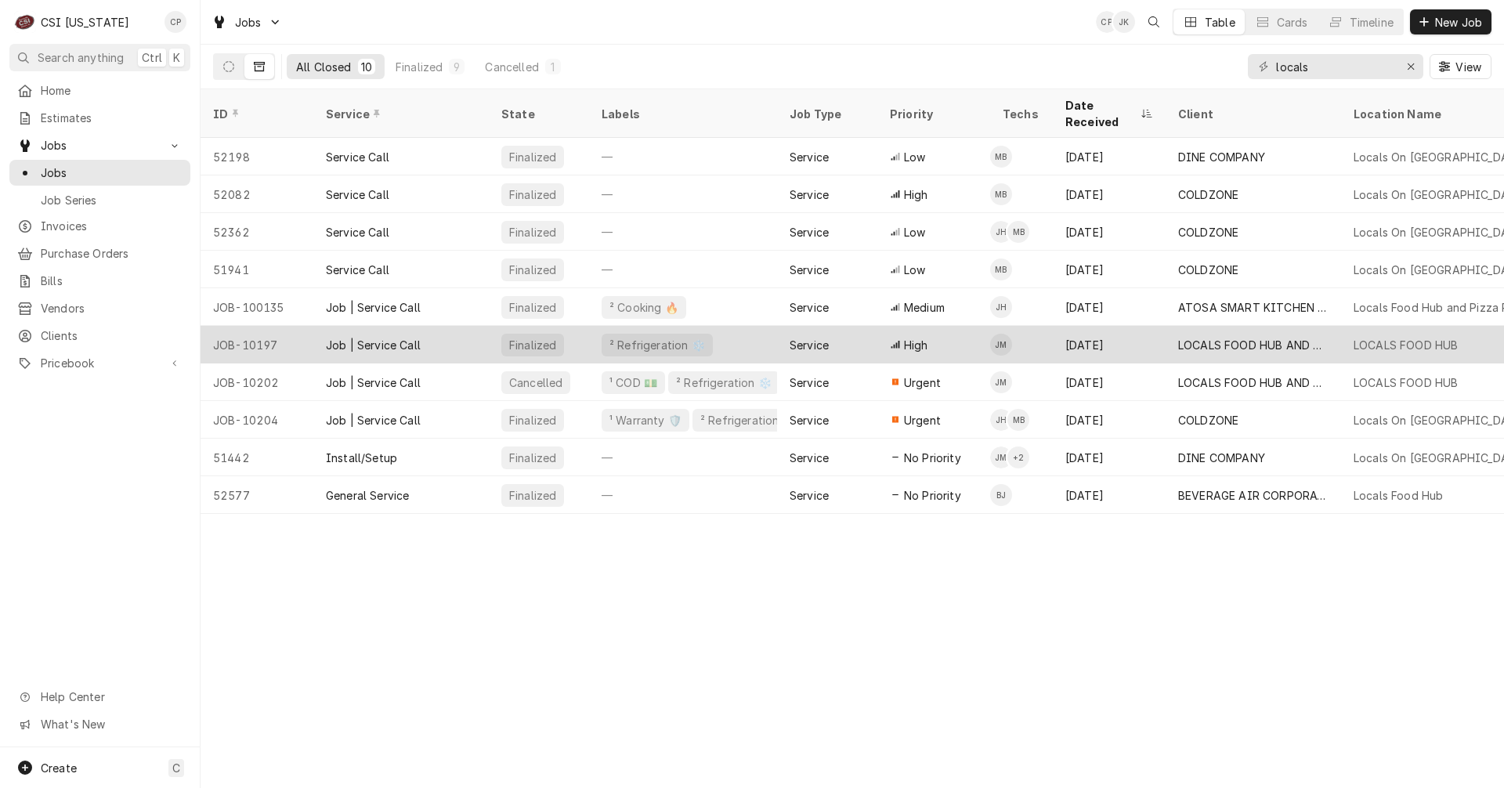
click at [1232, 337] on div "LOCALS FOOD HUB AND PIZZA PUB" at bounding box center [1253, 345] width 150 height 16
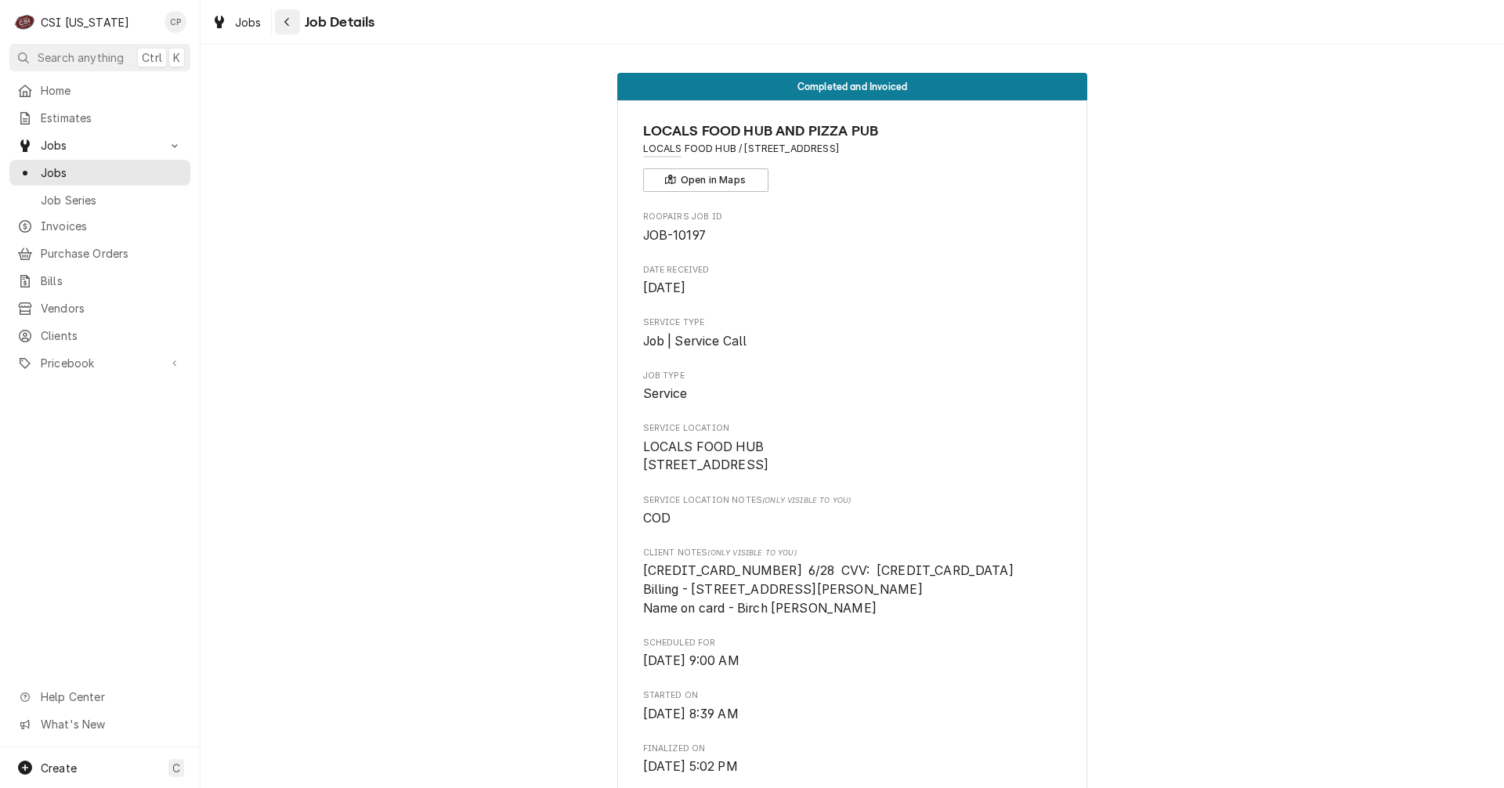
click at [291, 17] on div "Navigate back" at bounding box center [288, 22] width 16 height 16
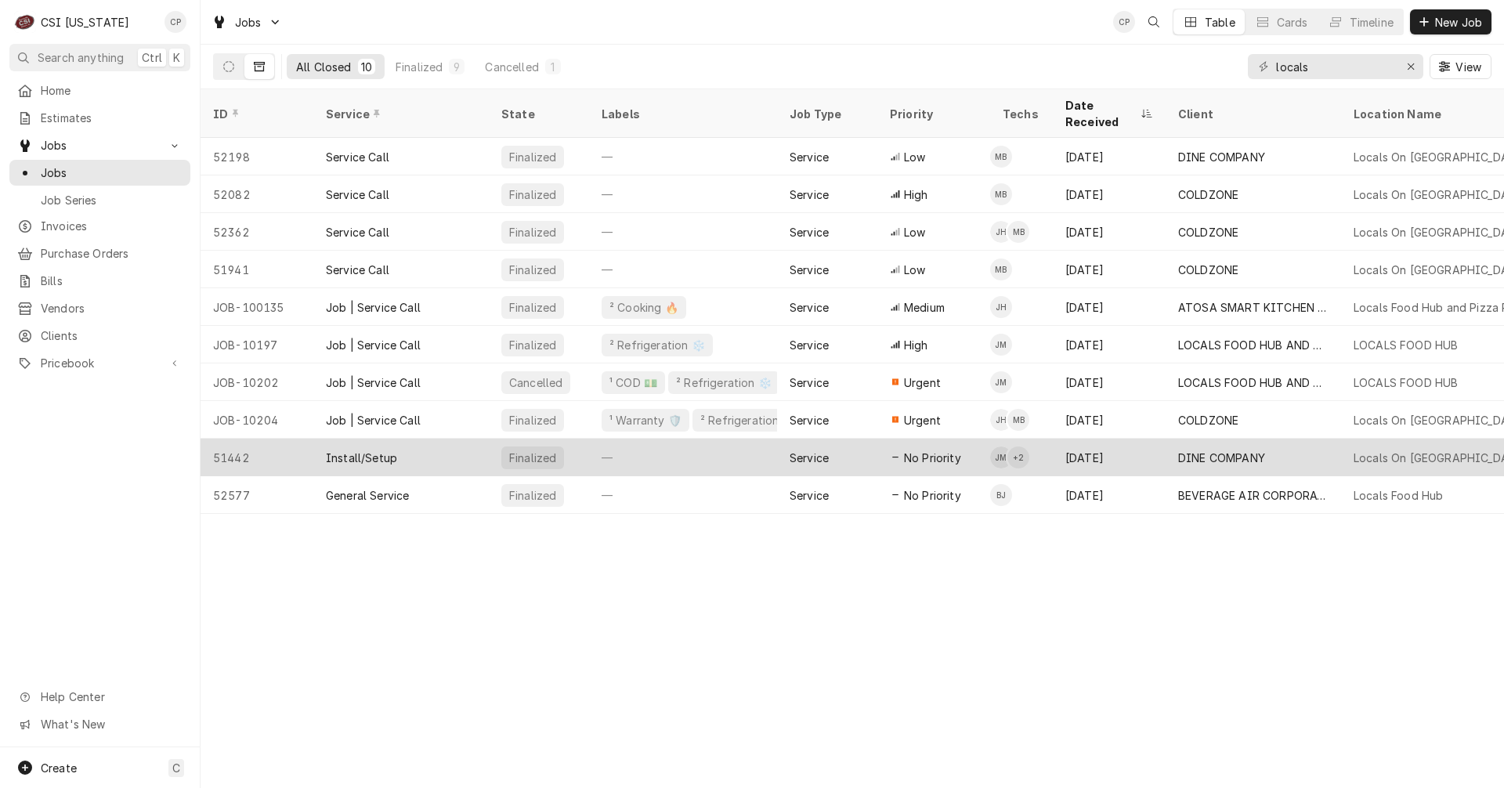
click at [1253, 449] on div "DINE COMPANY" at bounding box center [1221, 457] width 87 height 16
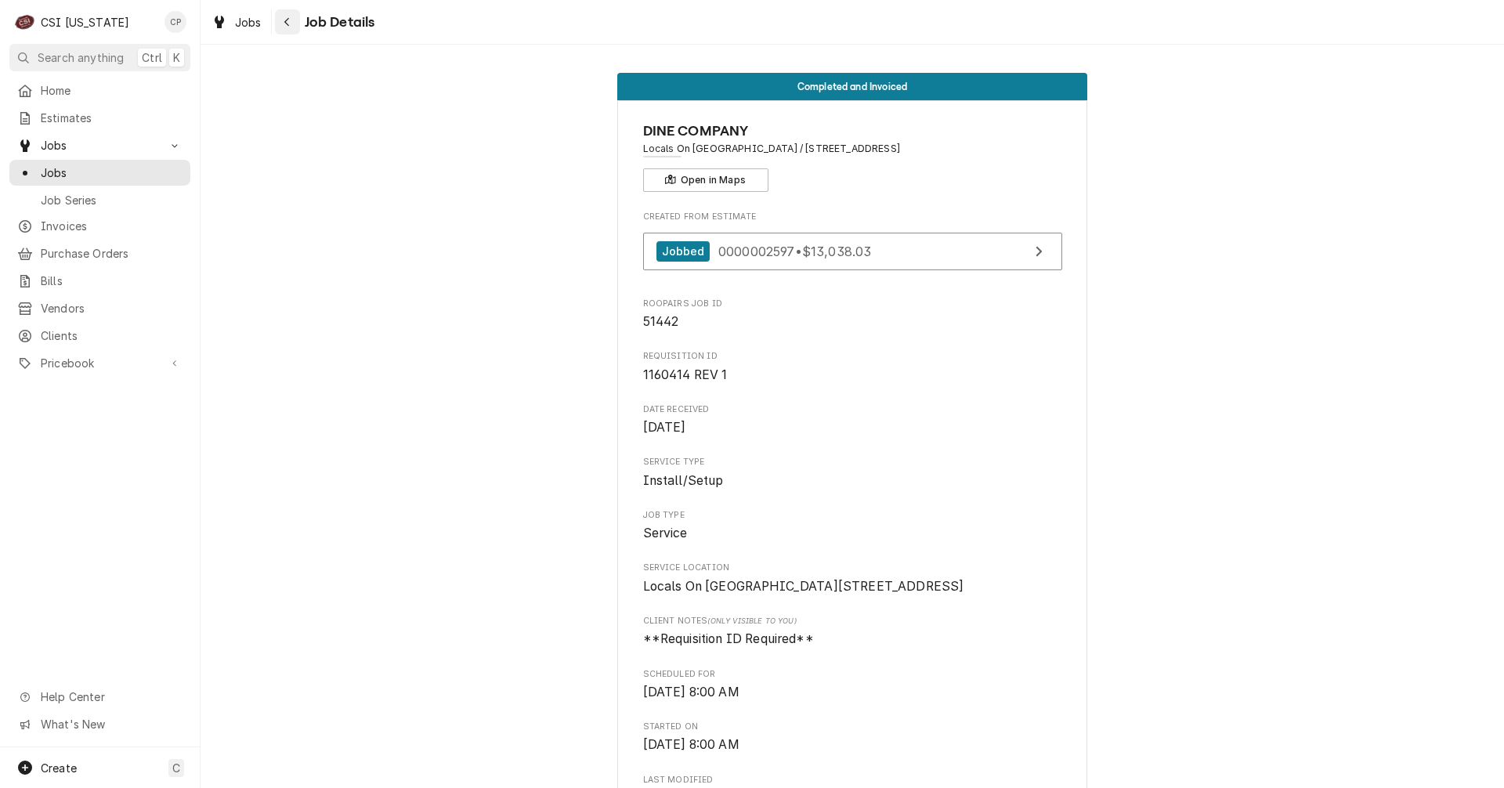
click at [294, 20] on div "Navigate back" at bounding box center [288, 22] width 16 height 16
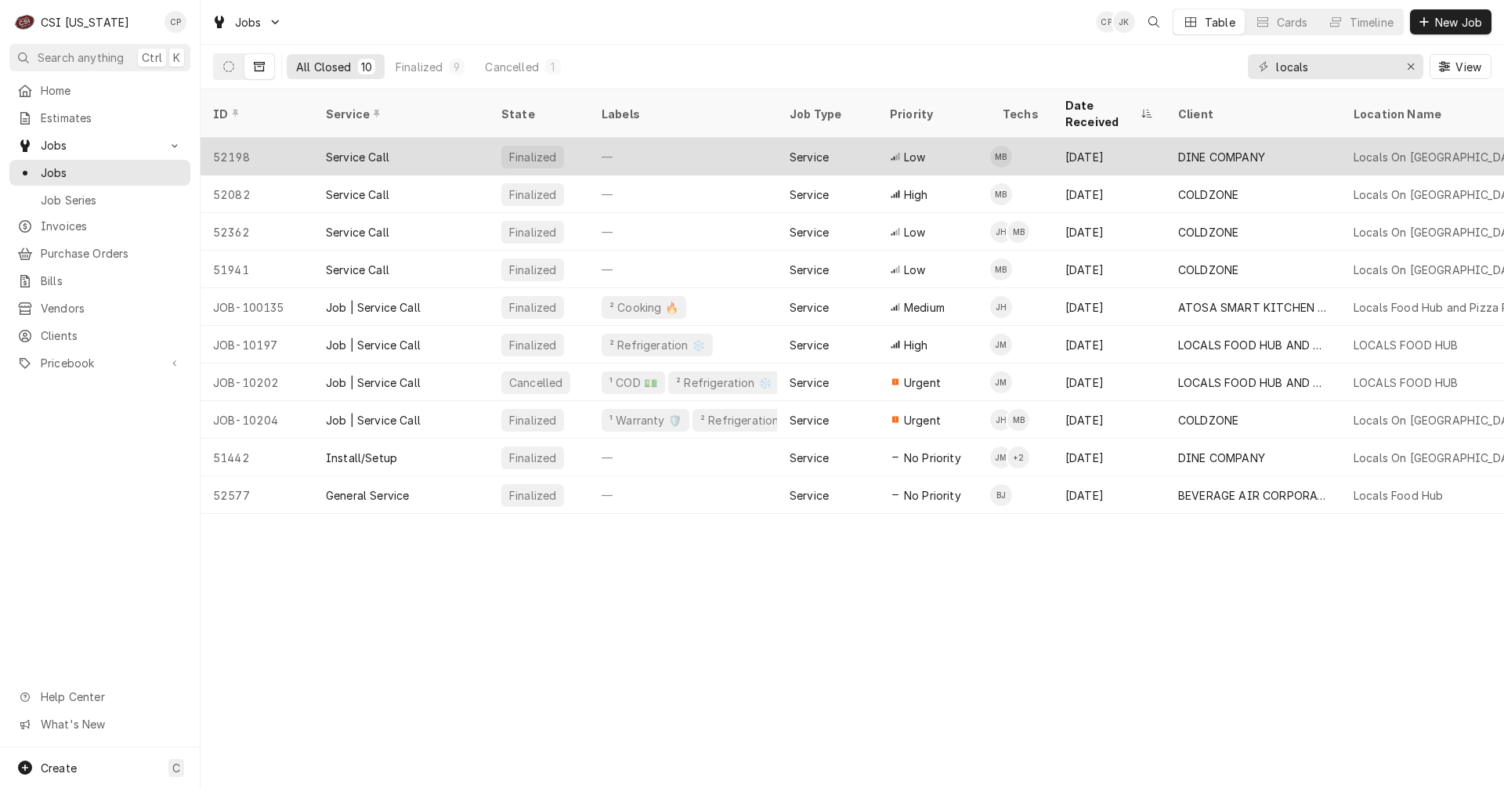
click at [1066, 142] on div "[DATE]" at bounding box center [1108, 157] width 113 height 38
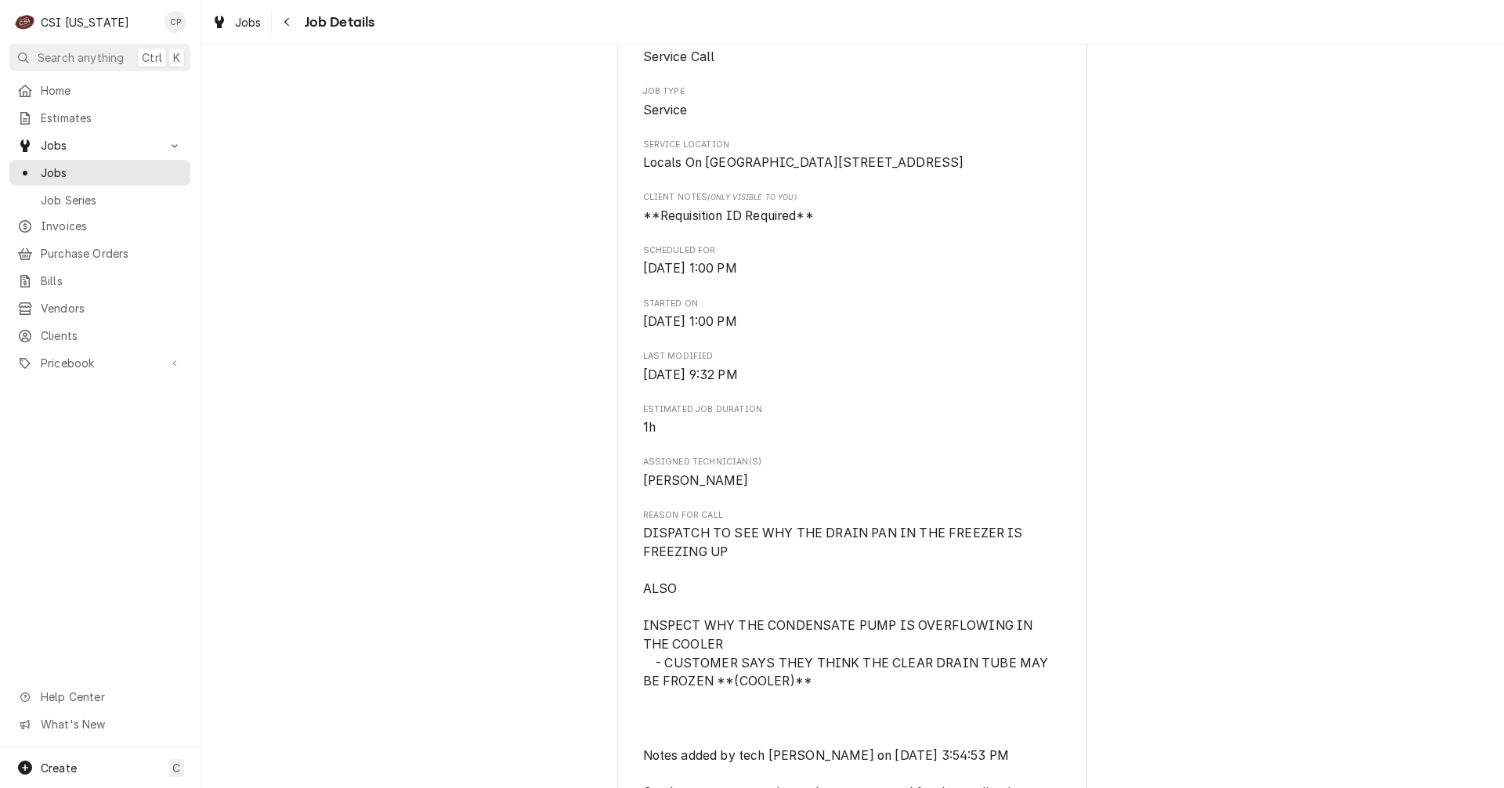
scroll to position [392, 0]
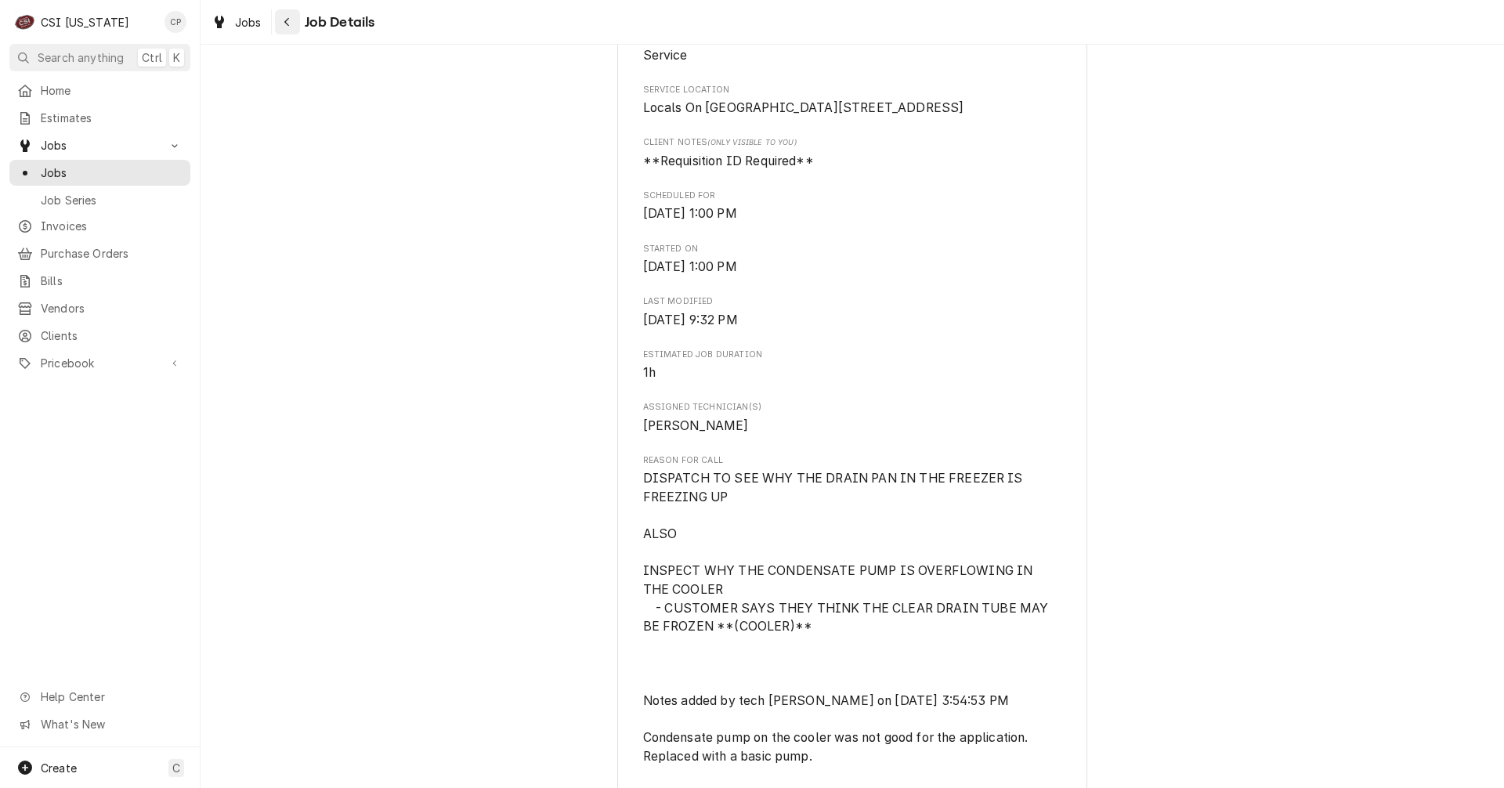
click at [284, 13] on button "Navigate back" at bounding box center [287, 21] width 25 height 25
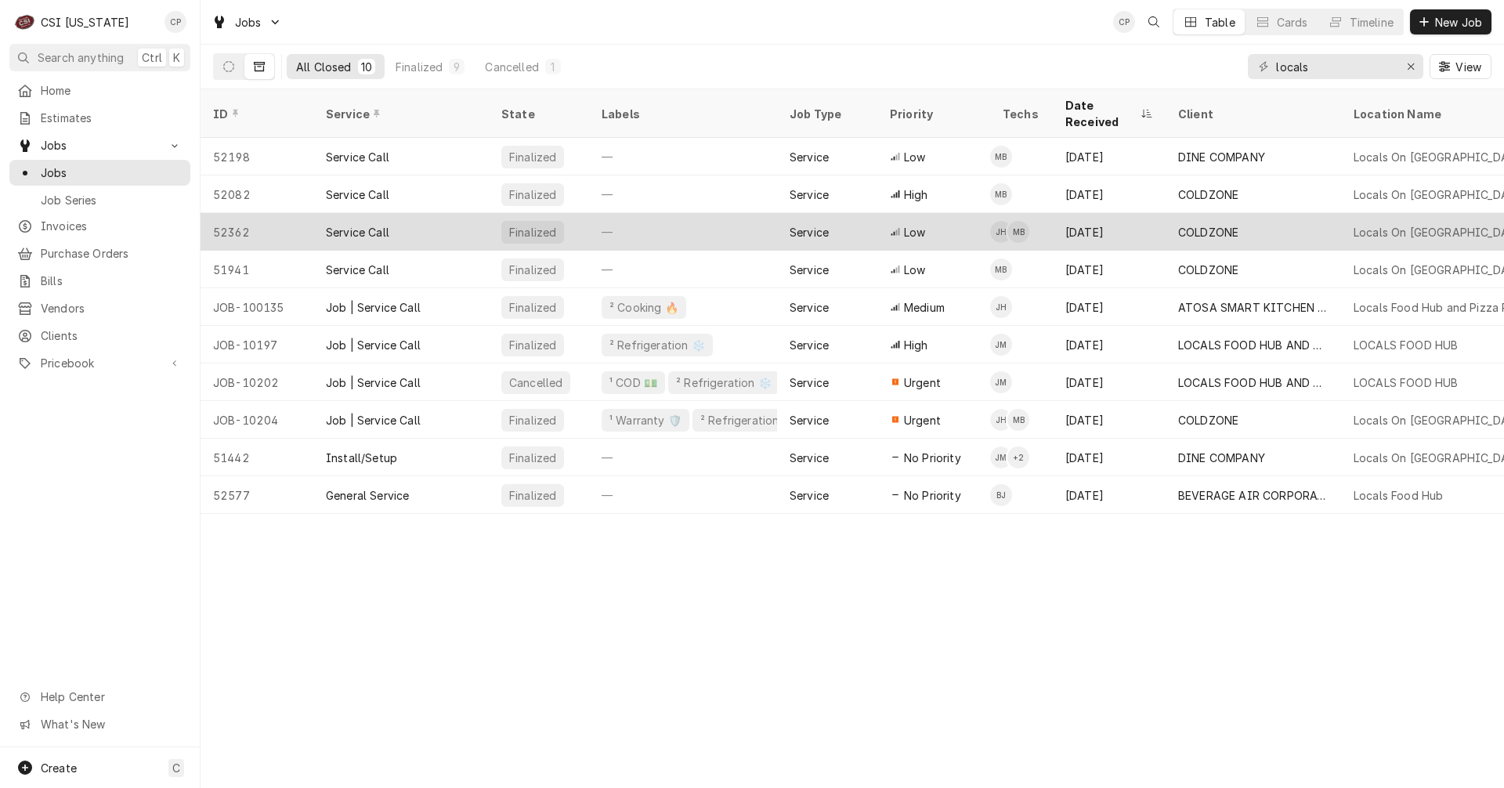
click at [1081, 213] on div "Jan 15" at bounding box center [1108, 232] width 113 height 38
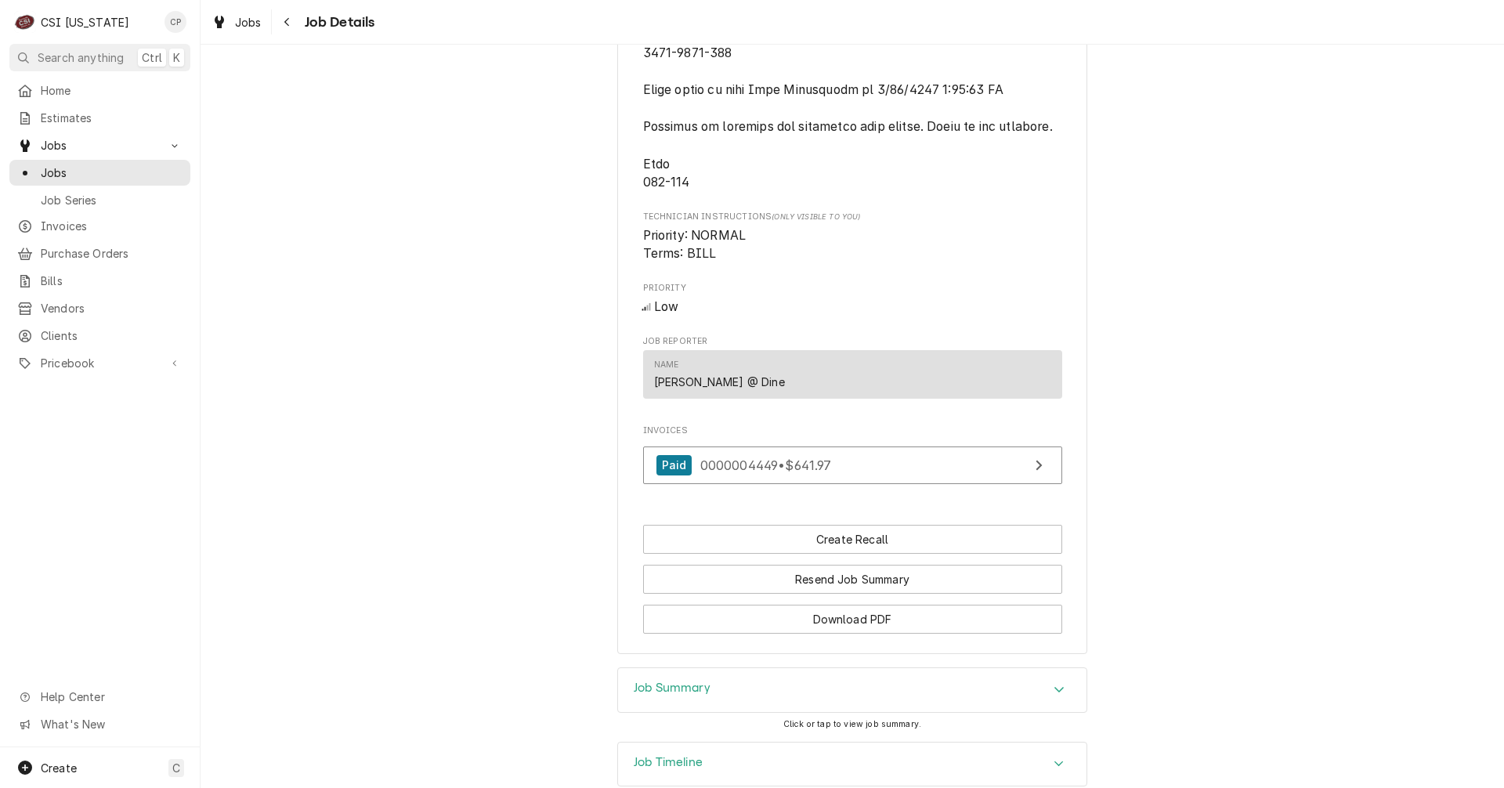
scroll to position [1188, 0]
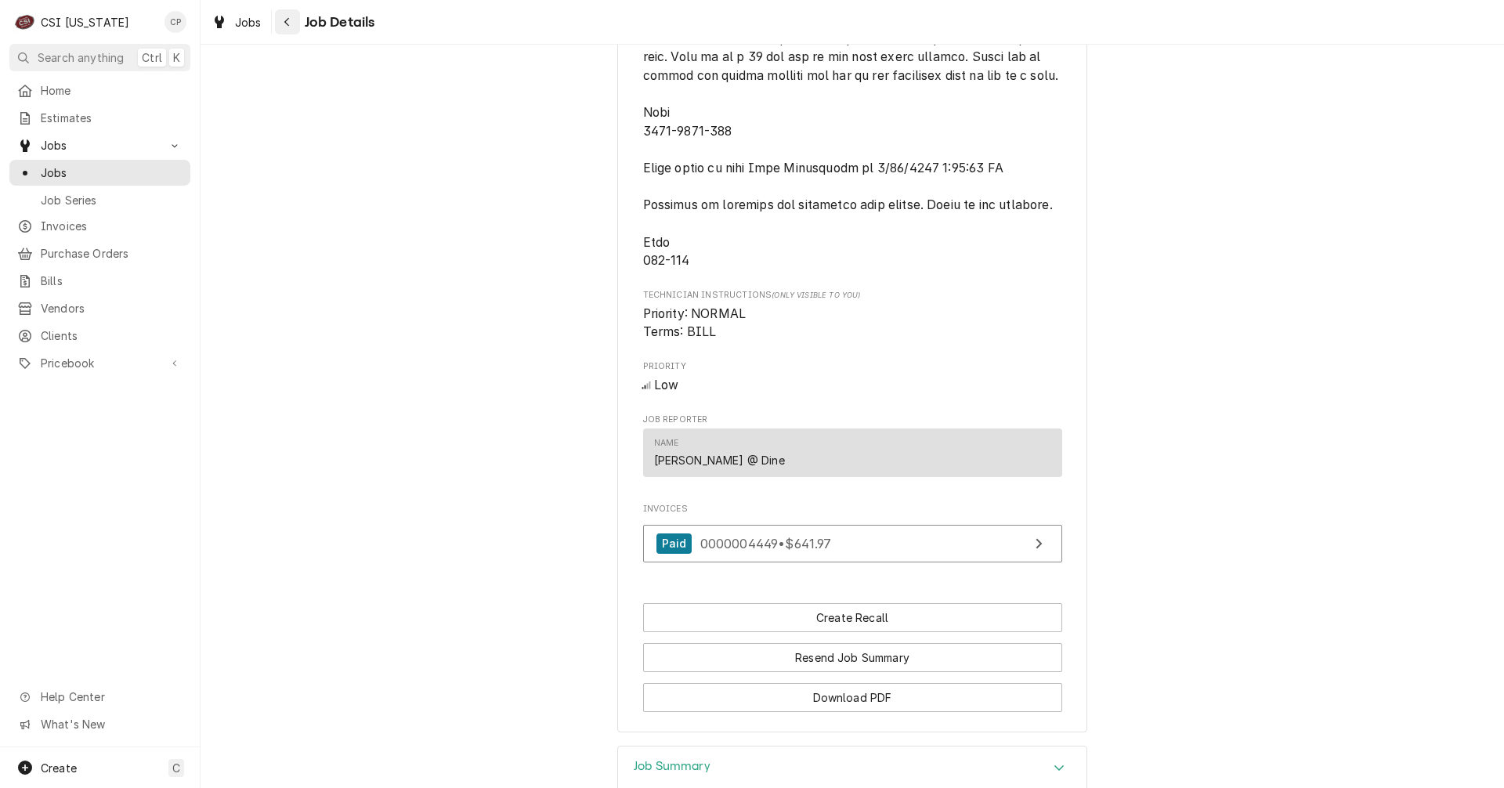
click at [290, 23] on icon "Navigate back" at bounding box center [286, 21] width 7 height 11
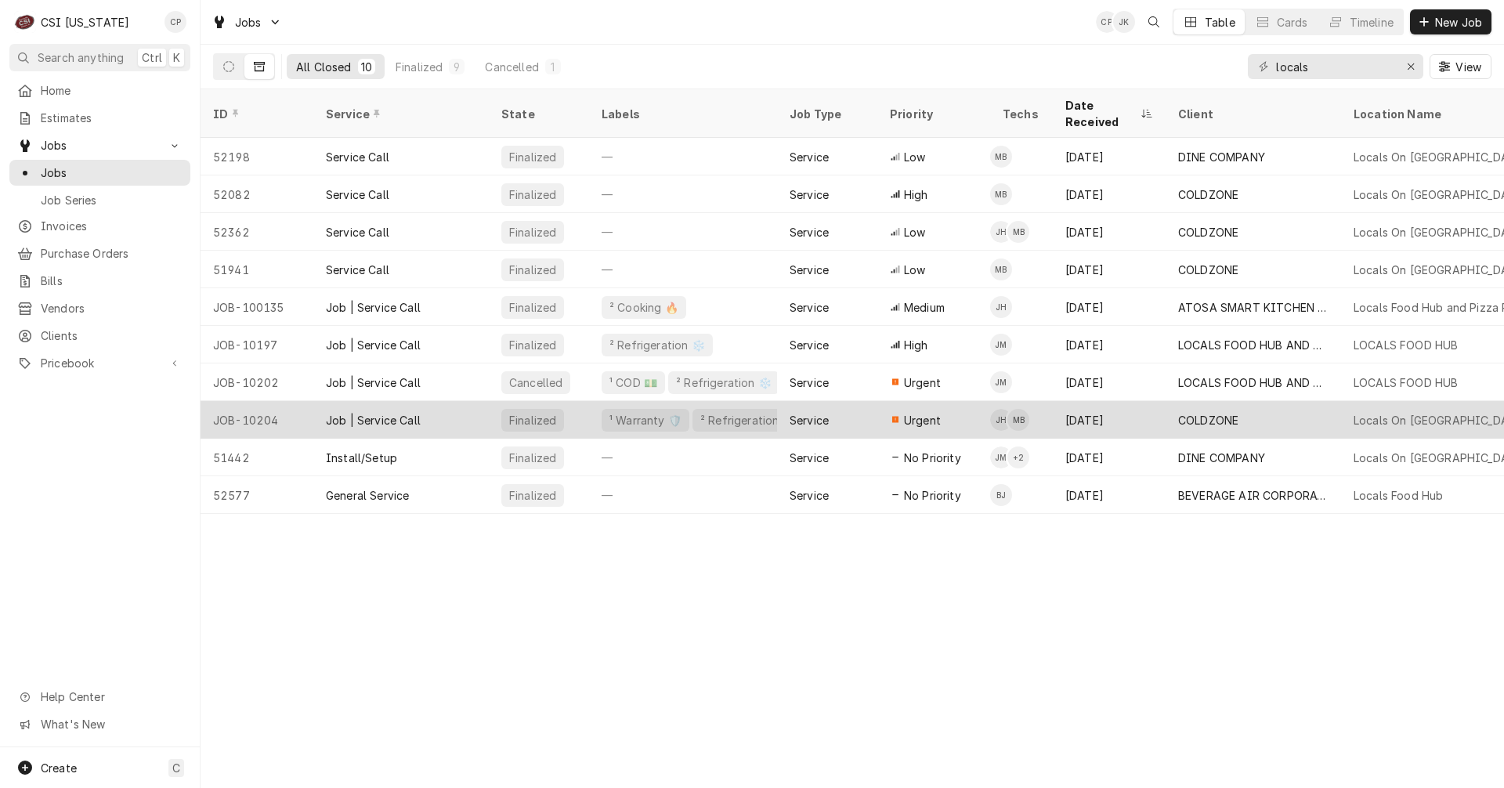
click at [270, 404] on div "JOB-10204" at bounding box center [256, 420] width 113 height 38
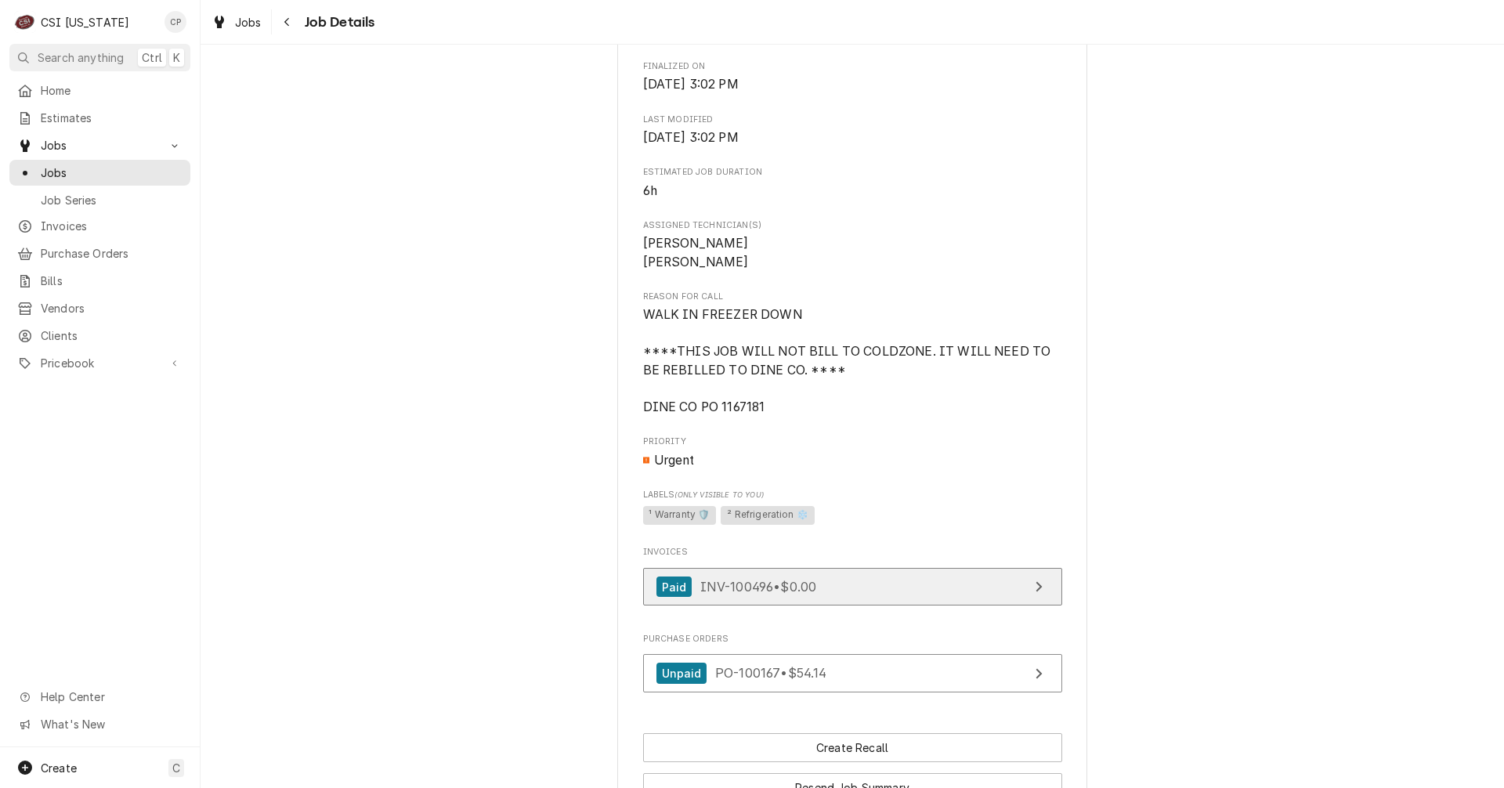
scroll to position [548, 0]
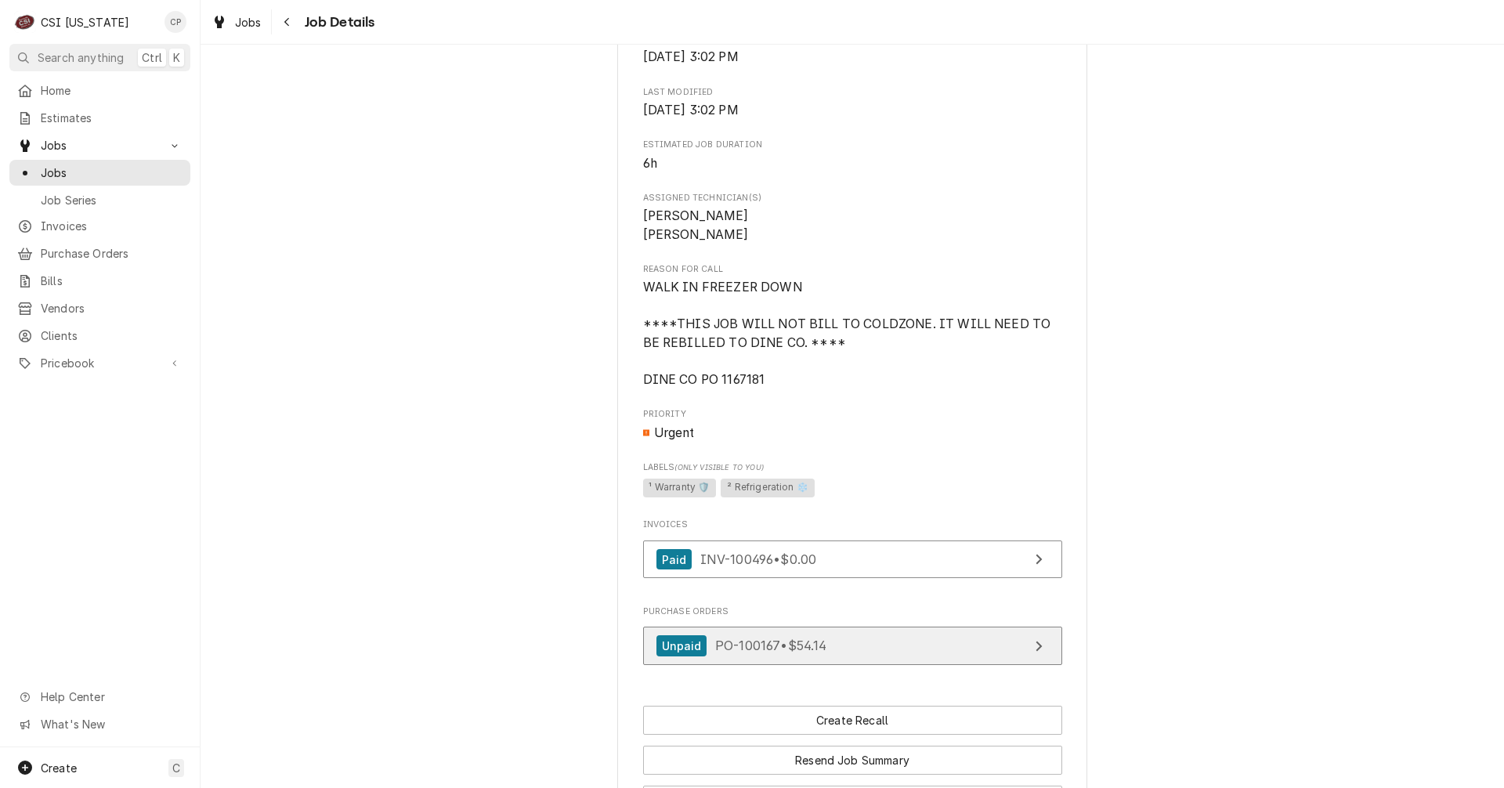
click at [895, 665] on link "Unpaid PO-100167 • $54.14" at bounding box center [852, 645] width 419 height 38
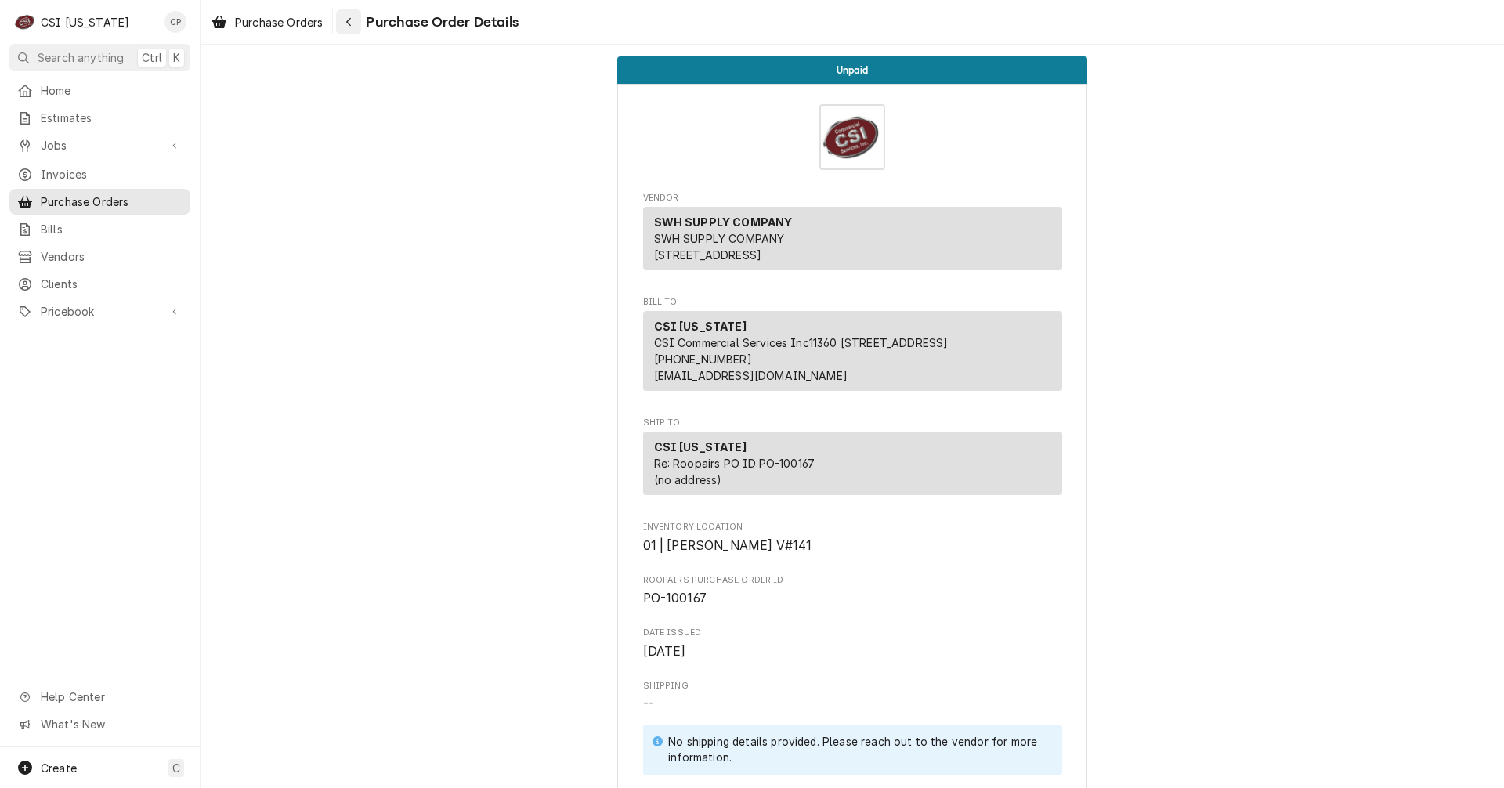
click at [352, 22] on icon "Navigate back" at bounding box center [348, 21] width 7 height 11
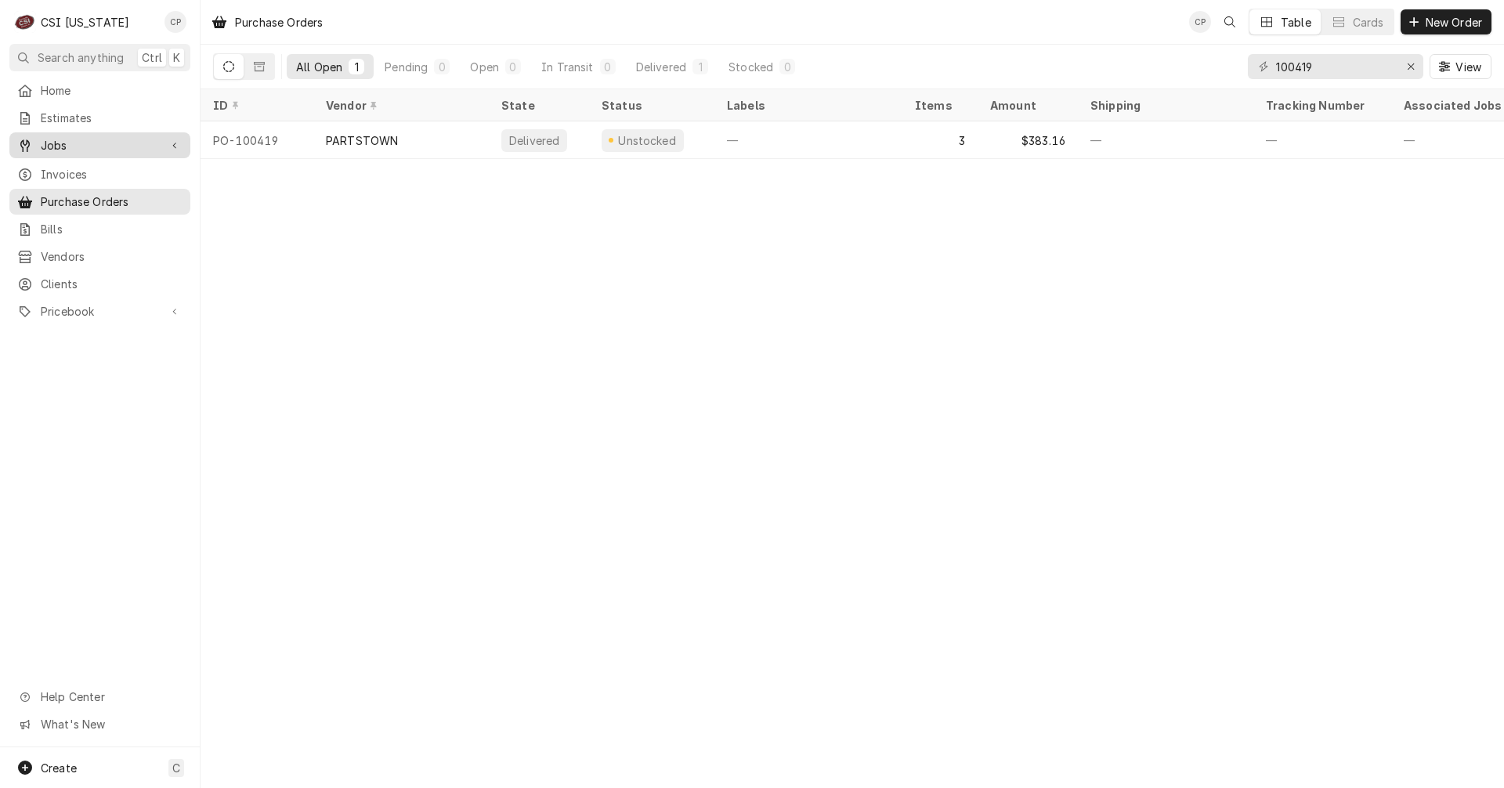
click at [52, 142] on span "Jobs" at bounding box center [100, 145] width 118 height 16
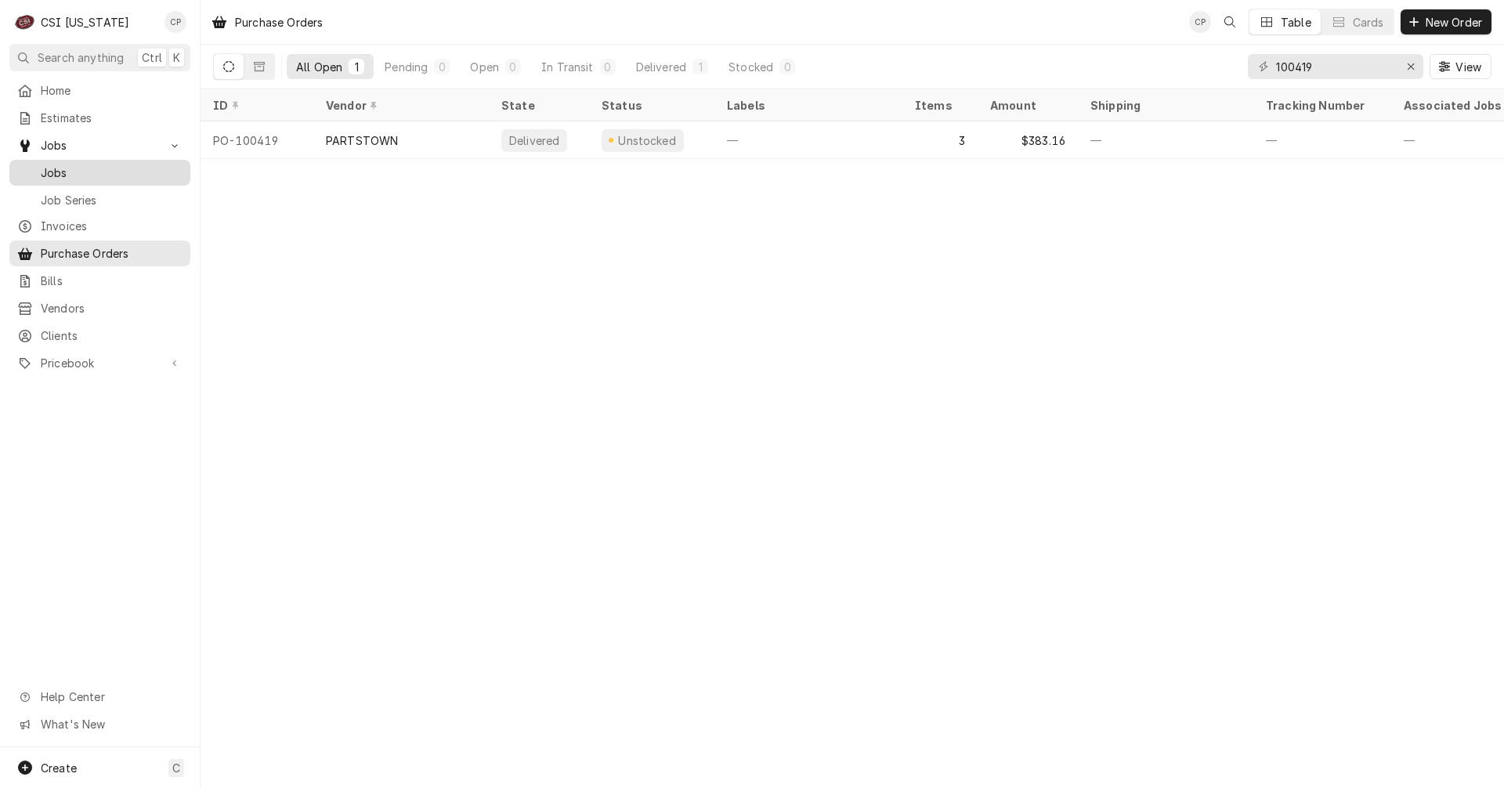
click at [49, 167] on span "Jobs" at bounding box center [112, 172] width 142 height 16
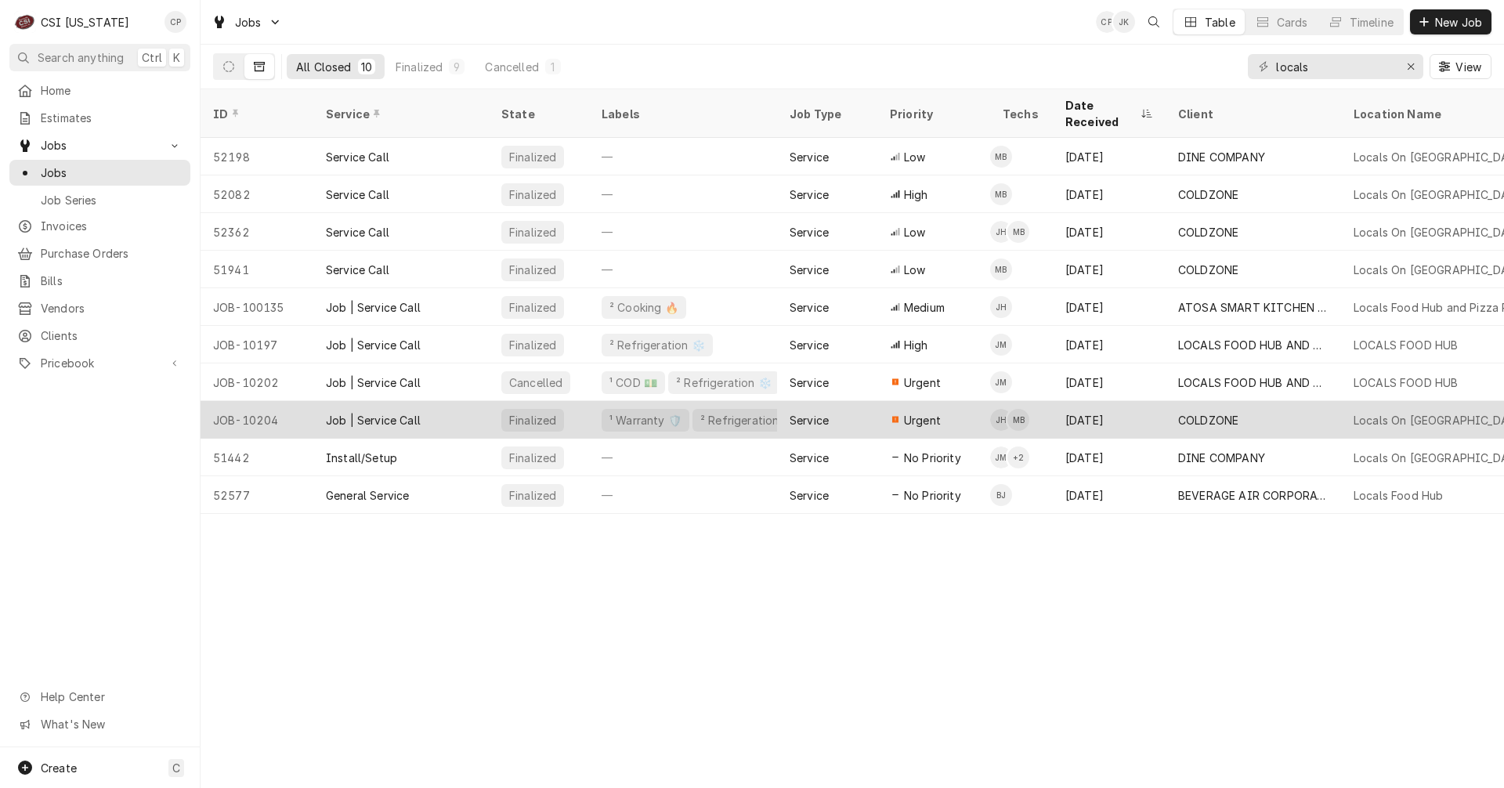
click at [383, 412] on div "Job | Service Call" at bounding box center [373, 420] width 95 height 16
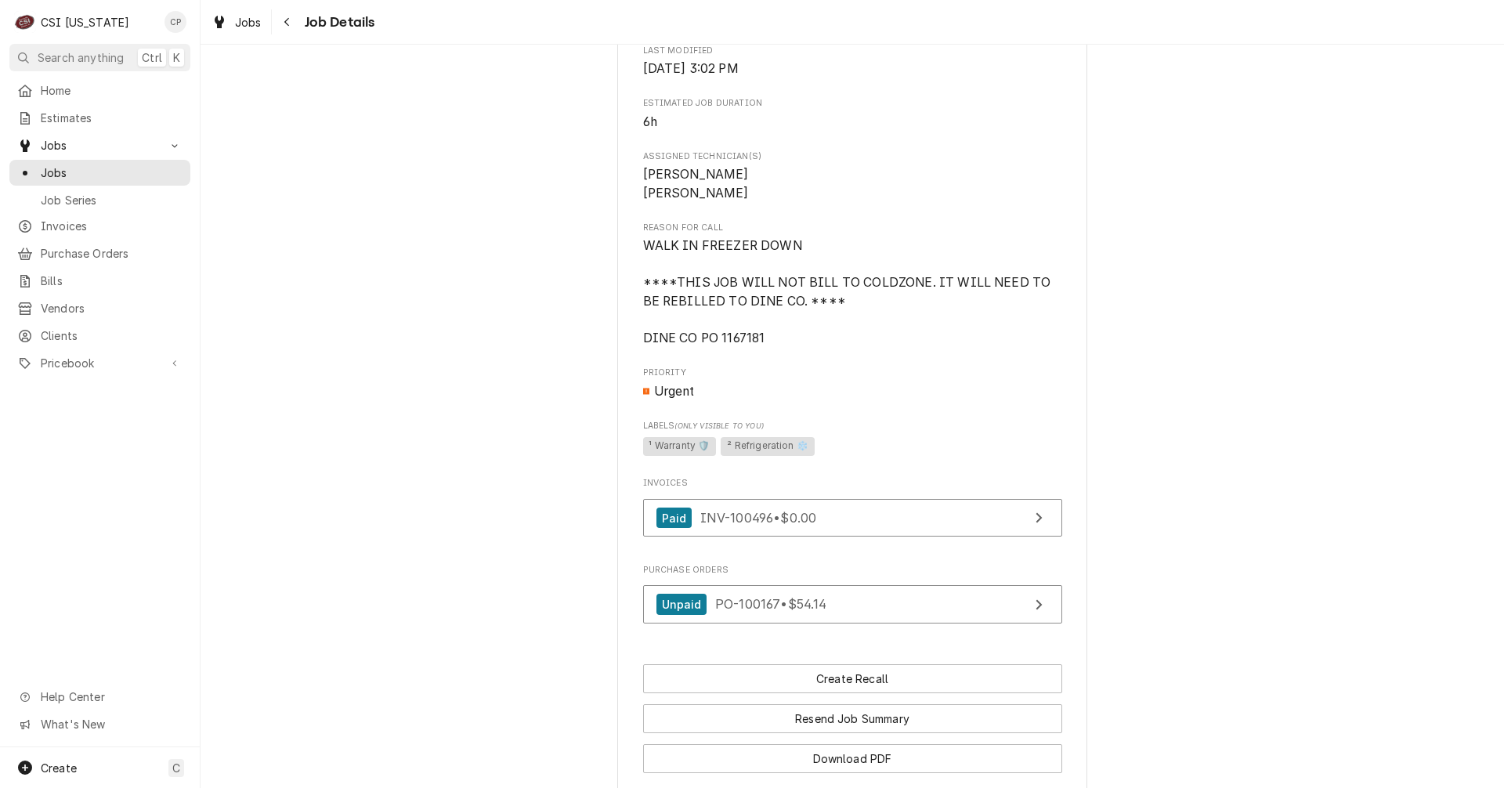
scroll to position [626, 0]
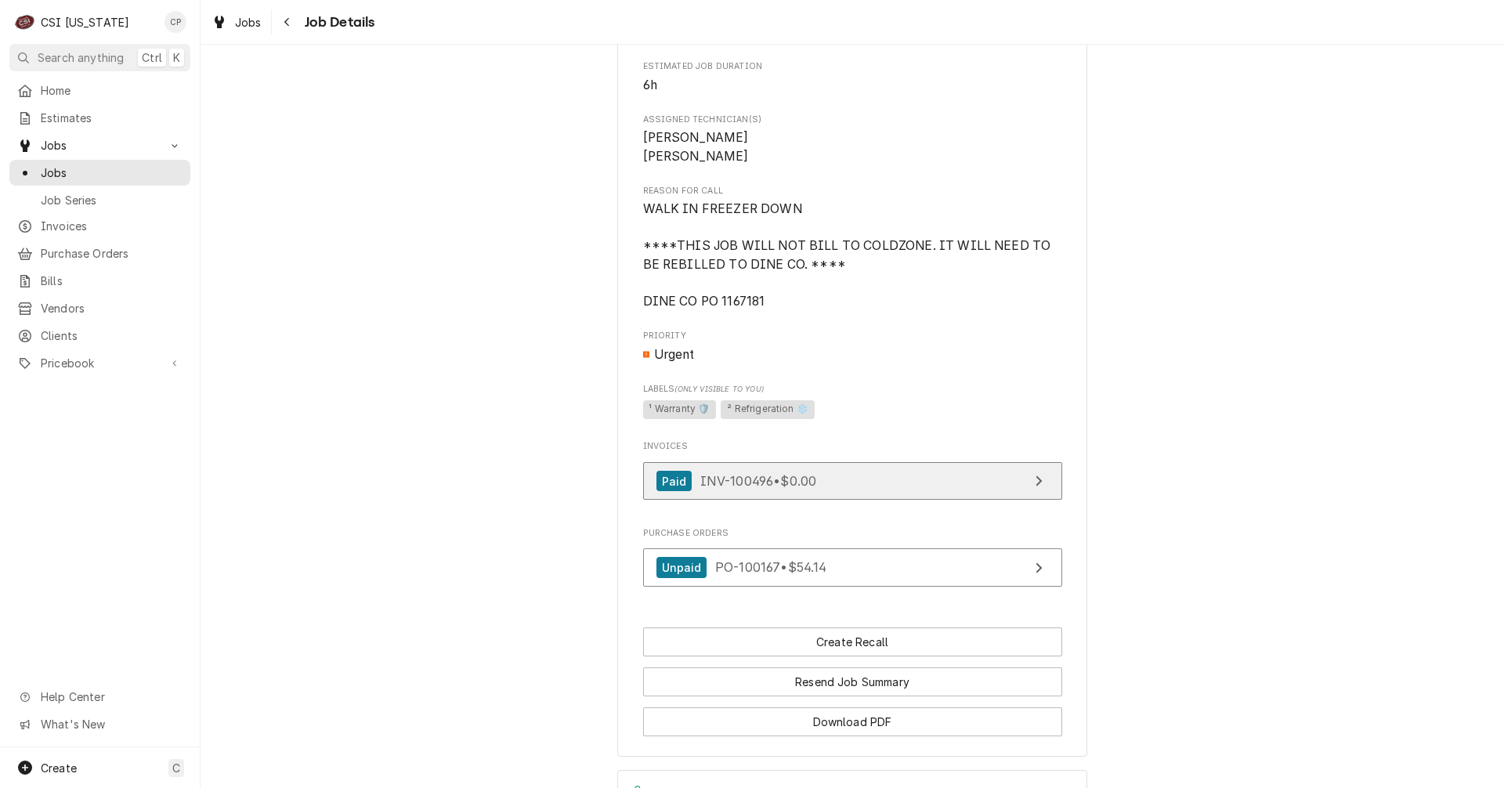
click at [914, 500] on link "Paid INV-100496 • $0.00" at bounding box center [852, 481] width 419 height 38
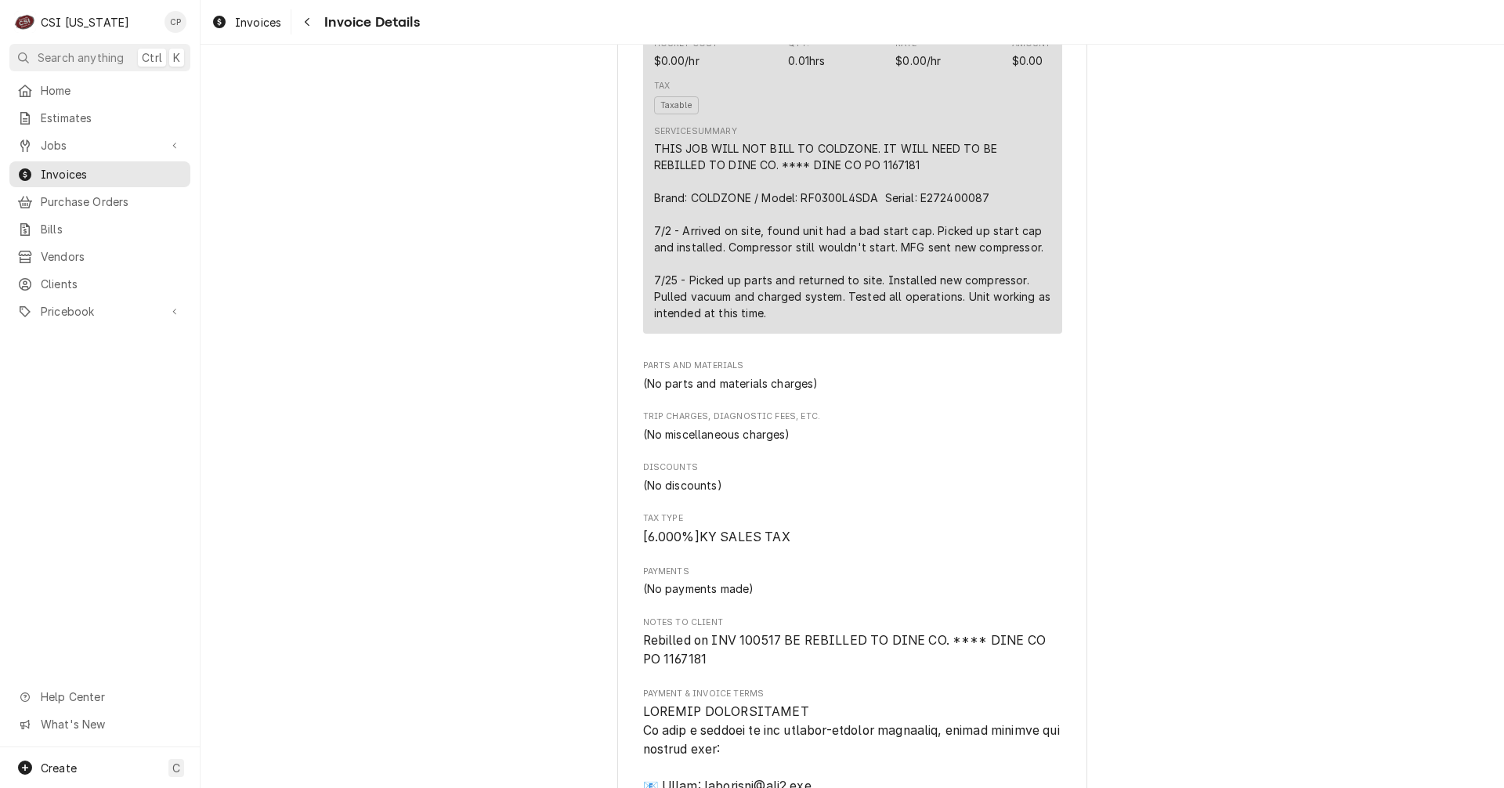
scroll to position [1018, 0]
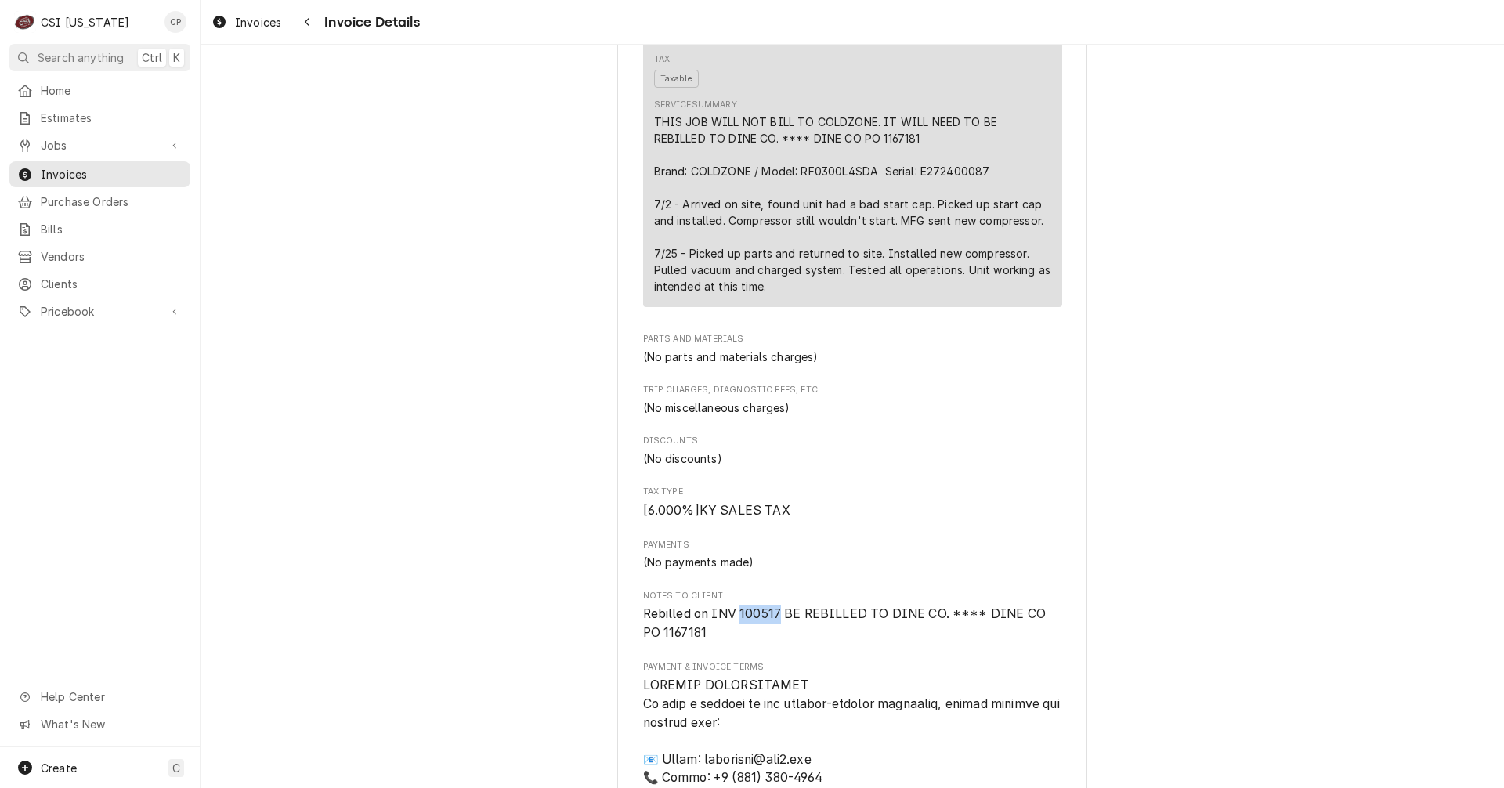
drag, startPoint x: 734, startPoint y: 681, endPoint x: 772, endPoint y: 682, distance: 38.4
click at [772, 640] on span "Rebilled on INV 100517 BE REBILLED TO DINE CO. **** DINE CO PO 1167181" at bounding box center [846, 623] width 406 height 34
copy span "100517"
click at [67, 168] on span "Invoices" at bounding box center [112, 174] width 142 height 16
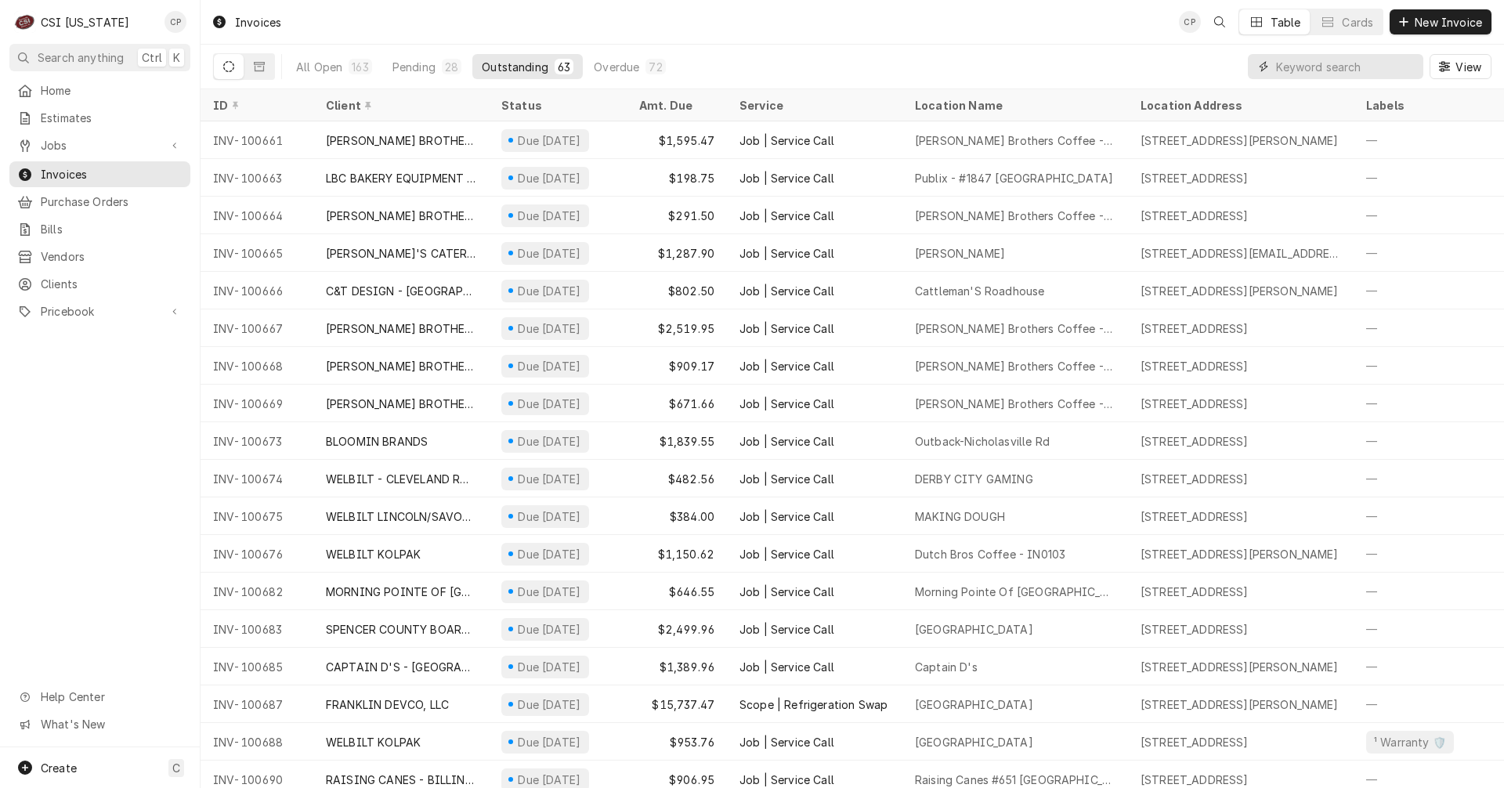
drag, startPoint x: 1370, startPoint y: 62, endPoint x: 1330, endPoint y: 64, distance: 40.8
click at [1369, 62] on input "Dynamic Content Wrapper" at bounding box center [1345, 66] width 139 height 25
paste input "100517"
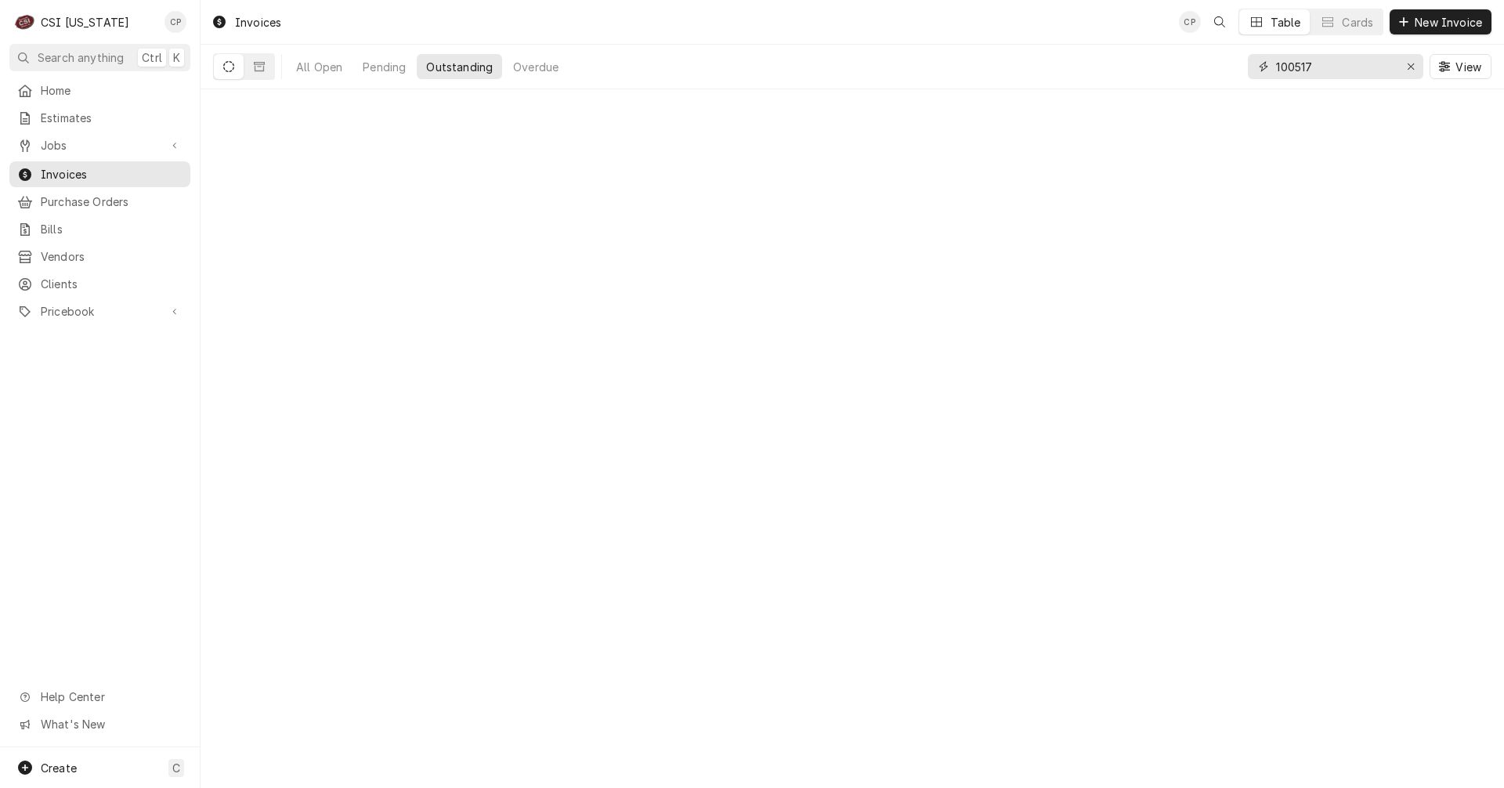
type input "100517"
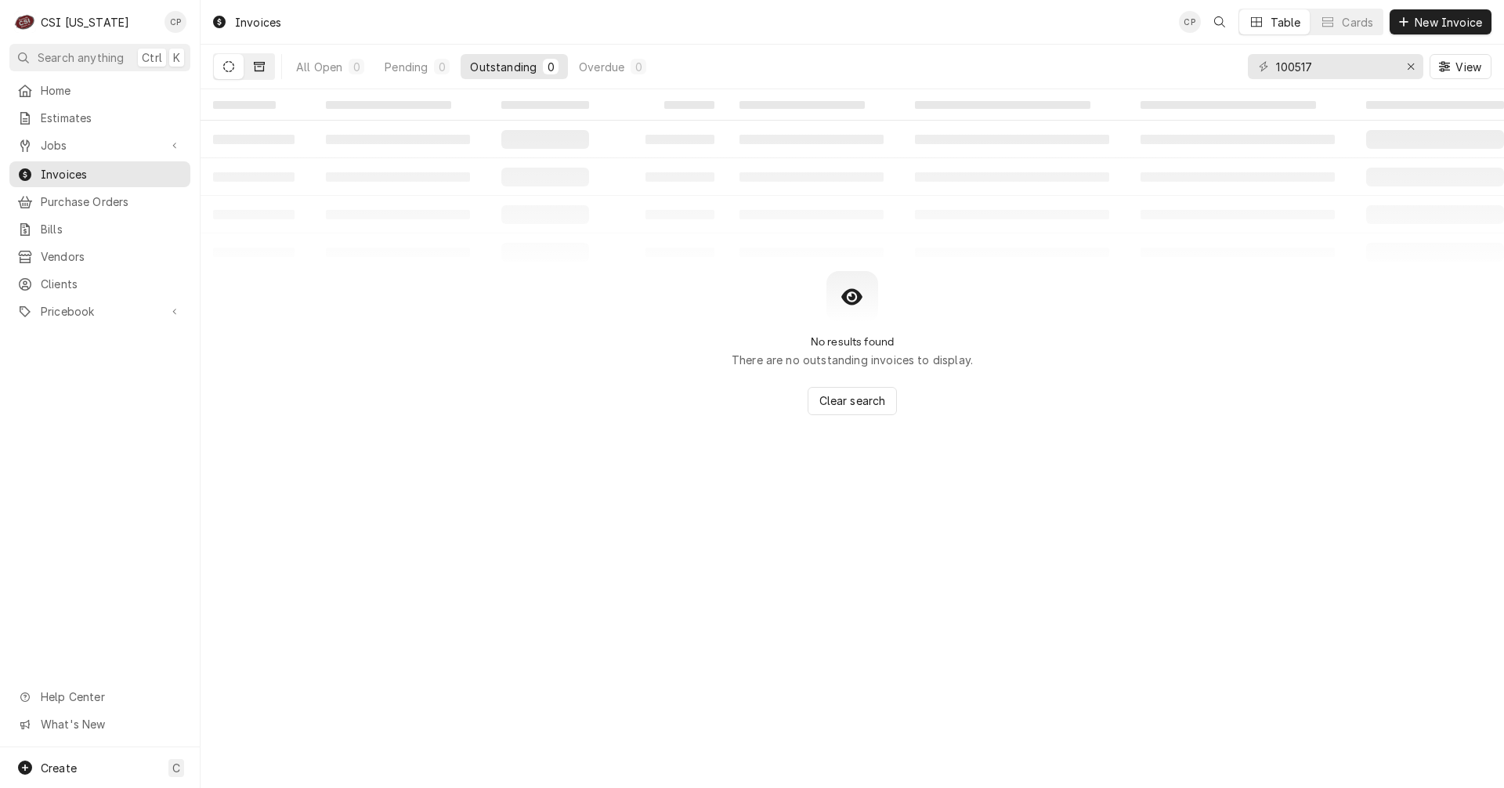
click at [257, 63] on icon "Dynamic Content Wrapper" at bounding box center [259, 66] width 11 height 11
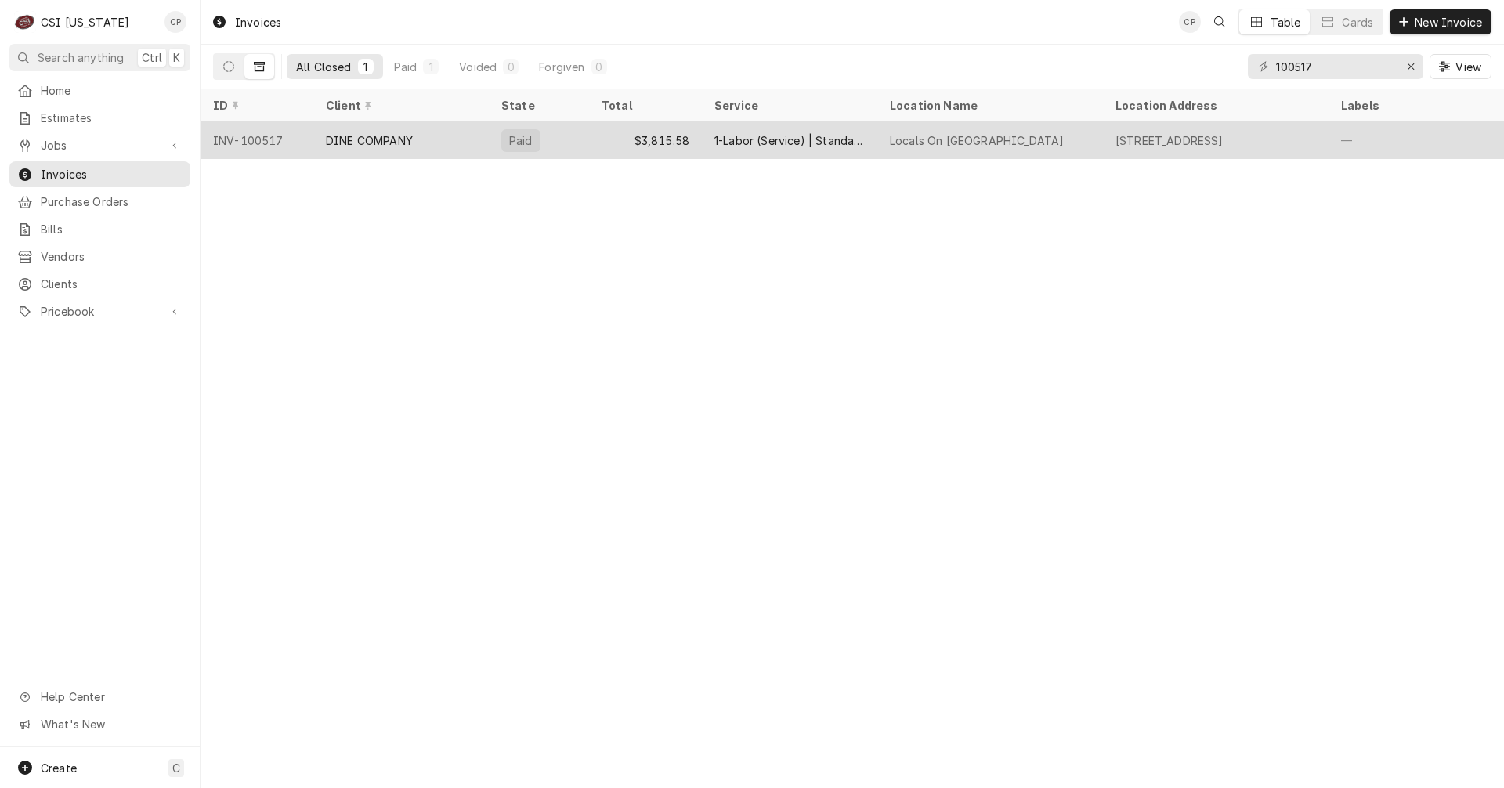
click at [446, 141] on div "DINE COMPANY" at bounding box center [400, 140] width 175 height 38
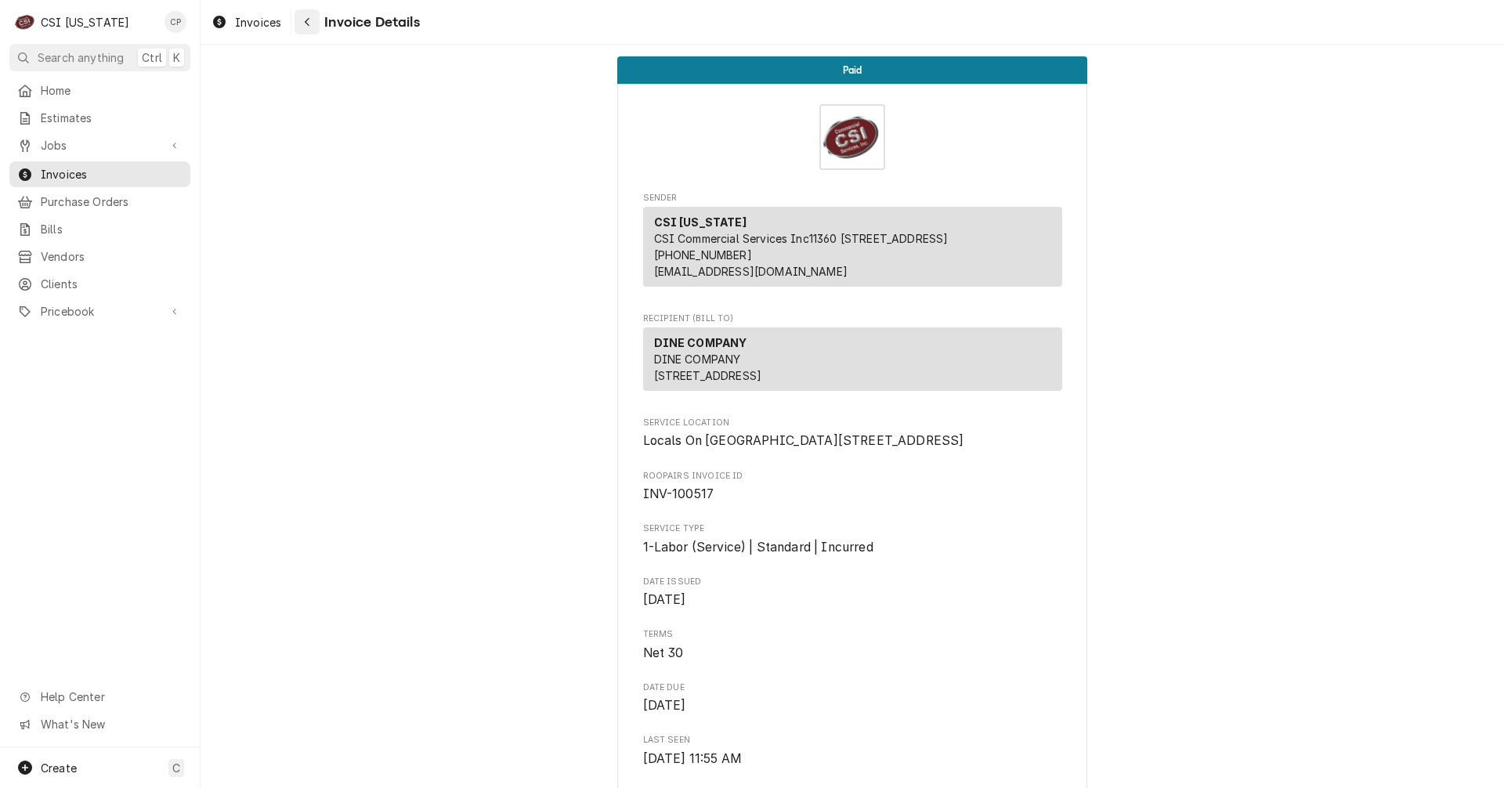
click at [311, 24] on div "Navigate back" at bounding box center [307, 22] width 16 height 16
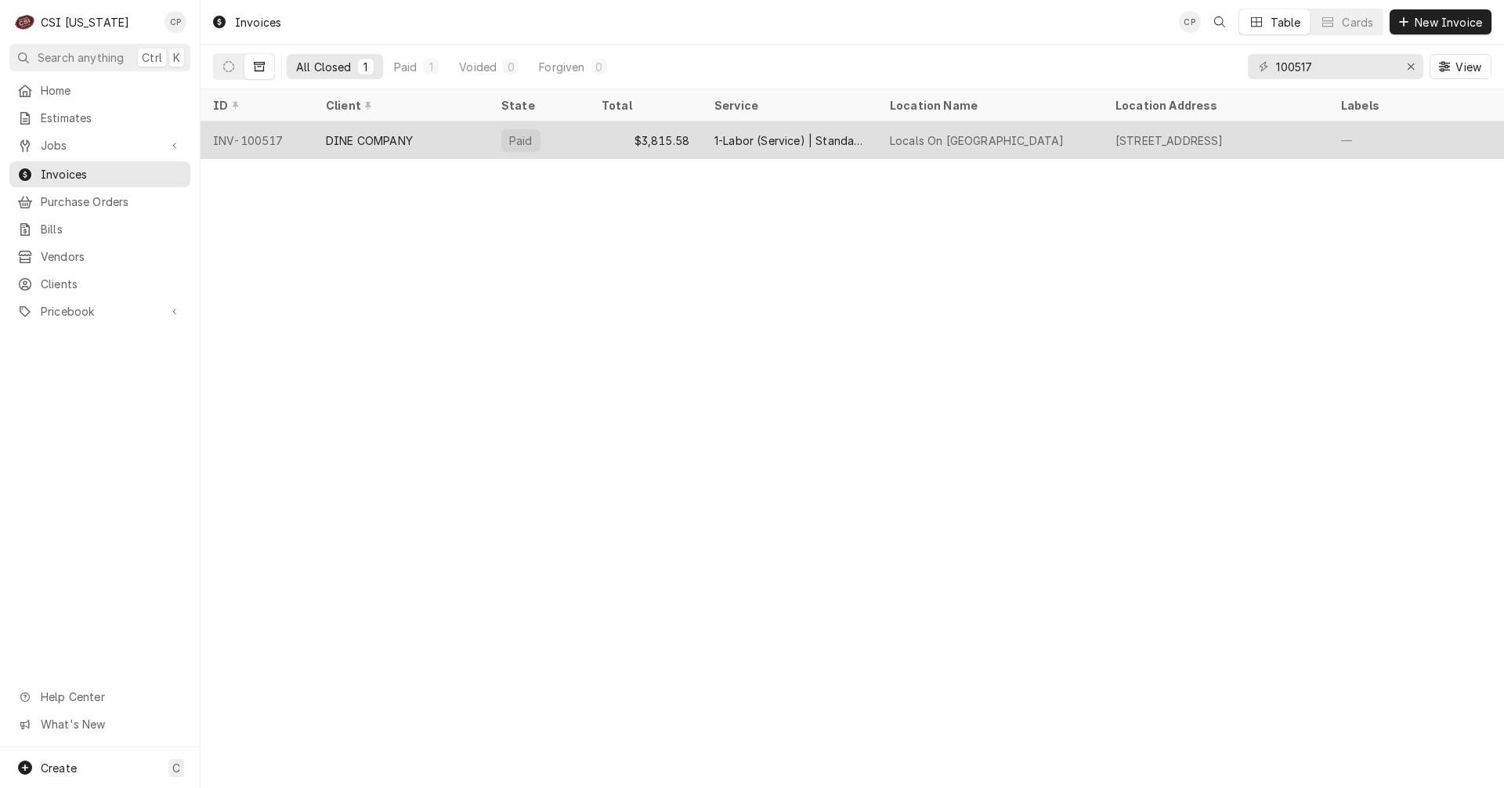
click at [461, 142] on div "DINE COMPANY" at bounding box center [400, 140] width 175 height 38
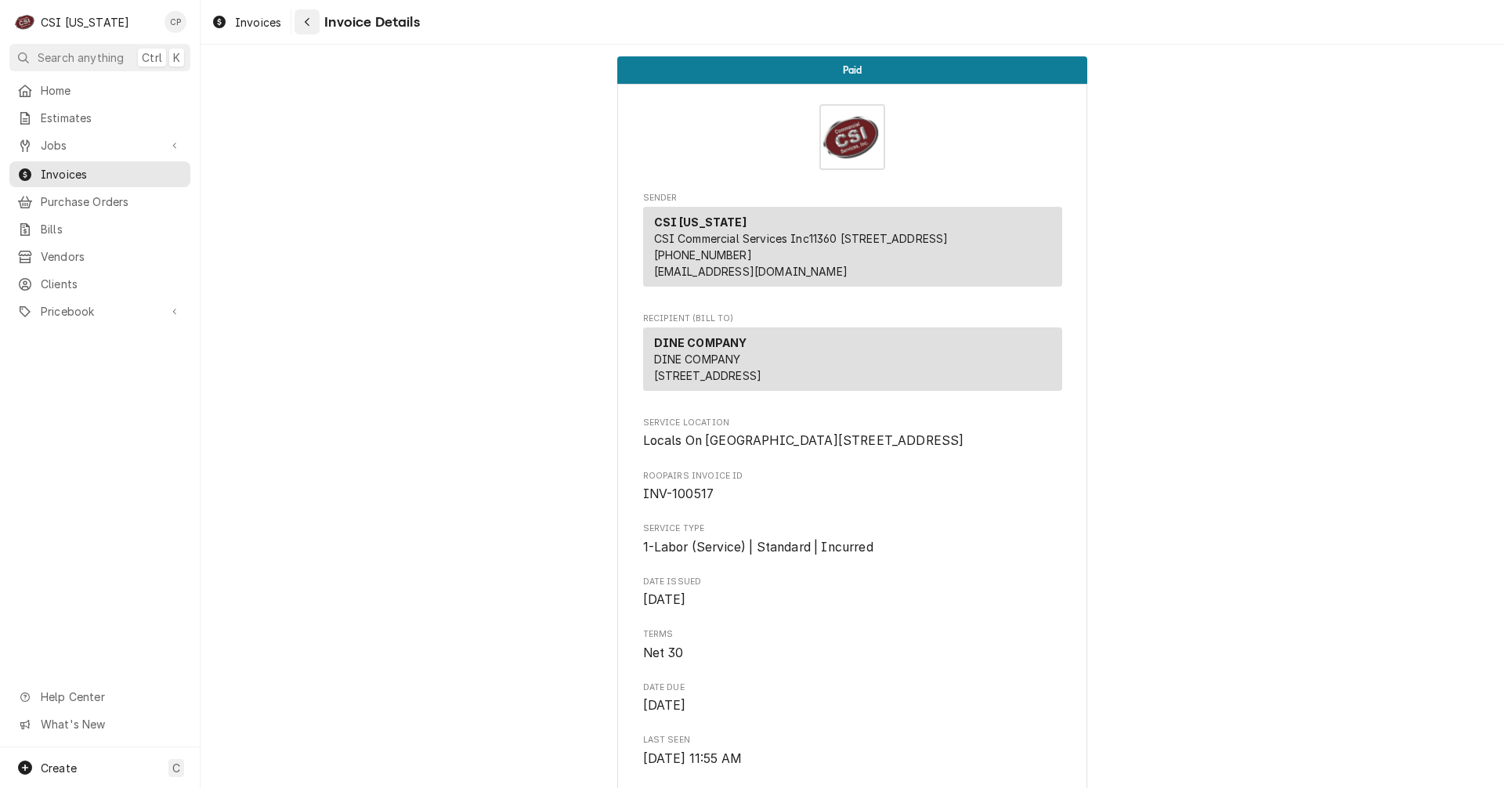
click at [309, 18] on icon "Navigate back" at bounding box center [307, 22] width 5 height 9
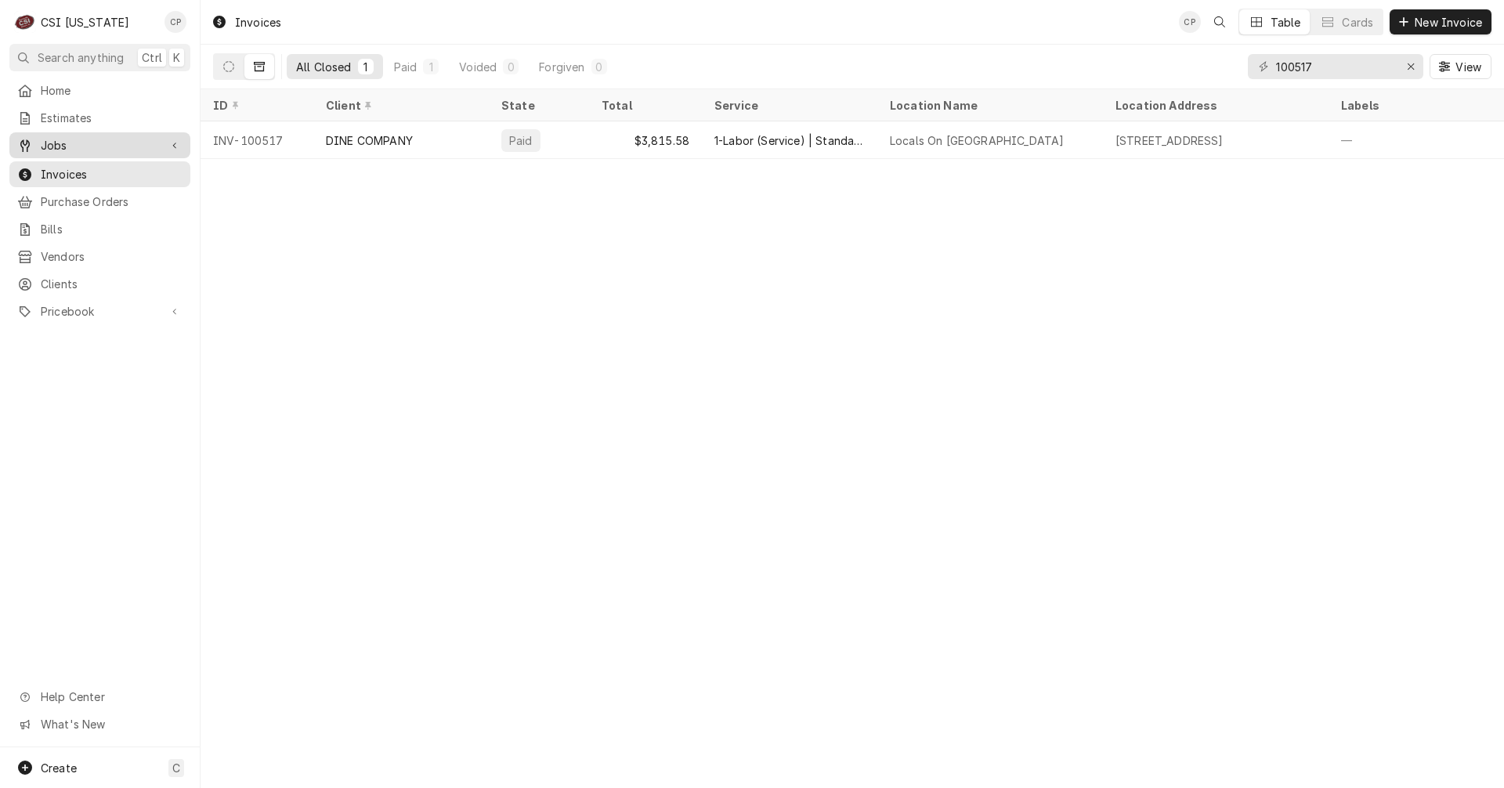
click at [57, 139] on span "Jobs" at bounding box center [100, 145] width 118 height 16
click at [49, 166] on span "Jobs" at bounding box center [112, 172] width 142 height 16
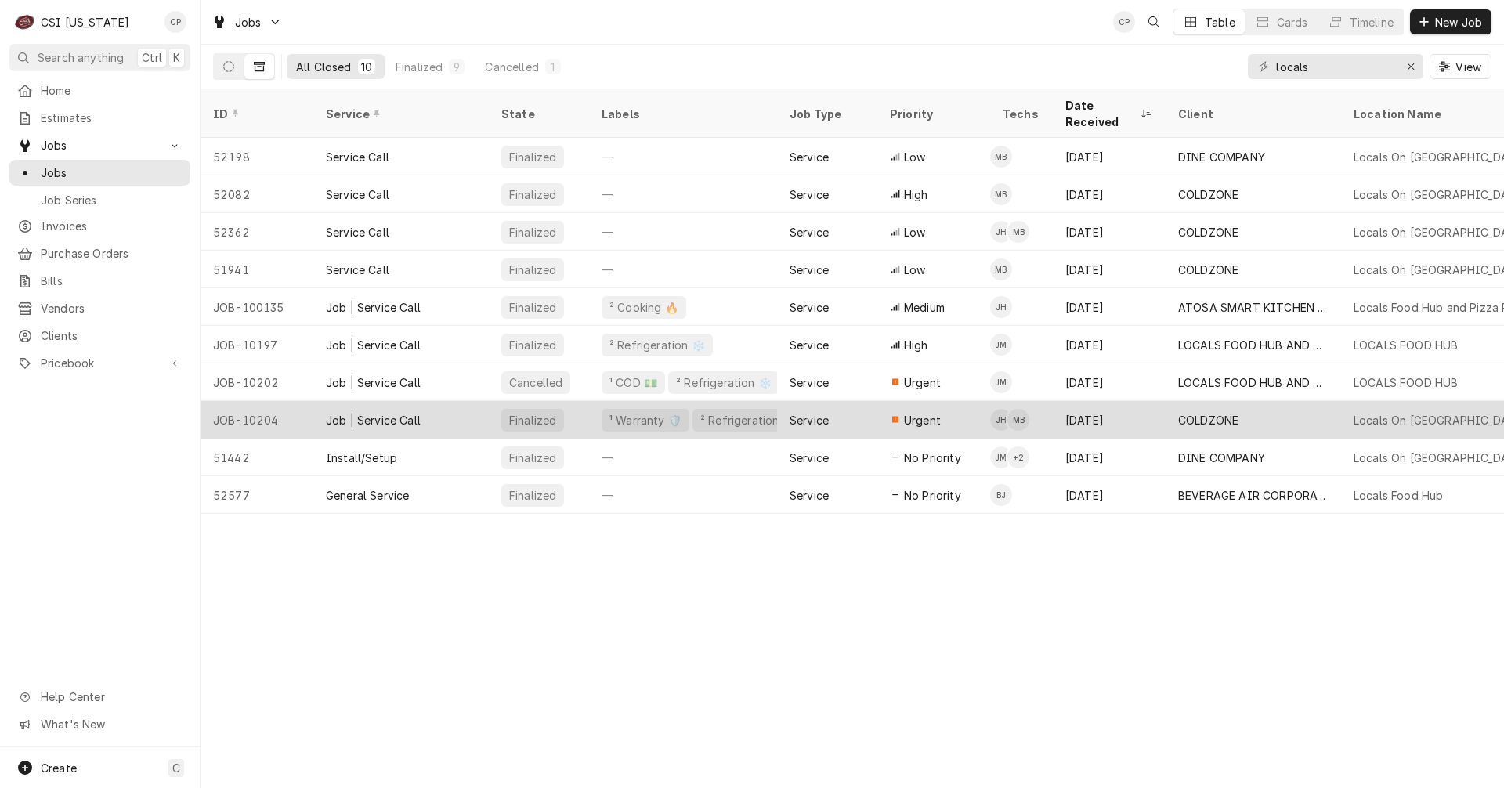
click at [321, 403] on div "Job | Service Call" at bounding box center [400, 420] width 175 height 38
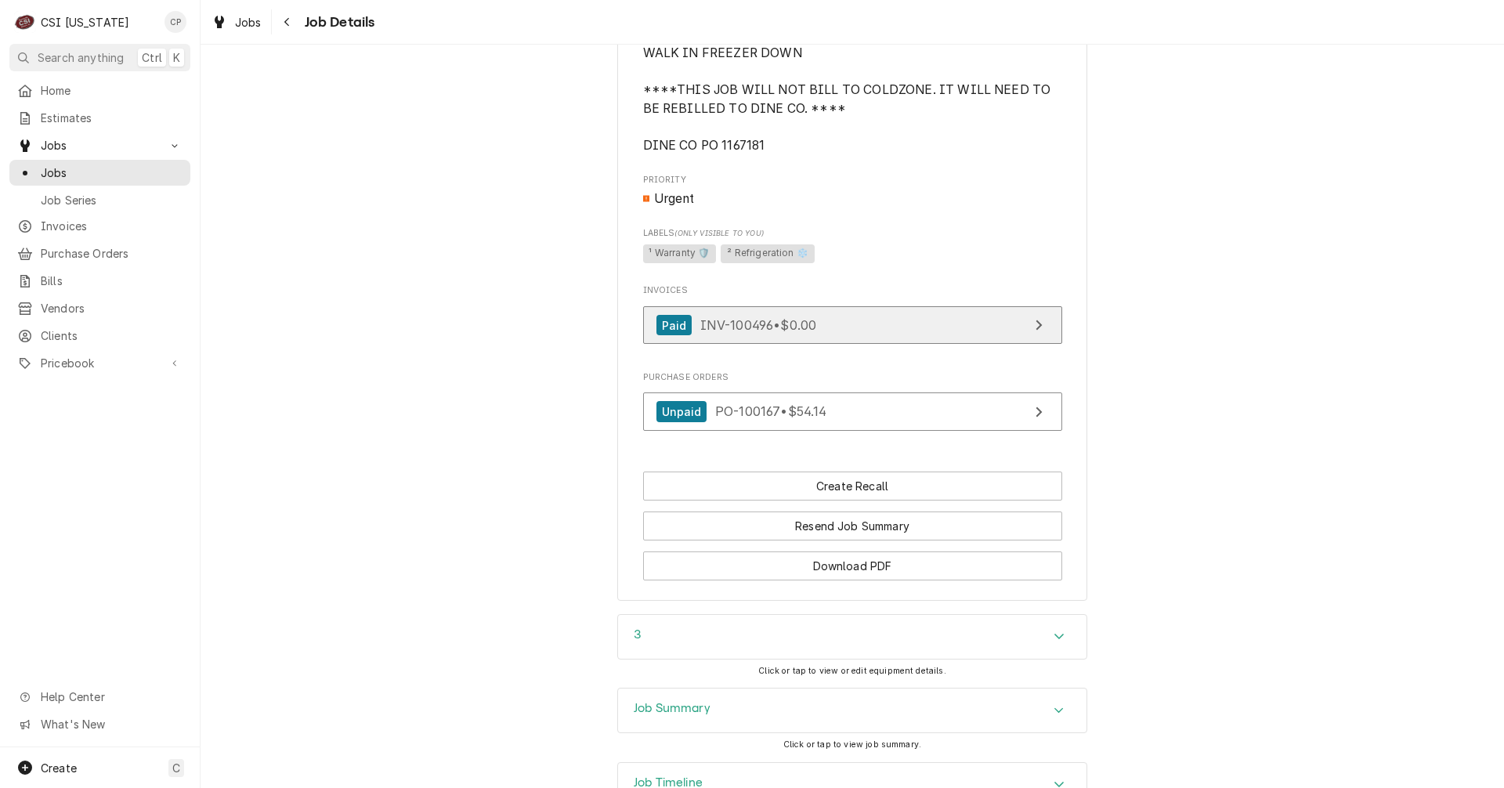
scroll to position [941, 0]
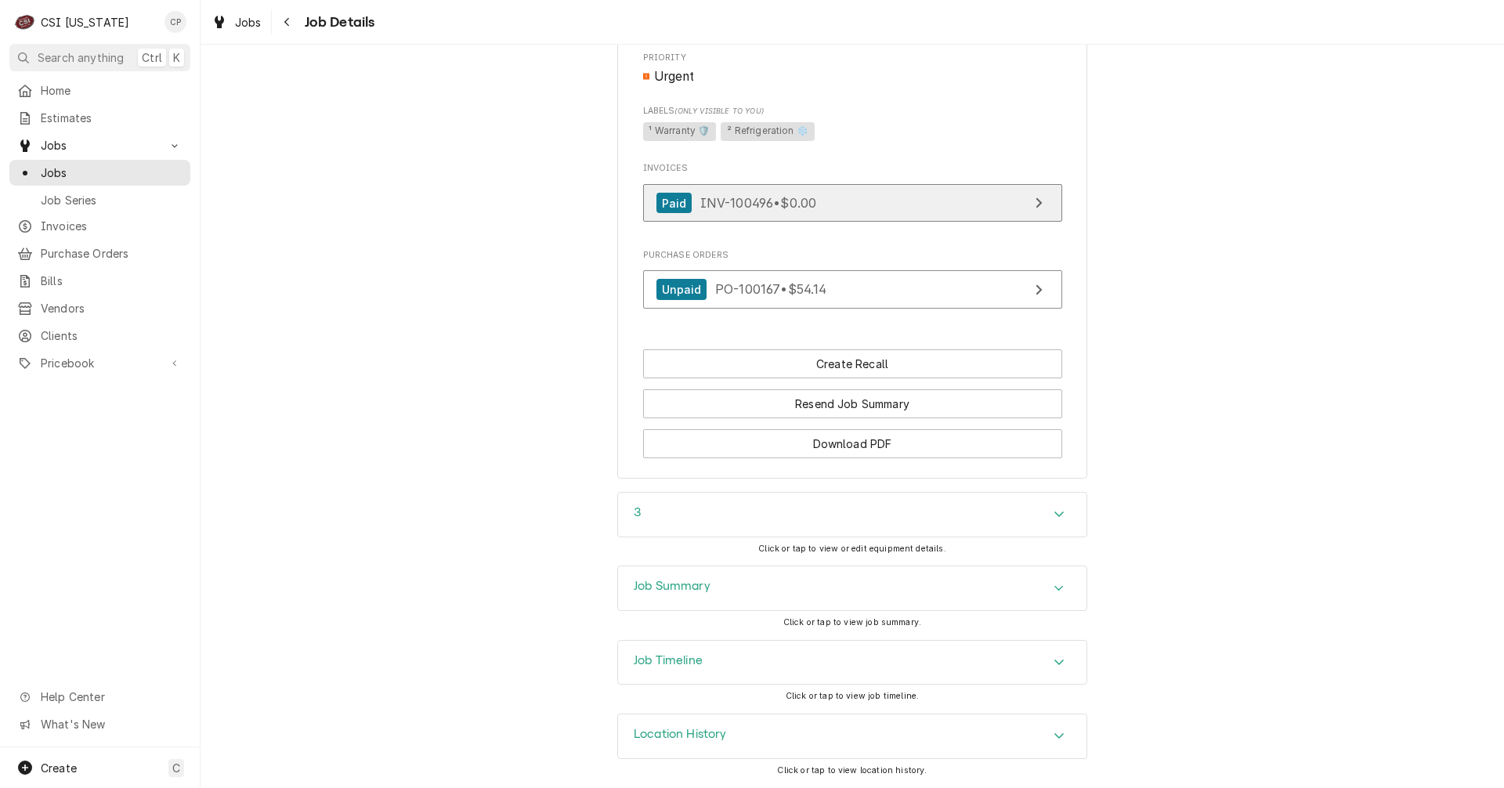
click at [912, 203] on link "Paid INV-100496 • $0.00" at bounding box center [852, 203] width 419 height 38
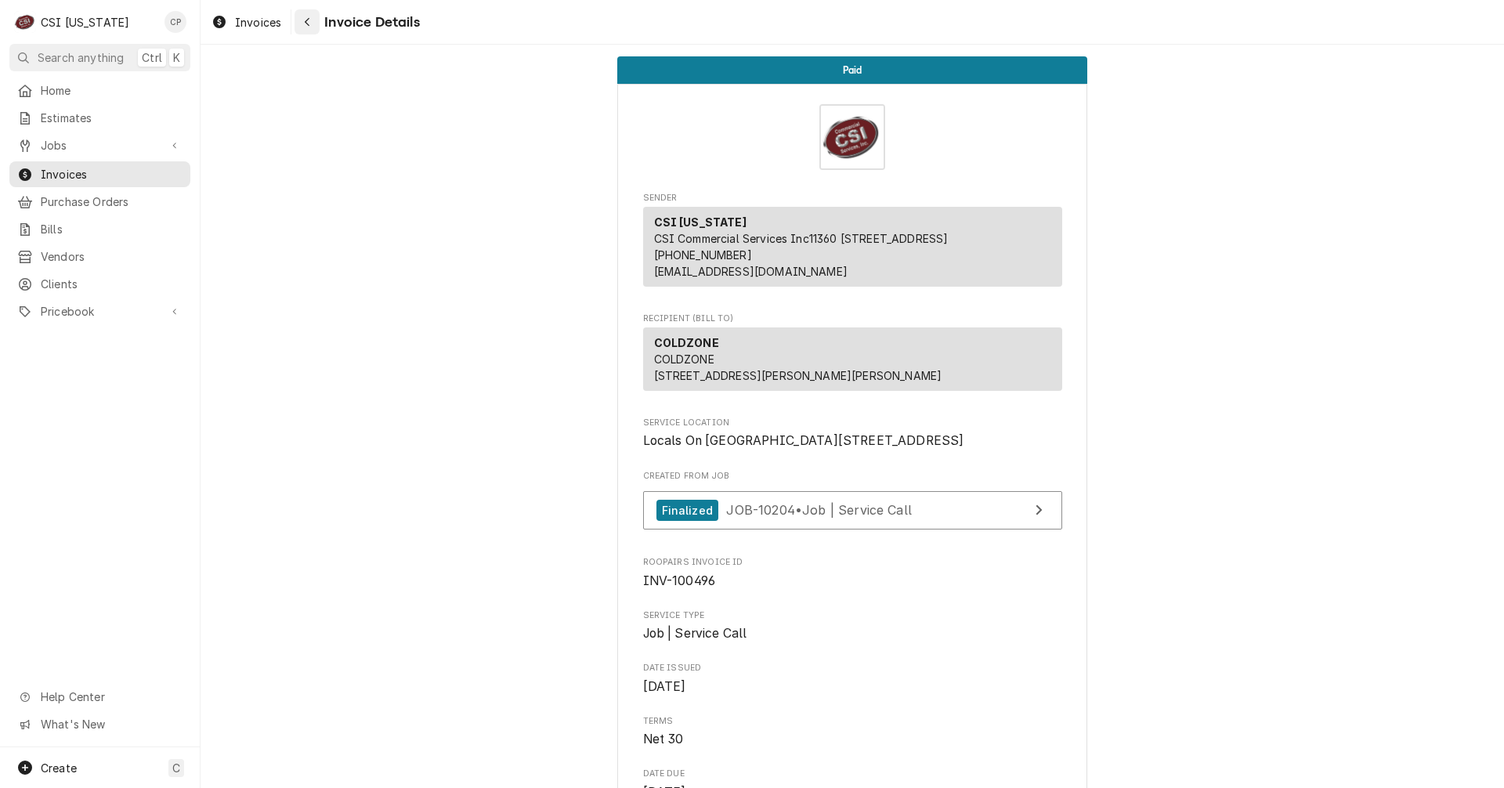
click at [310, 24] on icon "Navigate back" at bounding box center [307, 21] width 7 height 11
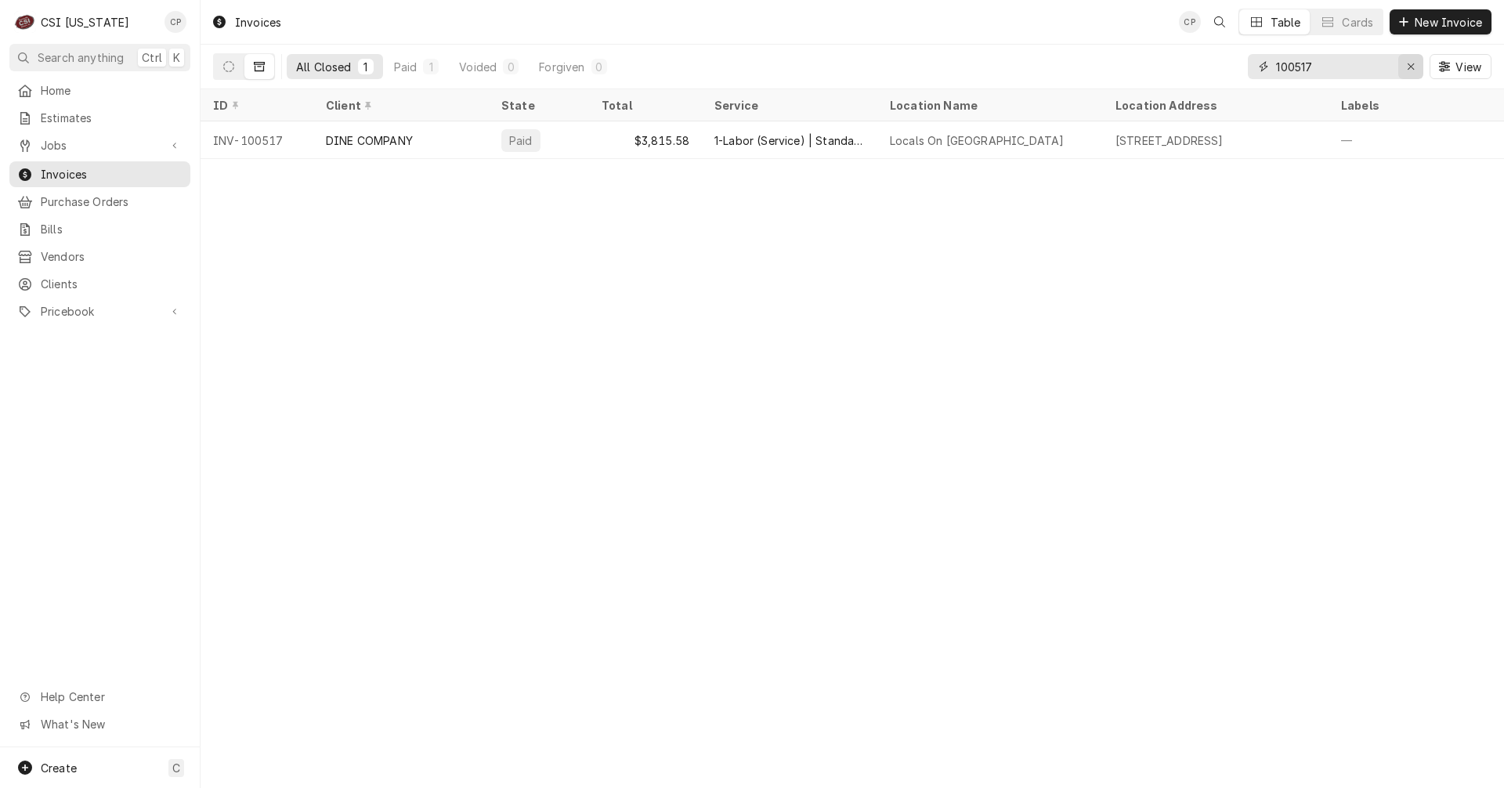
click at [1414, 70] on div "Erase input" at bounding box center [1411, 67] width 16 height 16
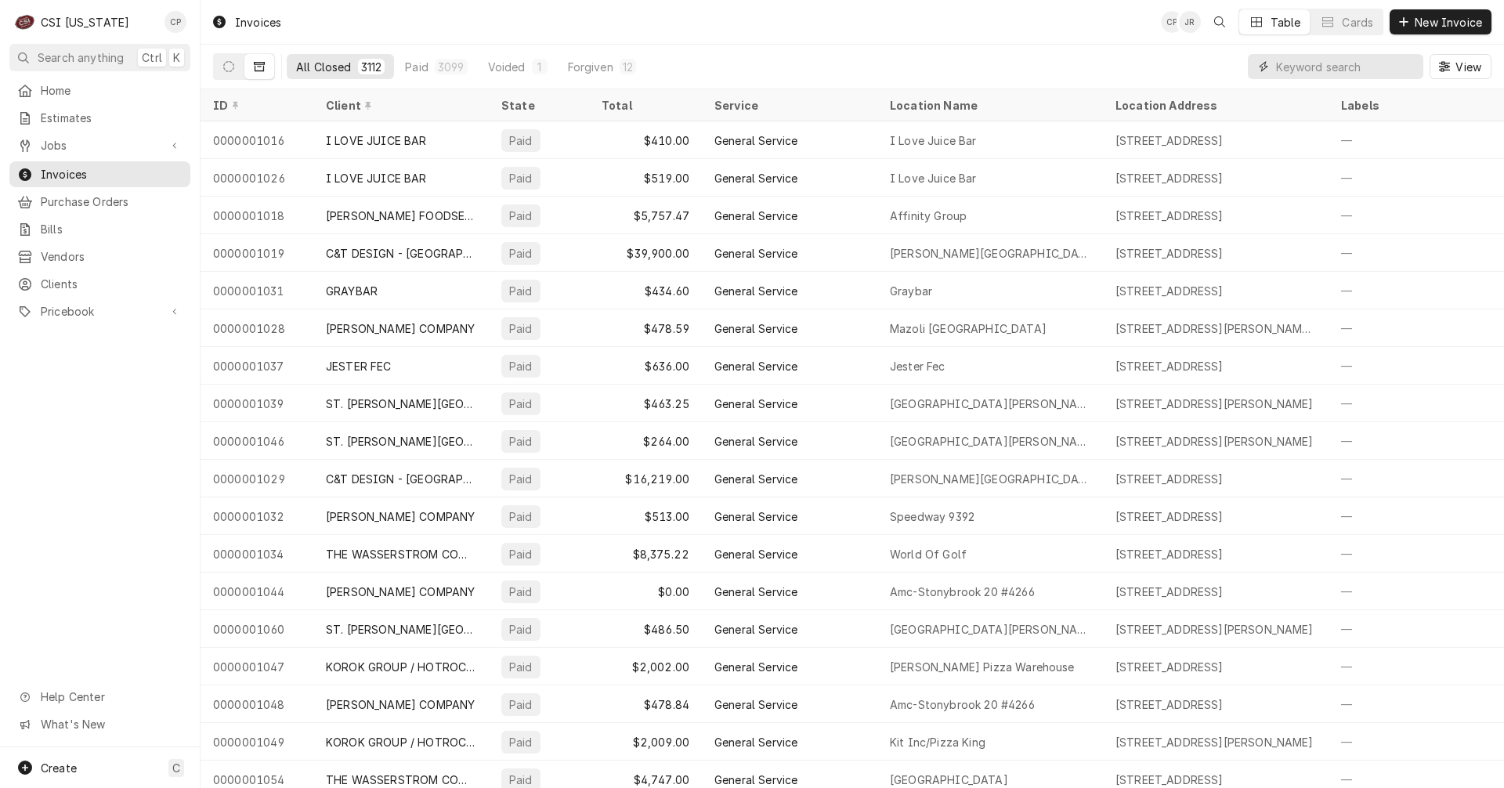
click at [1315, 62] on input "Dynamic Content Wrapper" at bounding box center [1345, 66] width 139 height 25
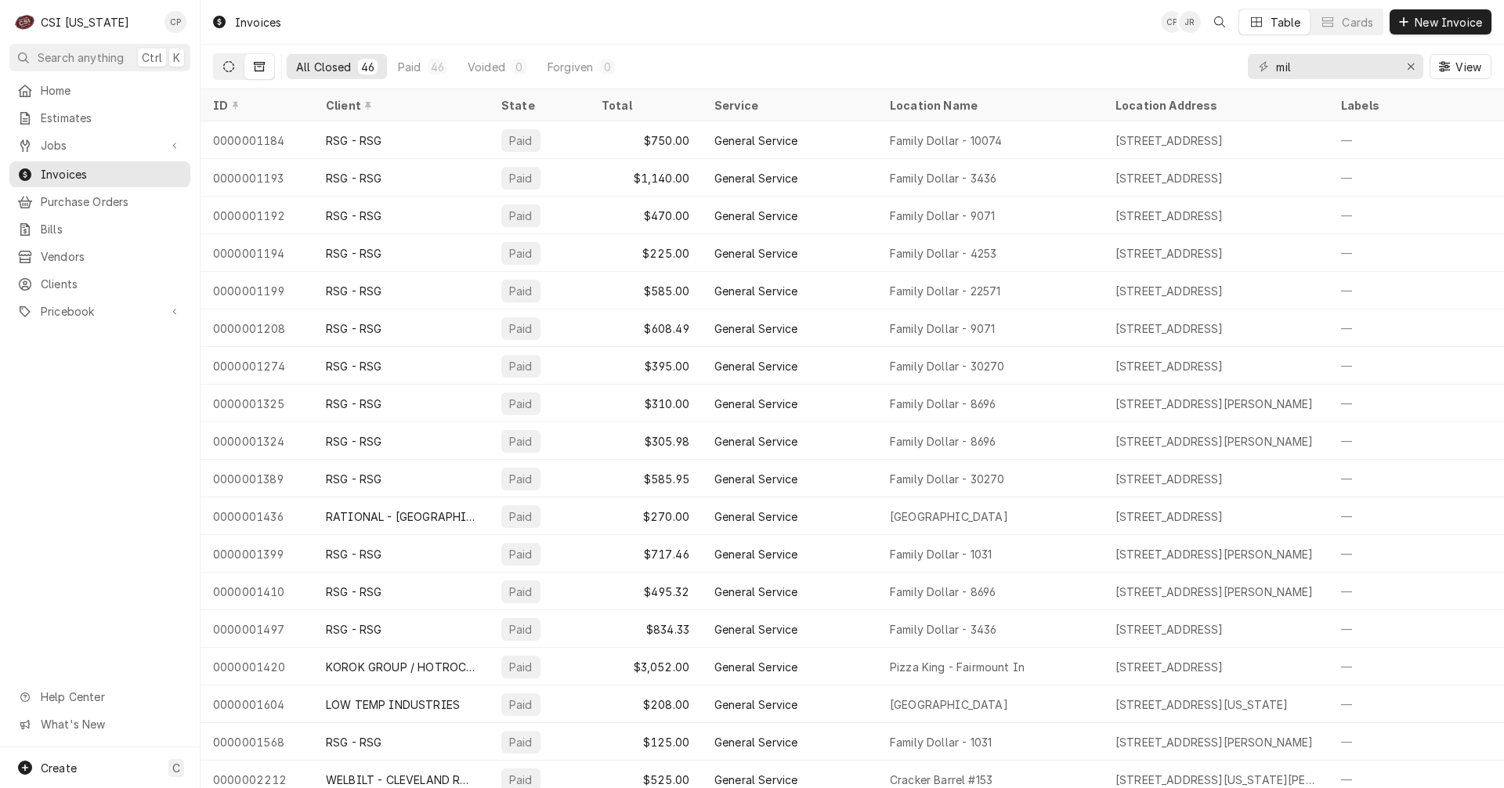
click at [234, 66] on button "Dynamic Content Wrapper" at bounding box center [229, 66] width 30 height 25
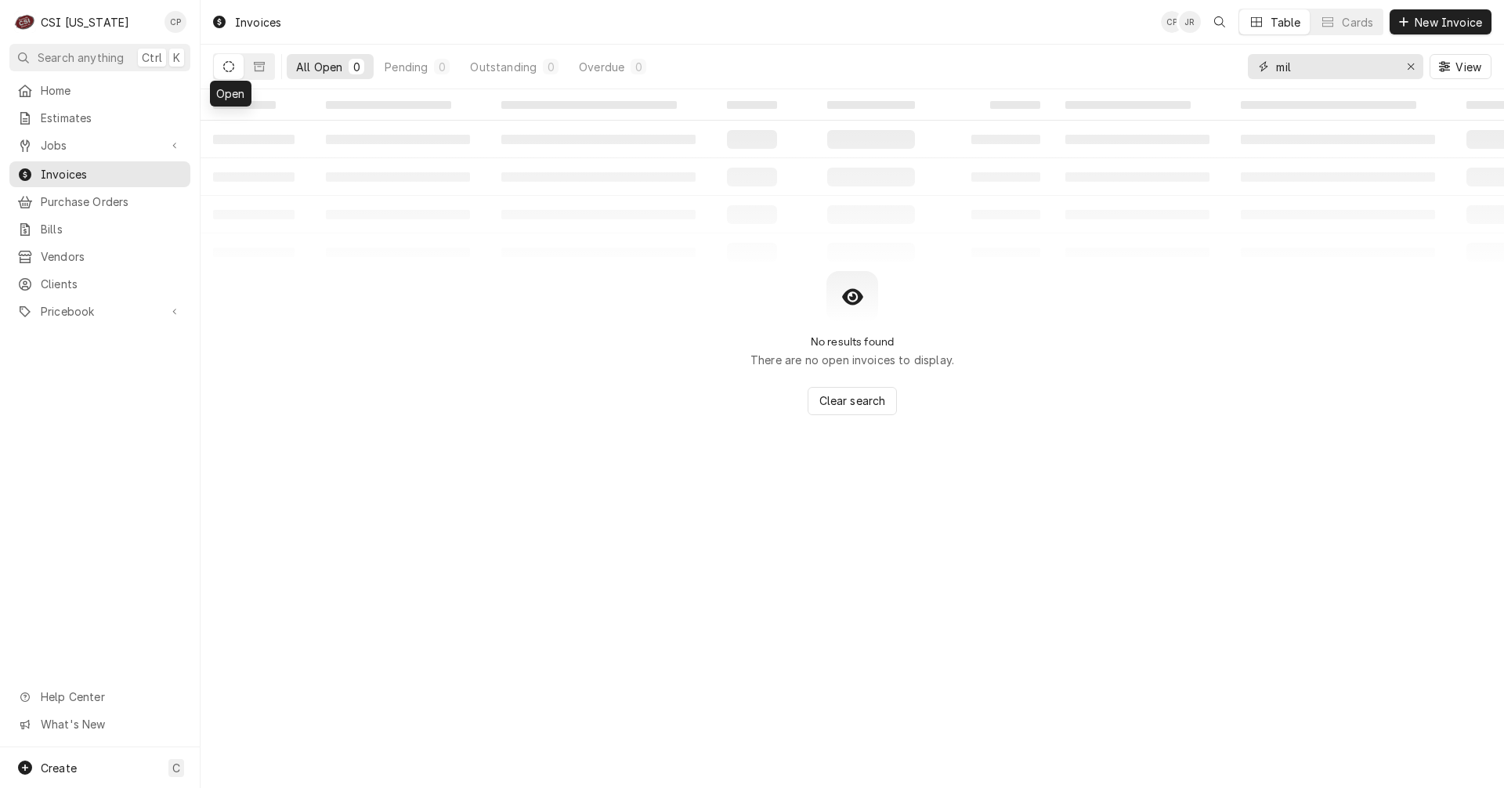
click at [1329, 74] on input "mil" at bounding box center [1334, 66] width 117 height 25
type input "mill"
click at [60, 141] on span "Jobs" at bounding box center [100, 145] width 118 height 16
click at [92, 171] on span "Jobs" at bounding box center [112, 172] width 142 height 16
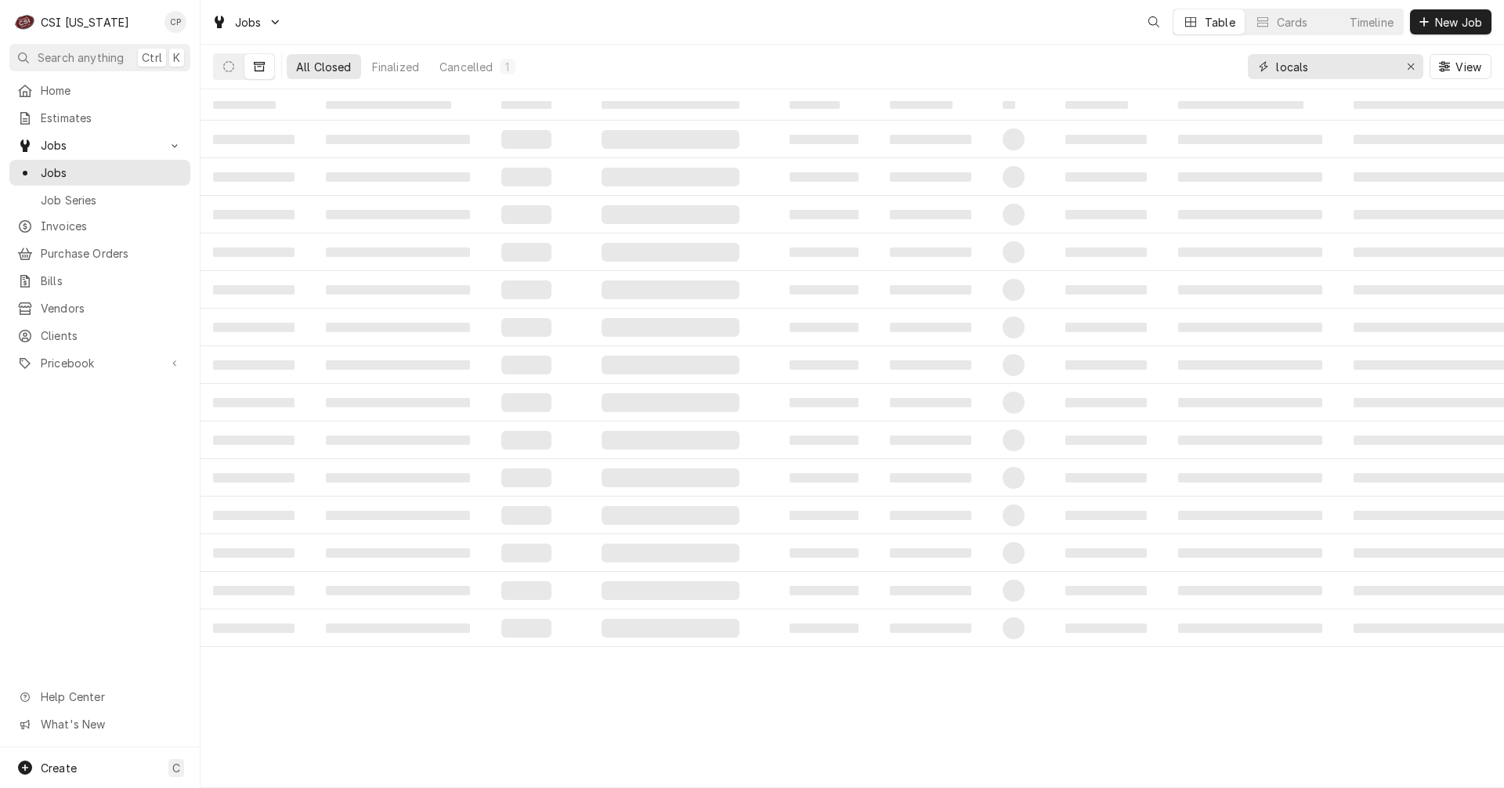
click at [1309, 68] on input "locals" at bounding box center [1334, 66] width 117 height 25
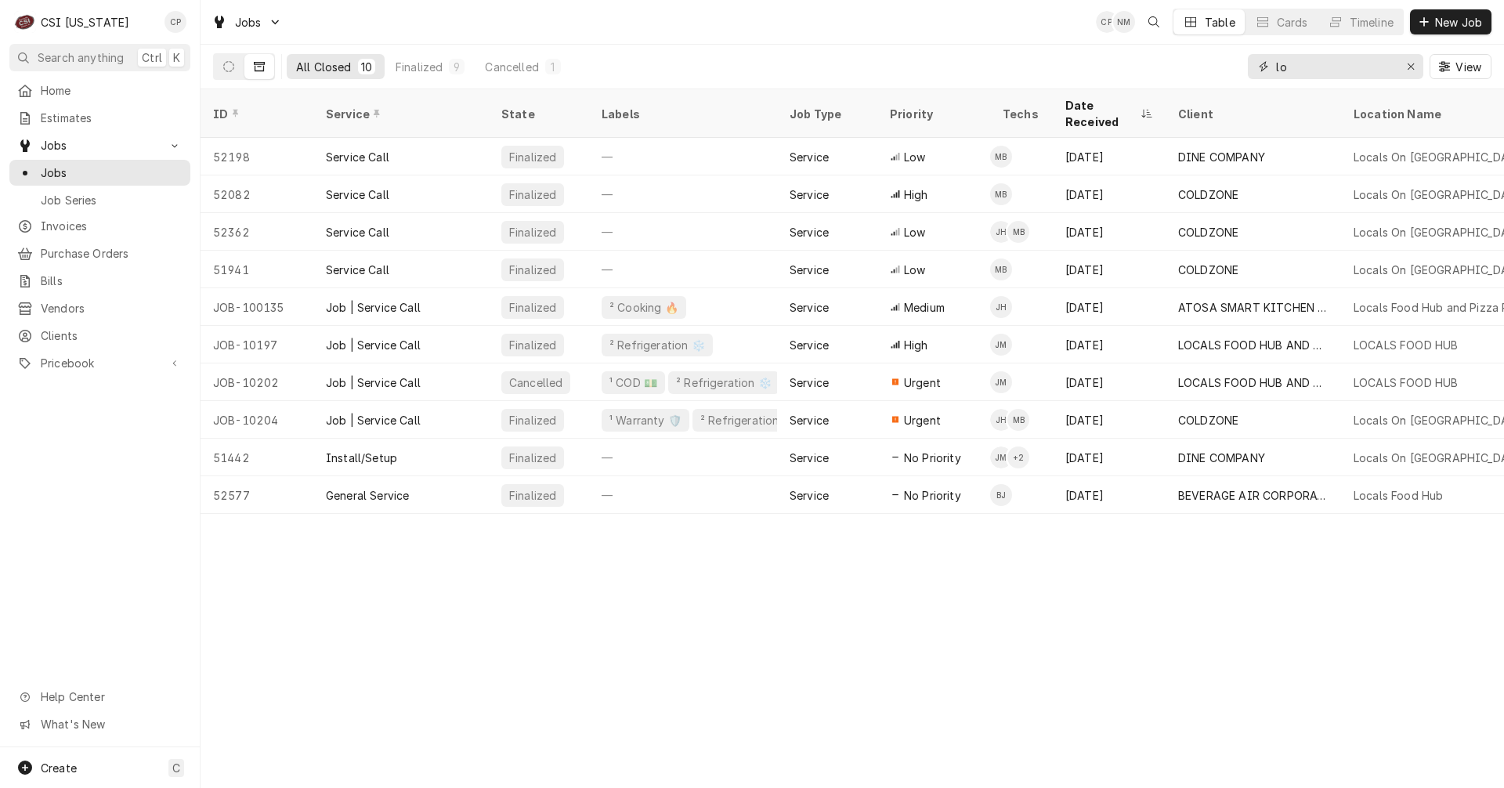
type input "l"
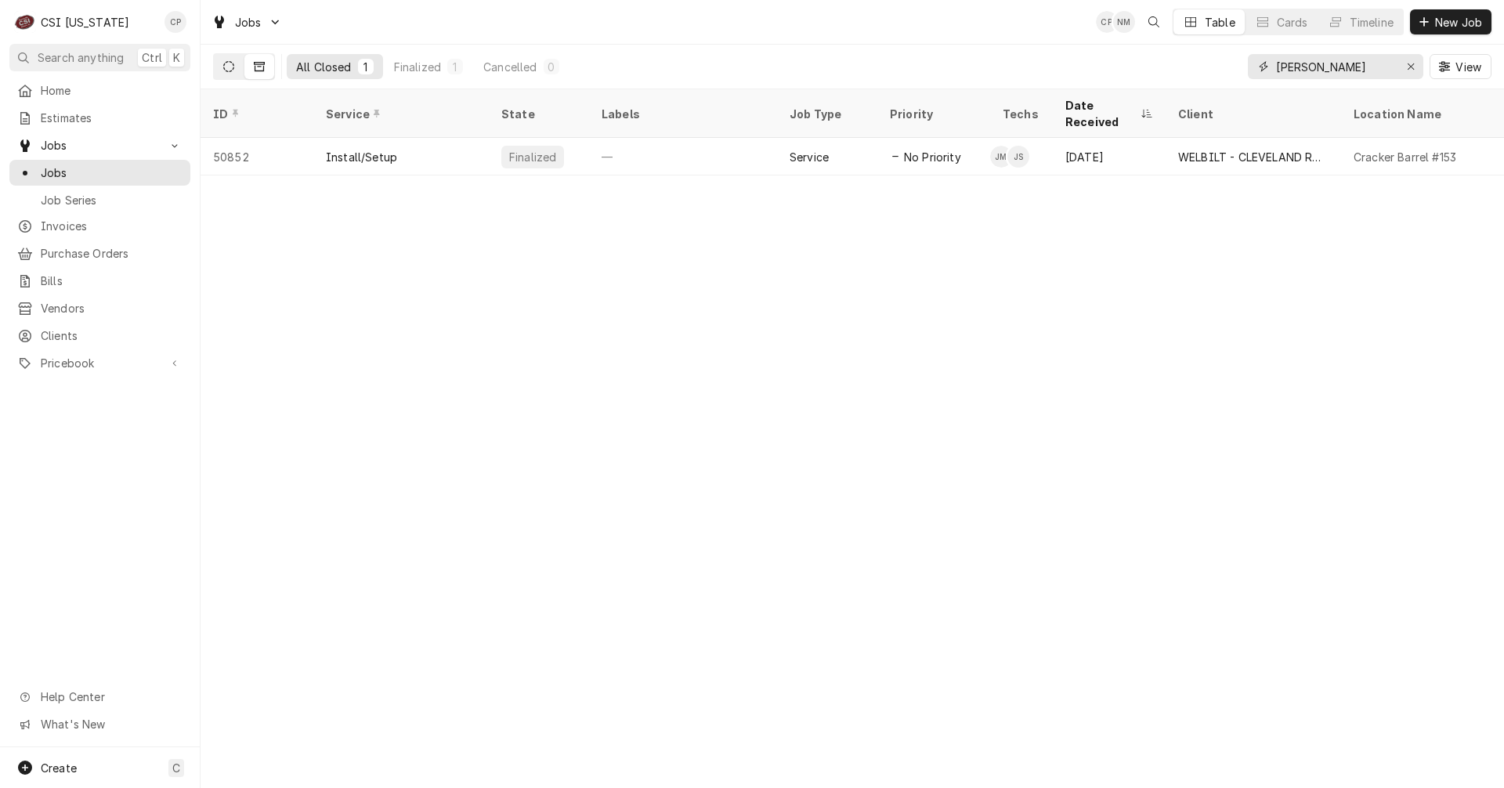
type input "mills"
click at [232, 74] on button "Dynamic Content Wrapper" at bounding box center [229, 66] width 30 height 25
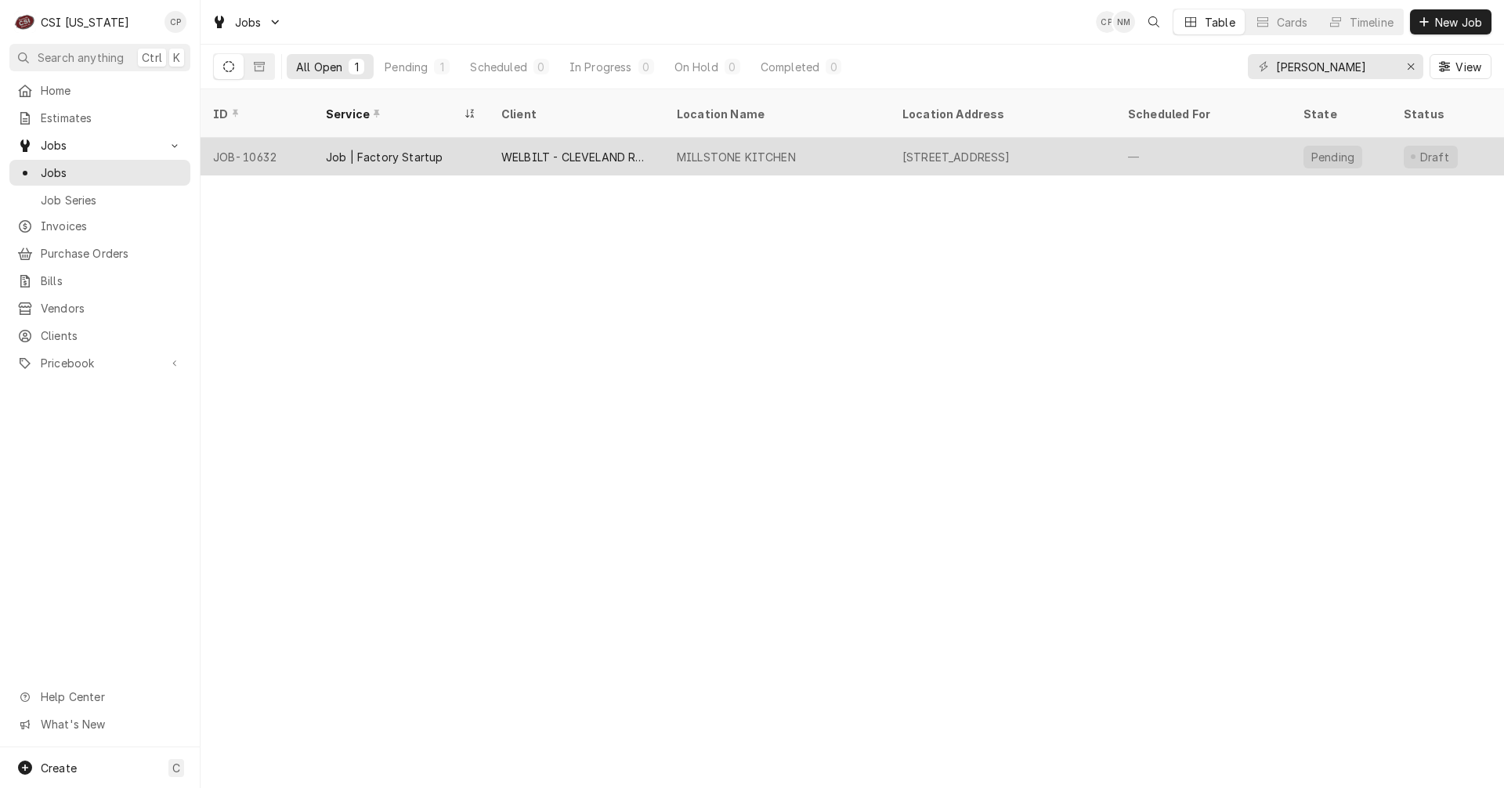
click at [725, 149] on div "MILLSTONE KITCHEN" at bounding box center [736, 157] width 119 height 16
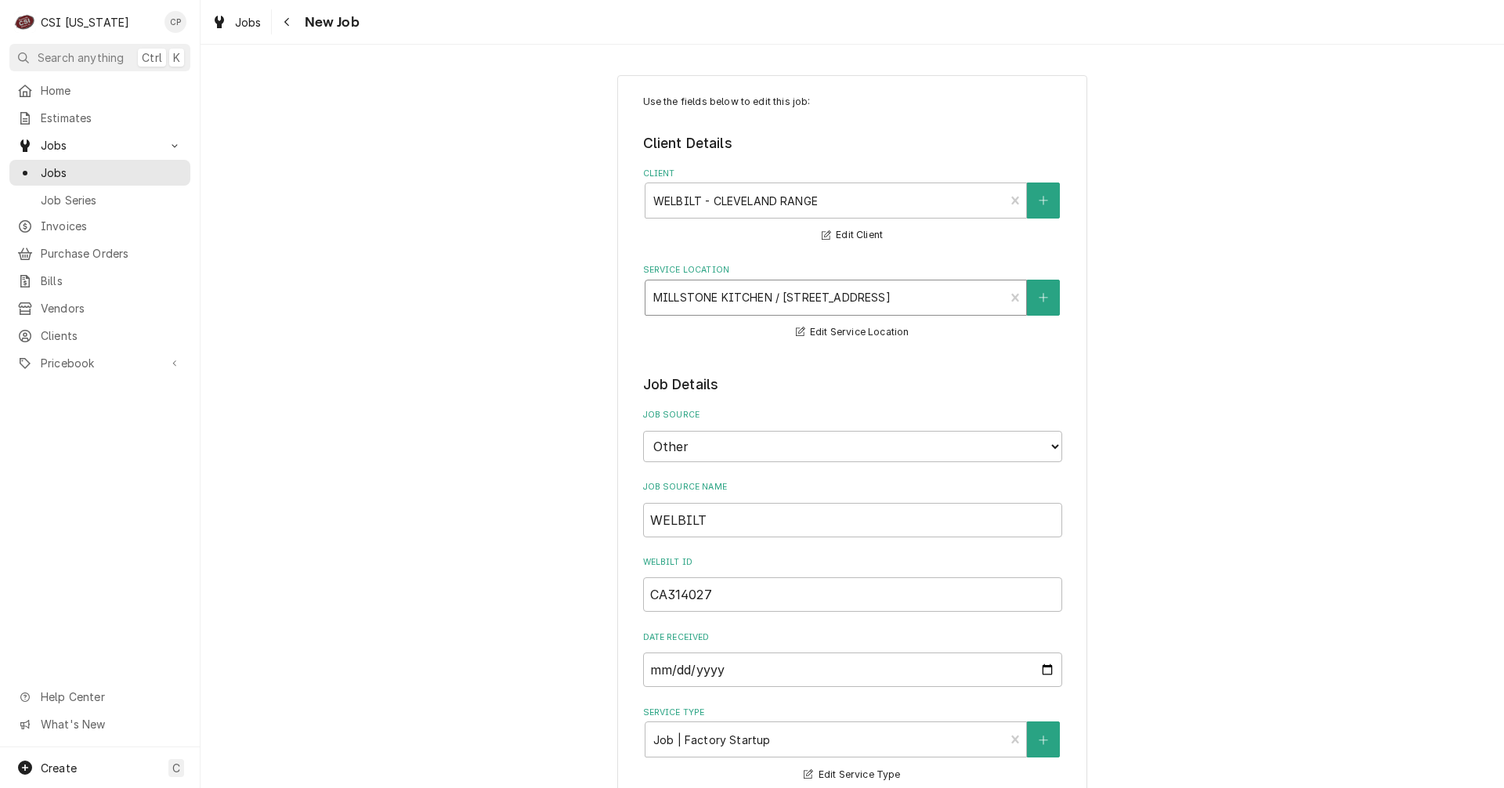
click at [778, 299] on div "Service Location" at bounding box center [825, 297] width 344 height 28
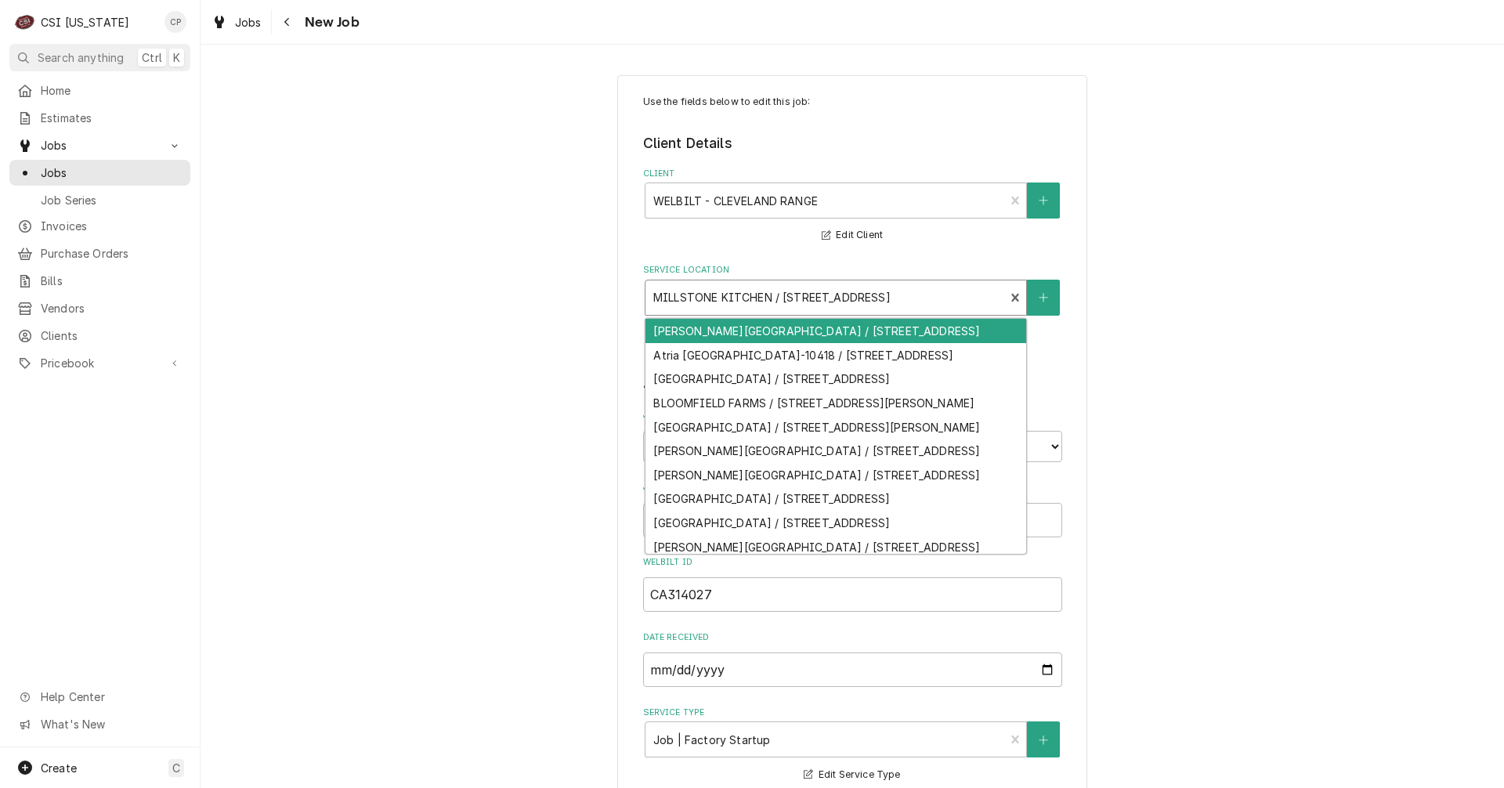
click at [818, 298] on div "Service Location" at bounding box center [825, 297] width 344 height 28
click at [820, 299] on div "Service Location" at bounding box center [825, 297] width 344 height 28
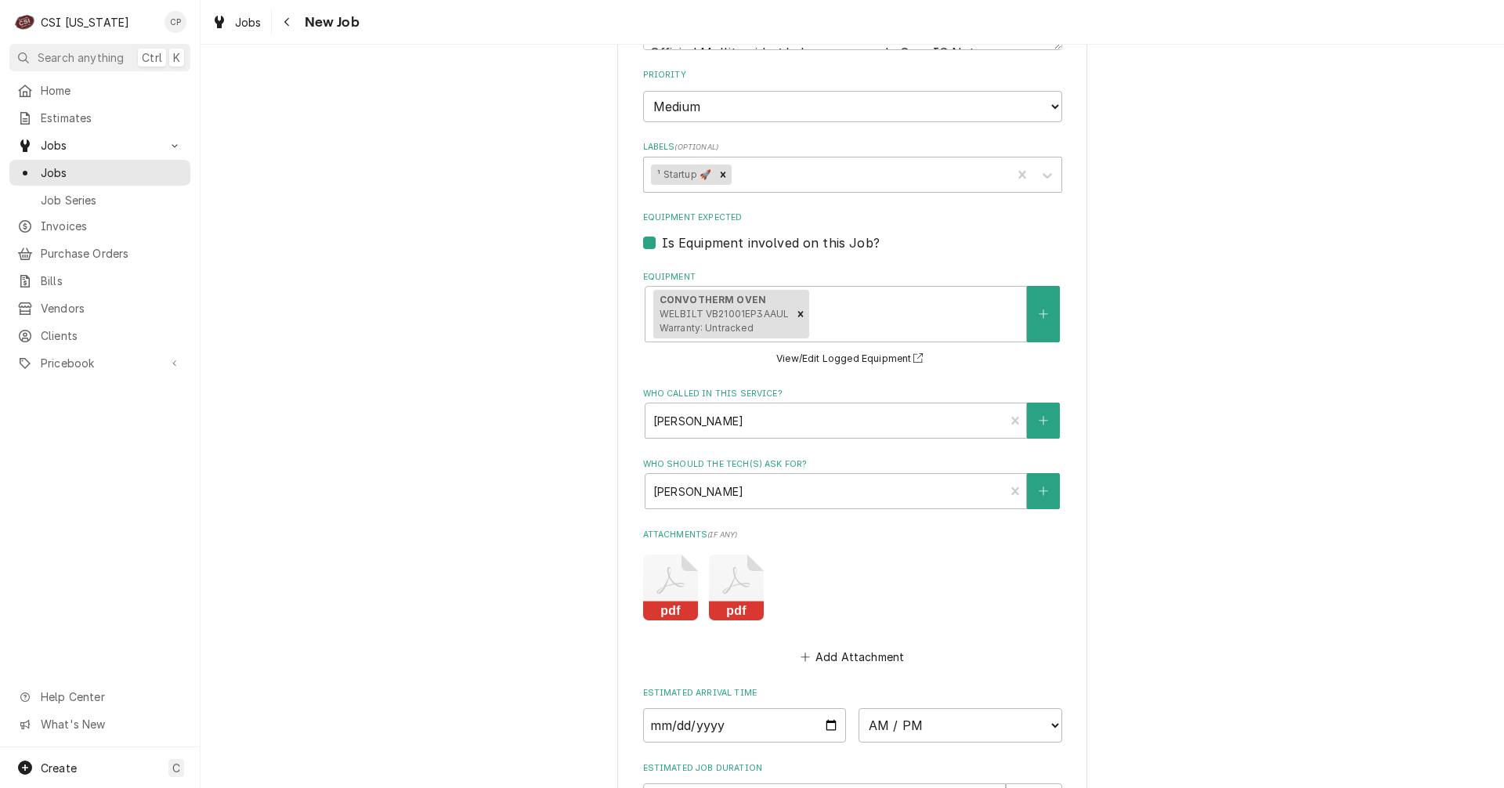
scroll to position [1879, 0]
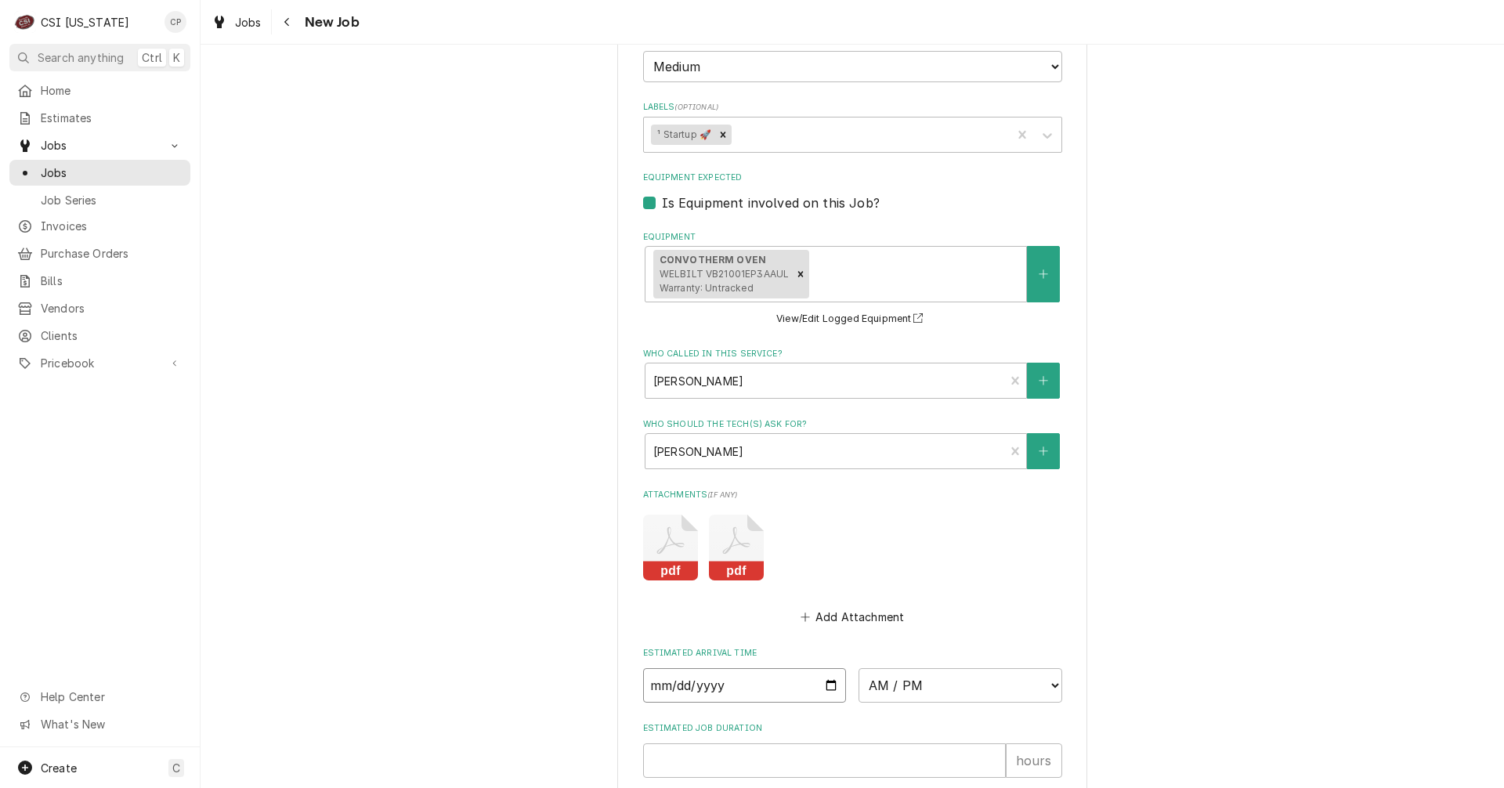
click at [828, 683] on input "Date" at bounding box center [745, 685] width 204 height 34
type textarea "x"
type input "[DATE]"
type textarea "x"
click at [937, 691] on select "AM / PM 6:00 AM 6:15 AM 6:30 AM 6:45 AM 7:00 AM 7:15 AM 7:30 AM 7:45 AM 8:00 AM…" at bounding box center [960, 685] width 204 height 34
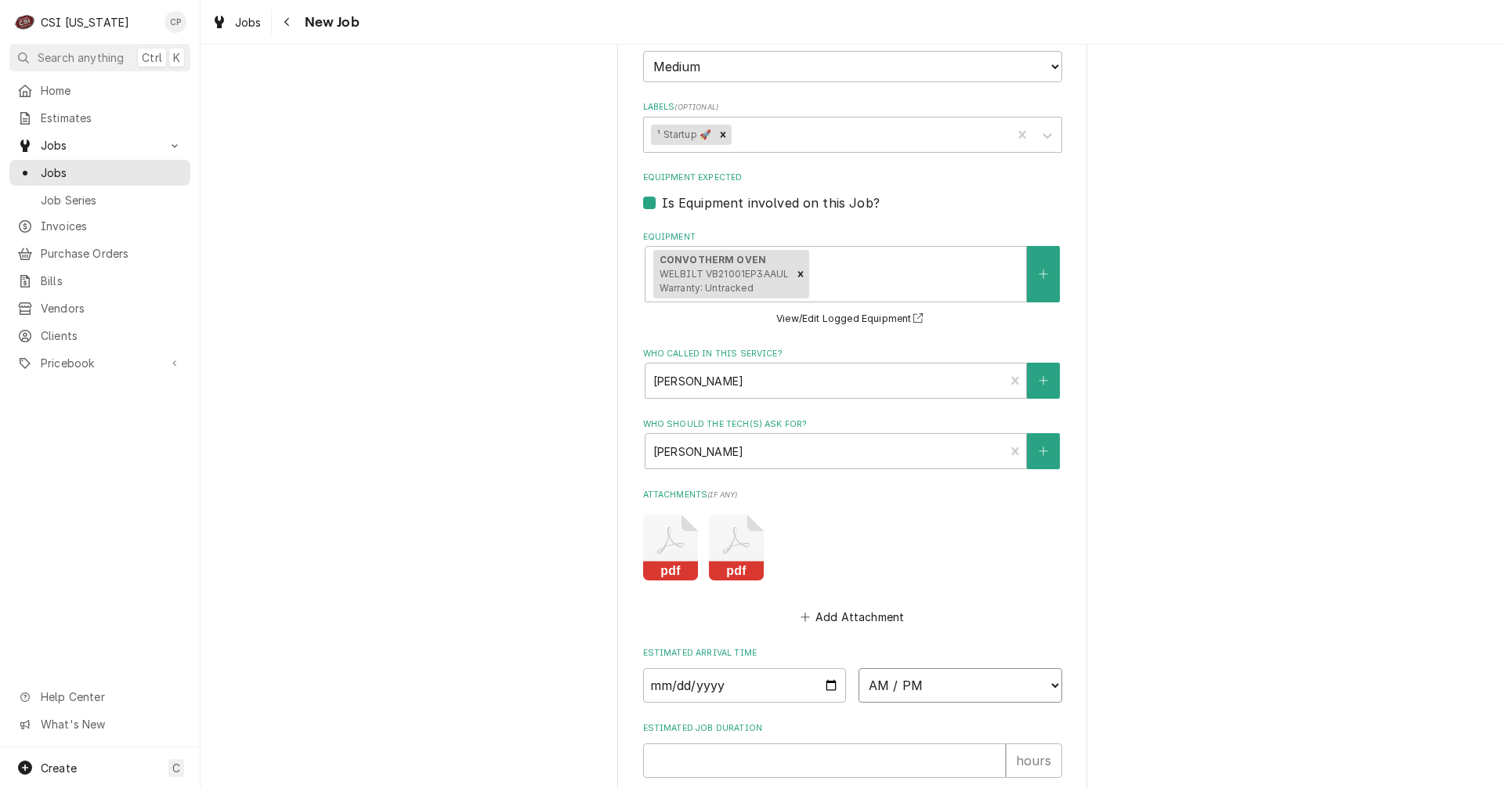
select select "08:30:00"
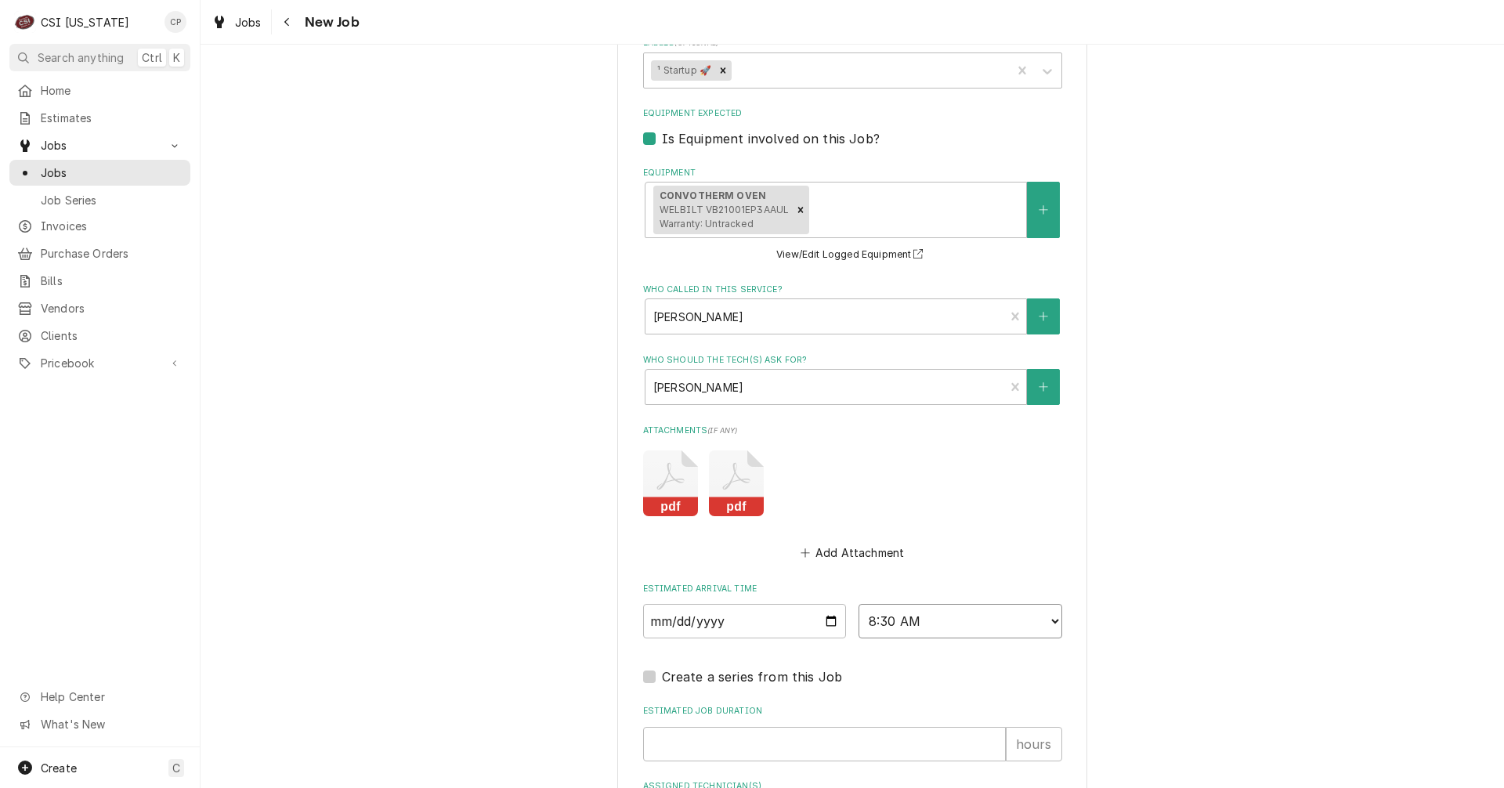
scroll to position [2114, 0]
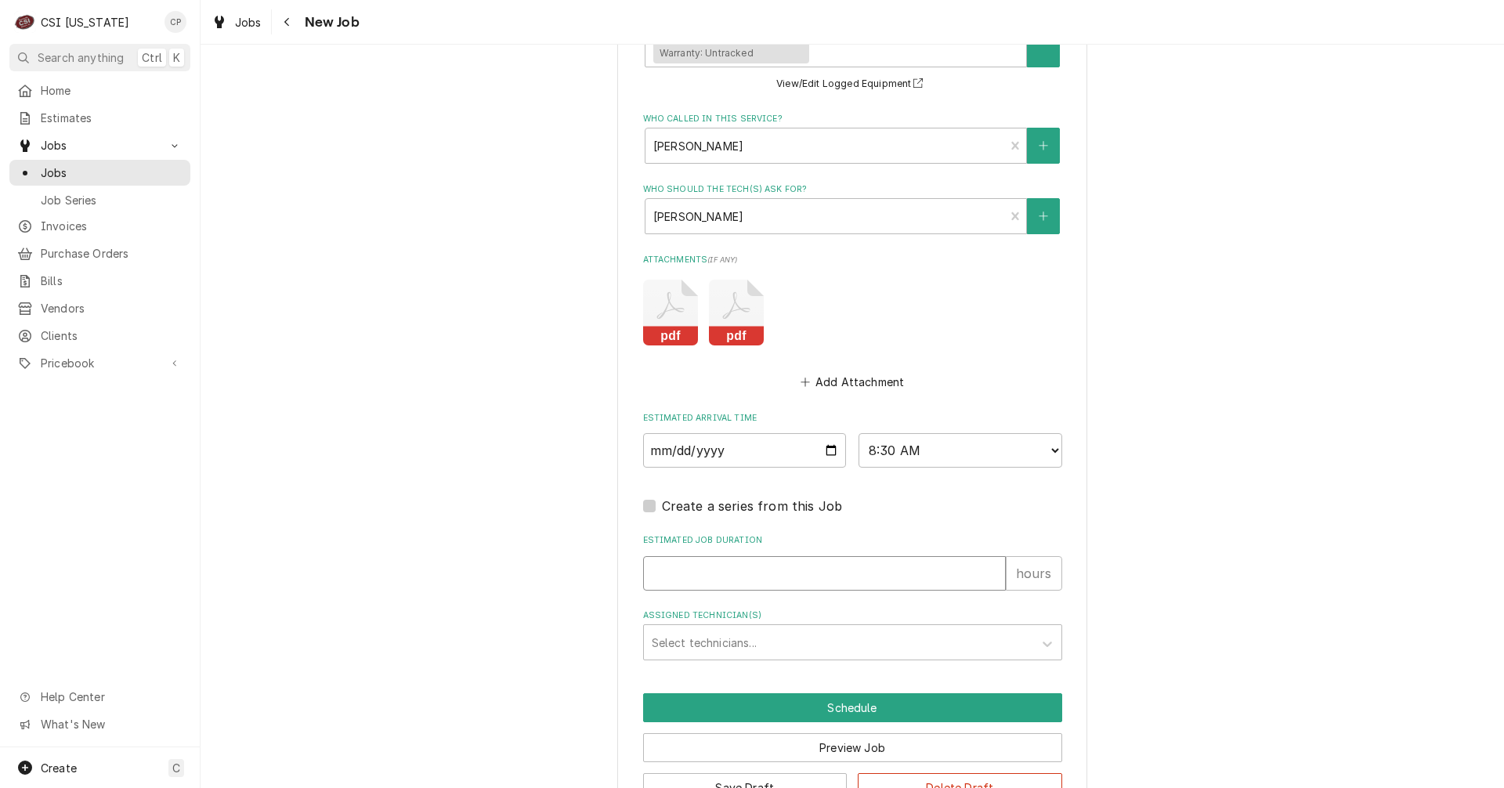
click at [685, 571] on input "Estimated Job Duration" at bounding box center [824, 573] width 363 height 34
type textarea "x"
type input "1"
type textarea "x"
type input "1"
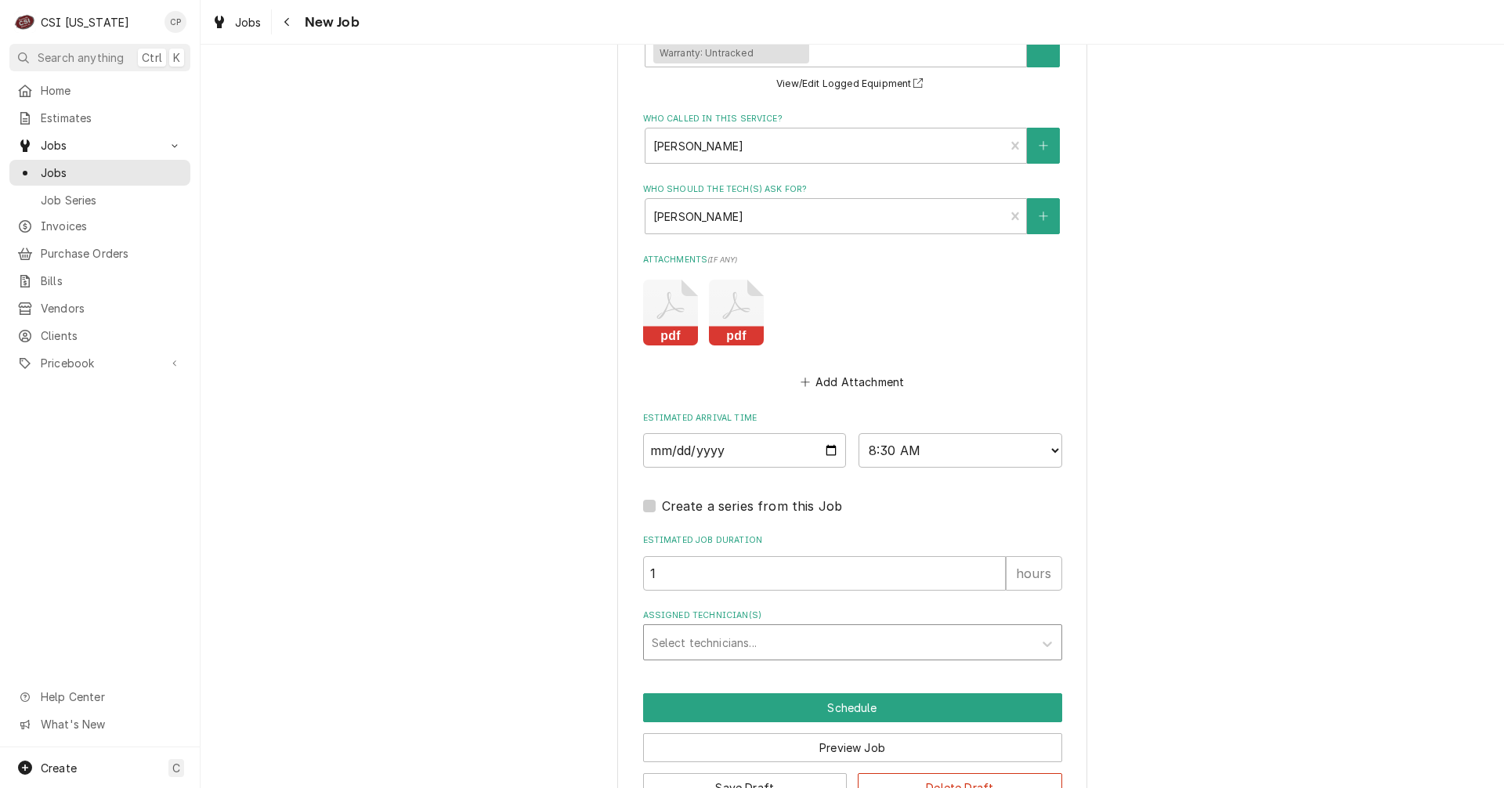
click at [756, 646] on div "Assigned Technician(s)" at bounding box center [839, 642] width 374 height 28
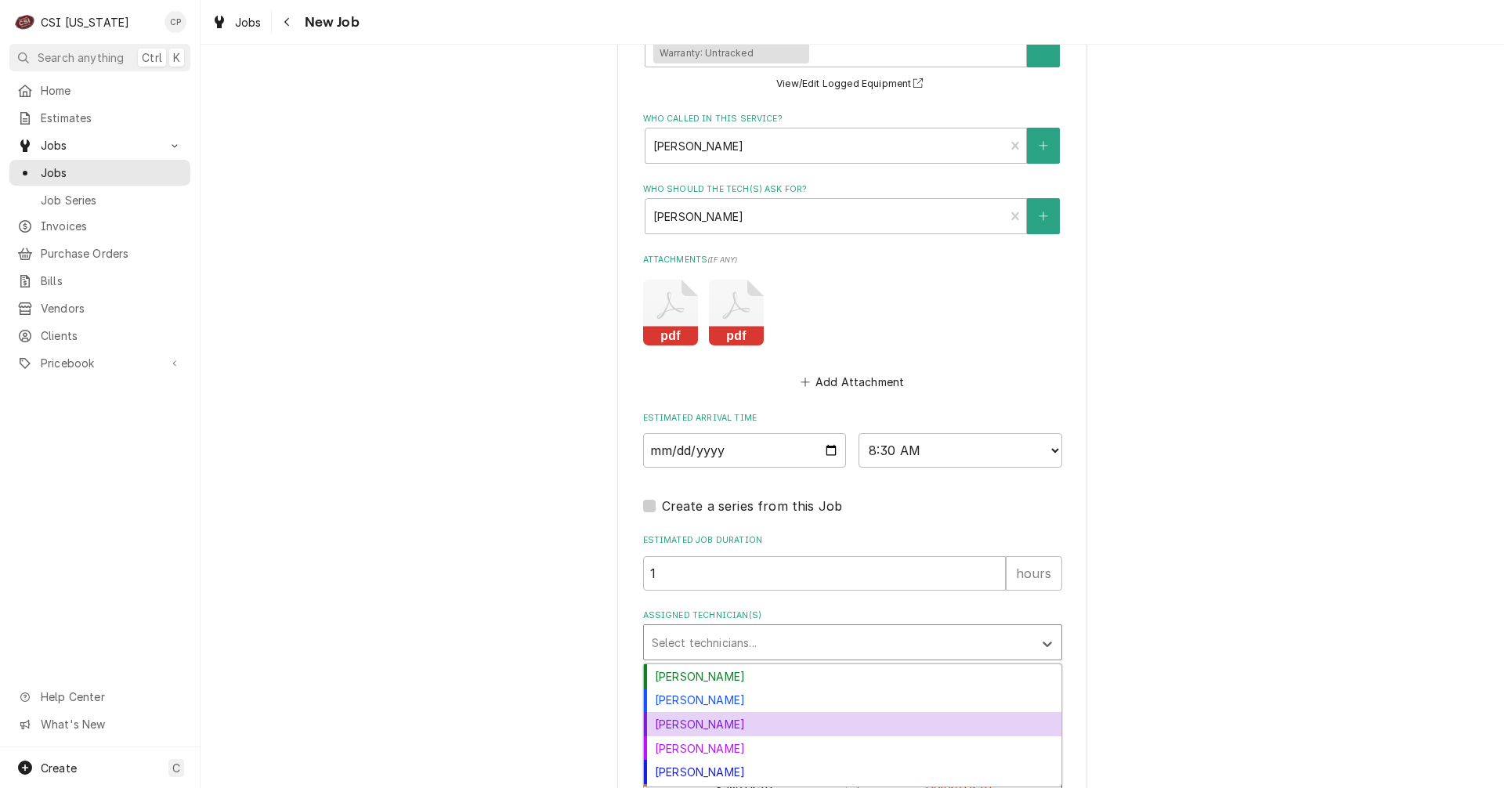
click at [679, 724] on div "[PERSON_NAME]" at bounding box center [852, 724] width 417 height 24
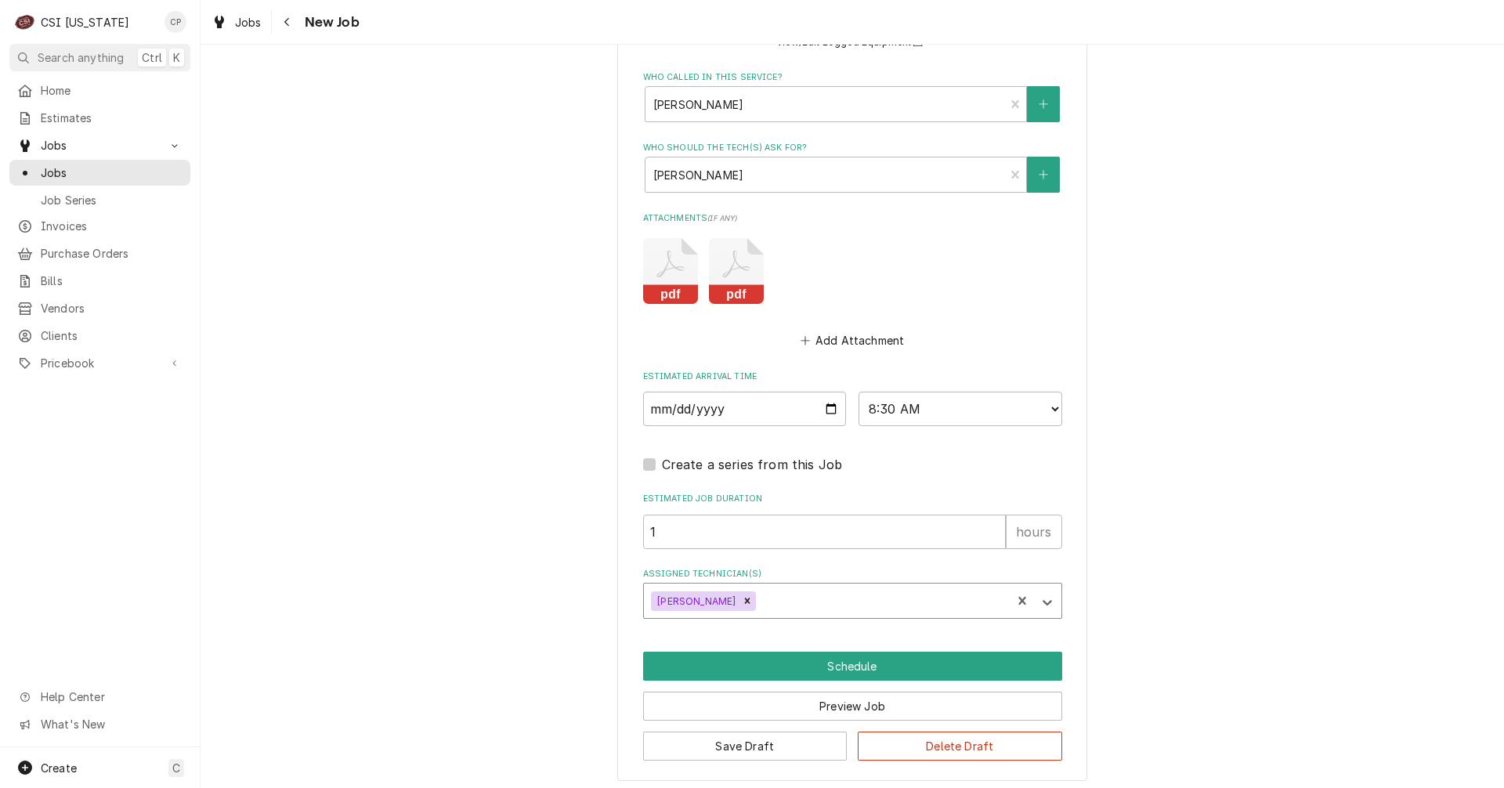
scroll to position [2162, 0]
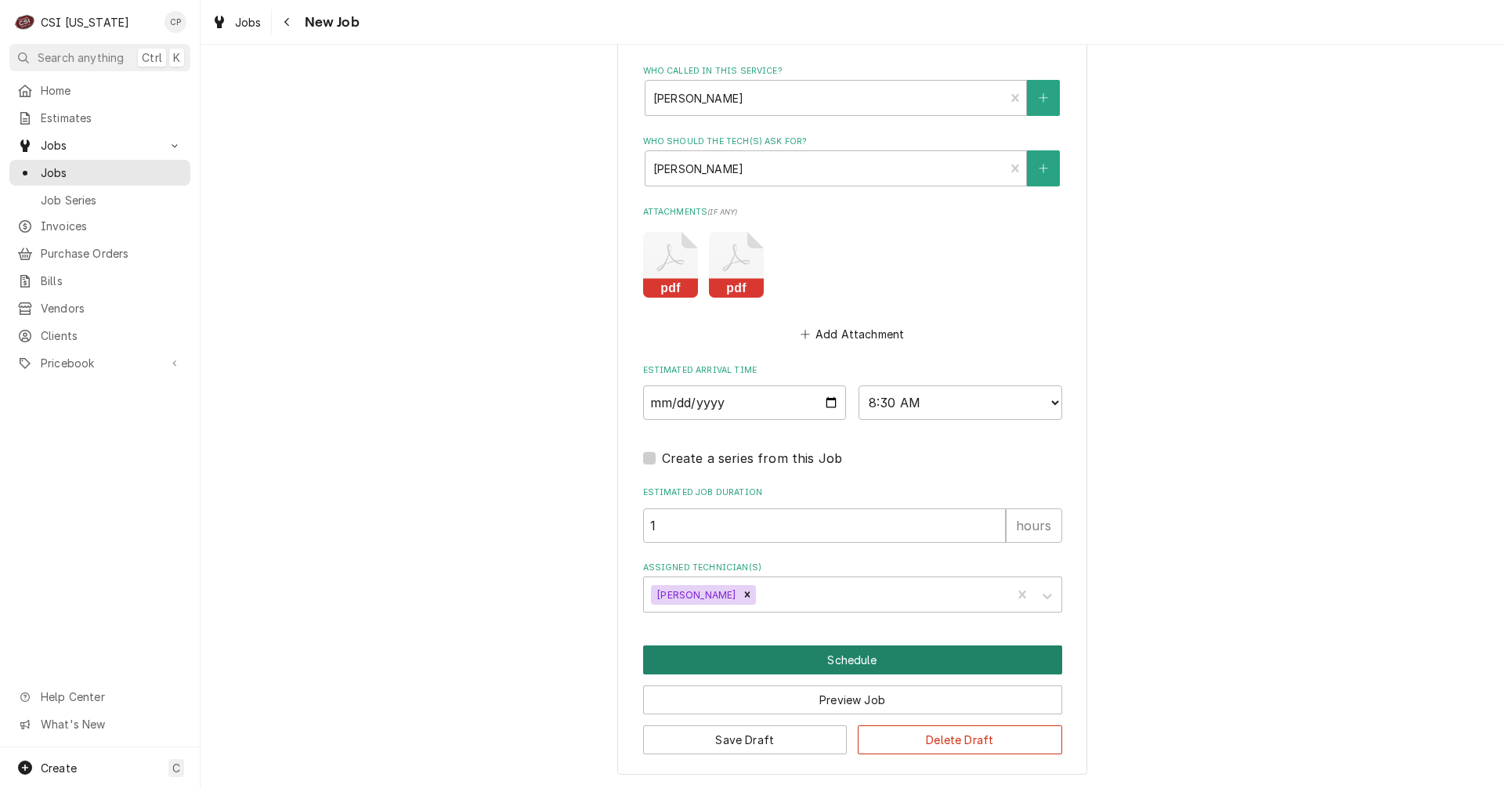
click at [817, 659] on button "Schedule" at bounding box center [852, 659] width 419 height 29
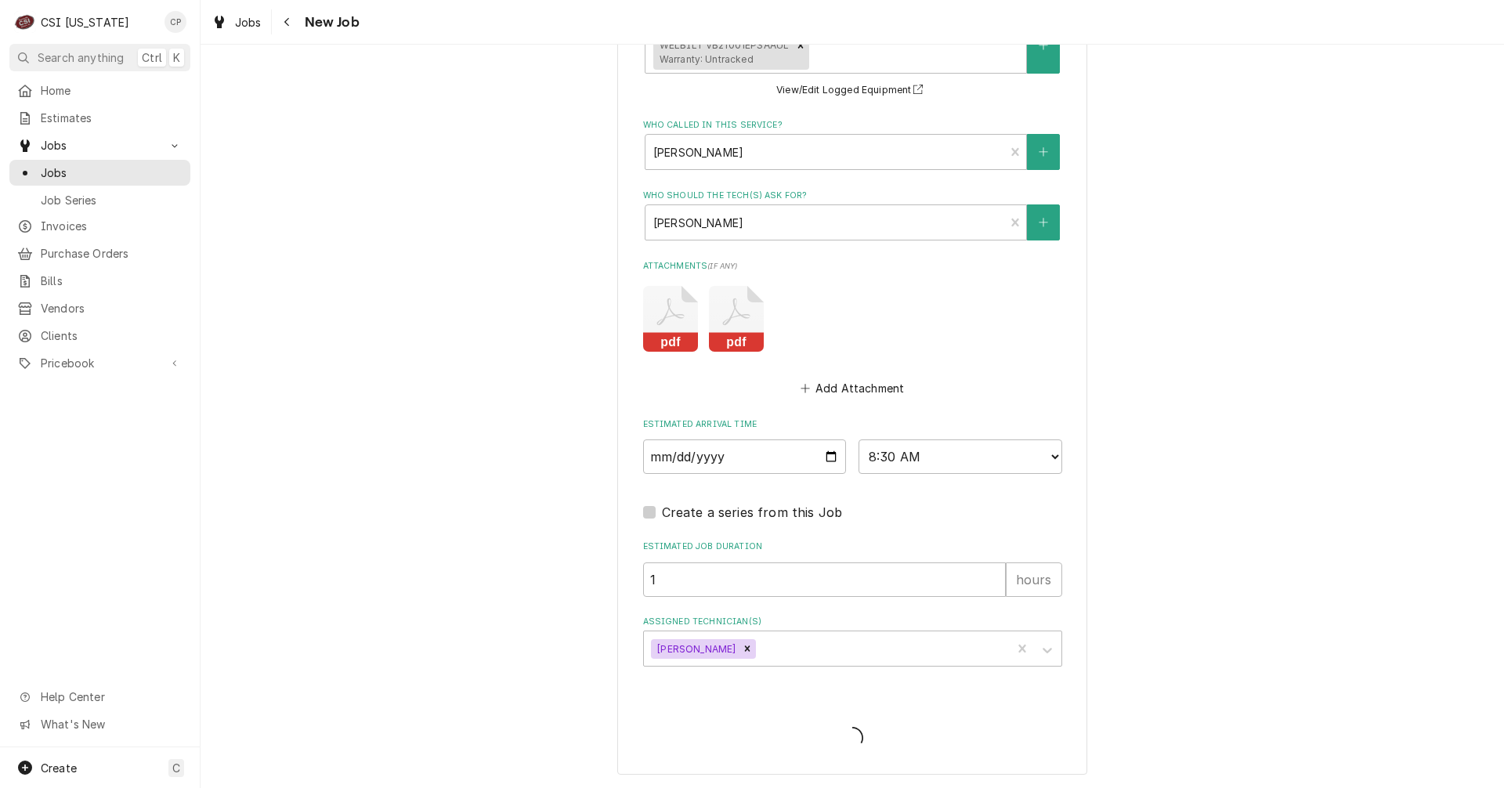
type textarea "x"
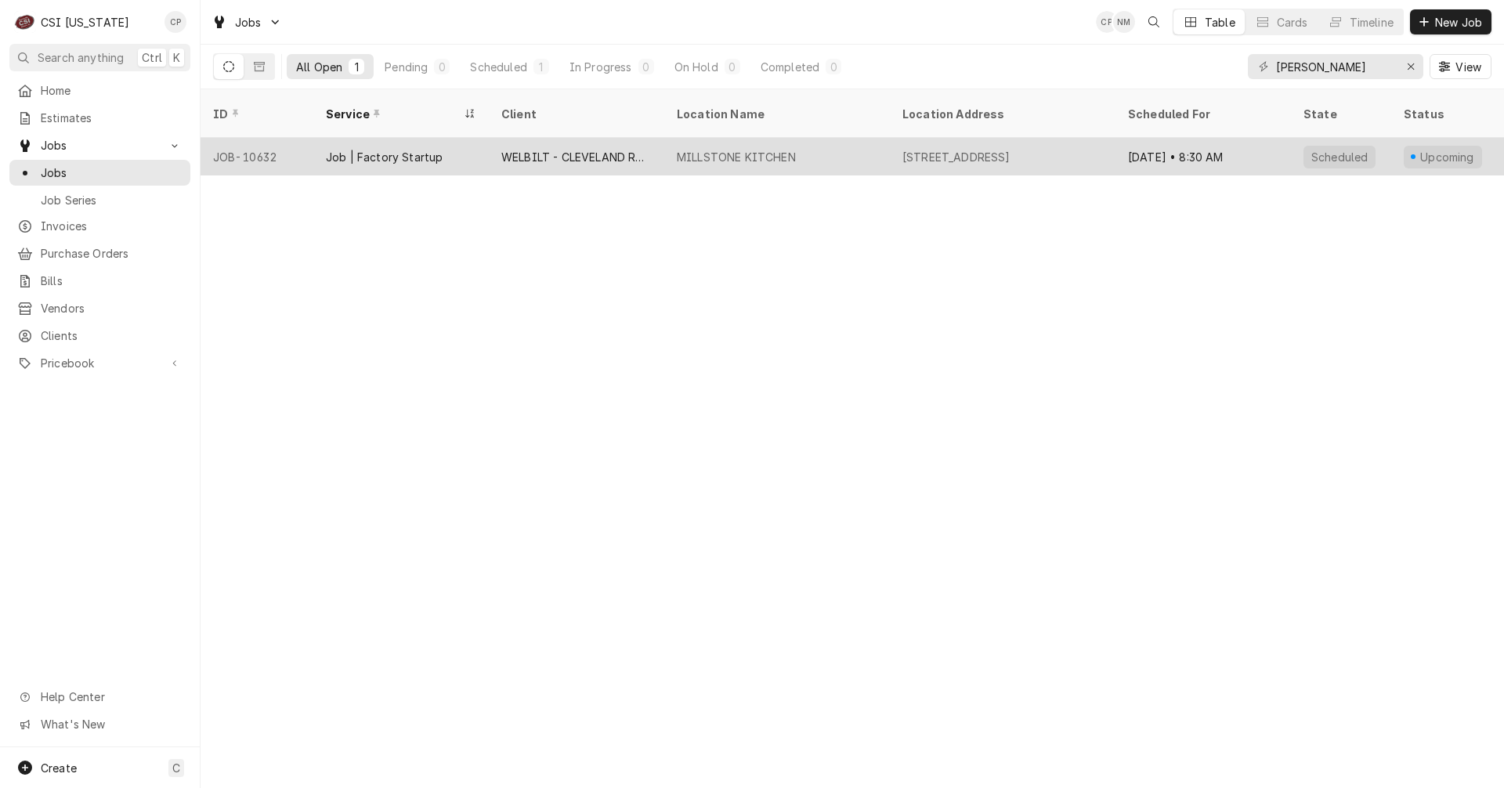
click at [442, 138] on div "Job | Factory Startup" at bounding box center [400, 157] width 175 height 38
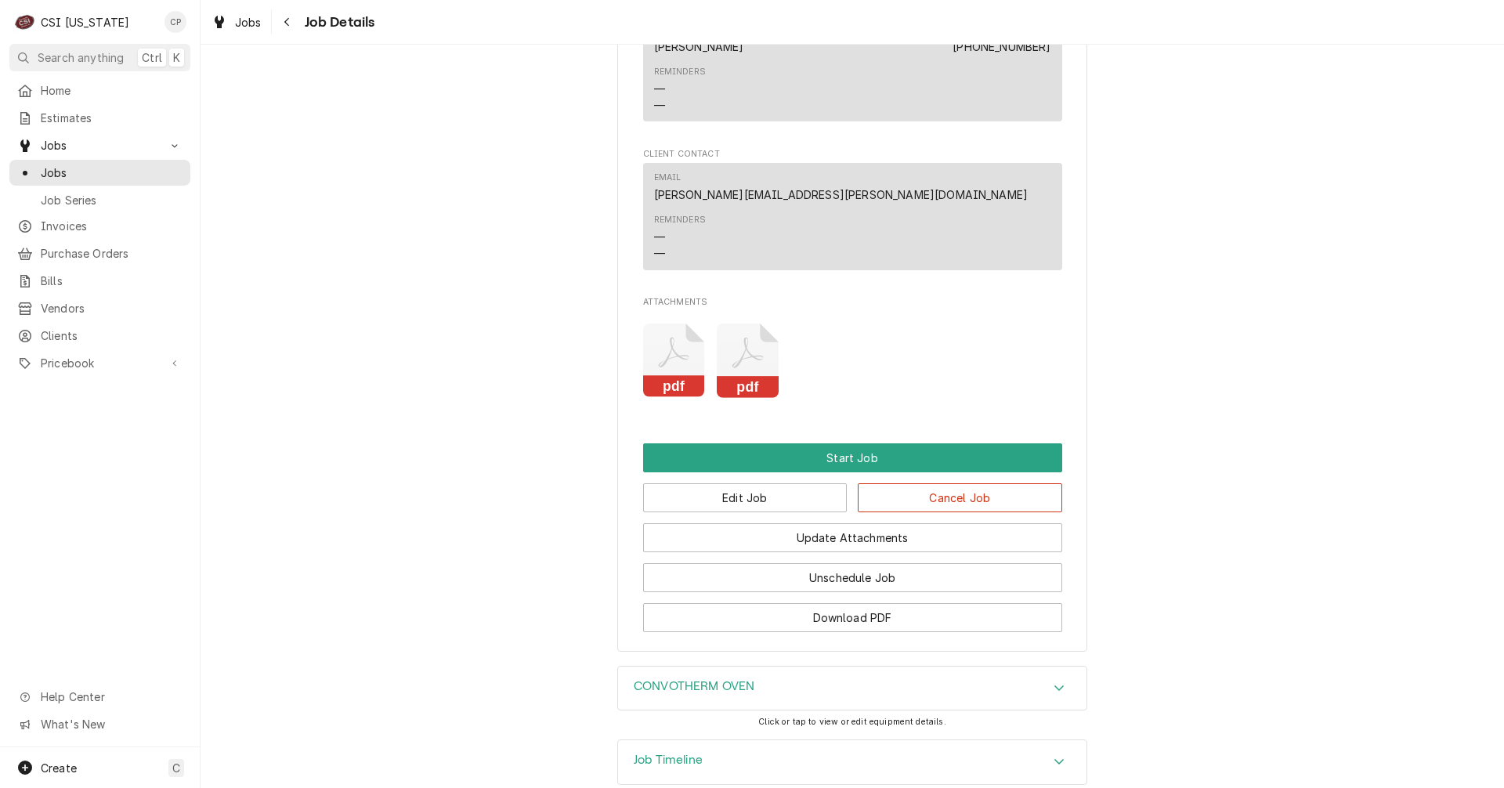
scroll to position [2175, 0]
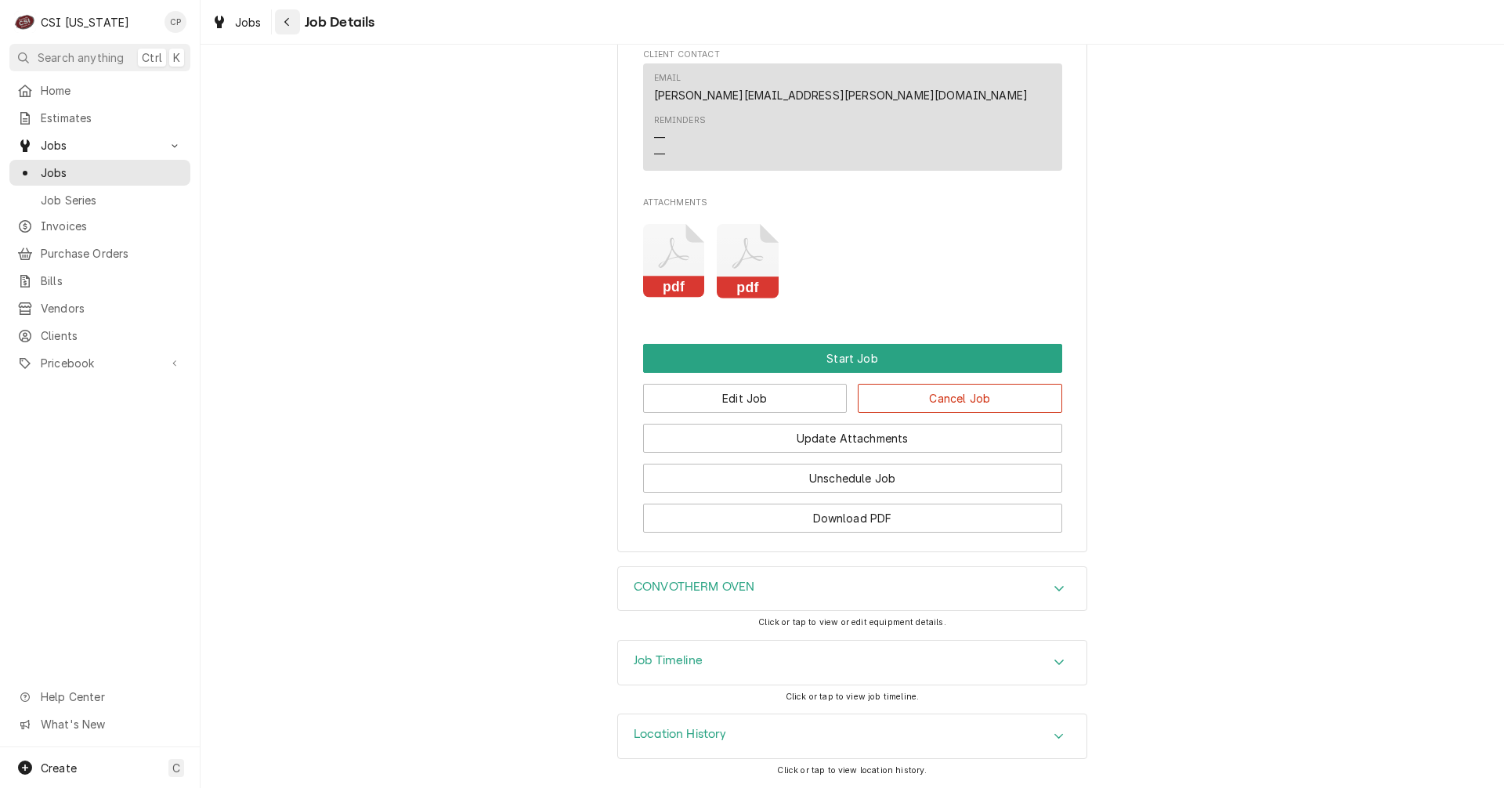
click at [289, 25] on icon "Navigate back" at bounding box center [286, 21] width 7 height 11
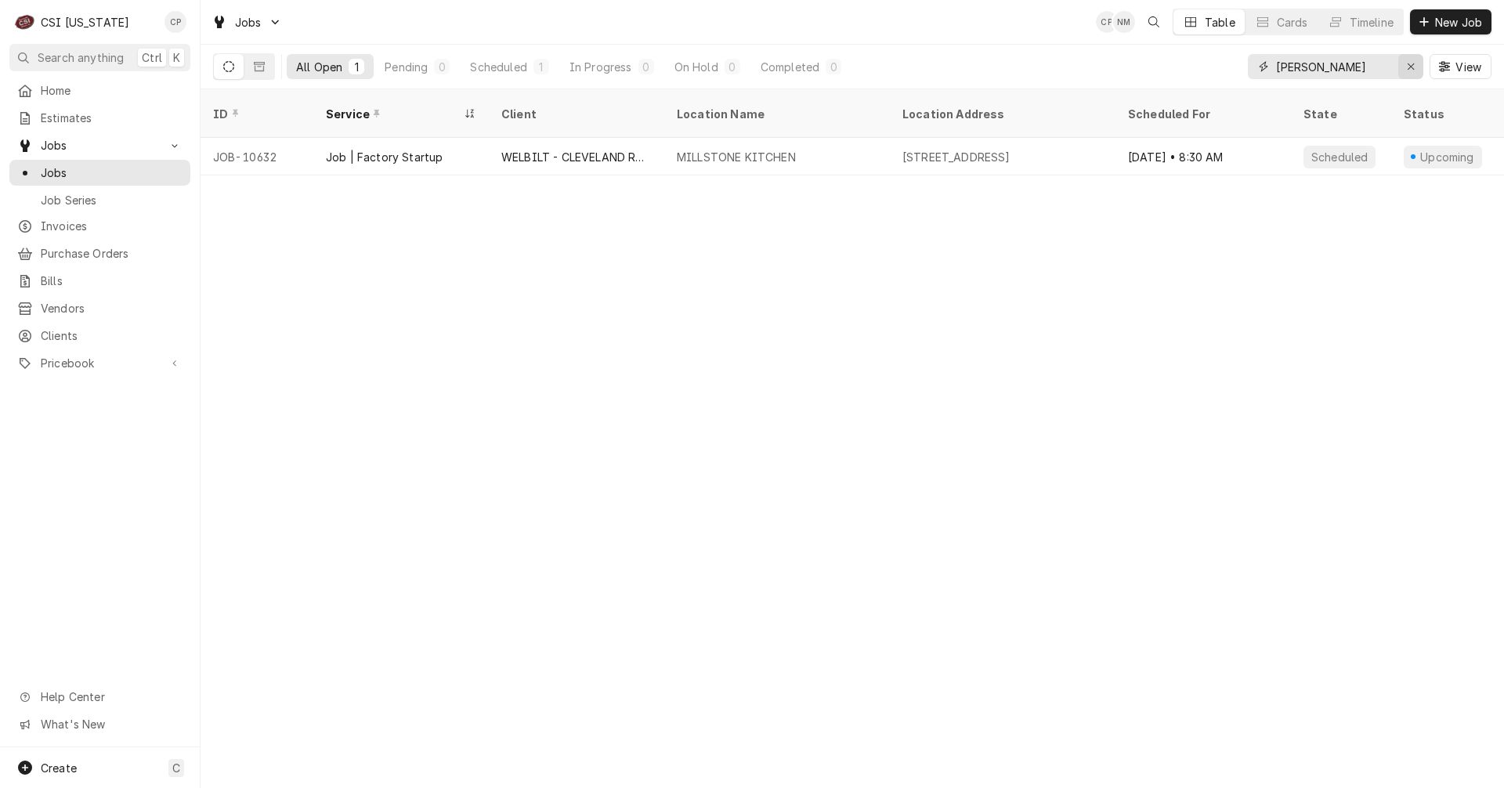
click at [1415, 69] on div "Erase input" at bounding box center [1411, 67] width 16 height 16
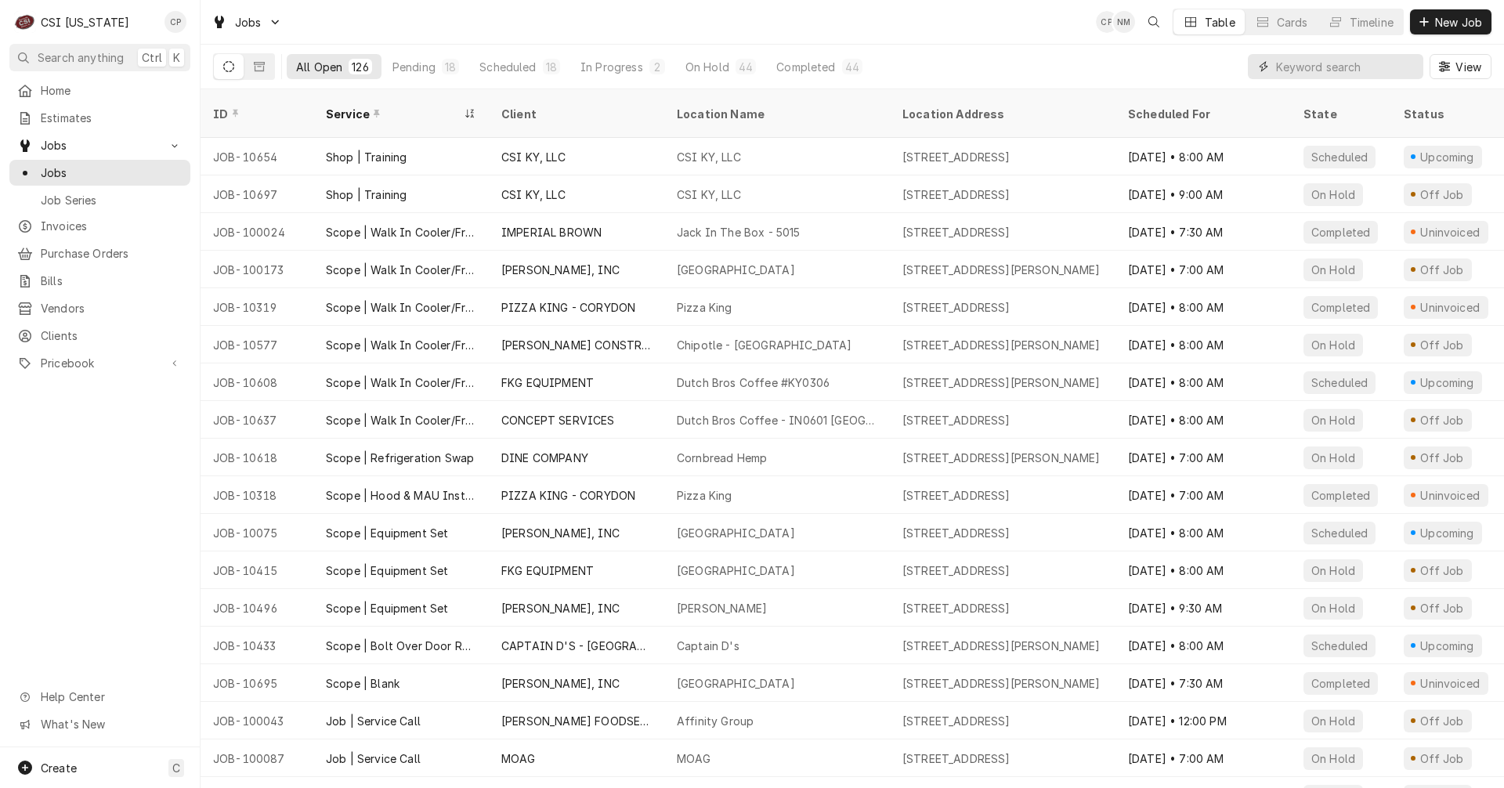
click at [1306, 63] on input "Dynamic Content Wrapper" at bounding box center [1345, 66] width 139 height 25
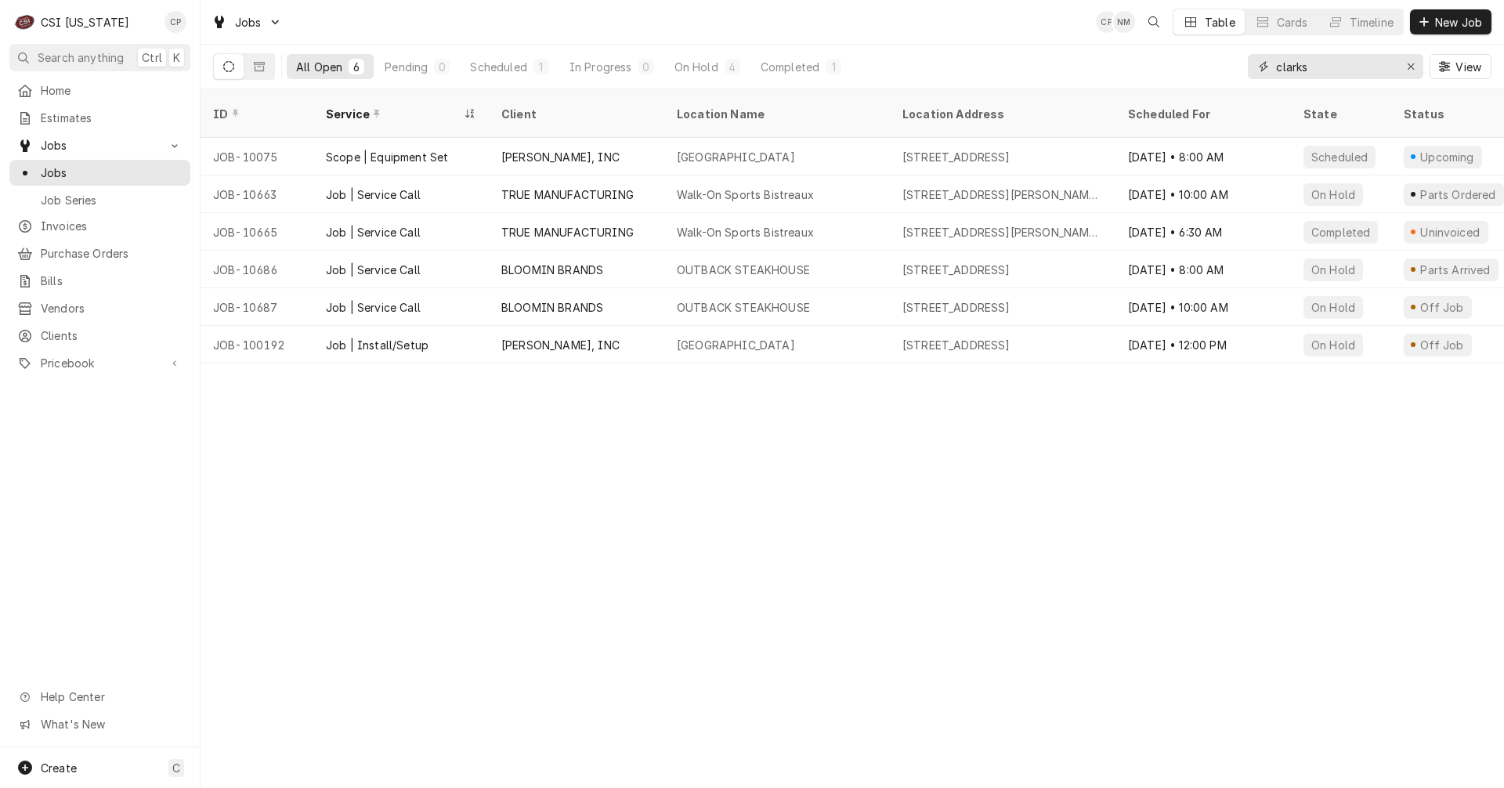
drag, startPoint x: 1312, startPoint y: 67, endPoint x: 1215, endPoint y: 61, distance: 97.3
click at [1215, 61] on div "All Open 6 Pending 0 Scheduled 1 In Progress 0 On Hold 4 Completed 1 clarks View" at bounding box center [852, 67] width 1278 height 44
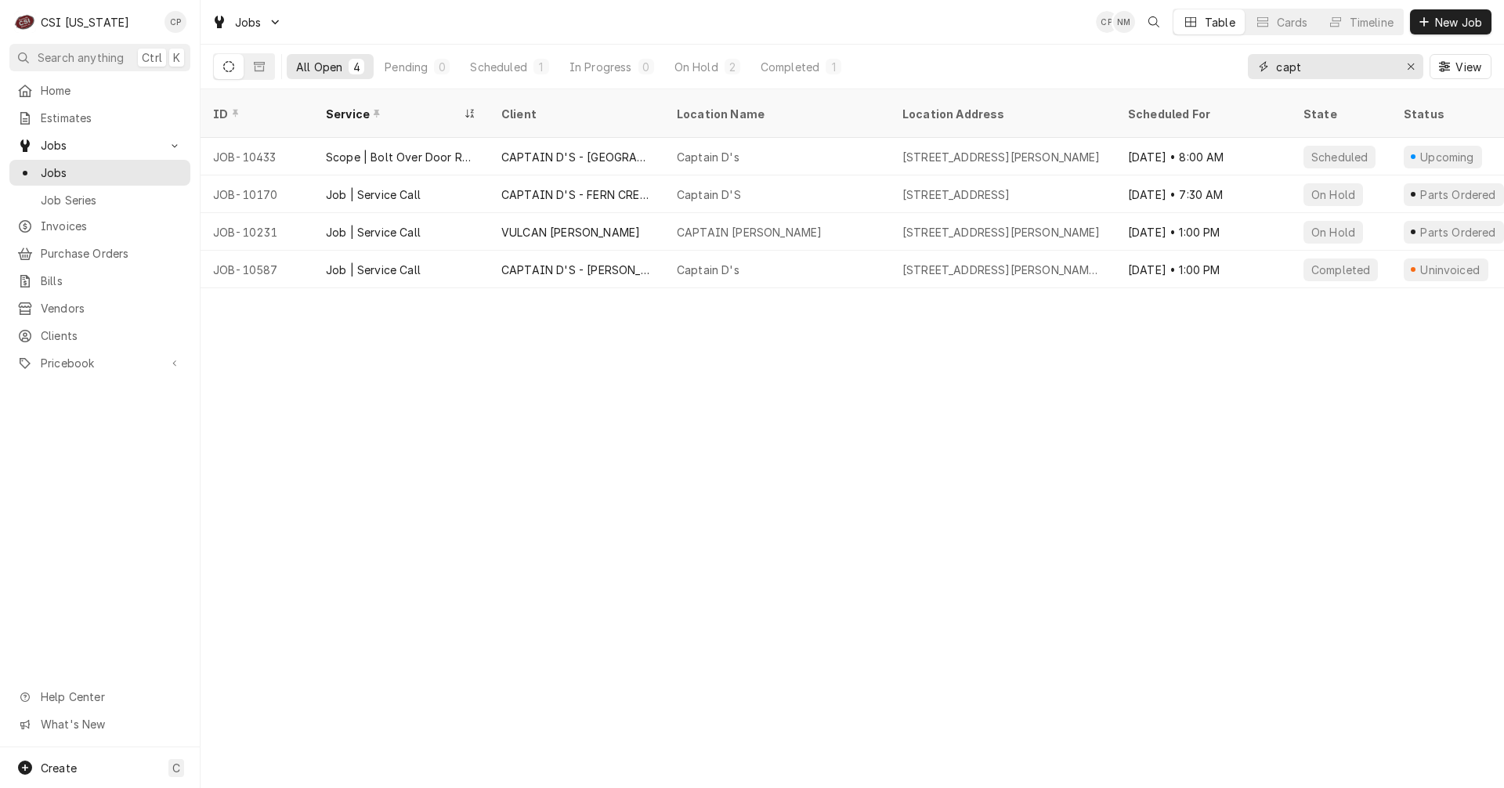
drag, startPoint x: 1324, startPoint y: 62, endPoint x: 1213, endPoint y: 59, distance: 111.2
click at [1214, 59] on div "All Open 4 Pending 0 Scheduled 1 In Progress 0 On Hold 2 Completed 1 capt View" at bounding box center [852, 67] width 1278 height 44
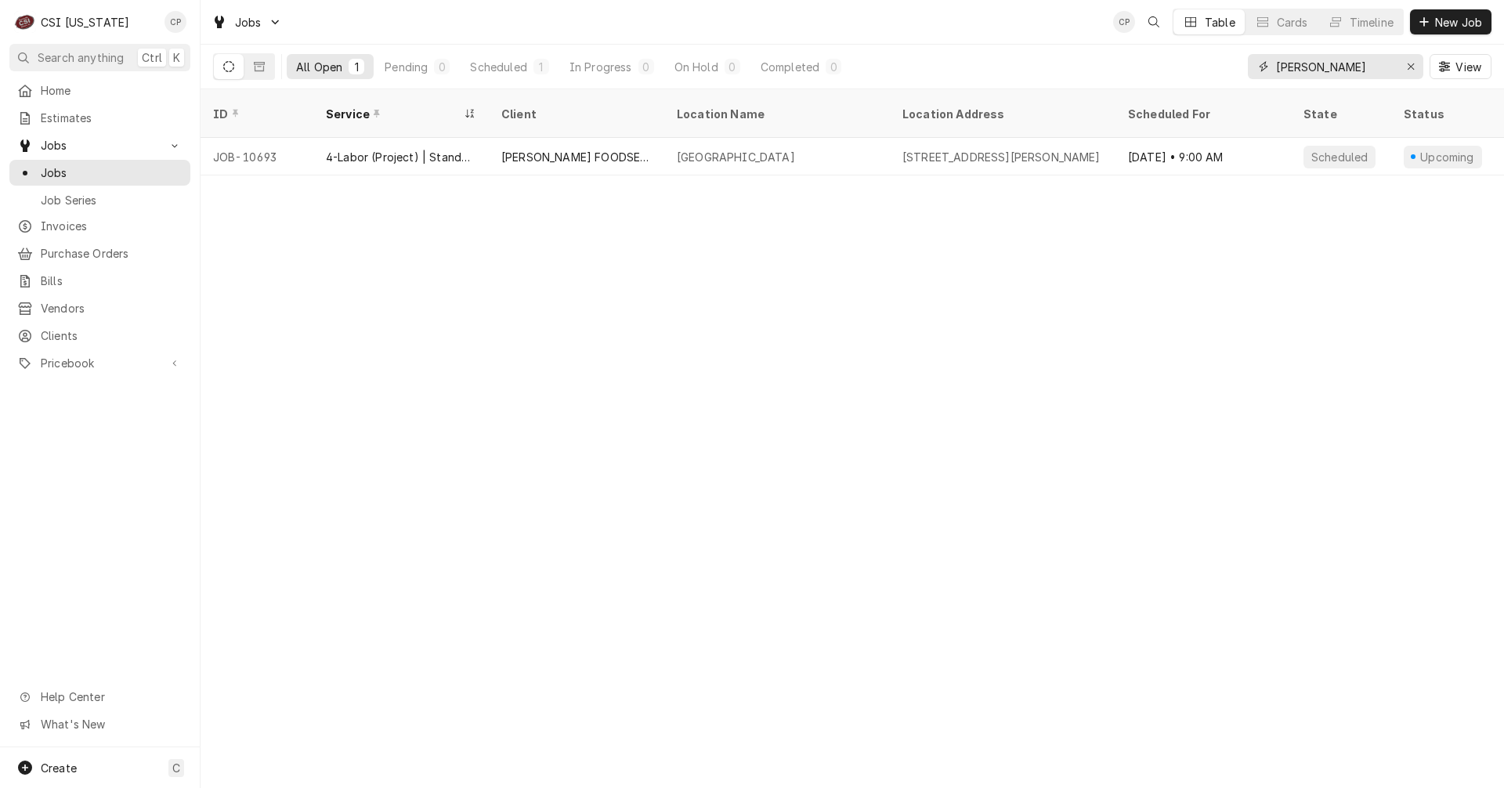
drag, startPoint x: 1297, startPoint y: 68, endPoint x: 1219, endPoint y: 67, distance: 77.5
click at [1222, 67] on div "All Open 1 Pending 0 Scheduled 1 In Progress 0 On Hold 0 Completed 0 grayson Vi…" at bounding box center [852, 67] width 1278 height 44
drag, startPoint x: 1355, startPoint y: 69, endPoint x: 1254, endPoint y: 68, distance: 101.0
click at [1254, 68] on div "millstone" at bounding box center [1334, 66] width 175 height 25
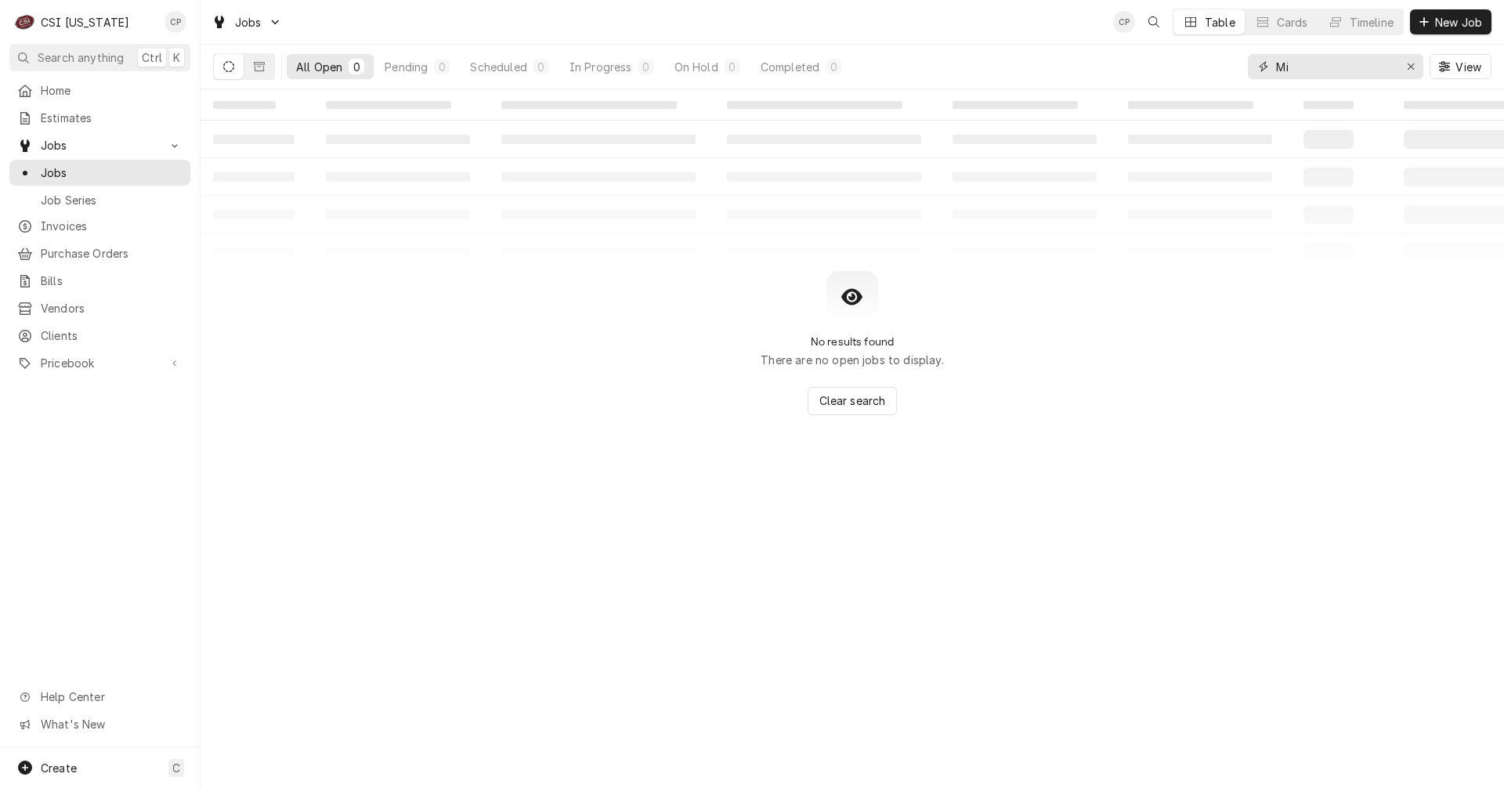
type input "M"
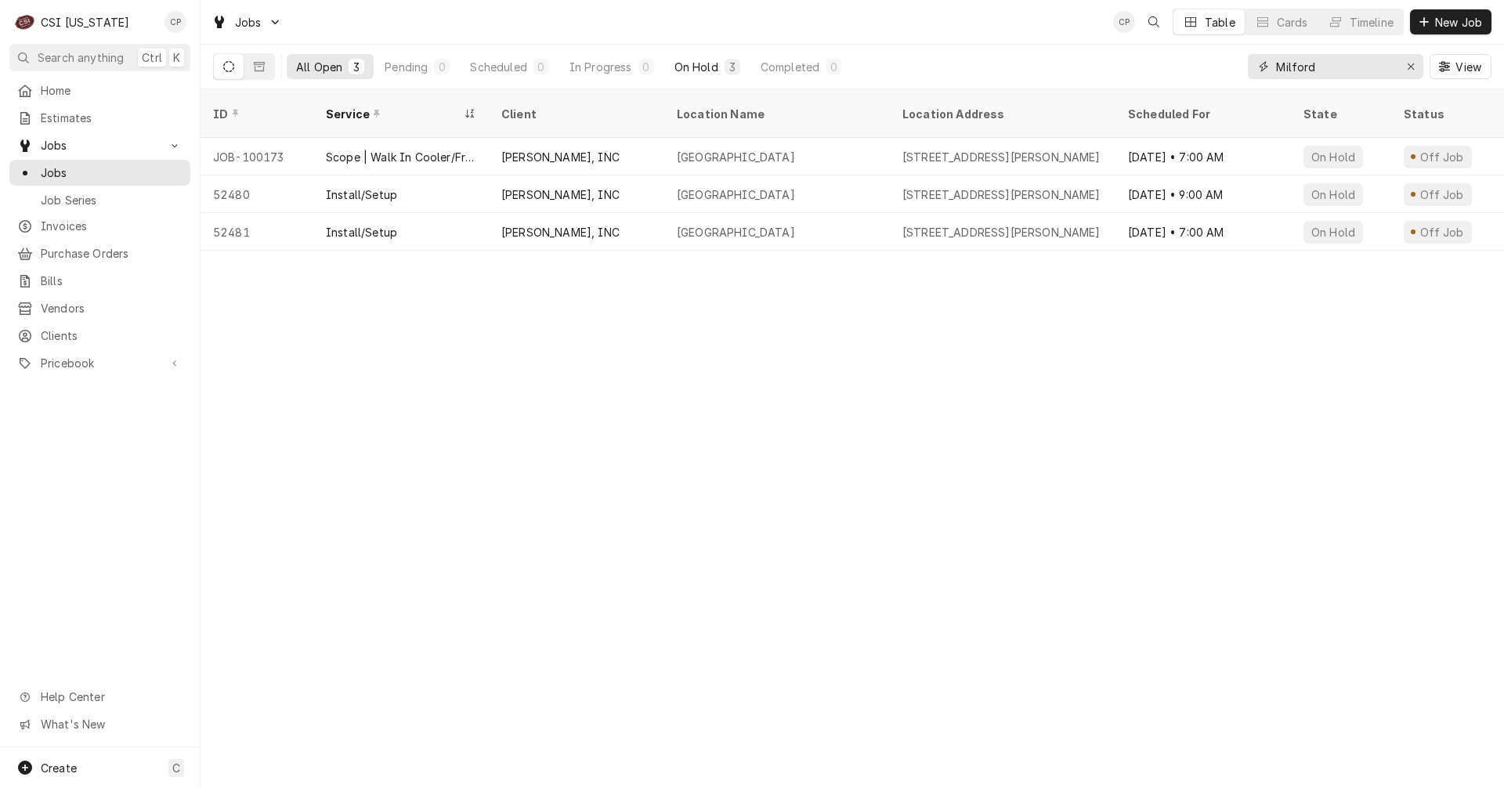
type input "Milford"
click at [713, 71] on div "On Hold" at bounding box center [696, 67] width 44 height 16
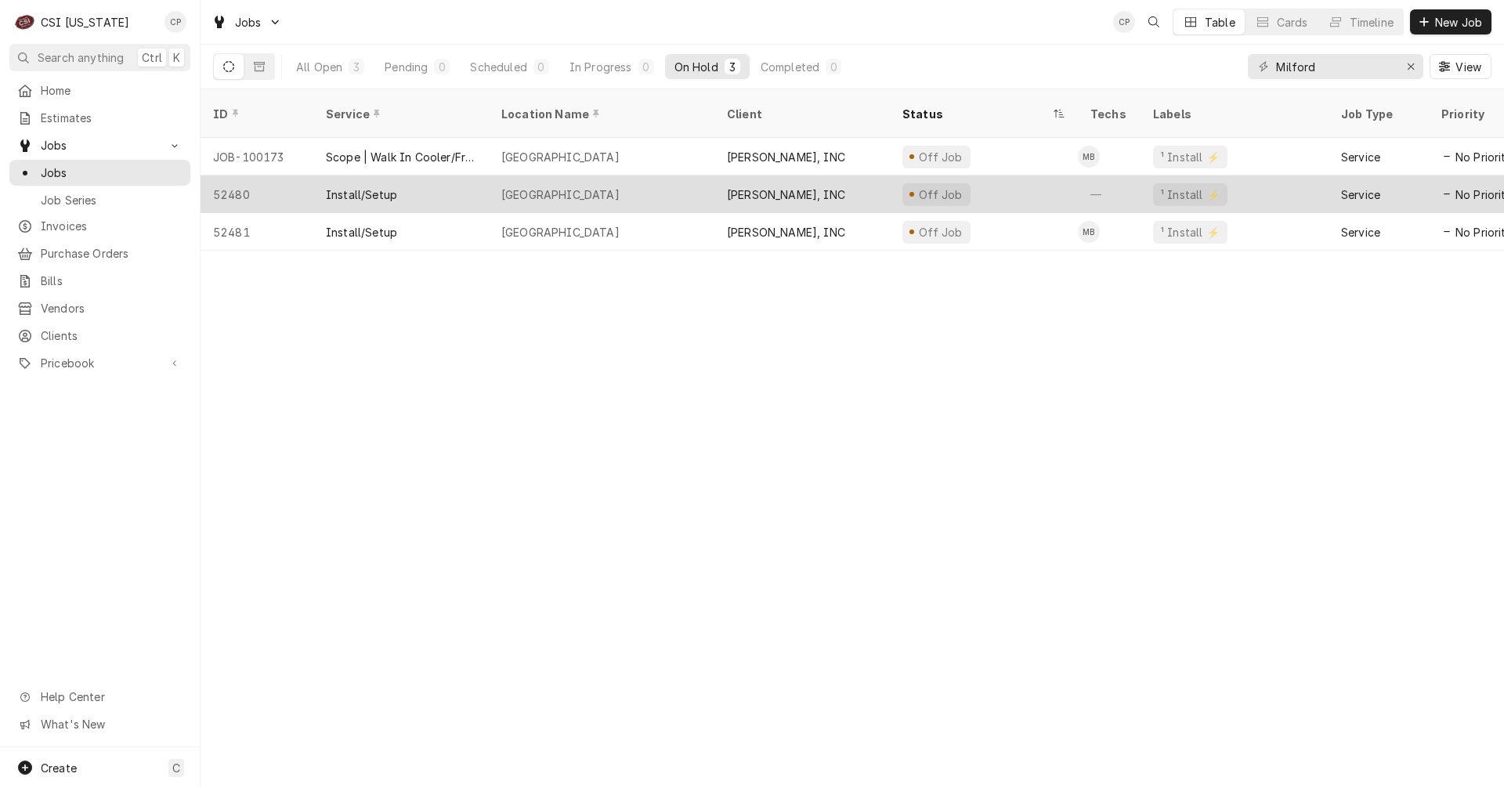
click at [585, 186] on div "Milford Middle School" at bounding box center [560, 194] width 118 height 16
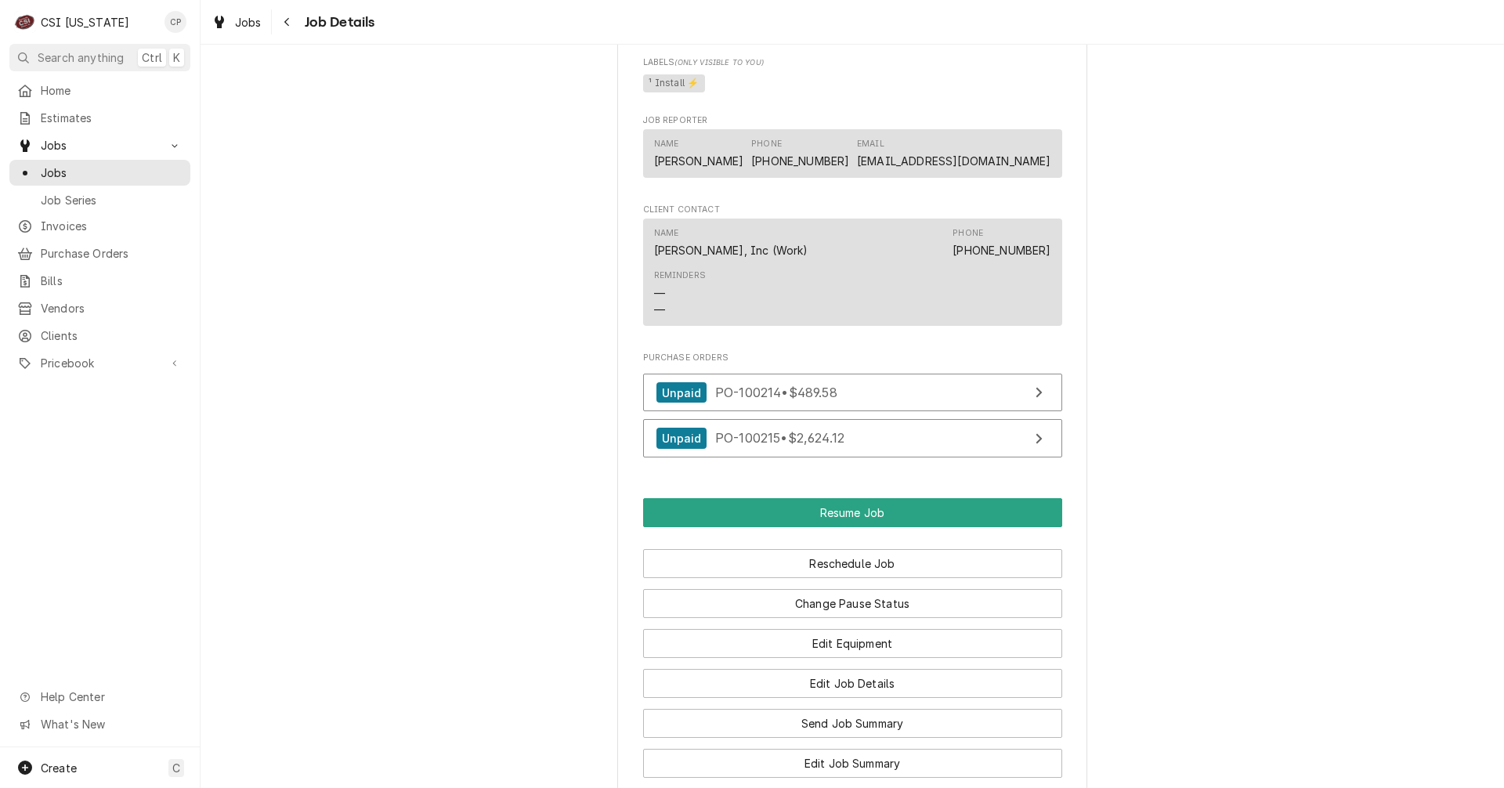
scroll to position [1767, 0]
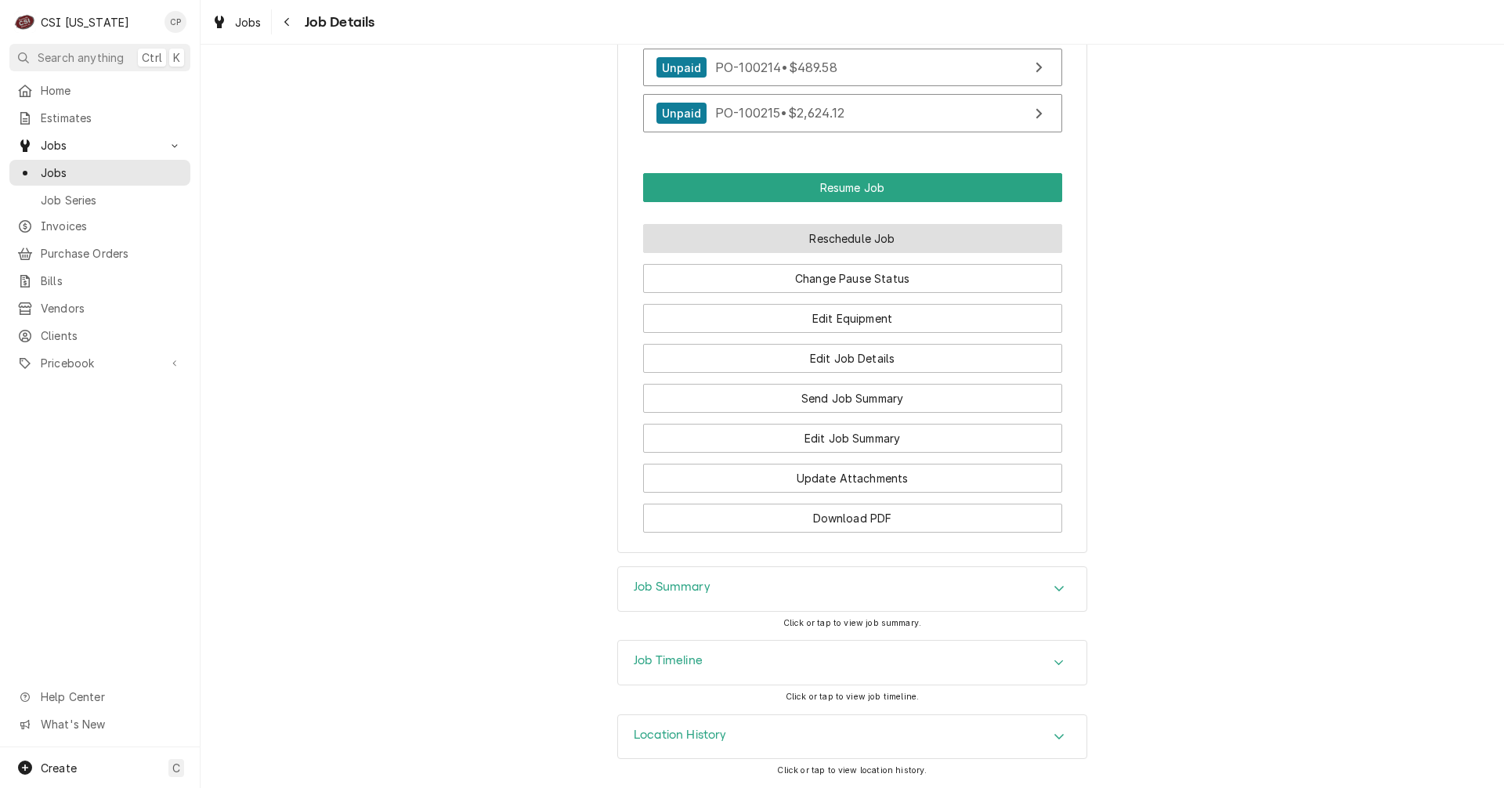
click at [846, 243] on button "Reschedule Job" at bounding box center [852, 238] width 419 height 29
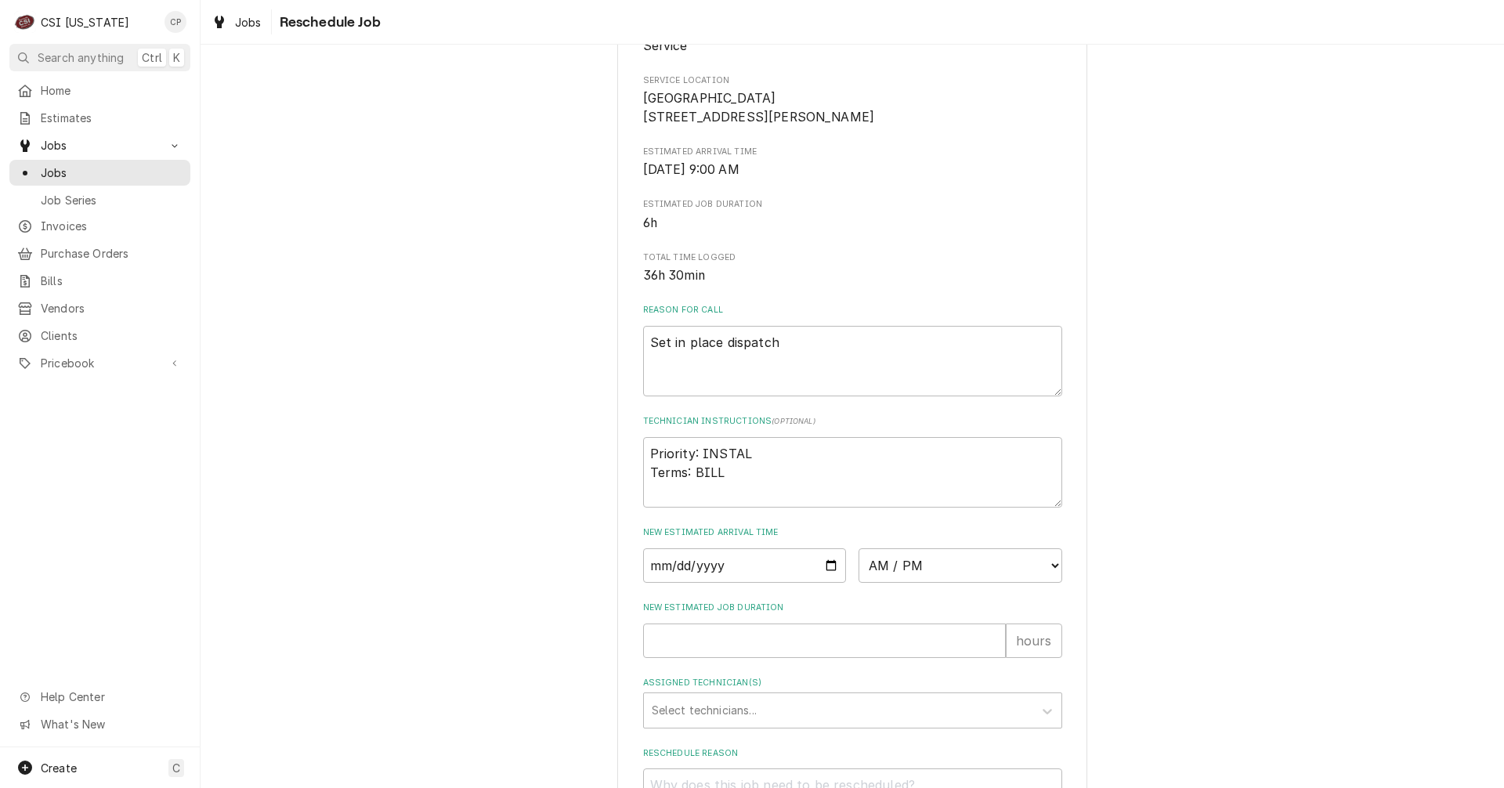
scroll to position [383, 0]
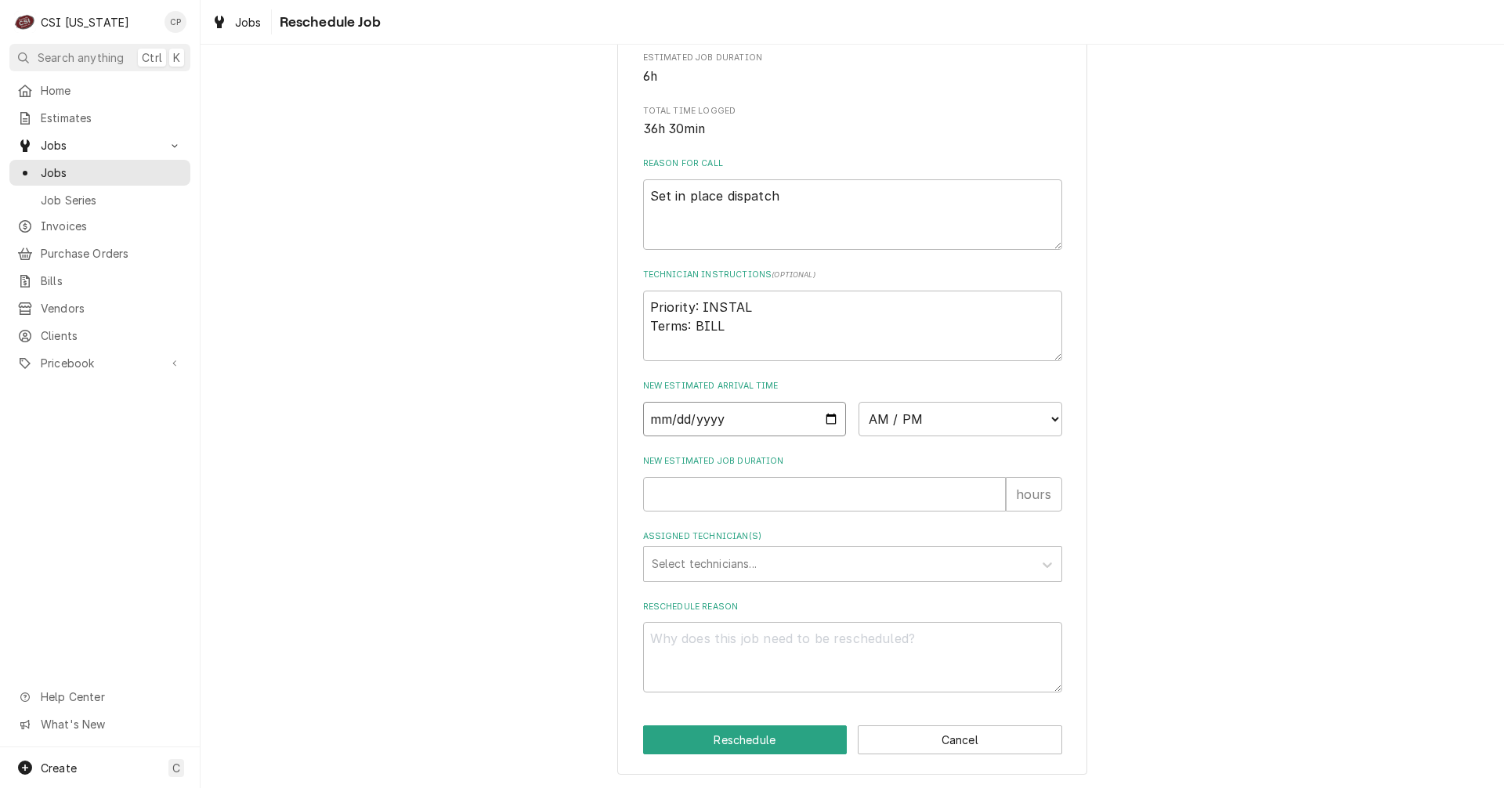
click at [735, 415] on input "Date" at bounding box center [745, 419] width 204 height 34
click at [829, 416] on input "Date" at bounding box center [745, 419] width 204 height 34
type textarea "x"
type input "2025-10-09"
click at [953, 419] on select "AM / PM 6:00 AM 6:15 AM 6:30 AM 6:45 AM 7:00 AM 7:15 AM 7:30 AM 7:45 AM 8:00 AM…" at bounding box center [960, 419] width 204 height 34
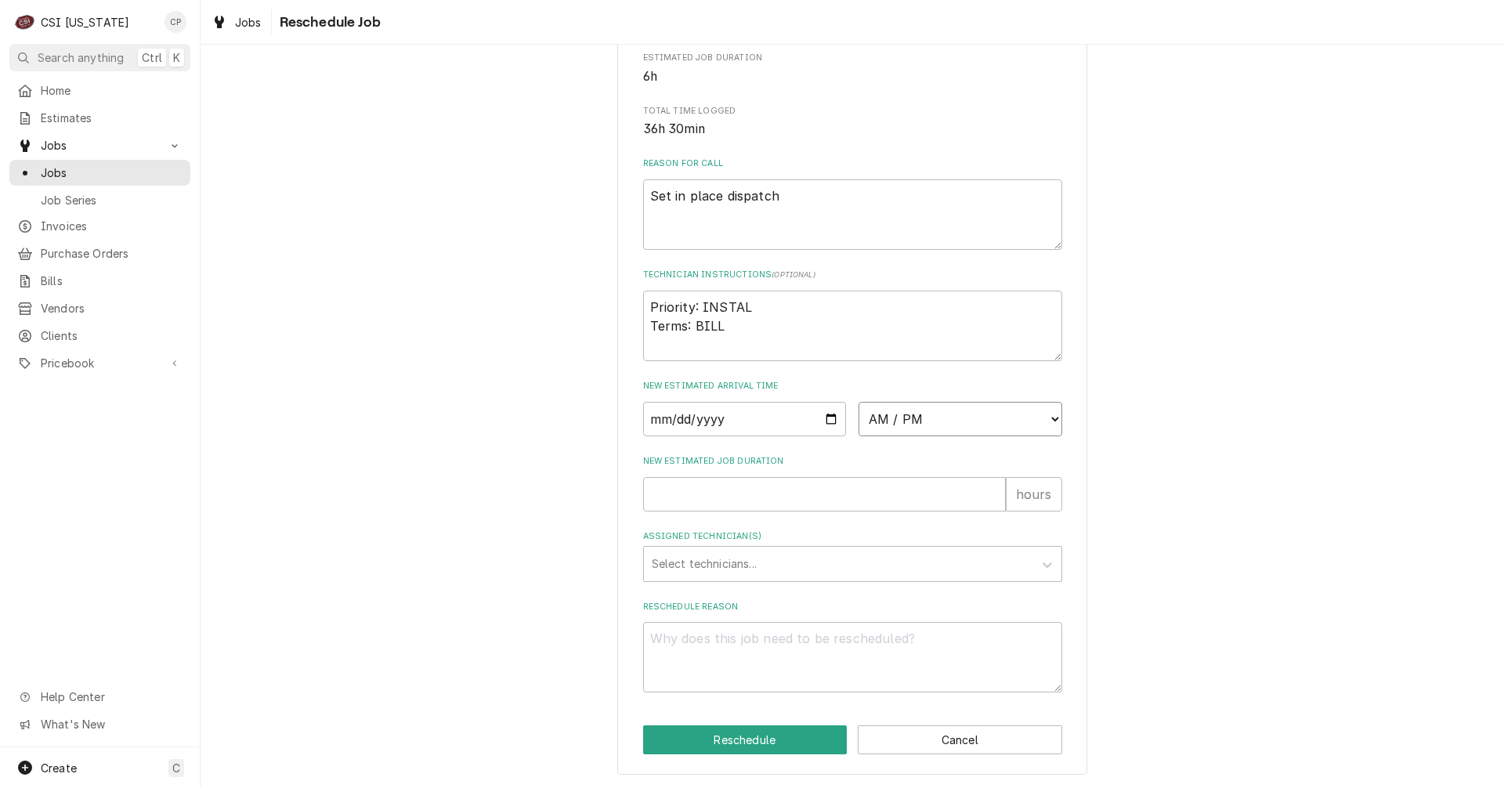
select select "11:30:00"
click at [858, 402] on select "AM / PM 6:00 AM 6:15 AM 6:30 AM 6:45 AM 7:00 AM 7:15 AM 7:30 AM 7:45 AM 8:00 AM…" at bounding box center [960, 419] width 204 height 34
click at [795, 501] on input "New Estimated Job Duration" at bounding box center [824, 494] width 363 height 34
type textarea "x"
type input "2"
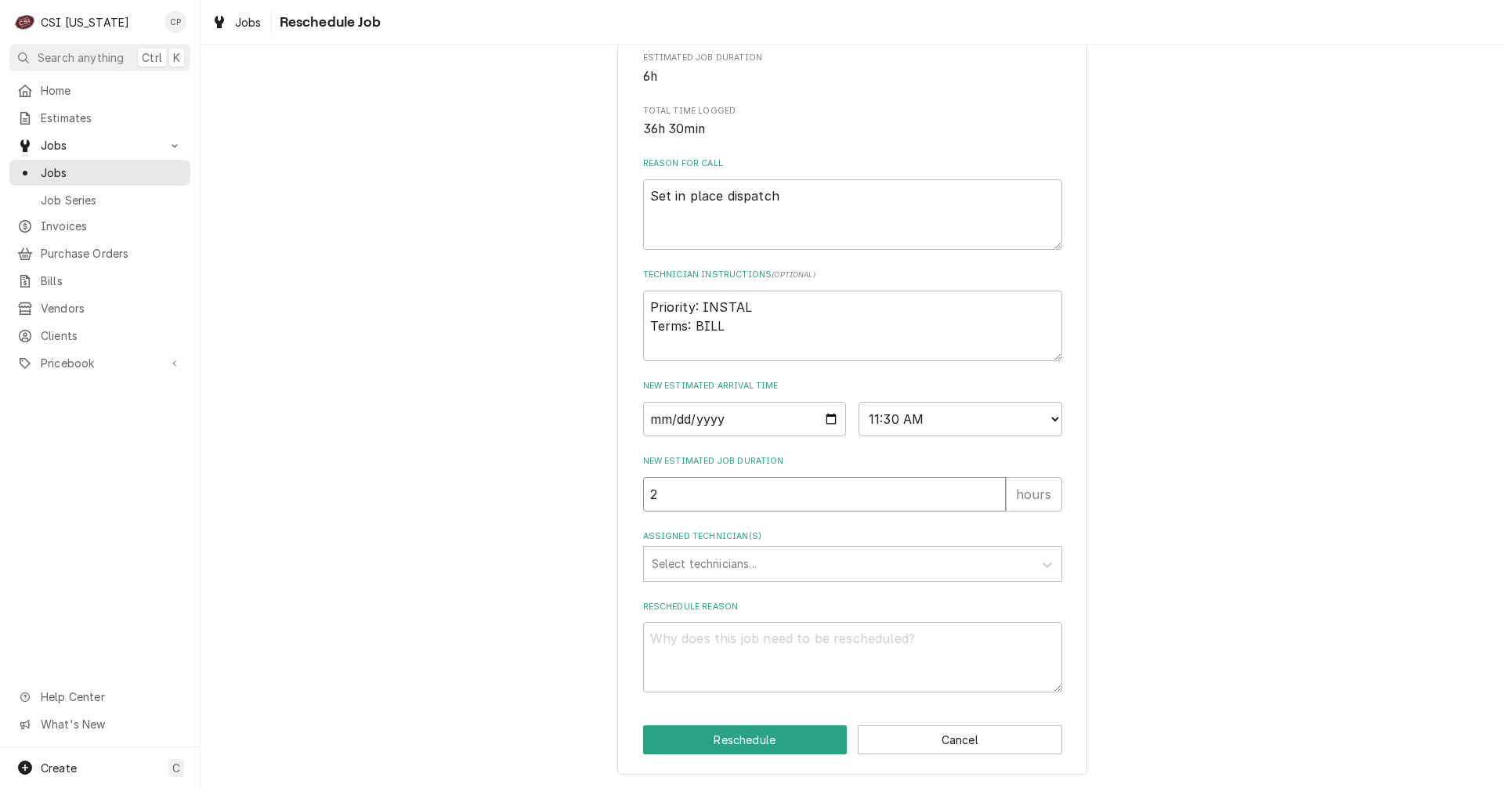
type textarea "x"
type input "3"
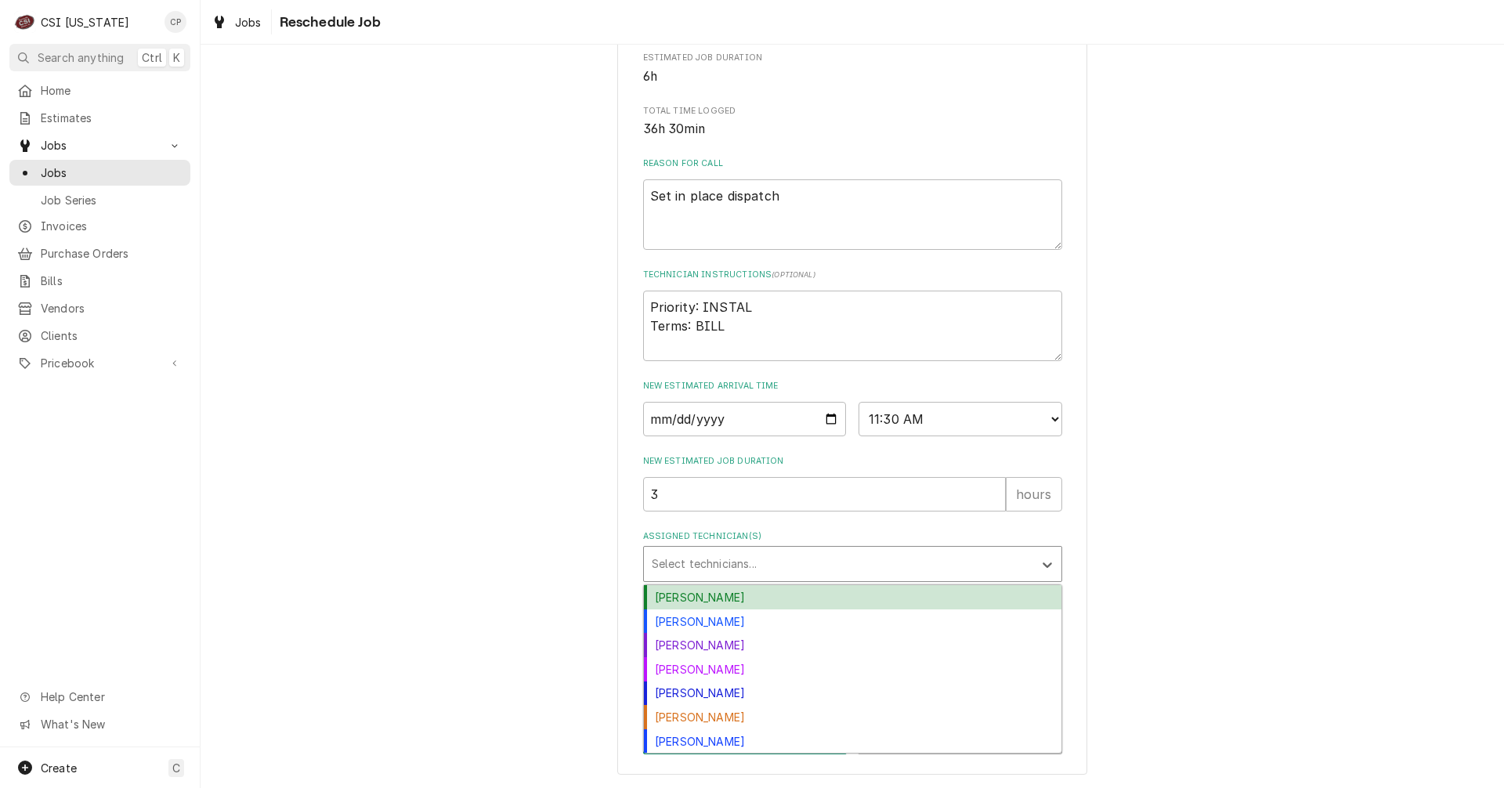
click at [765, 567] on div "Assigned Technician(s)" at bounding box center [839, 564] width 374 height 28
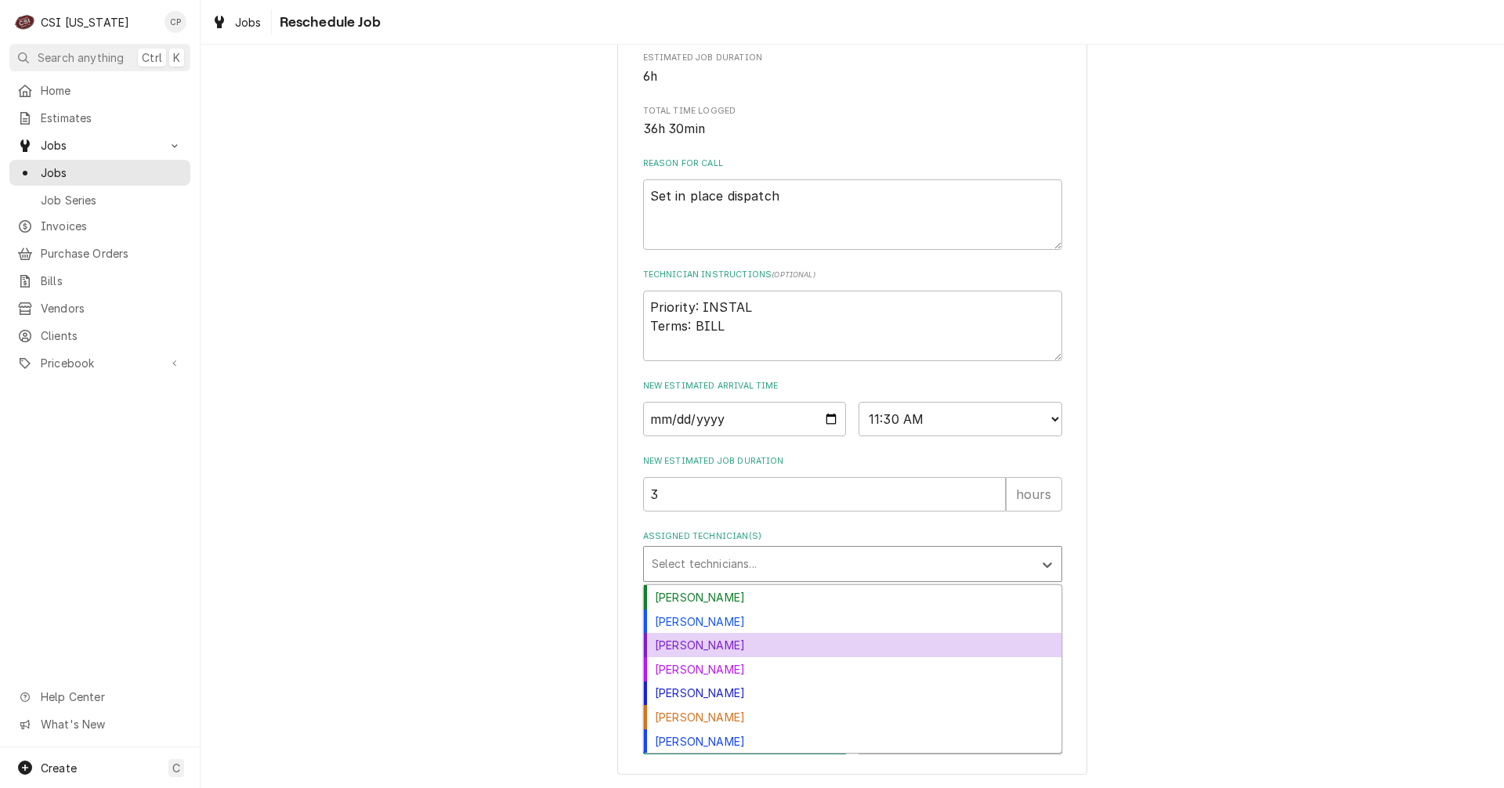
click at [706, 645] on div "Jay Maiden" at bounding box center [852, 645] width 417 height 24
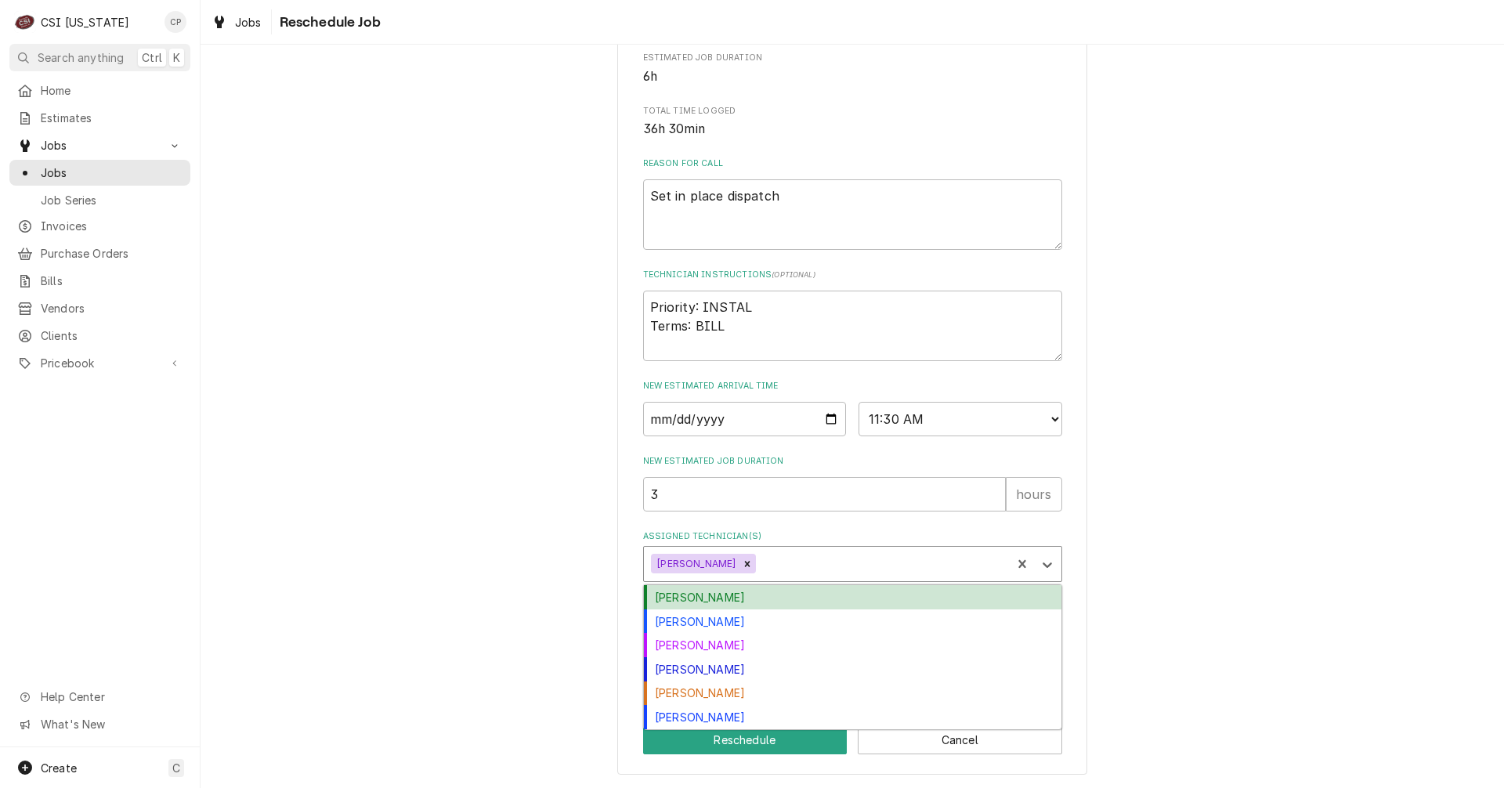
click at [763, 563] on div "Assigned Technician(s)" at bounding box center [881, 564] width 244 height 28
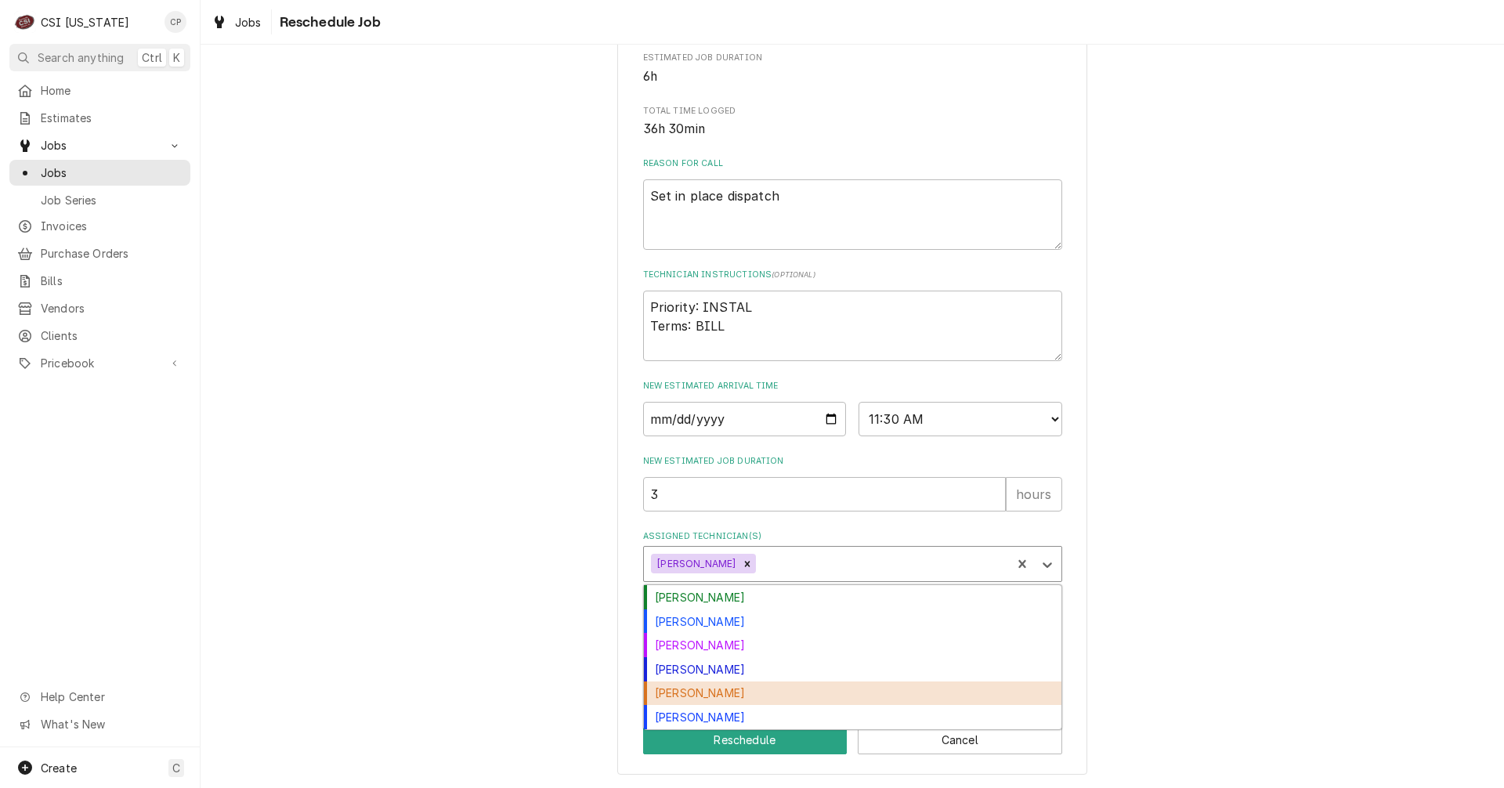
click at [702, 690] on div "Jesus Salas" at bounding box center [852, 693] width 417 height 24
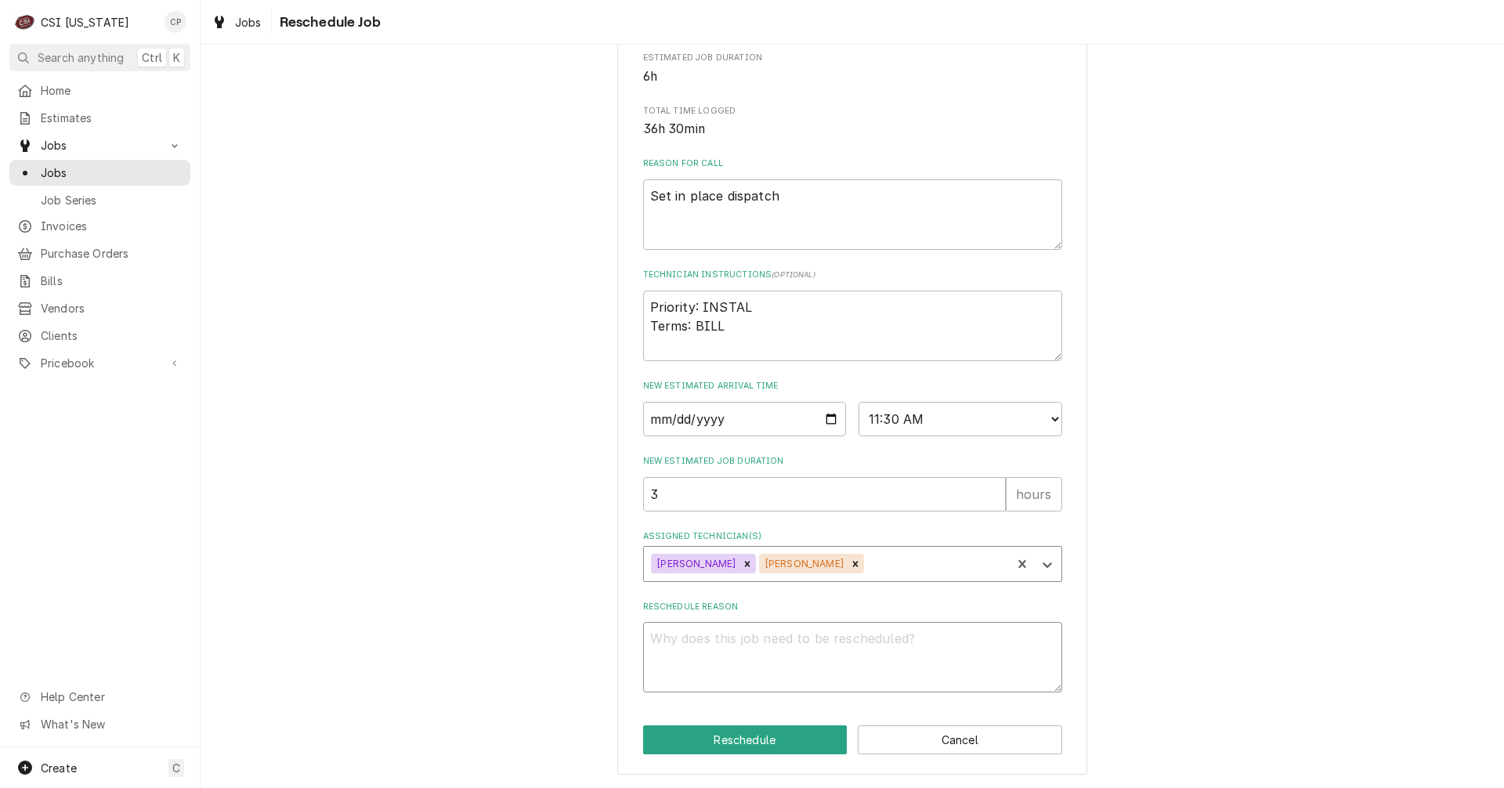
click at [706, 635] on textarea "Reschedule Reason" at bounding box center [852, 657] width 419 height 70
type textarea "x"
type textarea "G"
type textarea "x"
type textarea "Go"
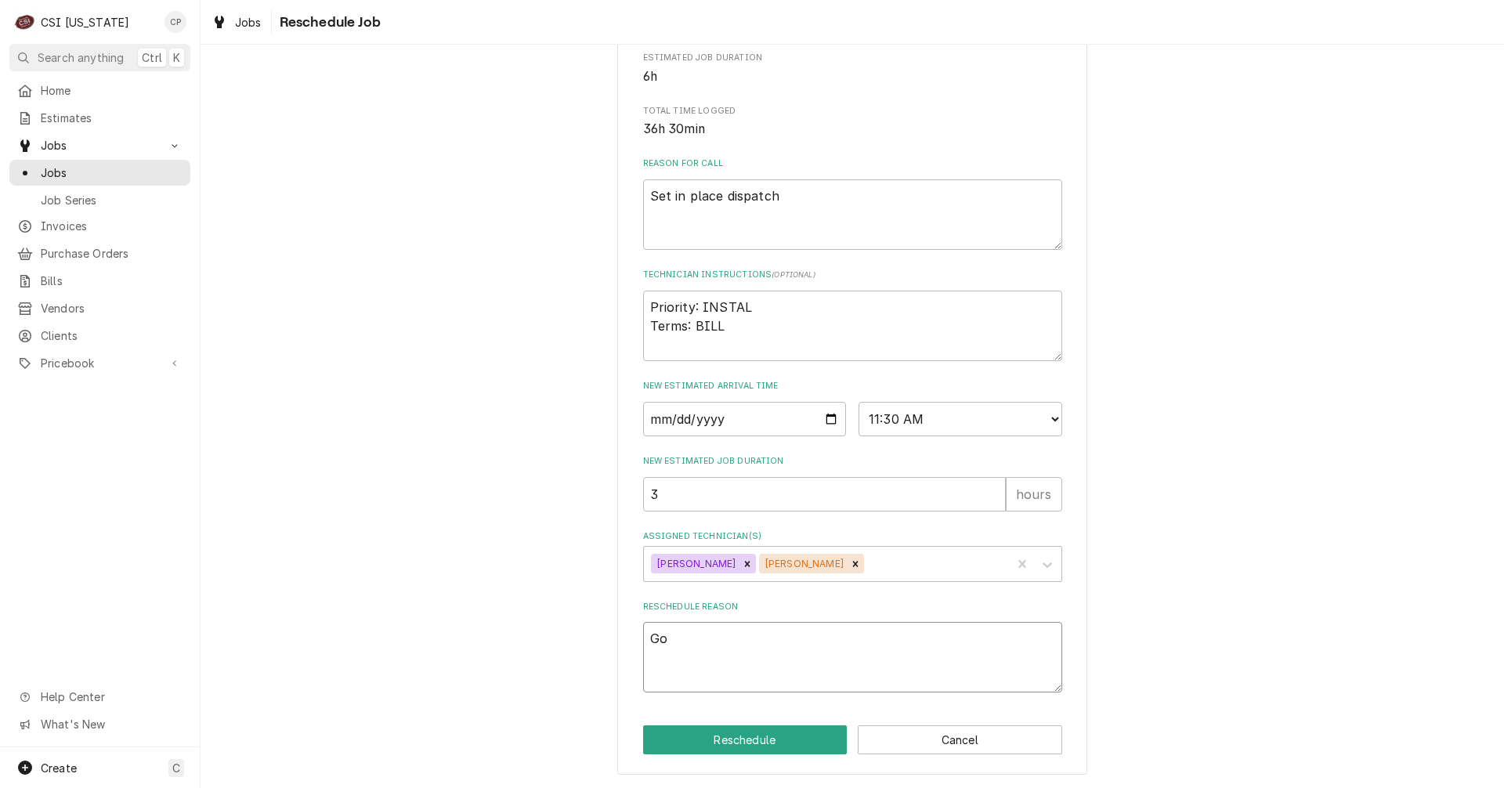
type textarea "x"
type textarea "Goi"
type textarea "x"
type textarea "Goin"
type textarea "x"
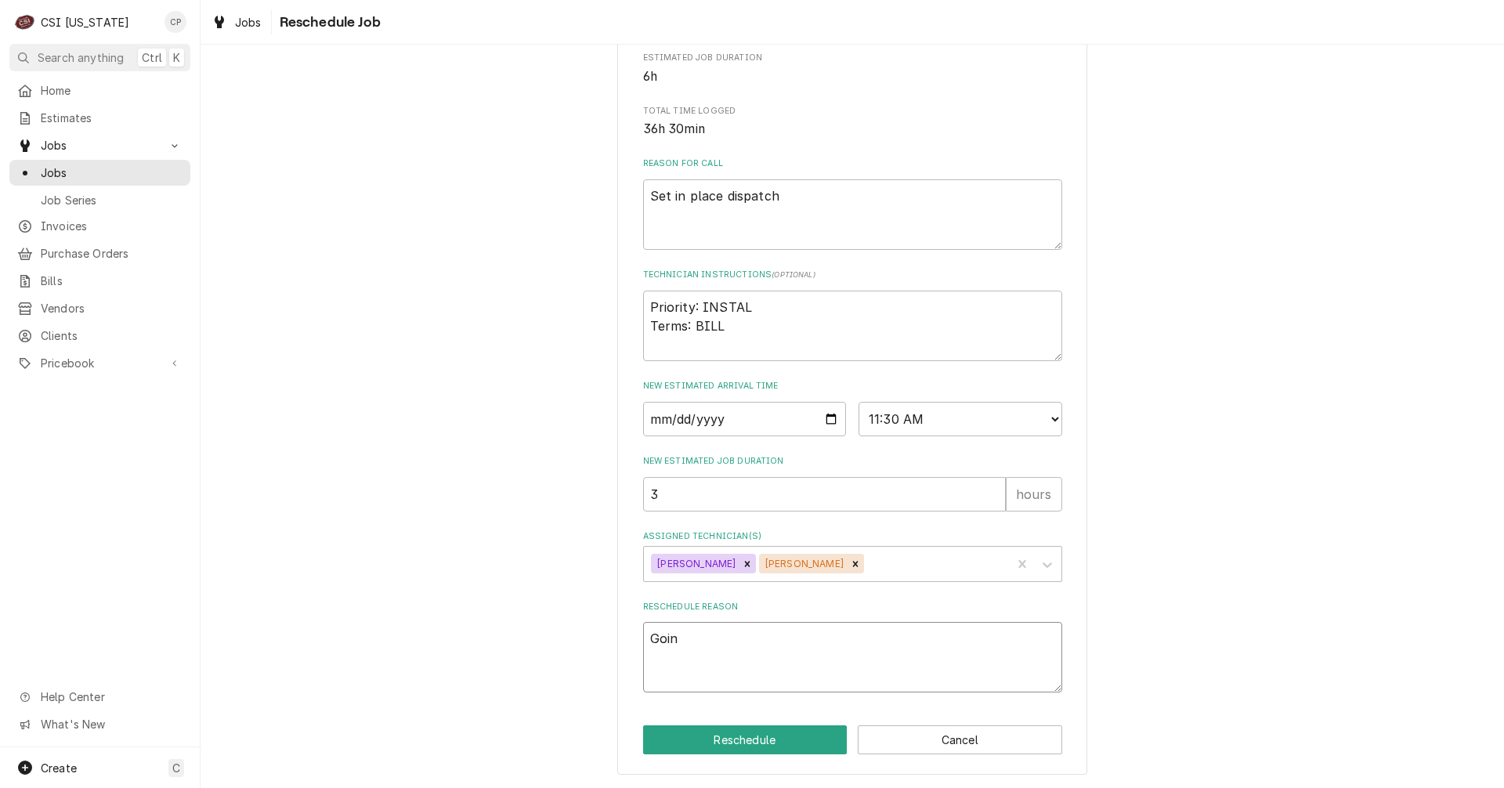
type textarea "Going"
type textarea "x"
type textarea "Going"
type textarea "x"
type textarea "Going b"
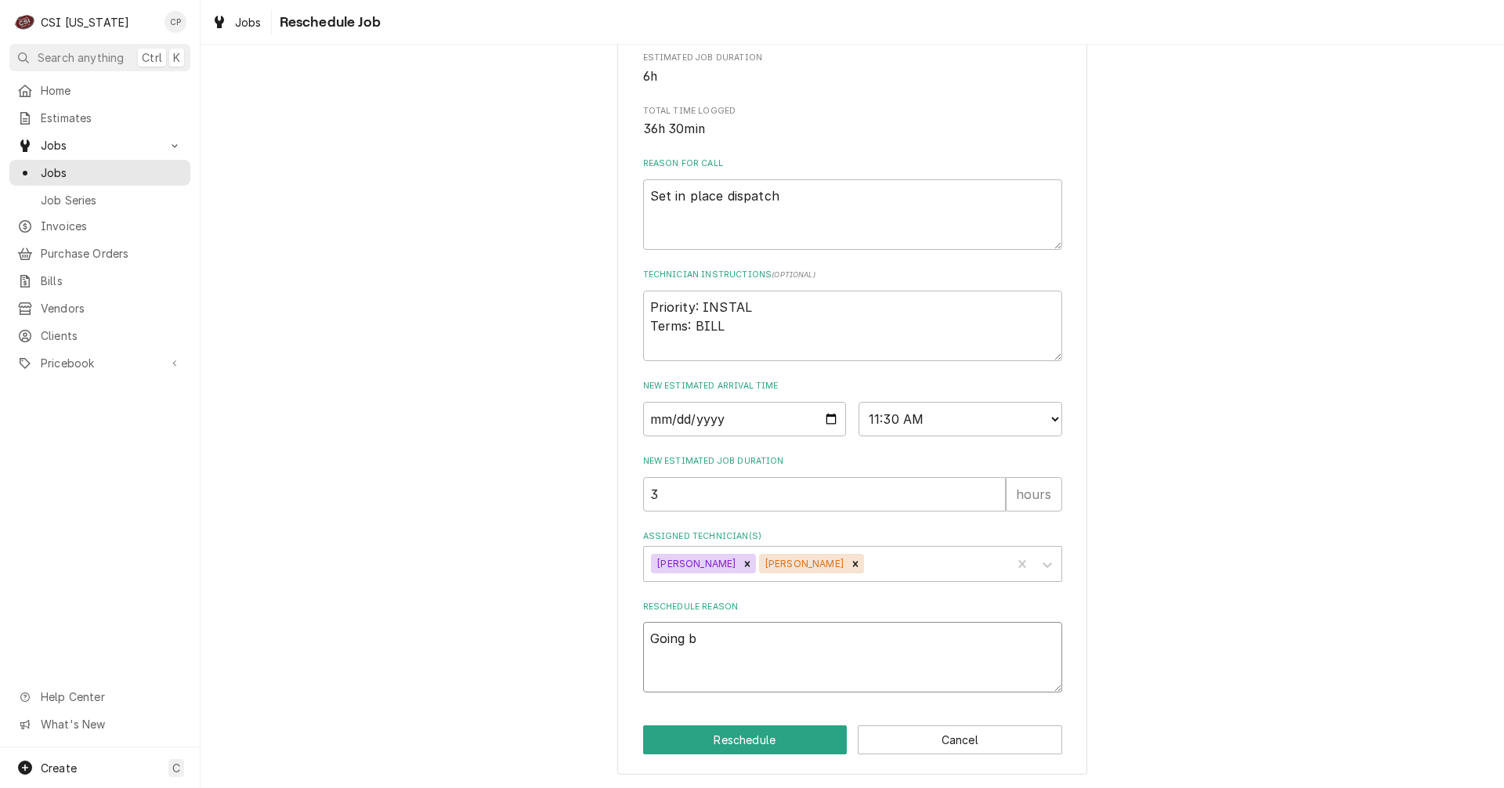
type textarea "x"
type textarea "Going ba"
type textarea "x"
type textarea "Going bac"
type textarea "x"
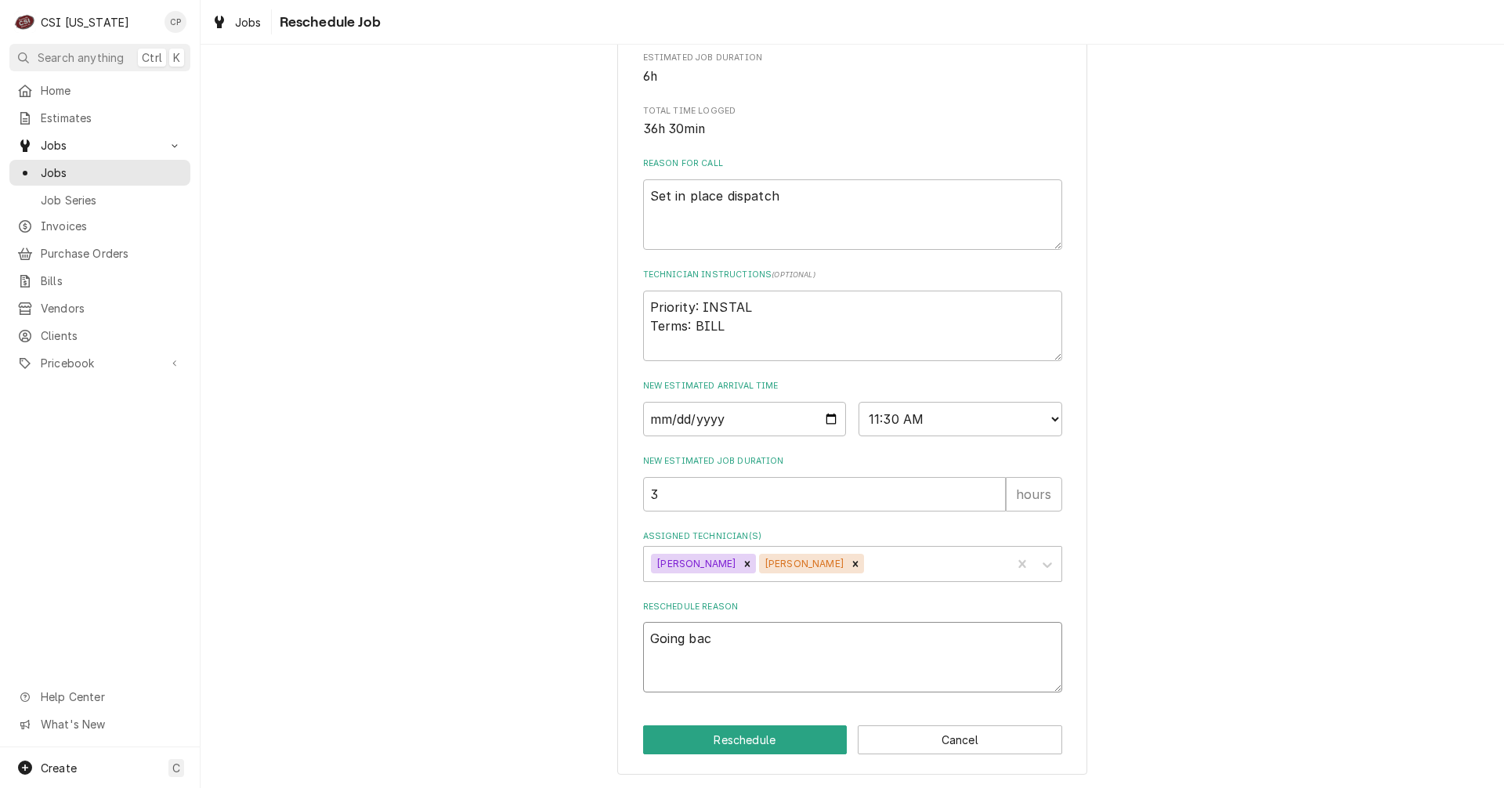
type textarea "Going back"
type textarea "x"
type textarea "Going back"
type textarea "x"
type textarea "Going back t"
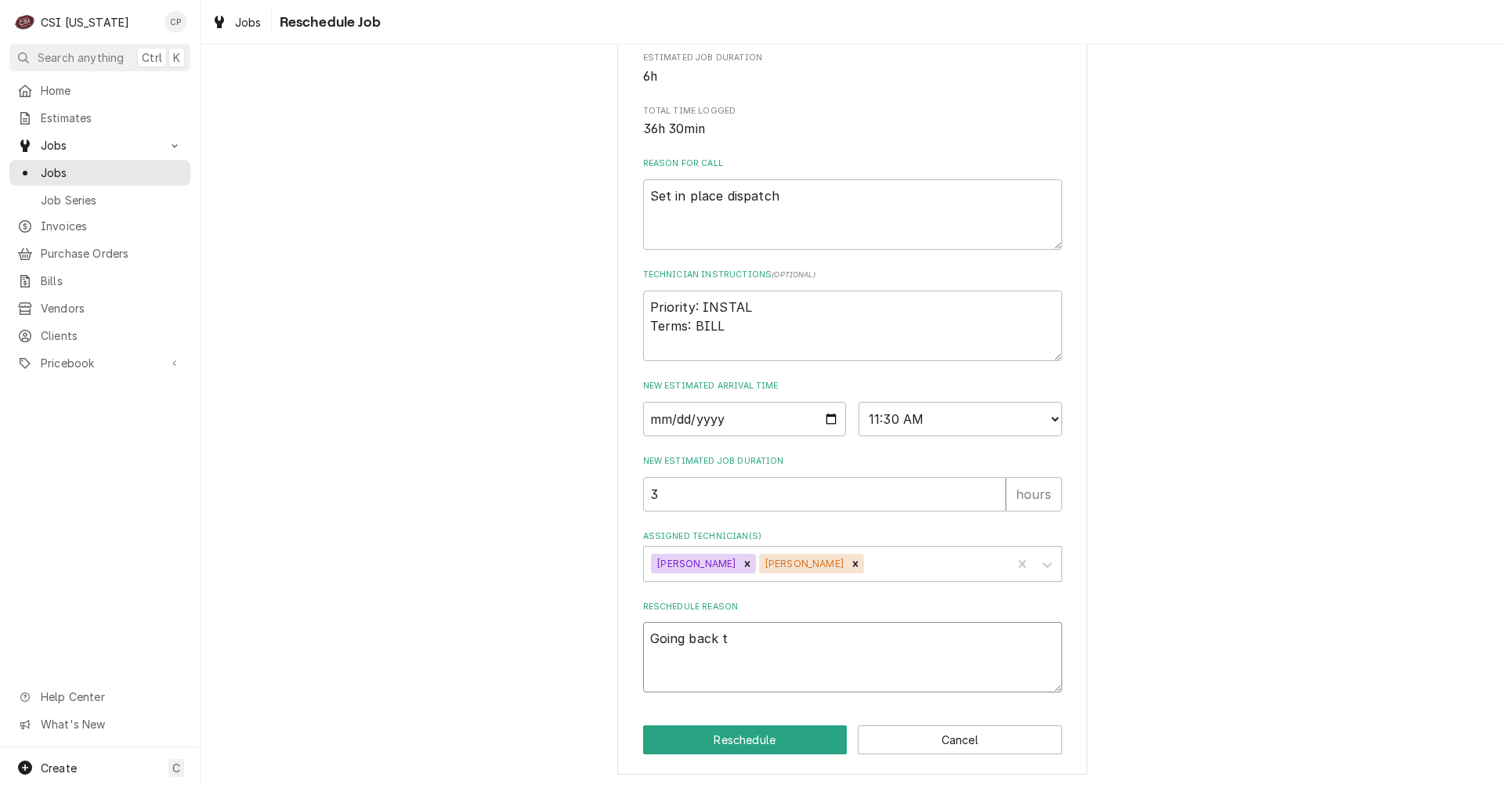
type textarea "x"
type textarea "Going back to"
type textarea "x"
type textarea "Going back to"
type textarea "x"
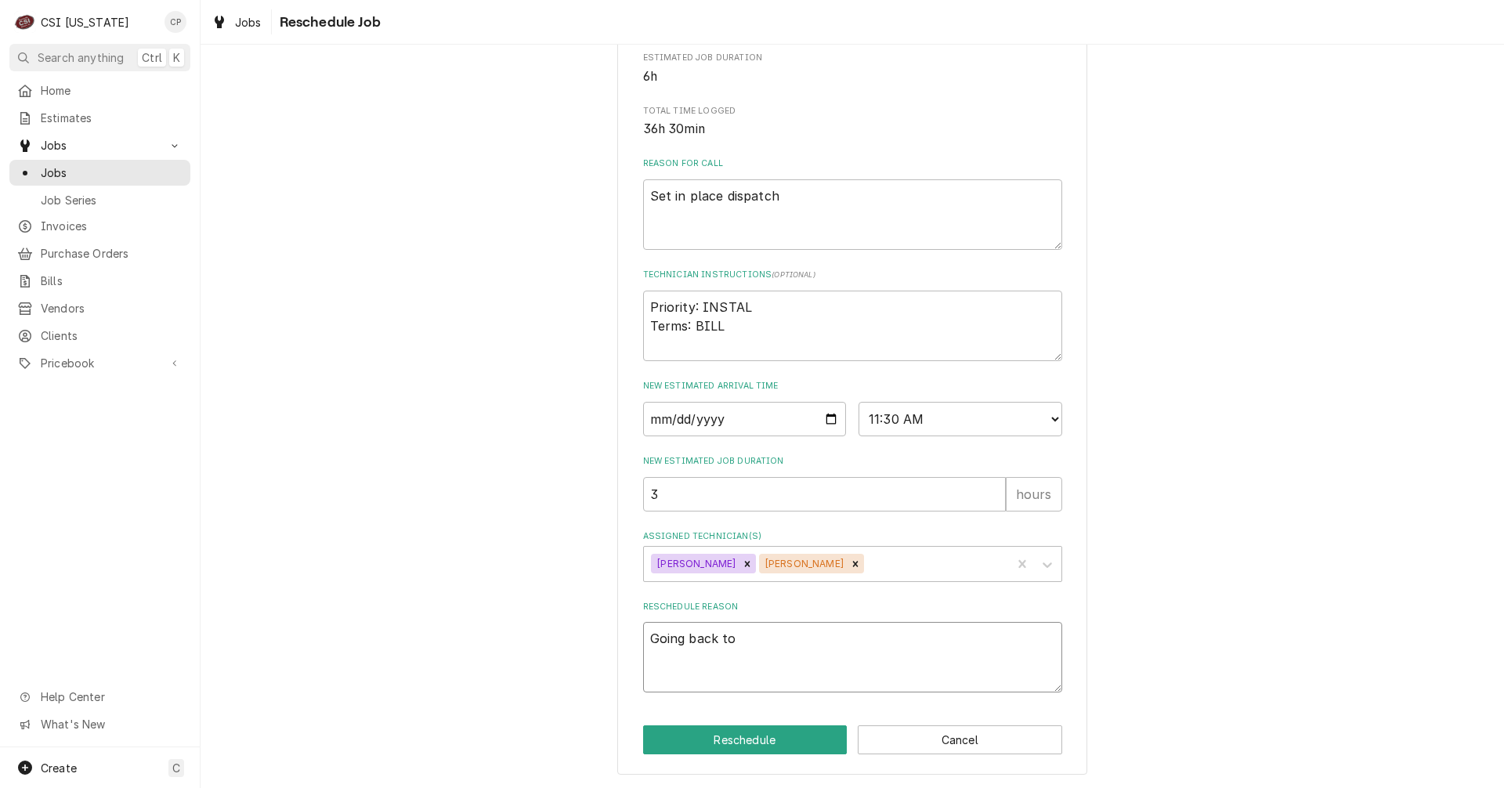
type textarea "Going back to c"
type textarea "x"
type textarea "Going back to co"
type textarea "x"
type textarea "Going back to com"
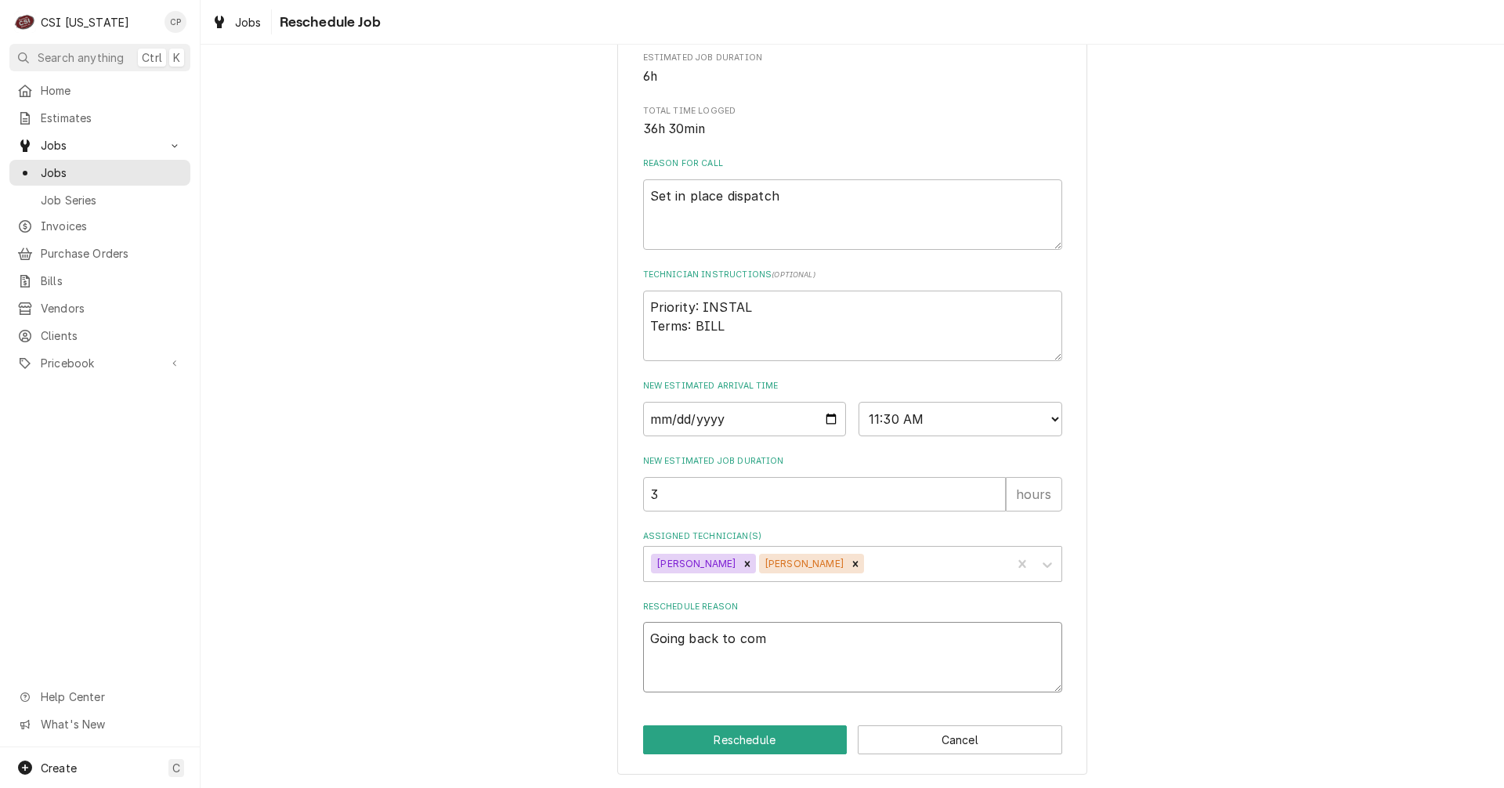
type textarea "x"
type textarea "Going back to comp"
type textarea "x"
type textarea "Going back to compl"
type textarea "x"
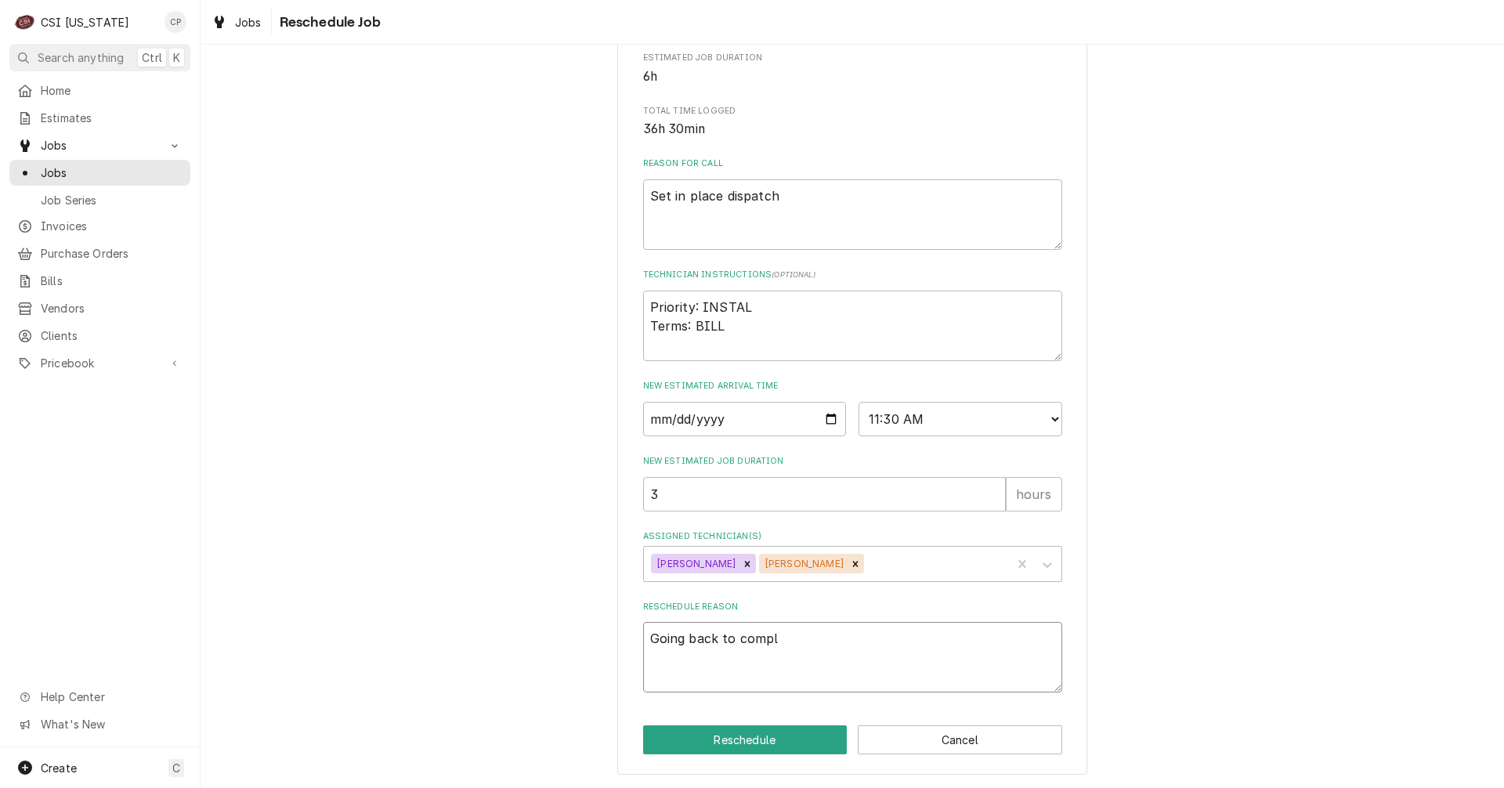
type textarea "Going back to comple"
type textarea "x"
type textarea "Going back to complet"
type textarea "x"
type textarea "Going back to complete"
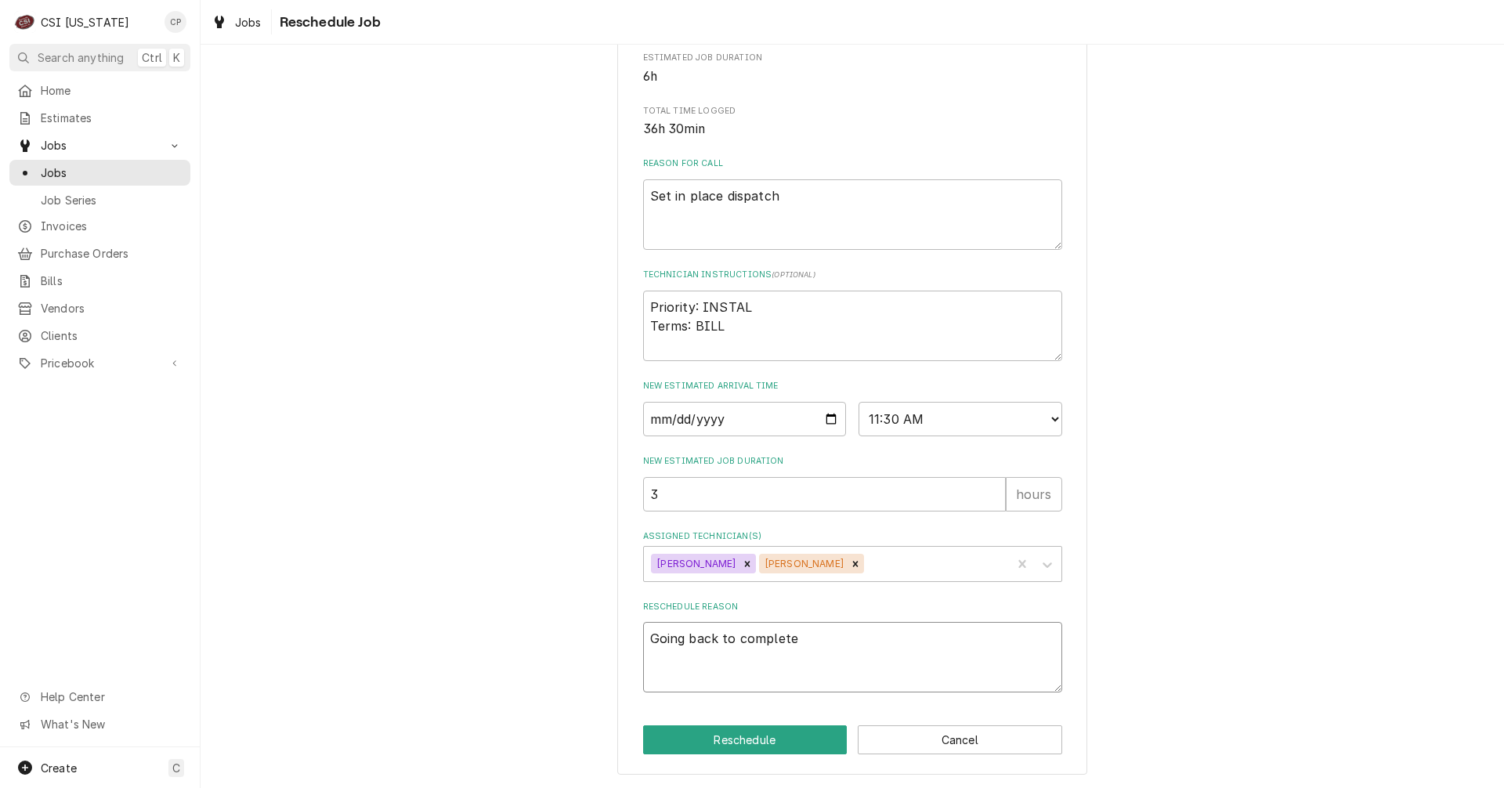
type textarea "x"
type textarea "Going back to complete"
type textarea "x"
type textarea "Going back to complete p"
type textarea "x"
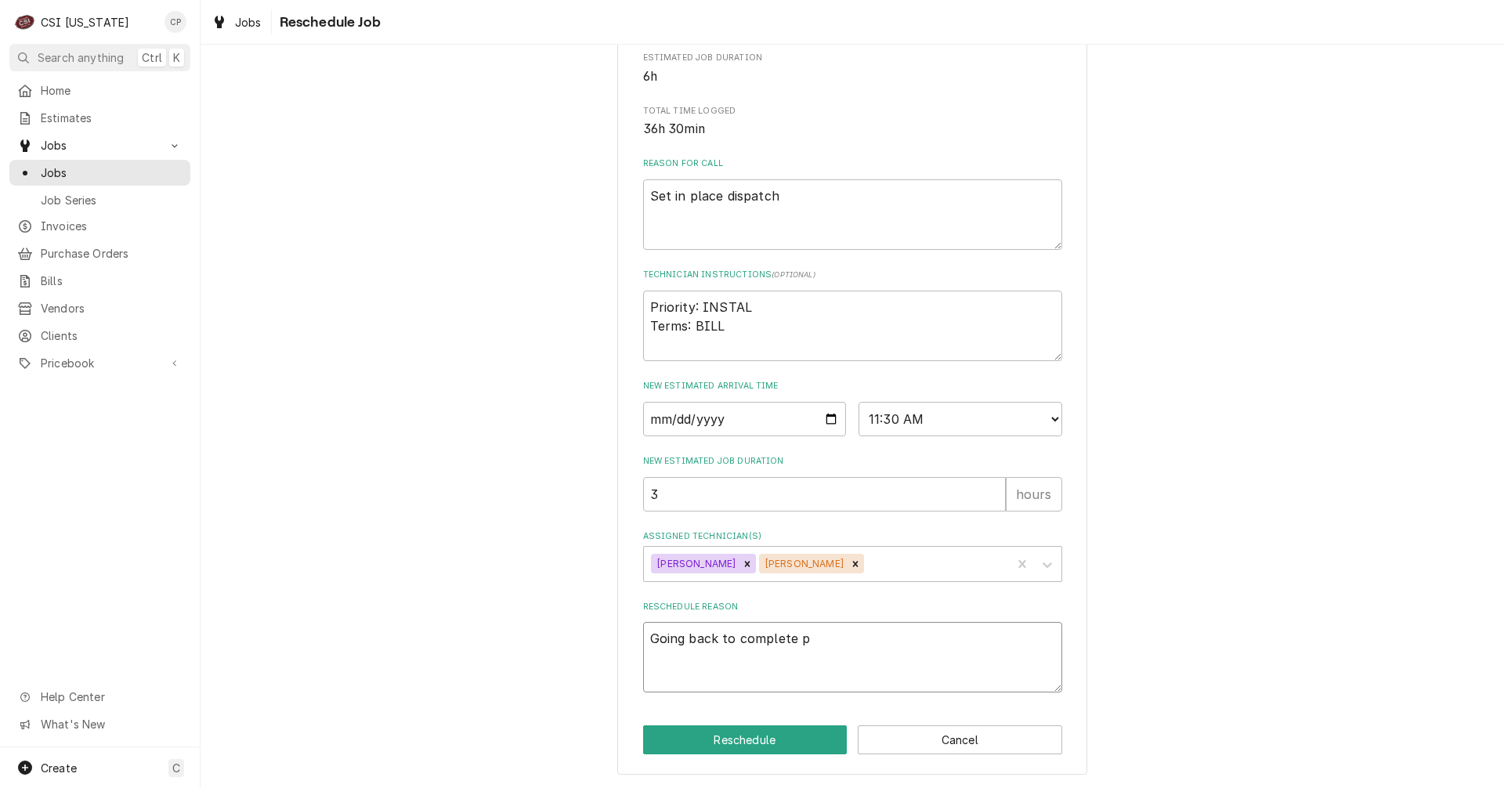
type textarea "Going back to complete pu"
type textarea "x"
type textarea "Going back to complete pun"
type textarea "x"
type textarea "Going back to complete punc"
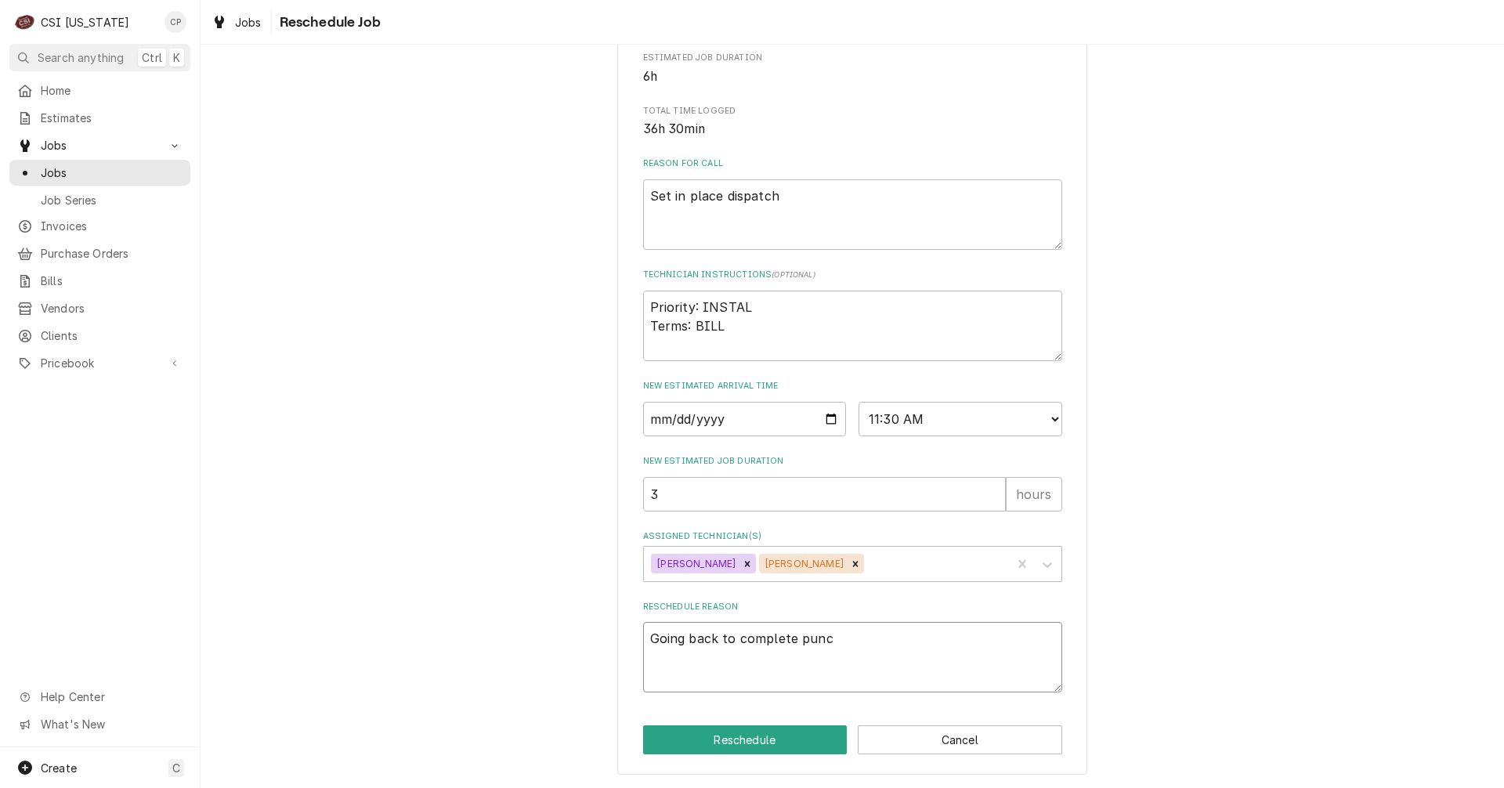
type textarea "x"
type textarea "Going back to complete punch"
type textarea "x"
type textarea "Going back to complete punch"
type textarea "x"
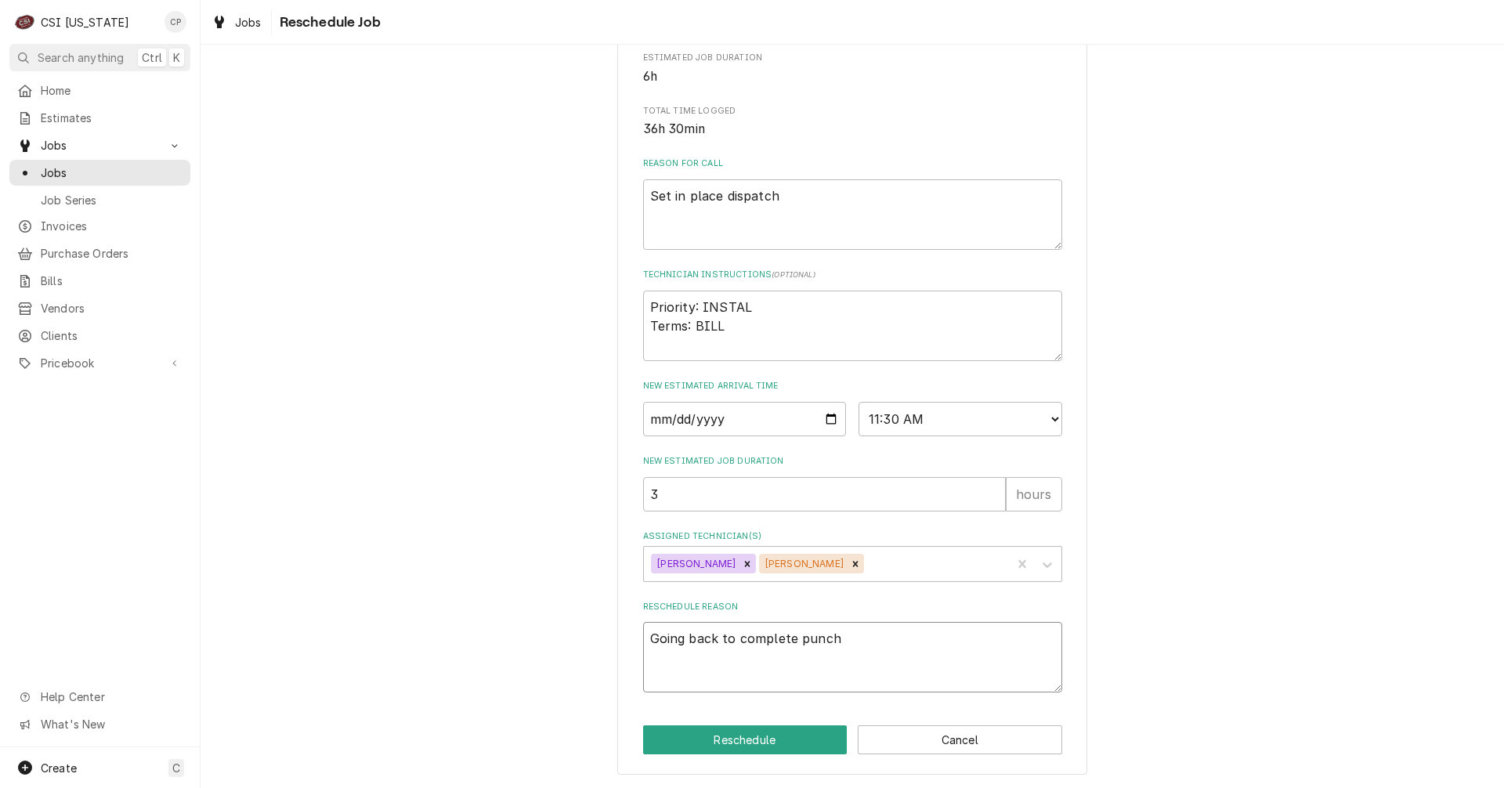
type textarea "Going back to complete punch l"
type textarea "x"
type textarea "Going back to complete punch li"
type textarea "x"
type textarea "Going back to complete punch lis"
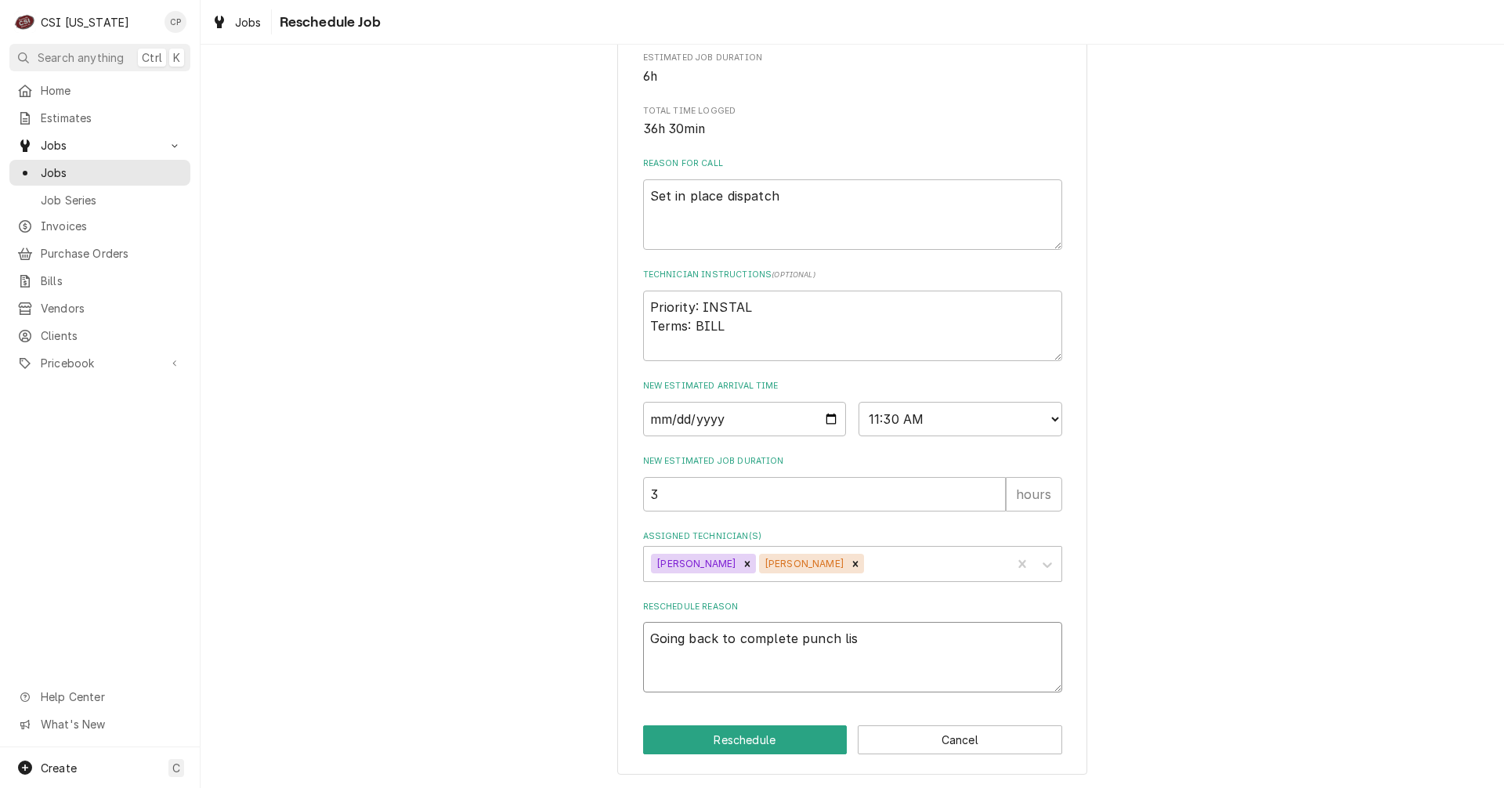
type textarea "x"
type textarea "Going back to complete punch list"
click at [742, 736] on button "Reschedule" at bounding box center [745, 739] width 204 height 29
type textarea "x"
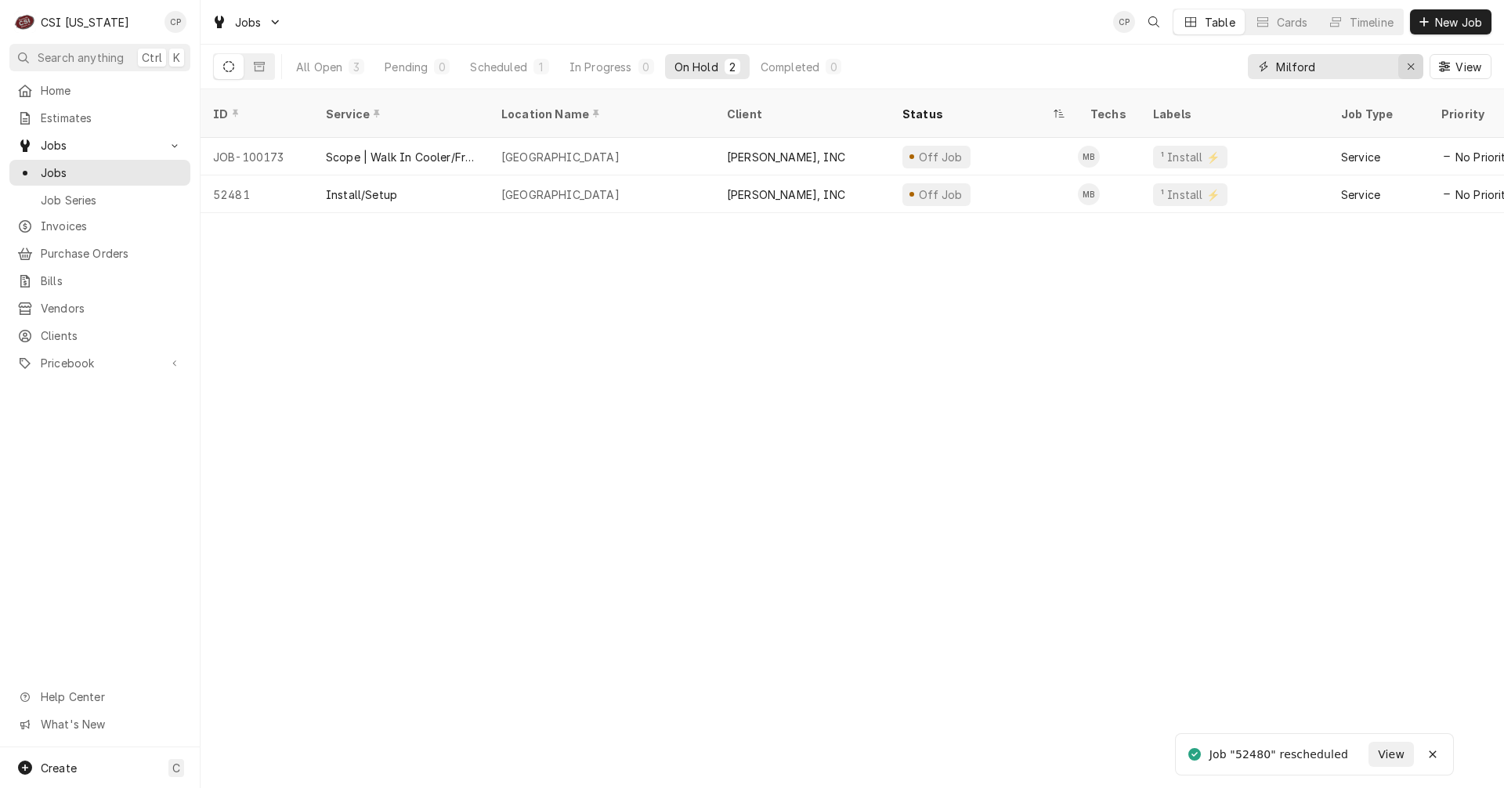
click at [1411, 67] on icon "Erase input" at bounding box center [1410, 66] width 9 height 11
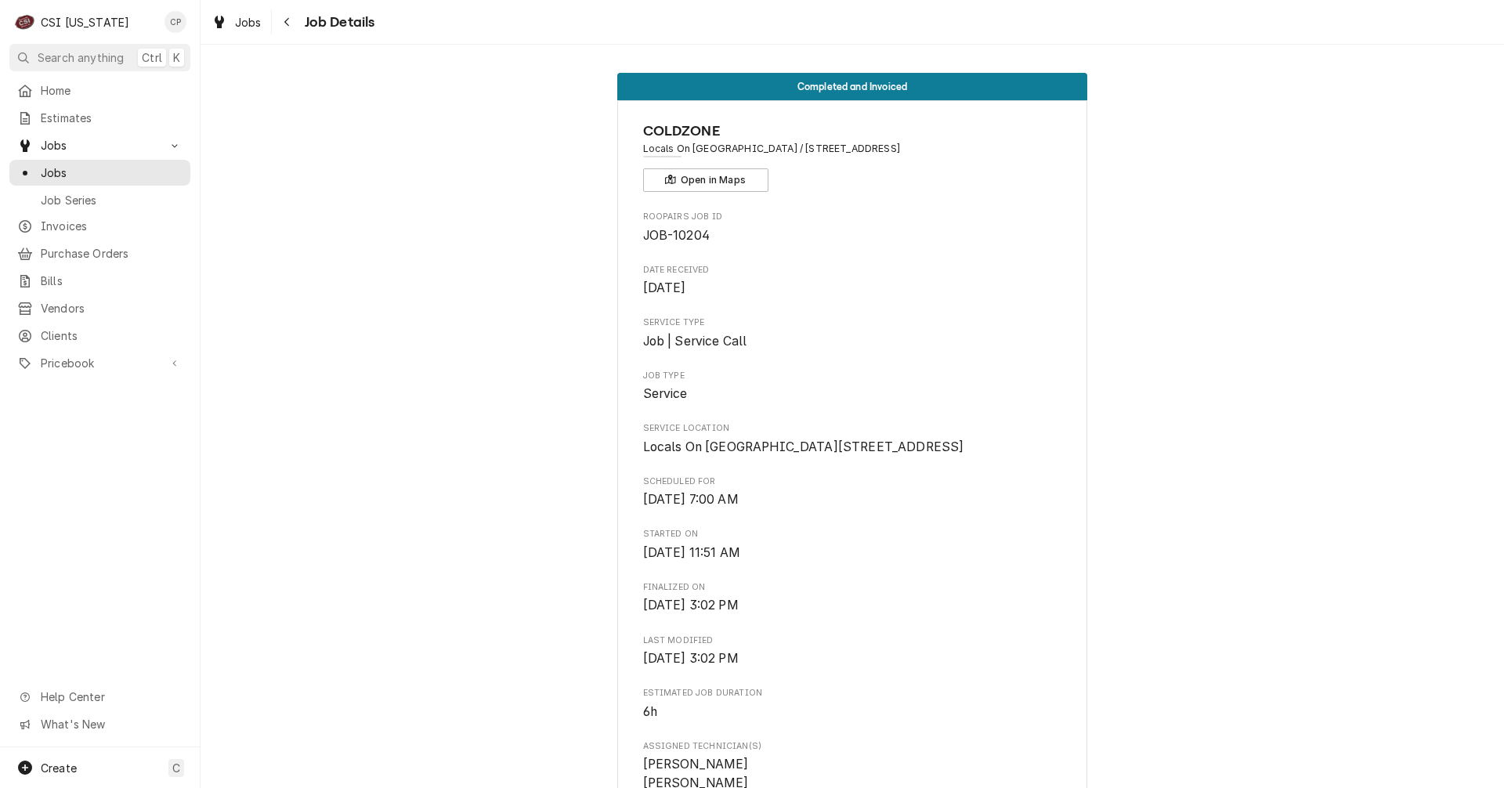
scroll to position [941, 0]
